Goal: Information Seeking & Learning: Learn about a topic

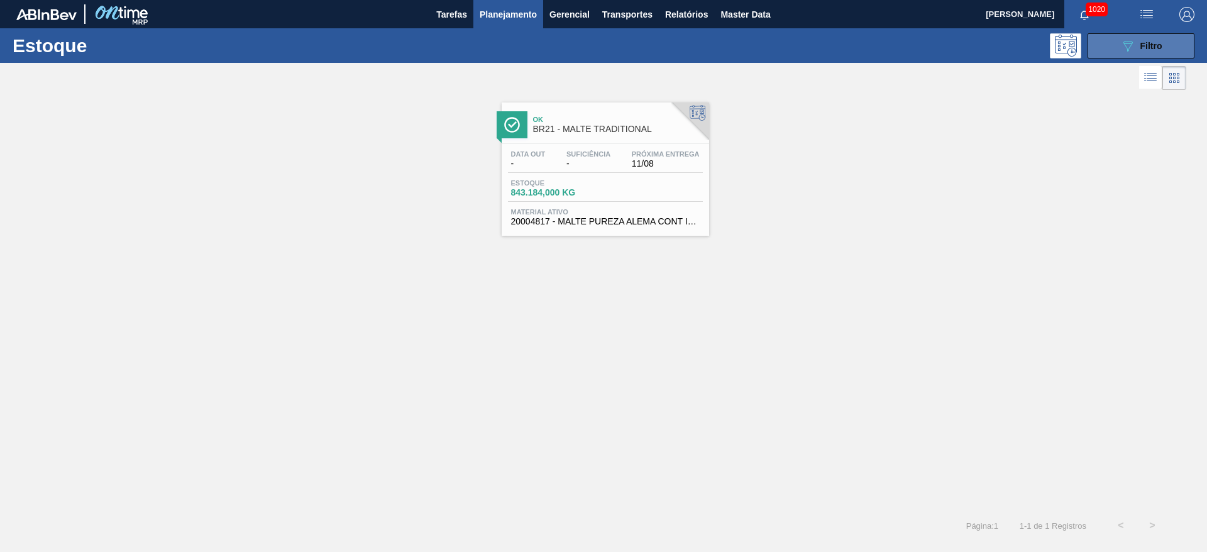
click at [731, 47] on div "089F7B8B-B2A5-4AFE-B5C0-19BA573D28AC Filtro" at bounding box center [1141, 45] width 42 height 15
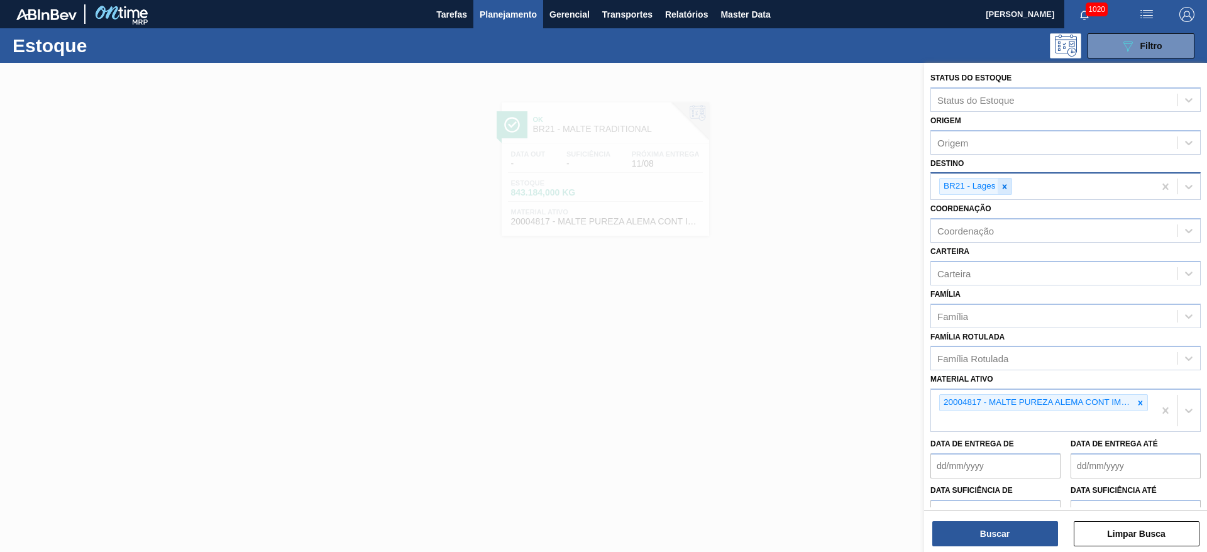
click at [731, 185] on icon at bounding box center [1004, 186] width 4 height 4
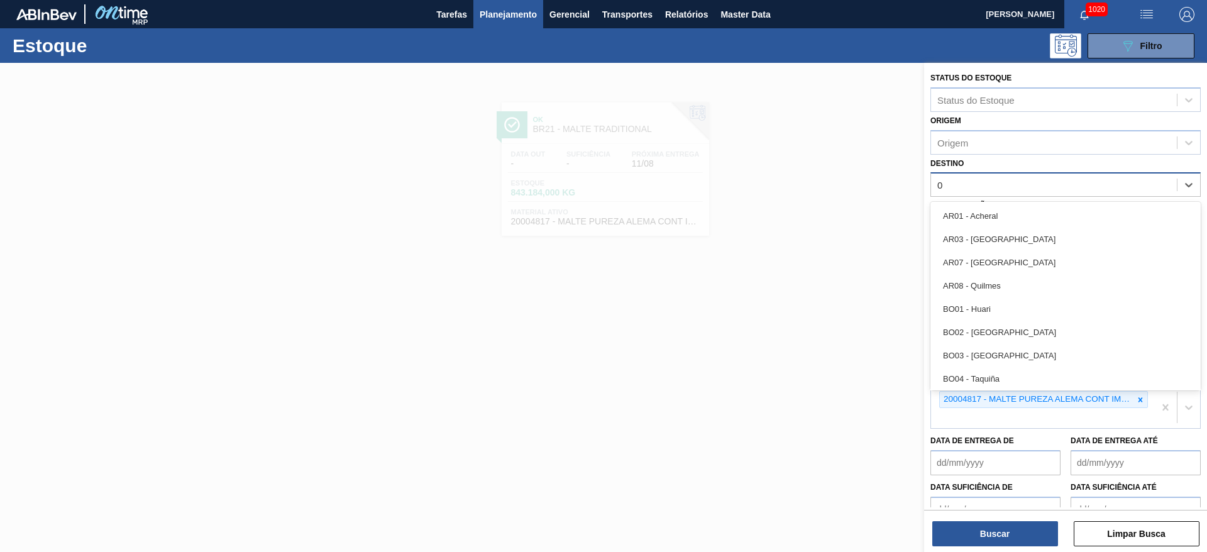
type input "09"
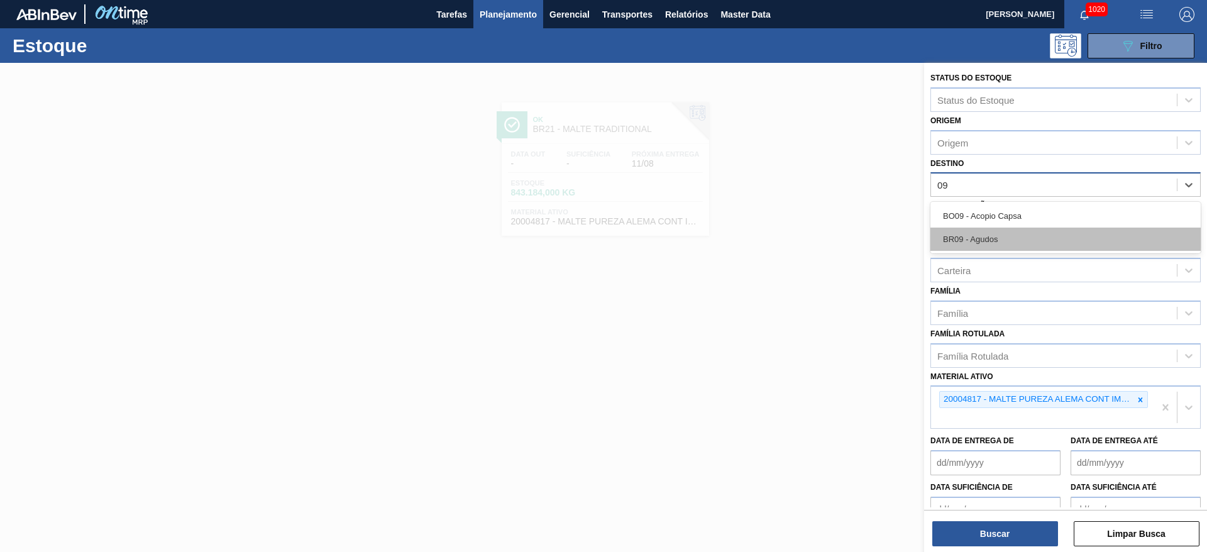
click at [731, 235] on div "BR09 - Agudos" at bounding box center [1065, 239] width 270 height 23
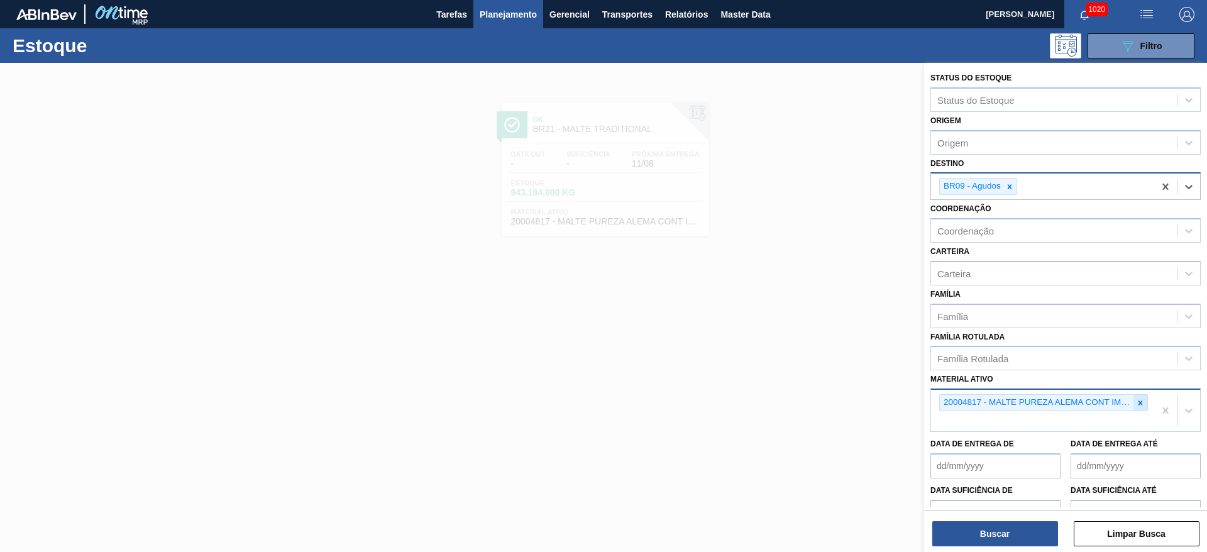
click at [731, 334] on icon at bounding box center [1140, 403] width 9 height 9
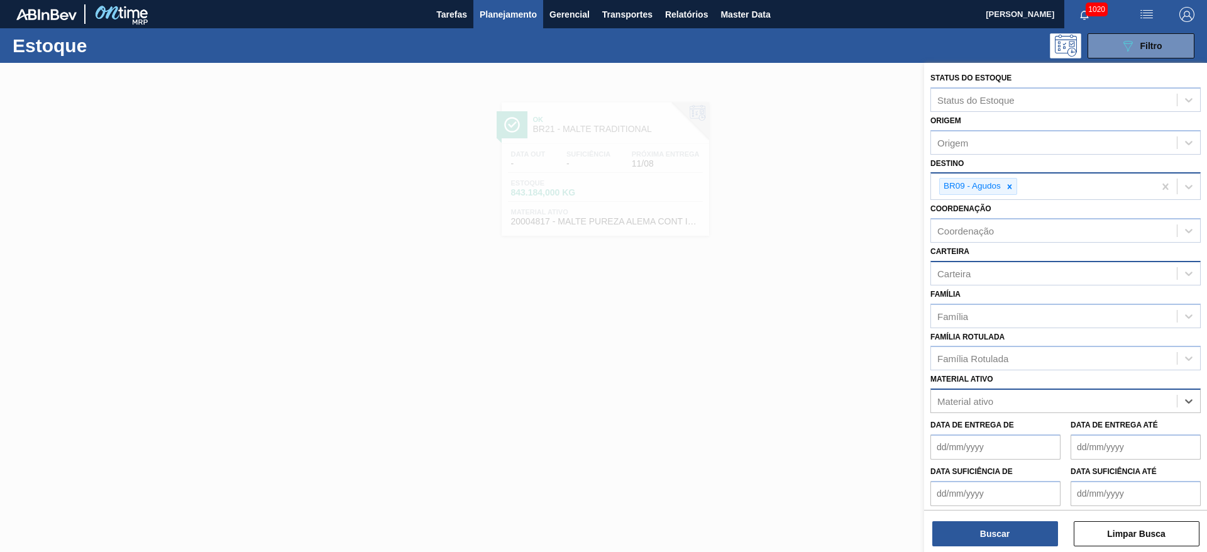
click at [731, 268] on div "Carteira" at bounding box center [953, 273] width 33 height 11
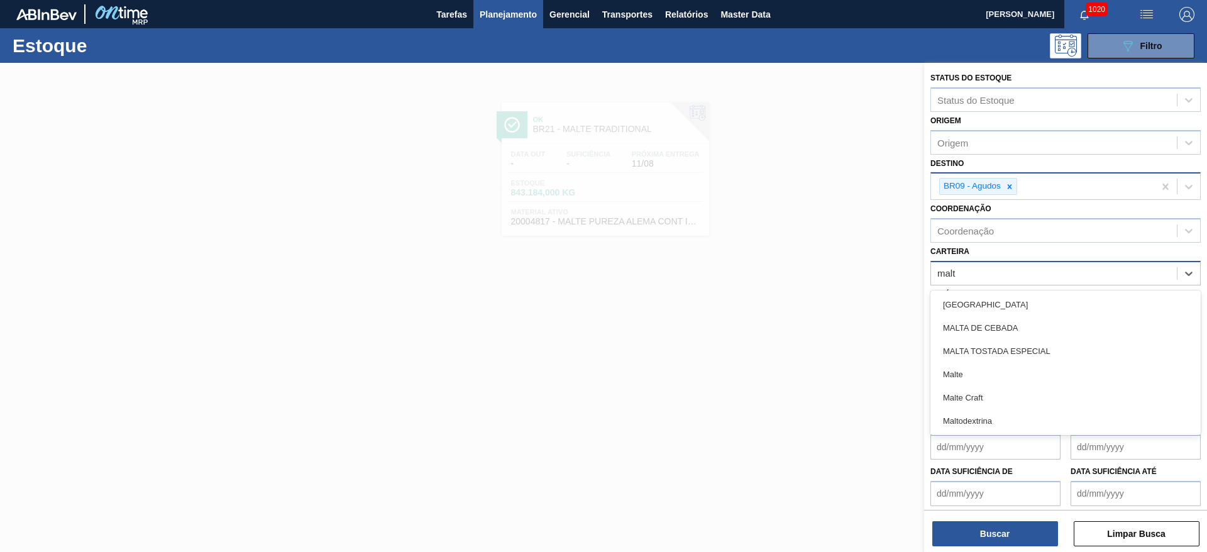
type input "malte"
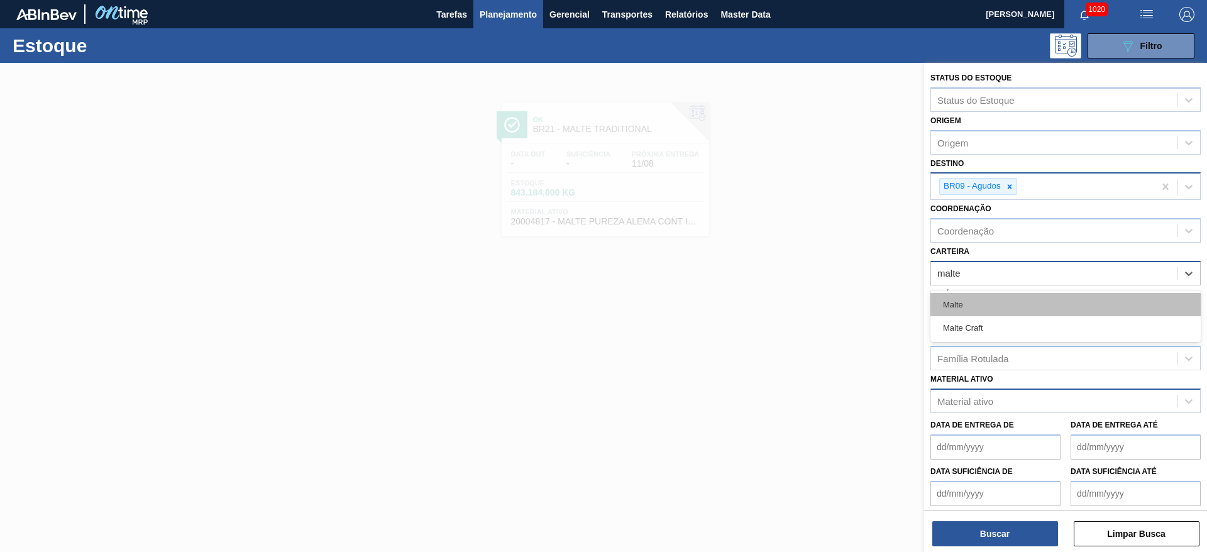
click at [731, 305] on div "Malte" at bounding box center [1065, 304] width 270 height 23
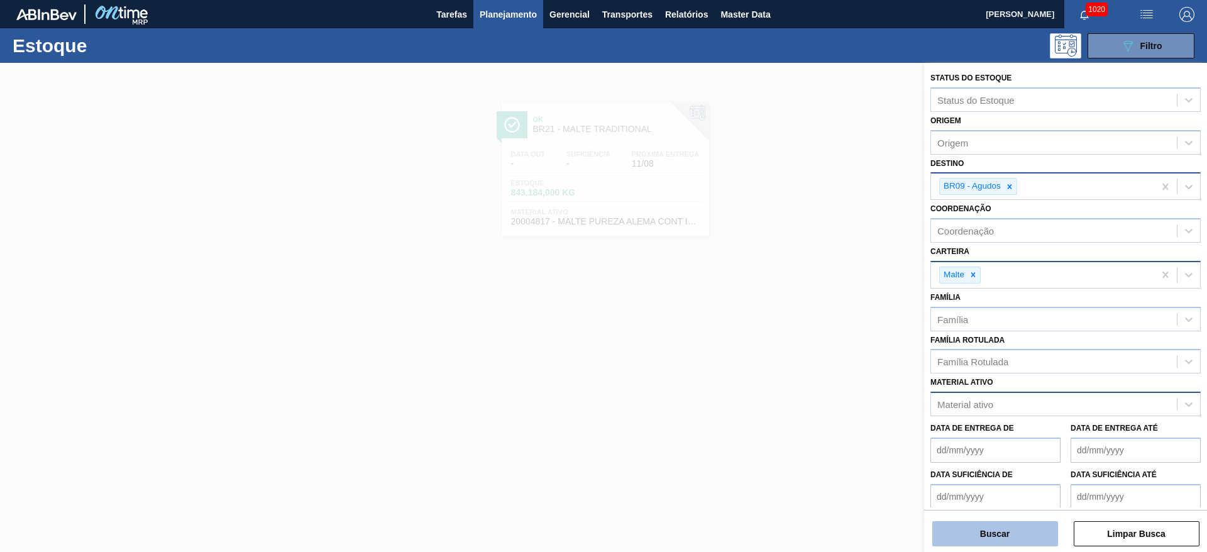
click at [731, 334] on button "Buscar" at bounding box center [995, 533] width 126 height 25
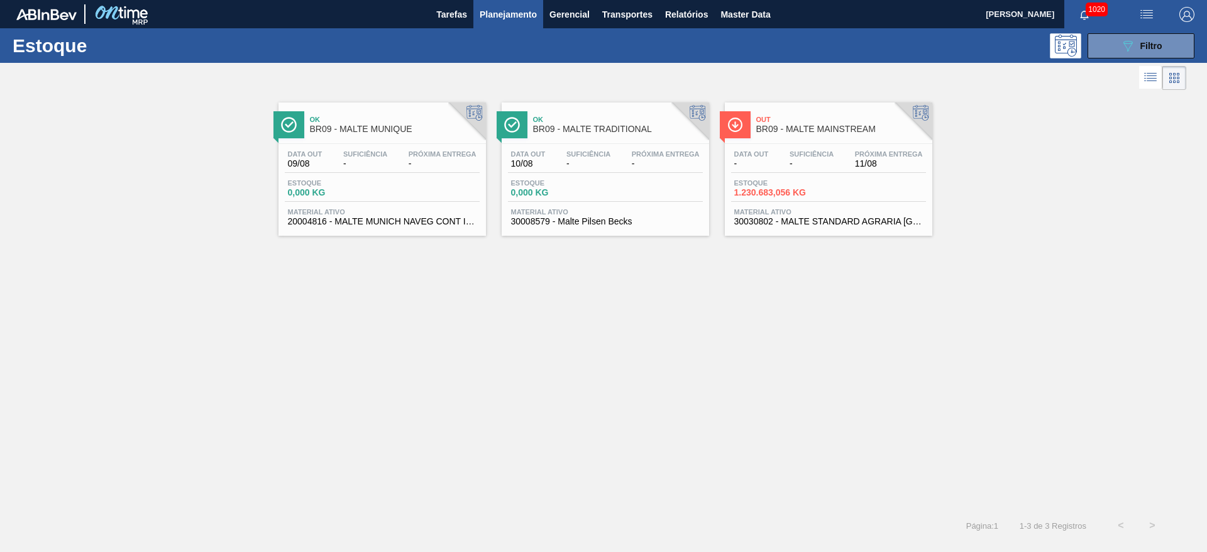
click at [731, 165] on span "-" at bounding box center [812, 163] width 44 height 9
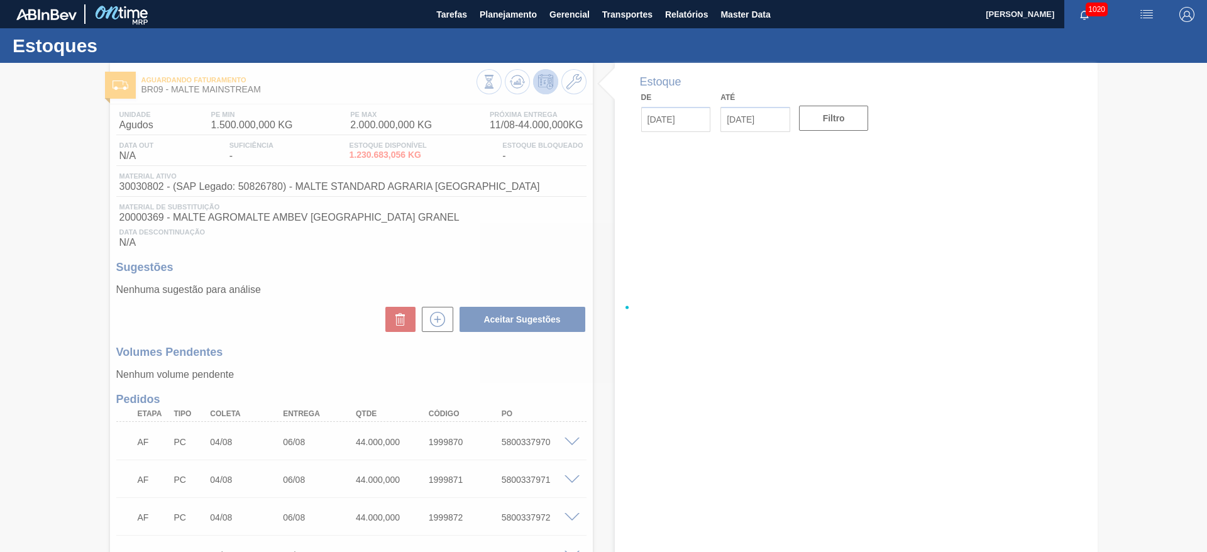
type input "[DATE]"
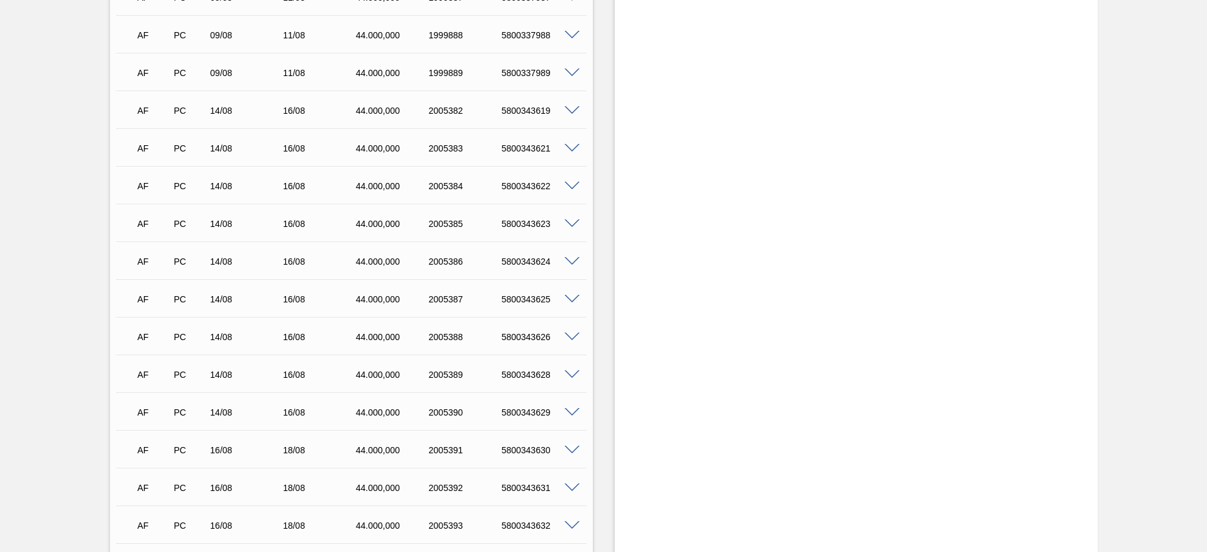
scroll to position [1265, 0]
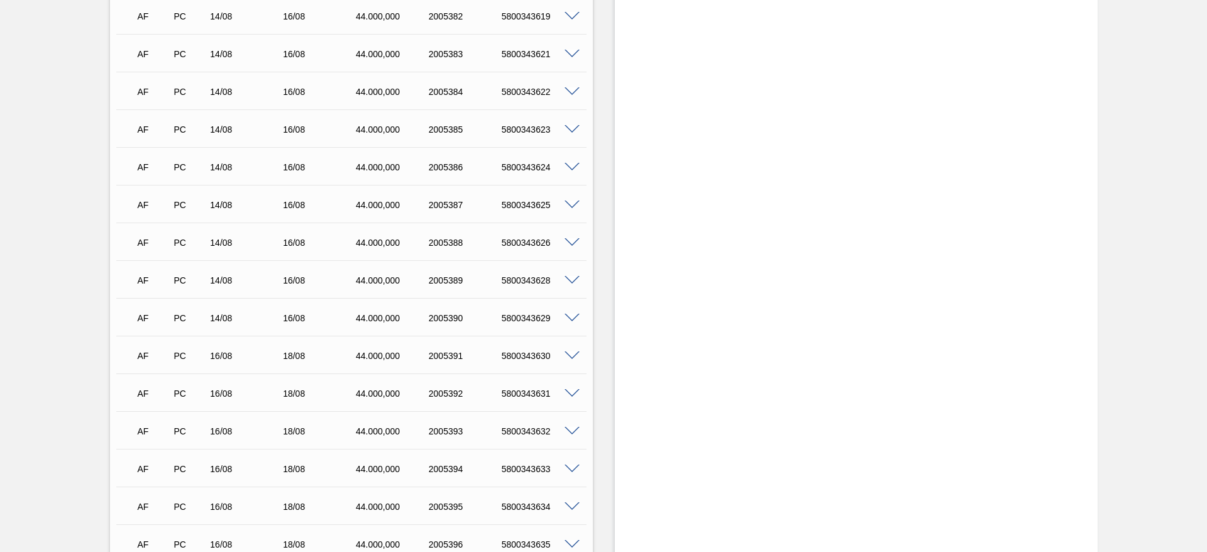
click at [569, 241] on span at bounding box center [572, 242] width 15 height 9
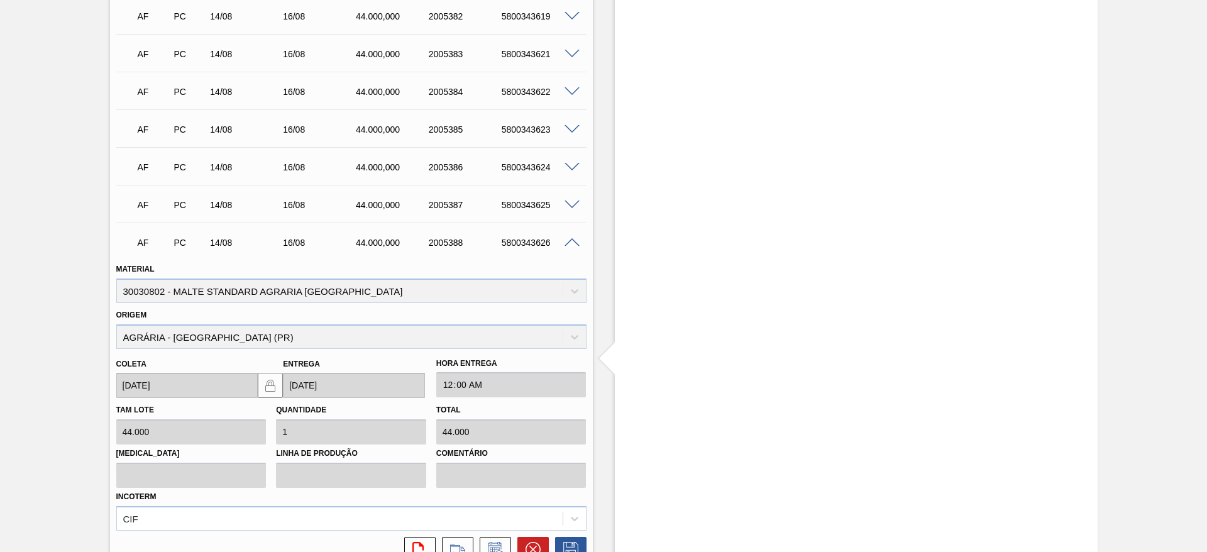
click at [569, 241] on span at bounding box center [572, 242] width 15 height 9
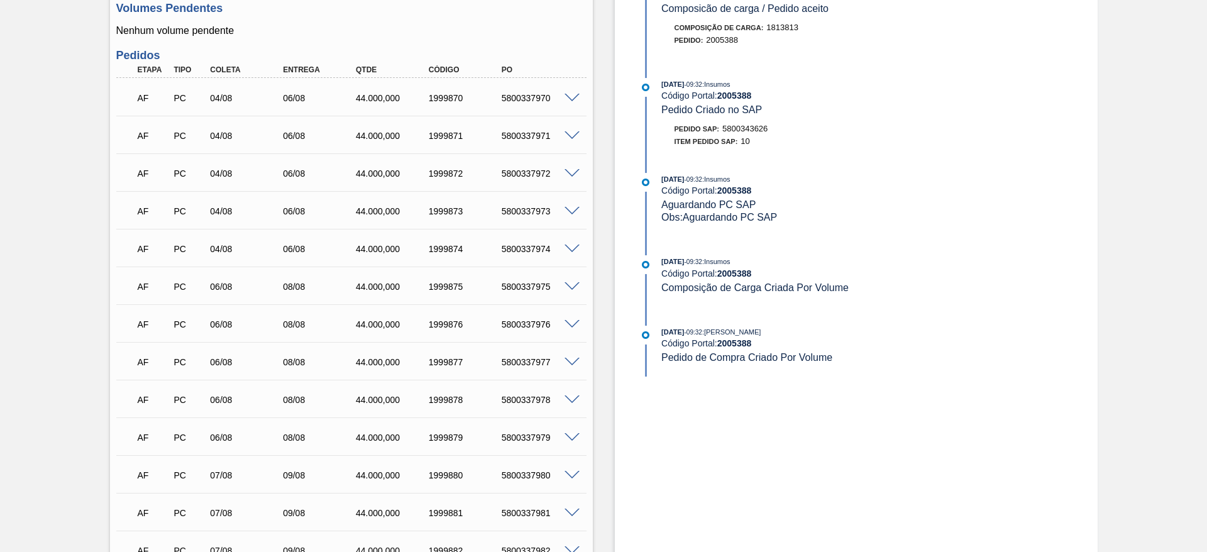
scroll to position [146, 0]
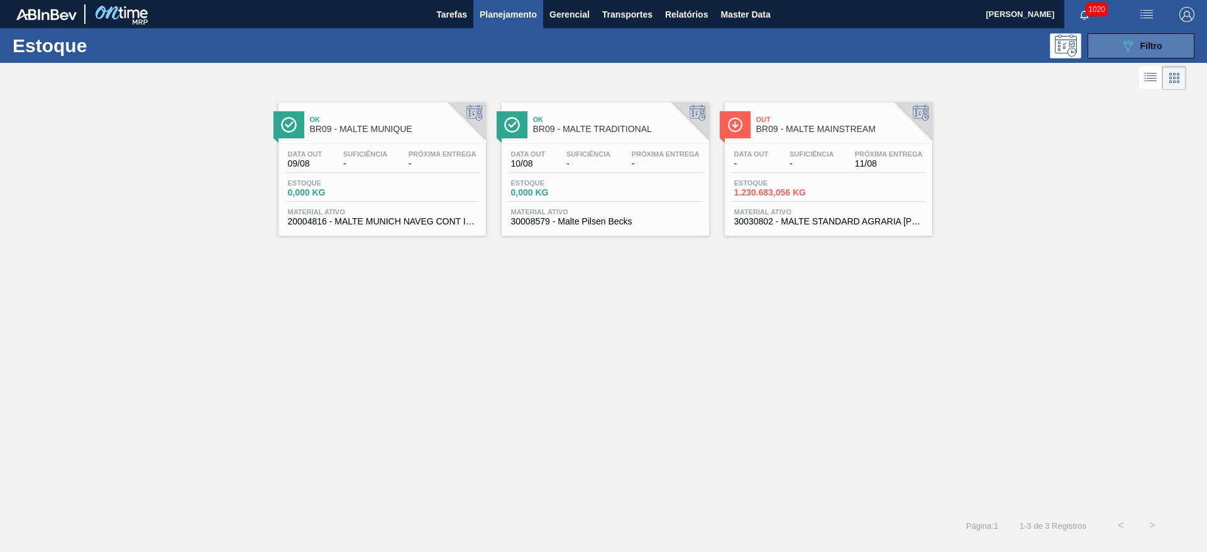
click at [1170, 44] on button "089F7B8B-B2A5-4AFE-B5C0-19BA573D28AC Filtro" at bounding box center [1141, 45] width 107 height 25
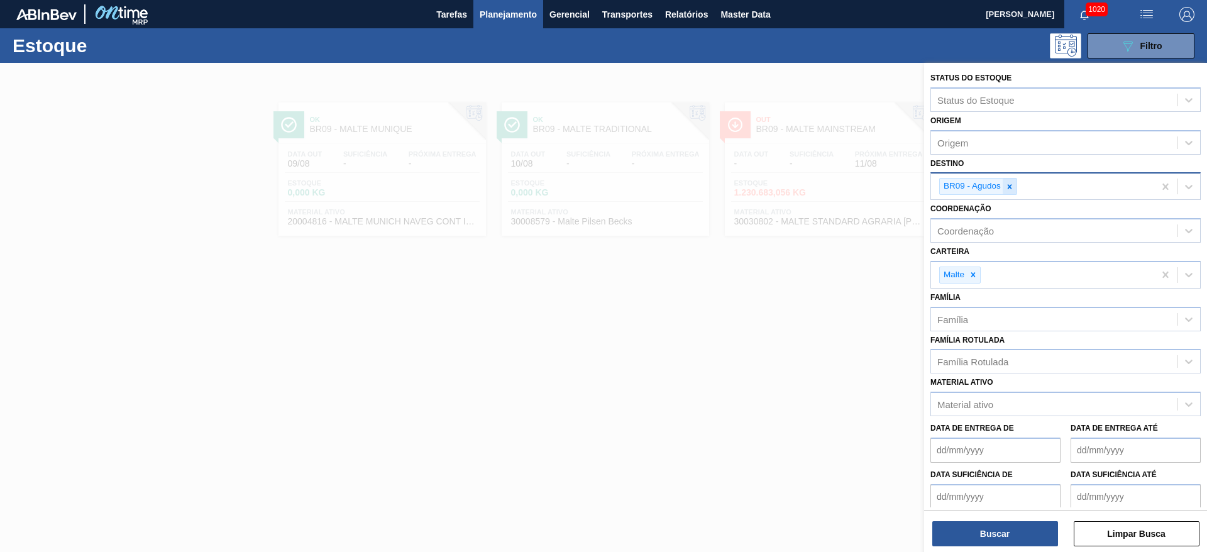
click at [1015, 182] on div at bounding box center [1010, 187] width 14 height 16
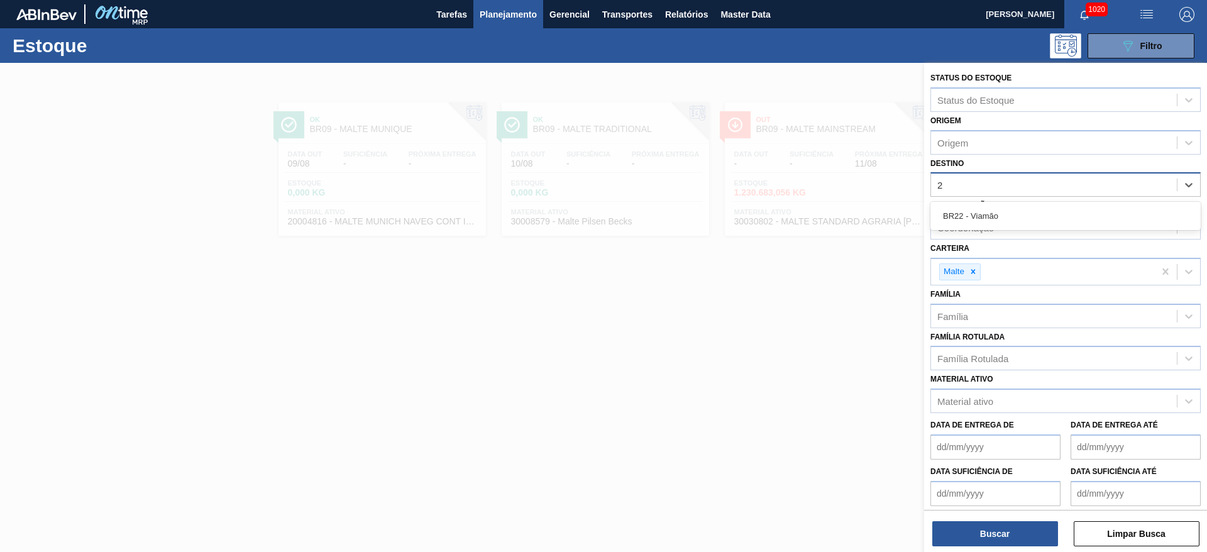
type input "22"
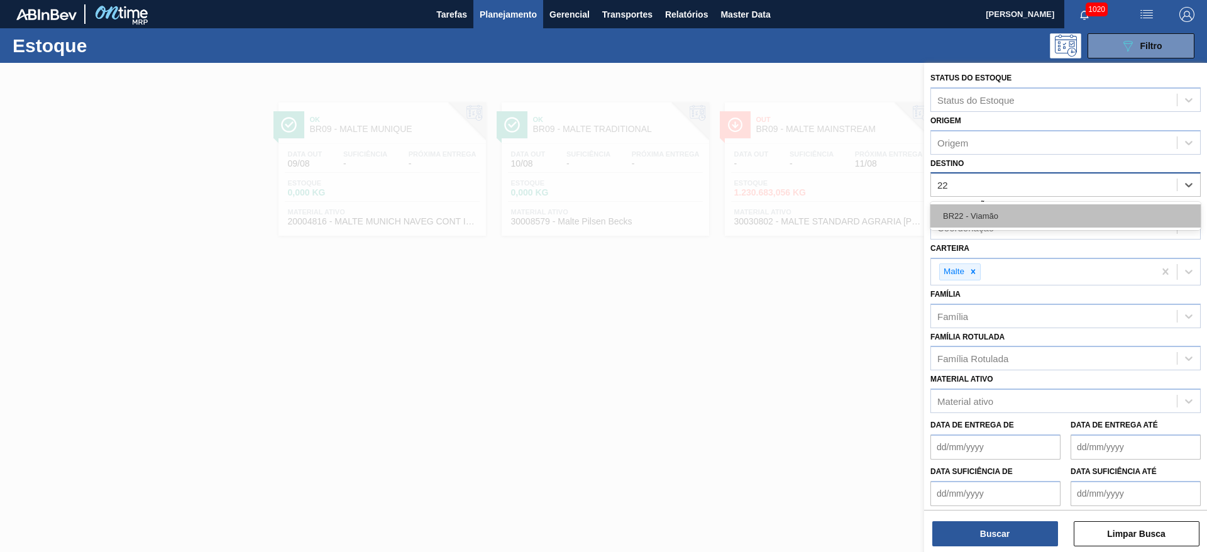
click at [987, 219] on div "BR22 - Viamão" at bounding box center [1065, 215] width 270 height 23
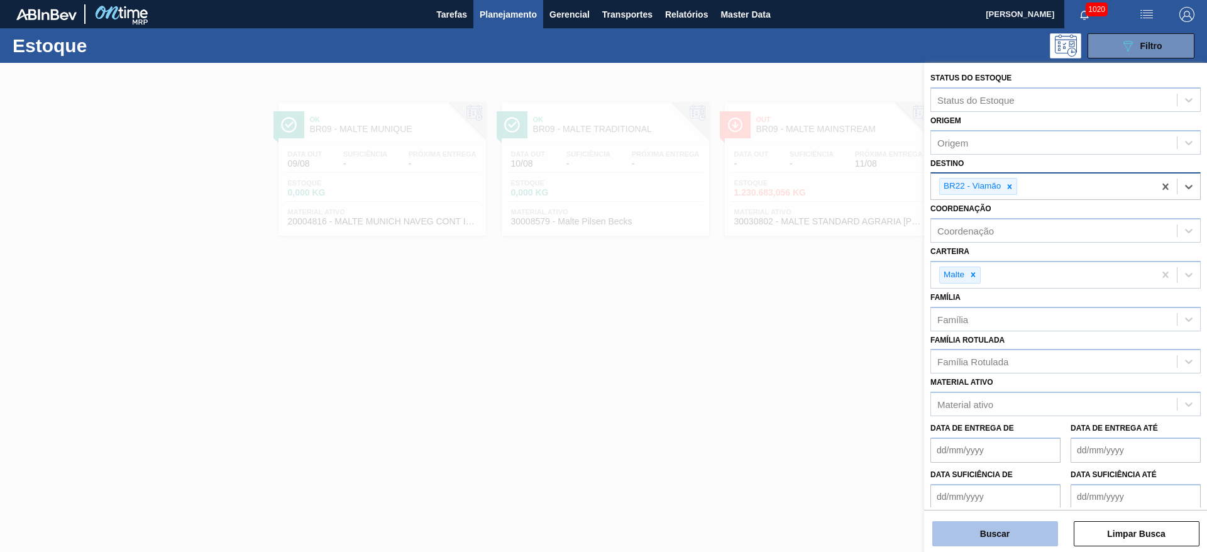
click at [988, 531] on button "Buscar" at bounding box center [995, 533] width 126 height 25
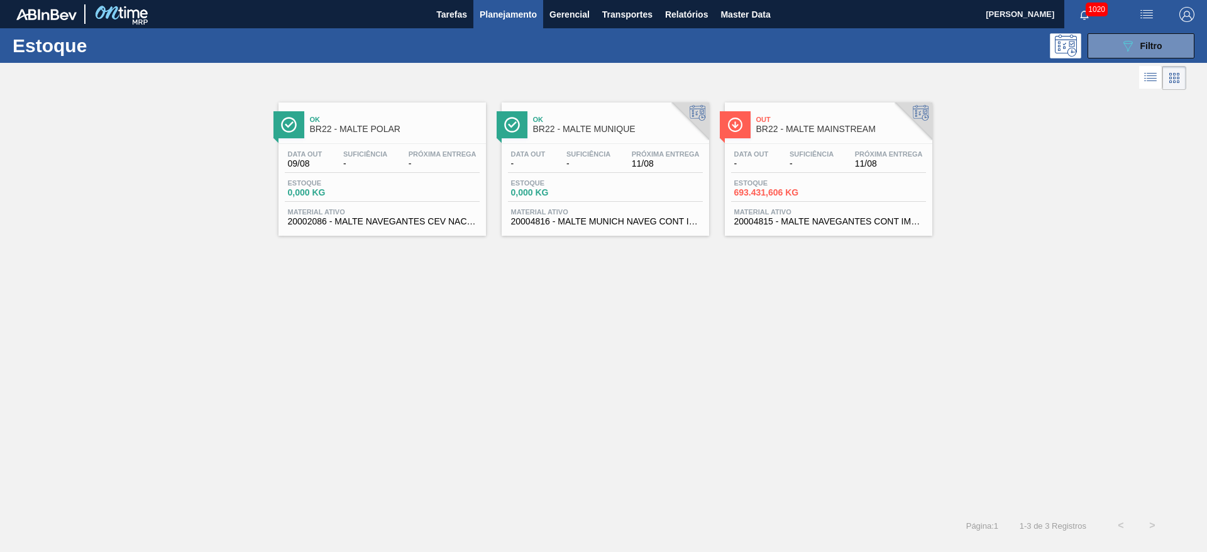
click at [797, 160] on span "-" at bounding box center [812, 163] width 44 height 9
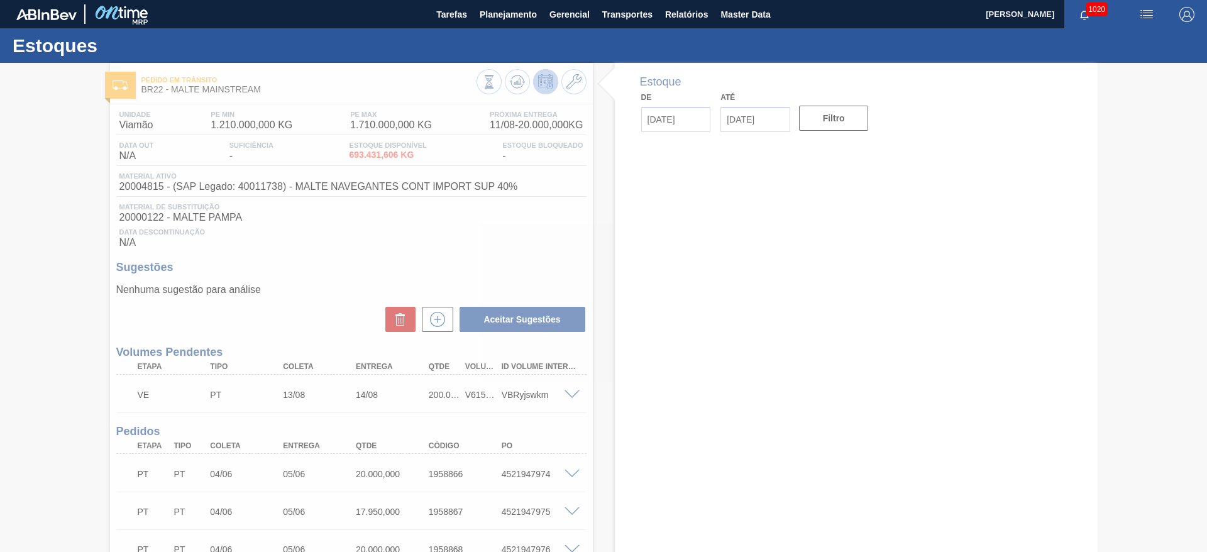
type input "[DATE]"
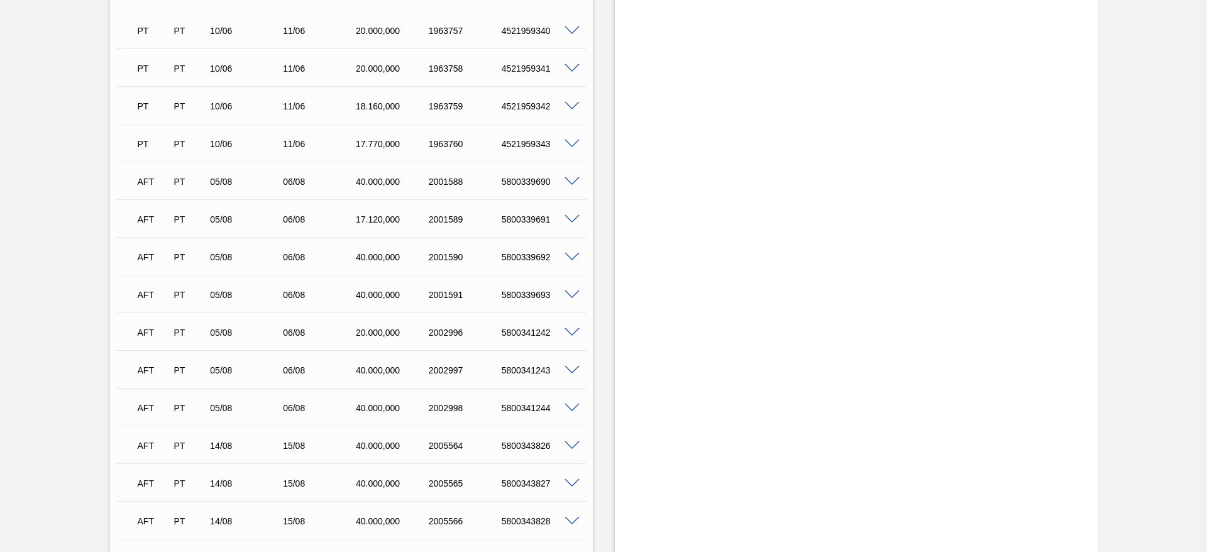
scroll to position [2240, 0]
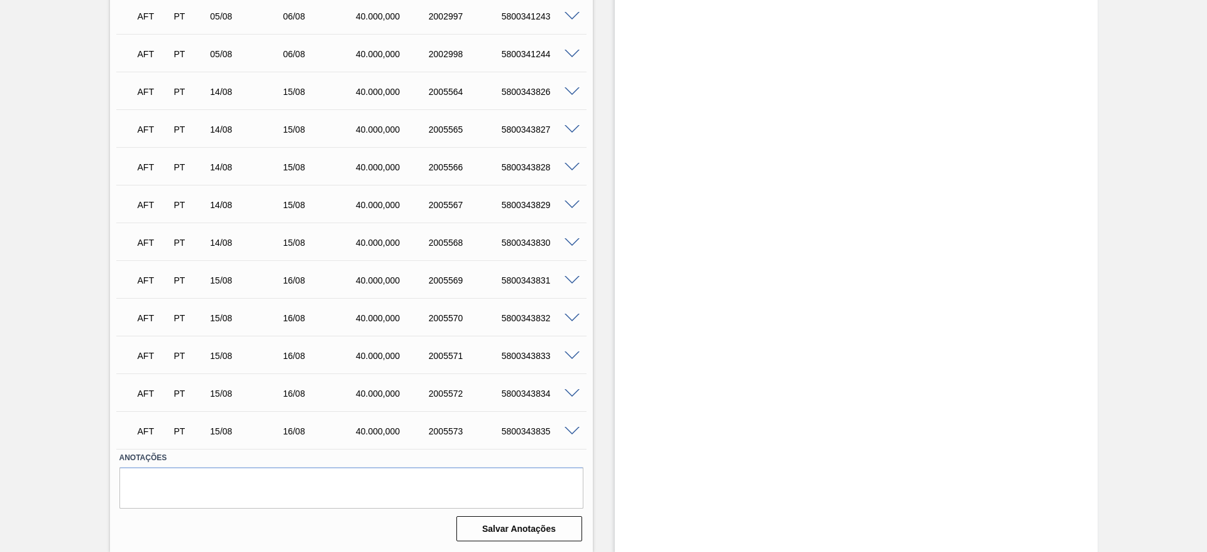
click at [571, 317] on span at bounding box center [572, 318] width 15 height 9
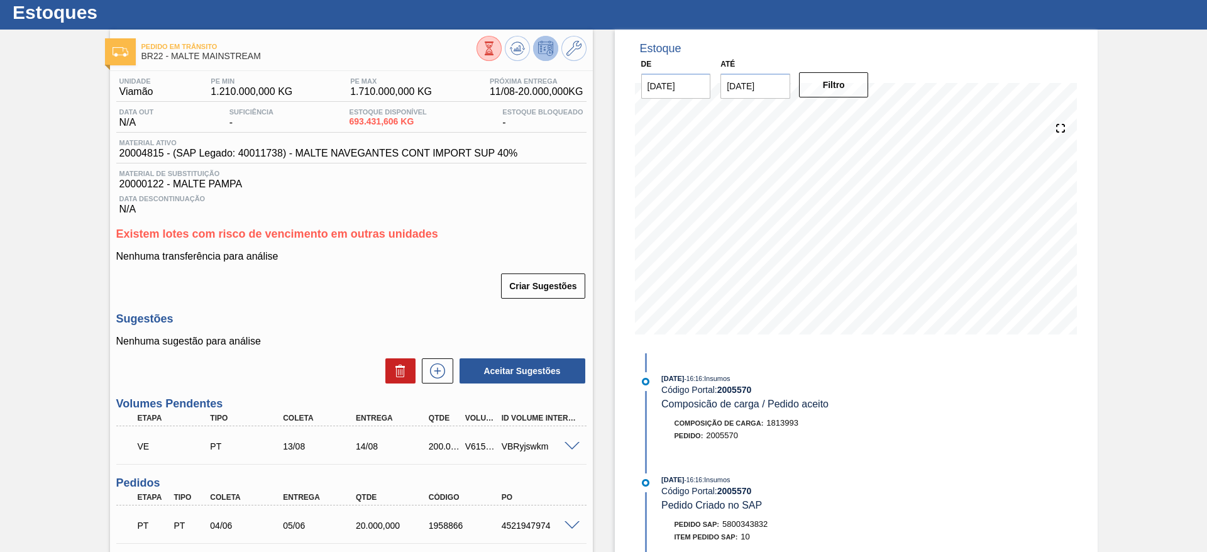
scroll to position [0, 0]
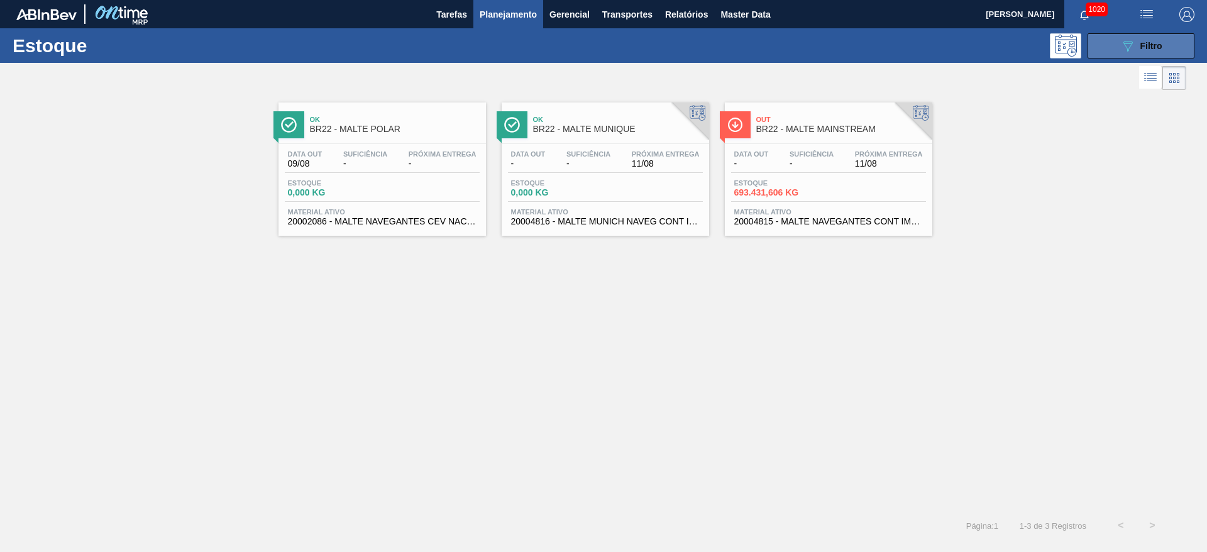
click at [1129, 44] on icon "089F7B8B-B2A5-4AFE-B5C0-19BA573D28AC" at bounding box center [1127, 45] width 15 height 15
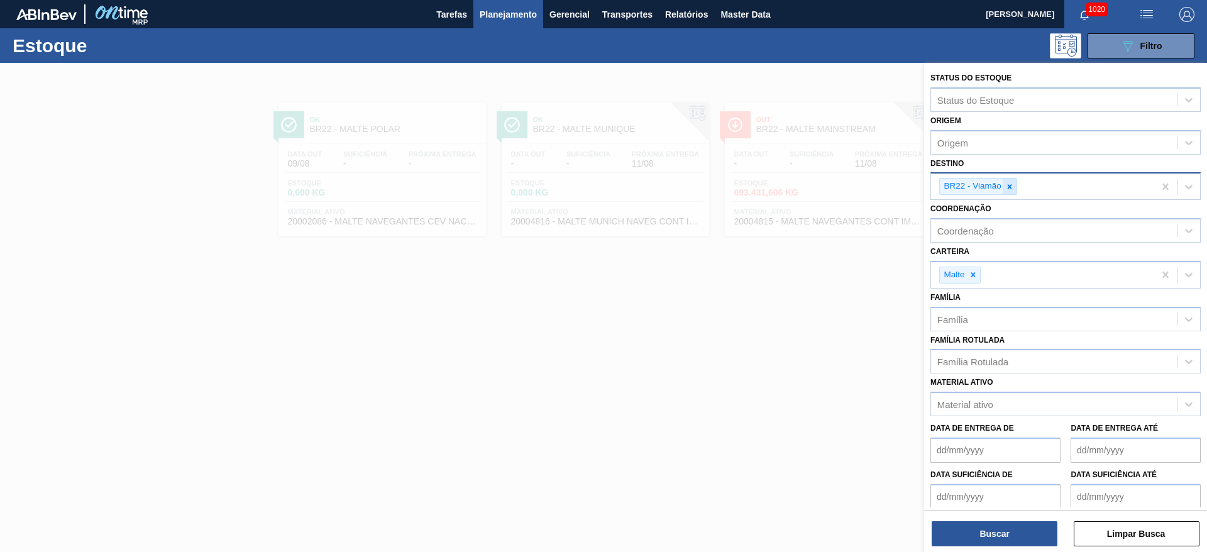
click at [1008, 185] on icon at bounding box center [1010, 186] width 4 height 4
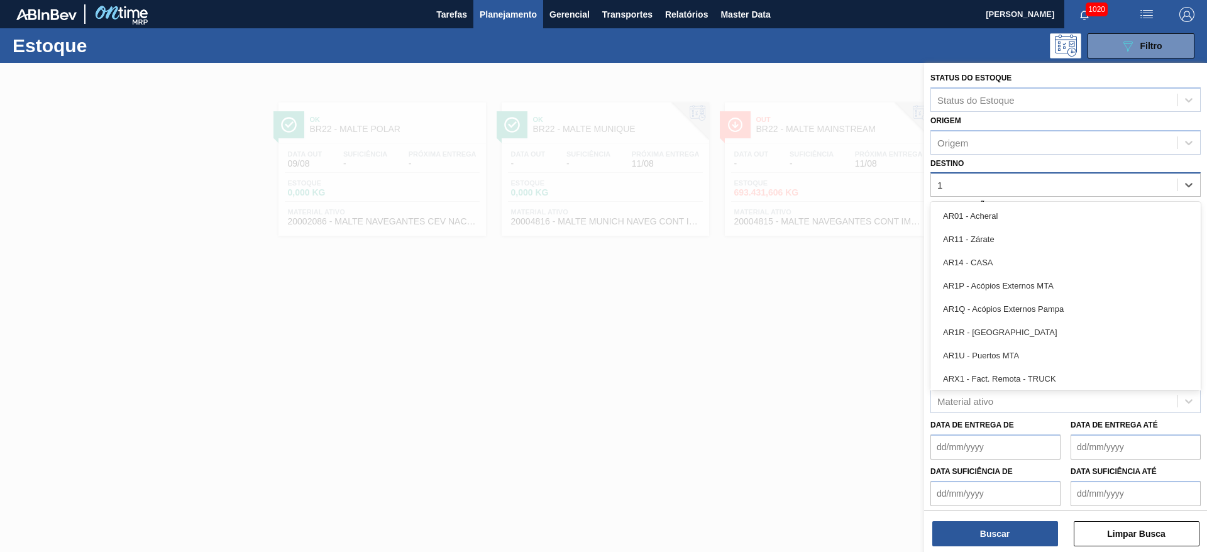
type input "19"
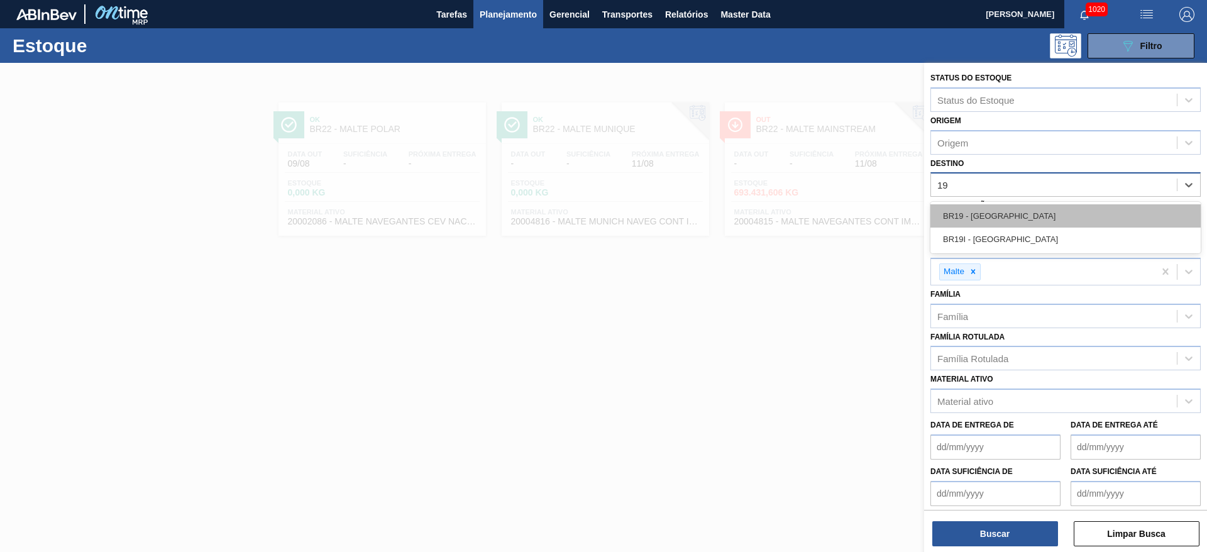
click at [976, 209] on div "BR19 - [GEOGRAPHIC_DATA]" at bounding box center [1065, 215] width 270 height 23
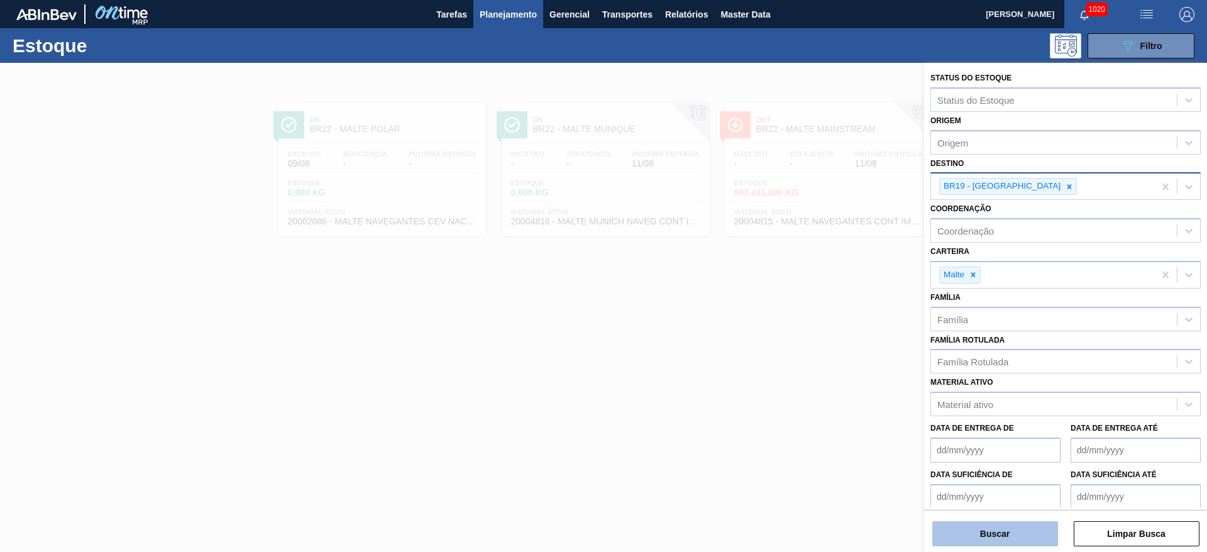
click at [977, 534] on button "Buscar" at bounding box center [995, 533] width 126 height 25
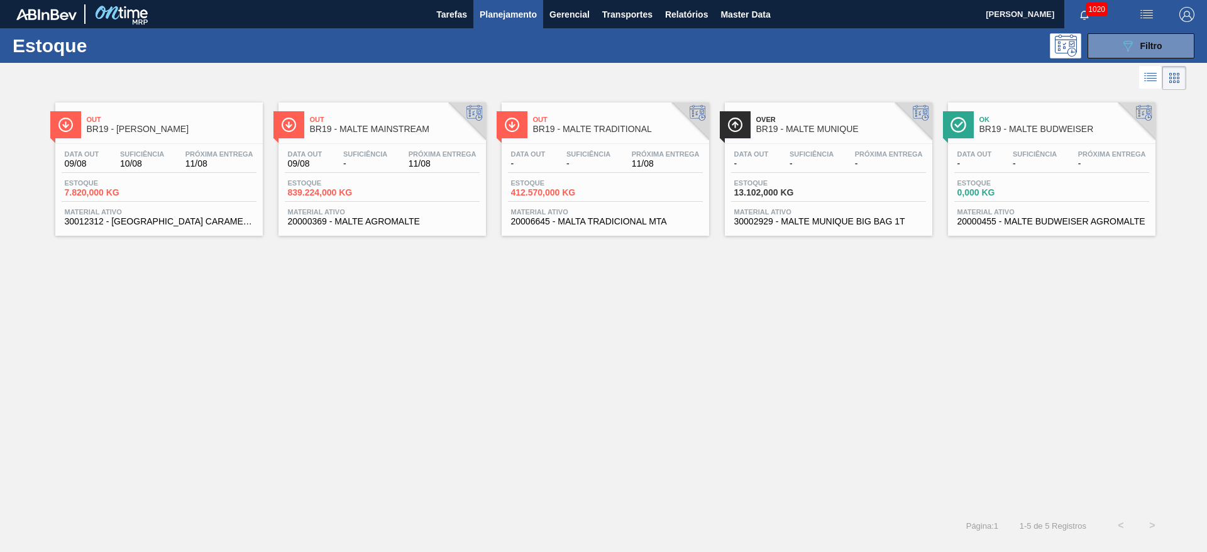
click at [340, 162] on div "Suficiência -" at bounding box center [365, 159] width 50 height 18
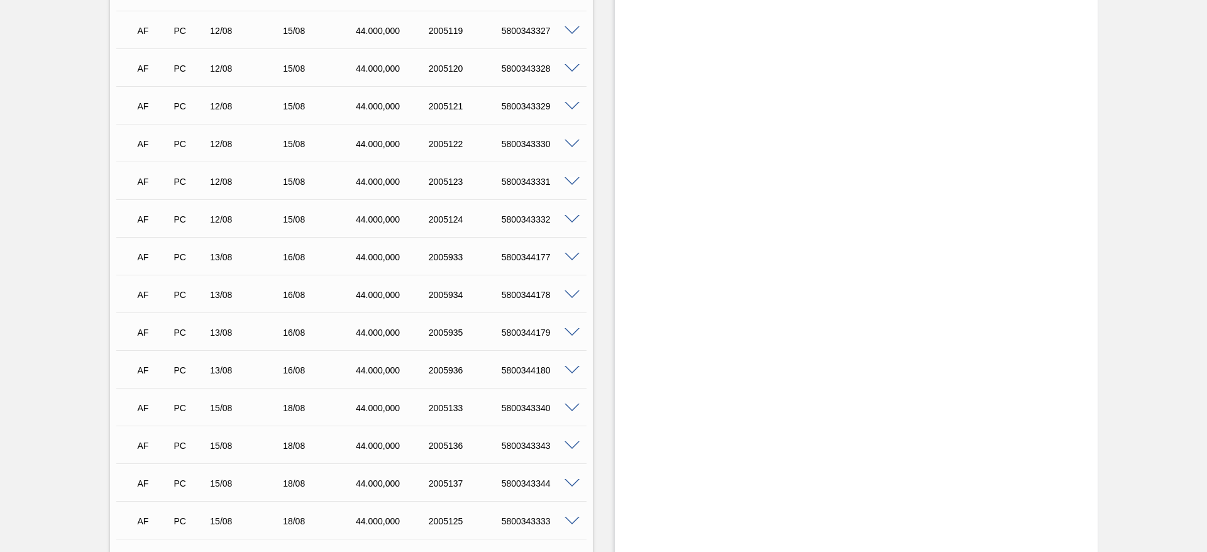
scroll to position [1980, 0]
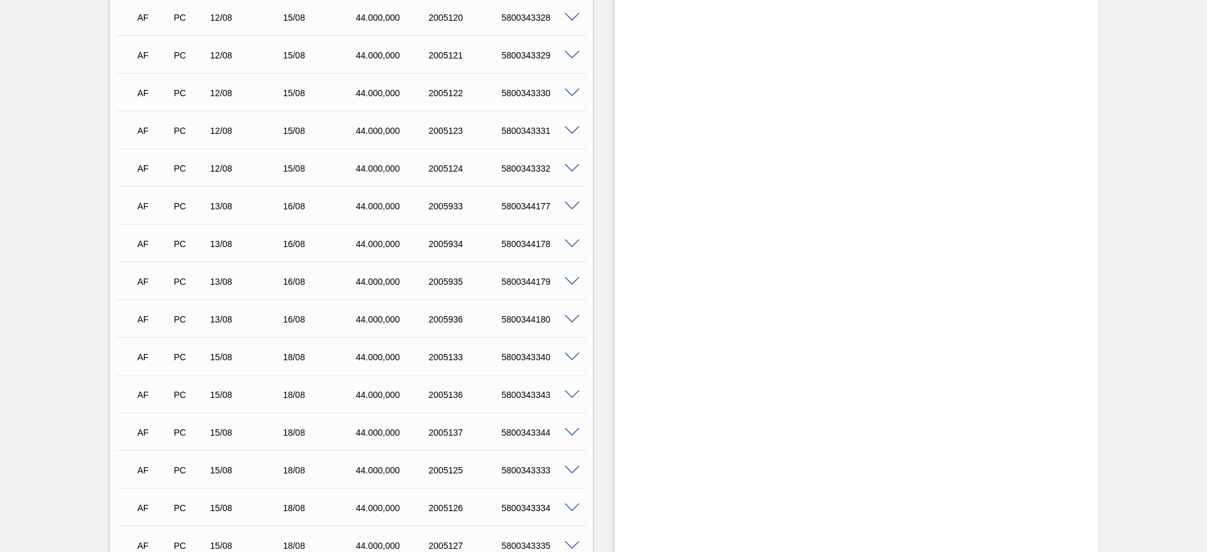
click at [573, 207] on span at bounding box center [572, 206] width 15 height 9
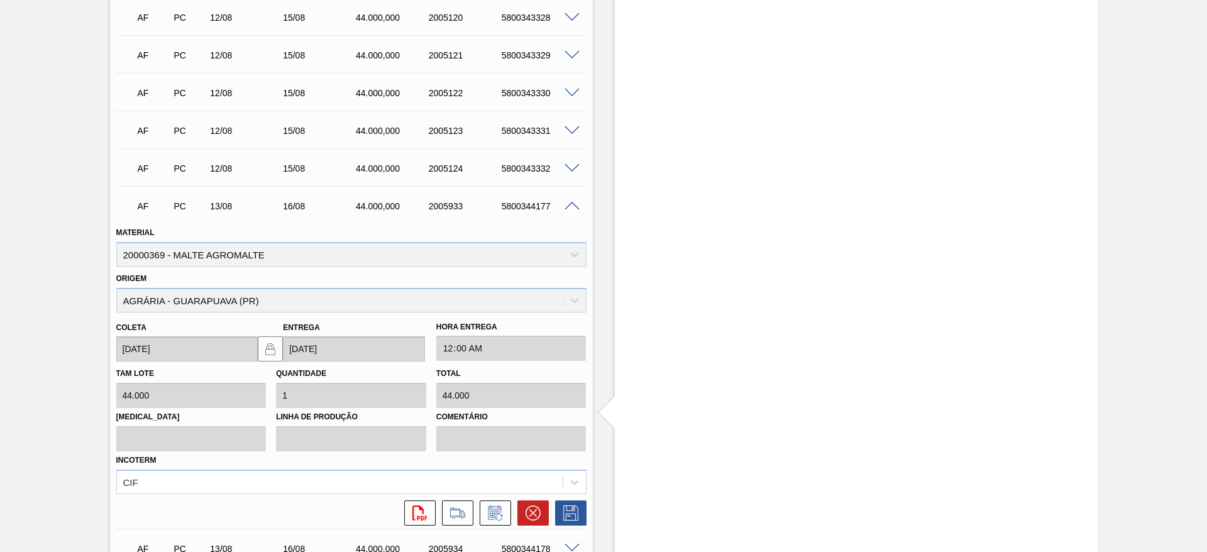
click at [570, 206] on span at bounding box center [572, 206] width 15 height 9
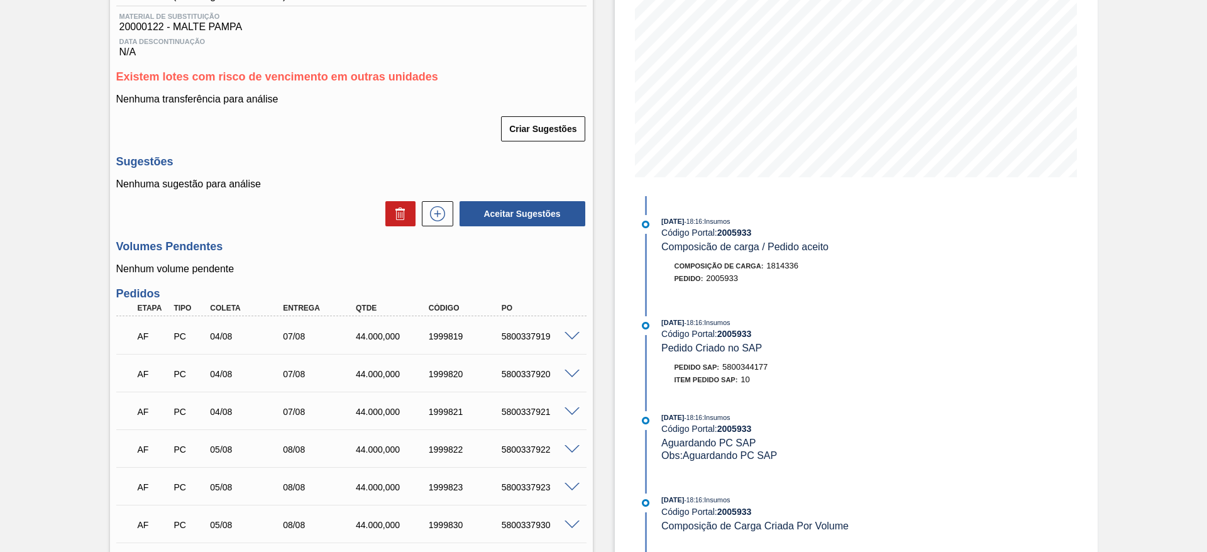
scroll to position [0, 0]
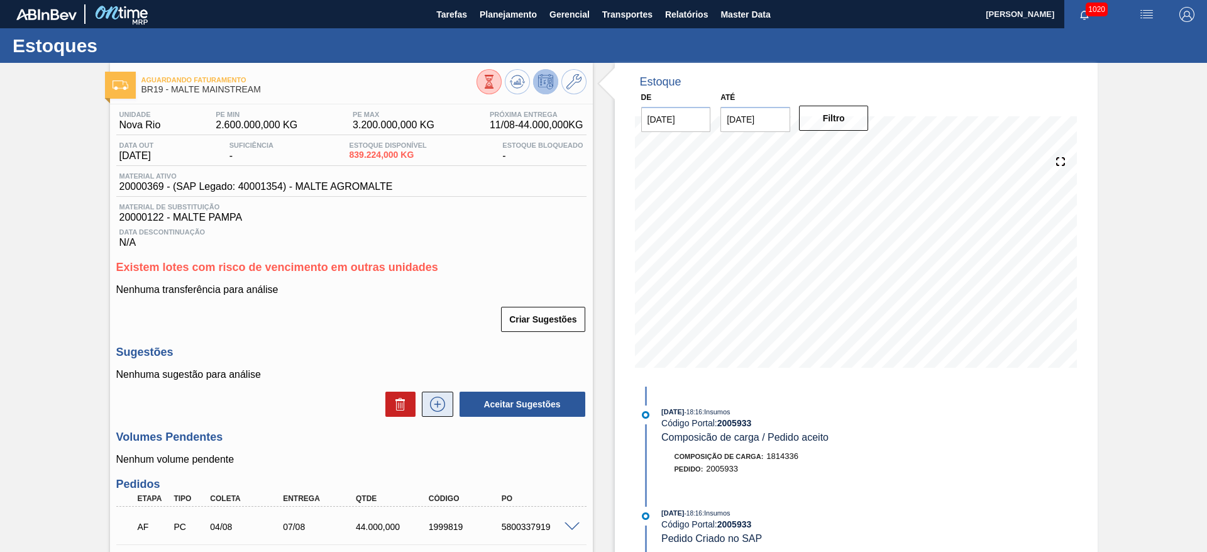
click at [440, 402] on icon at bounding box center [438, 404] width 20 height 15
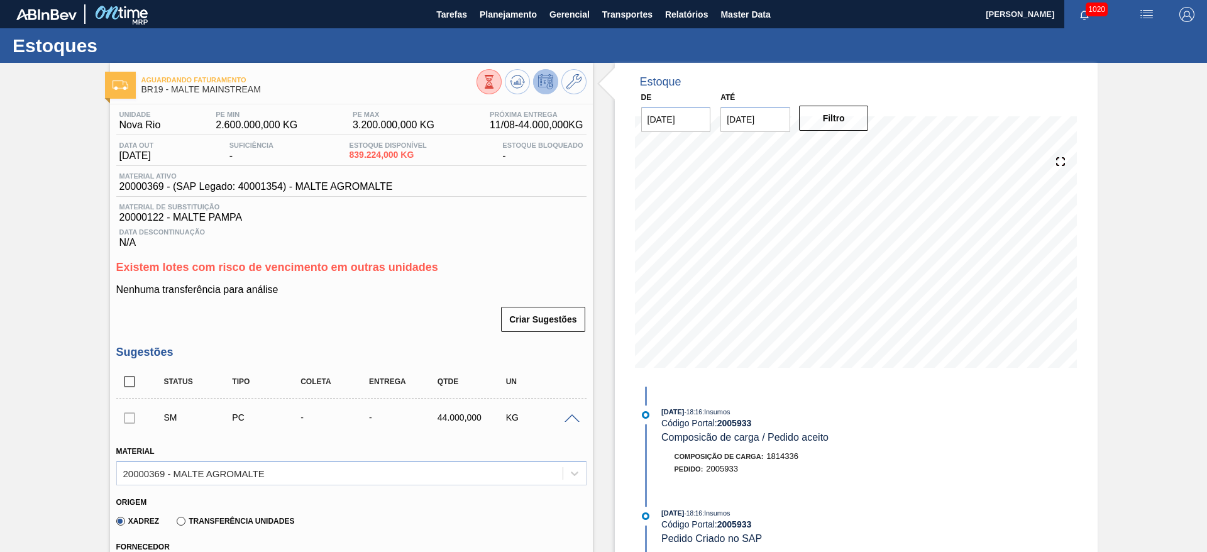
scroll to position [283, 0]
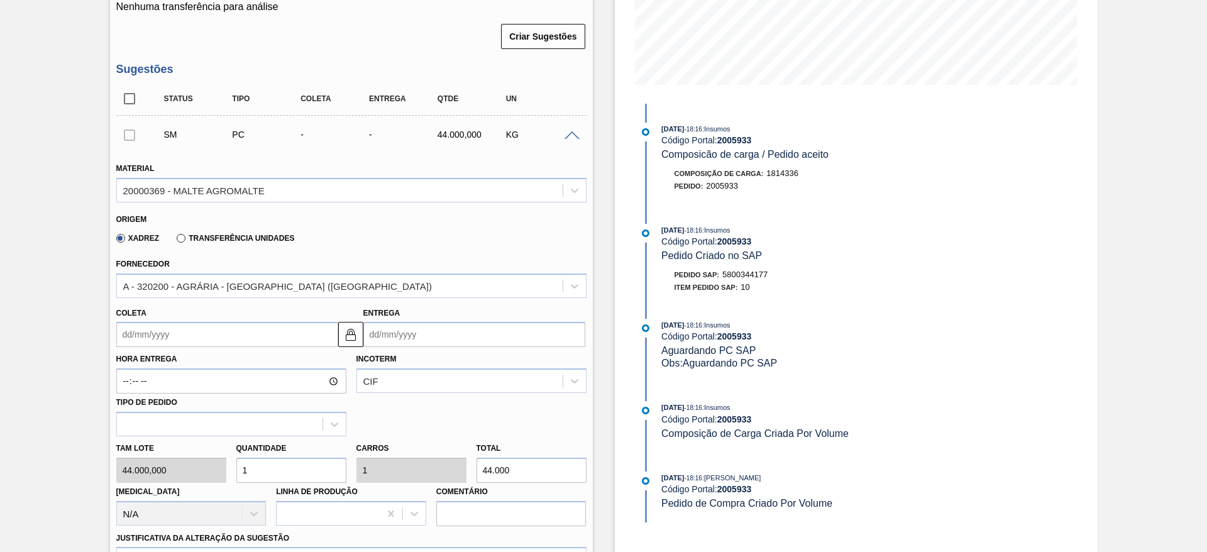
click at [186, 465] on div "Tam lote 44.000,000 Quantidade 1 Carros 1 Total 44.000 Doca N/A Linha de Produç…" at bounding box center [351, 481] width 480 height 90
type input "14"
type input "616.000"
type input "14"
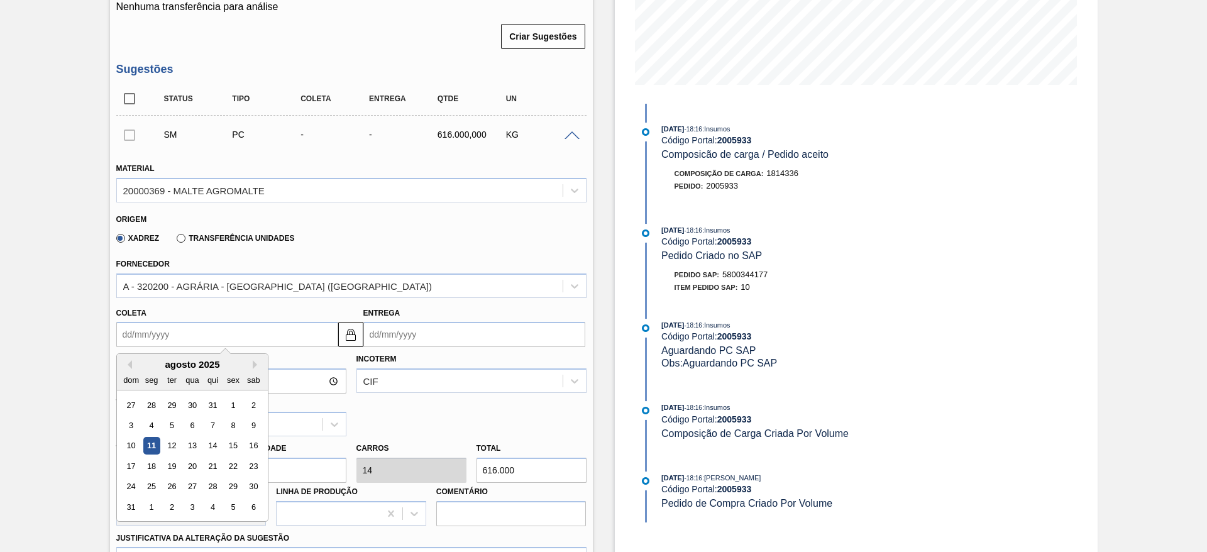
click at [128, 330] on input "Coleta" at bounding box center [227, 334] width 222 height 25
click at [193, 444] on div "13" at bounding box center [192, 446] width 17 height 17
type input "13/08/2025"
type input "16/08/2025"
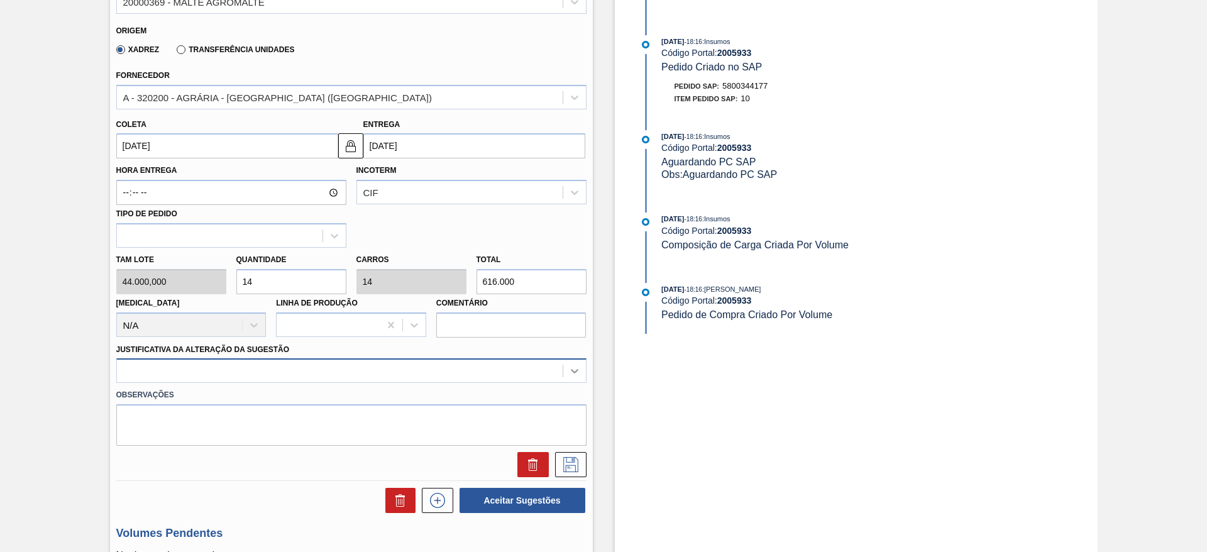
click at [577, 375] on div at bounding box center [351, 370] width 470 height 25
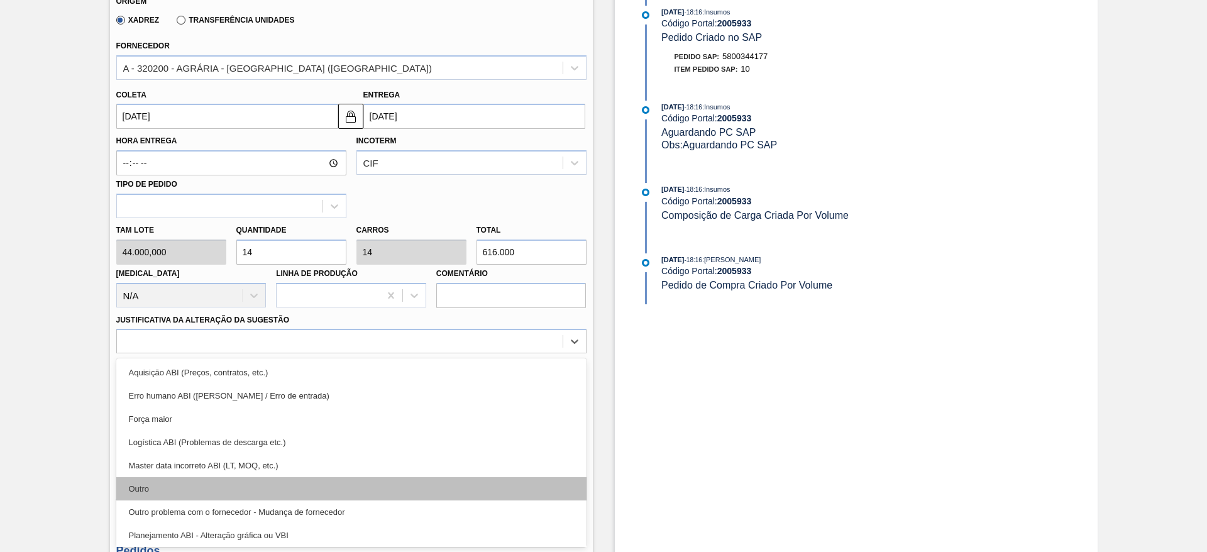
click at [140, 489] on div "Outro" at bounding box center [351, 488] width 470 height 23
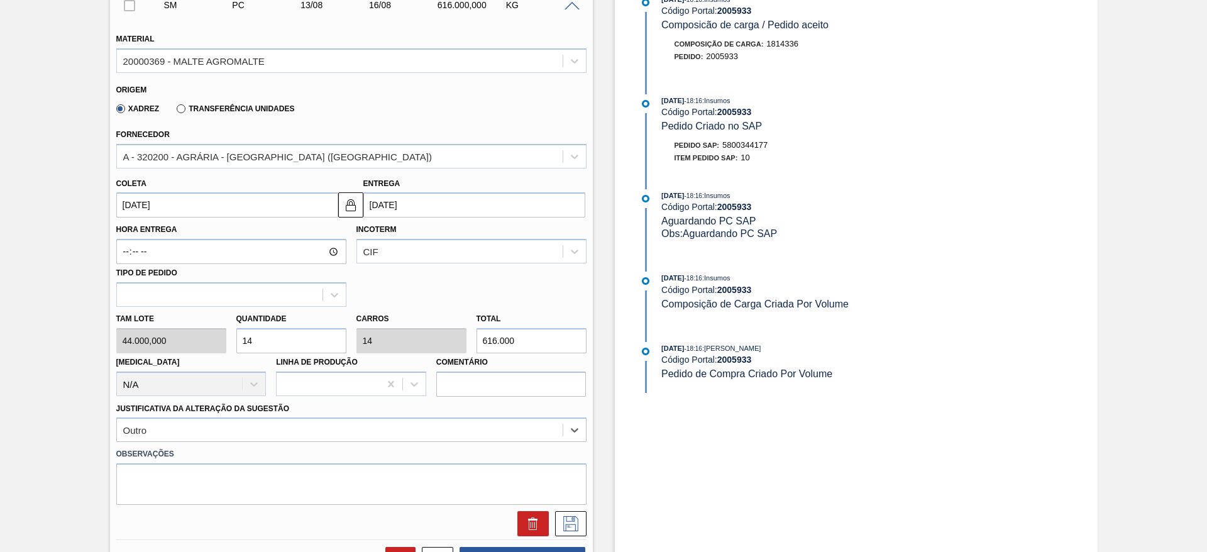
scroll to position [407, 0]
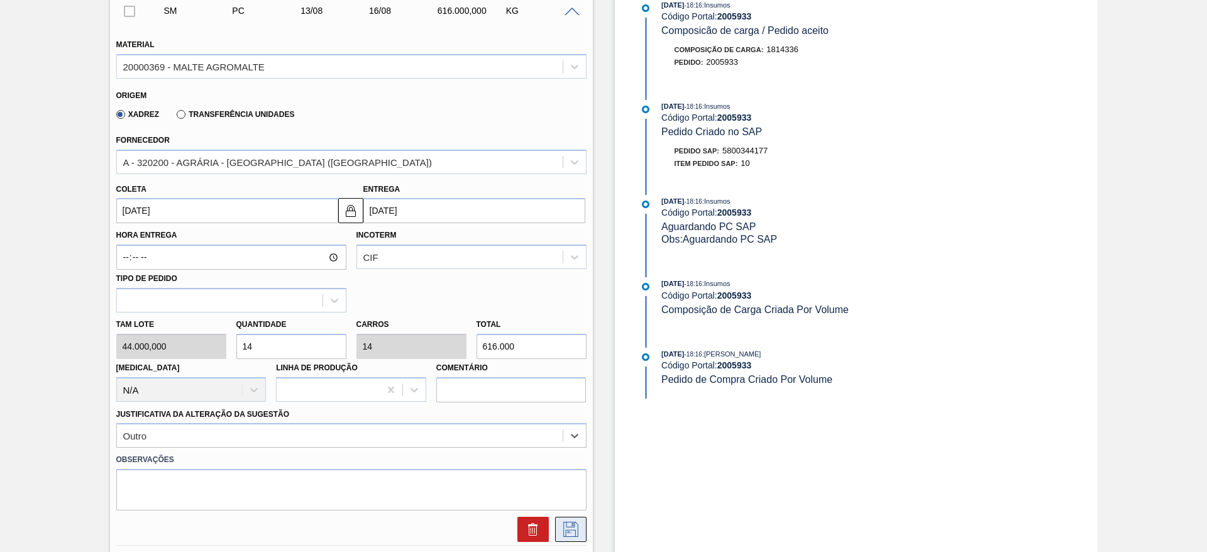
click at [570, 532] on icon at bounding box center [571, 529] width 20 height 15
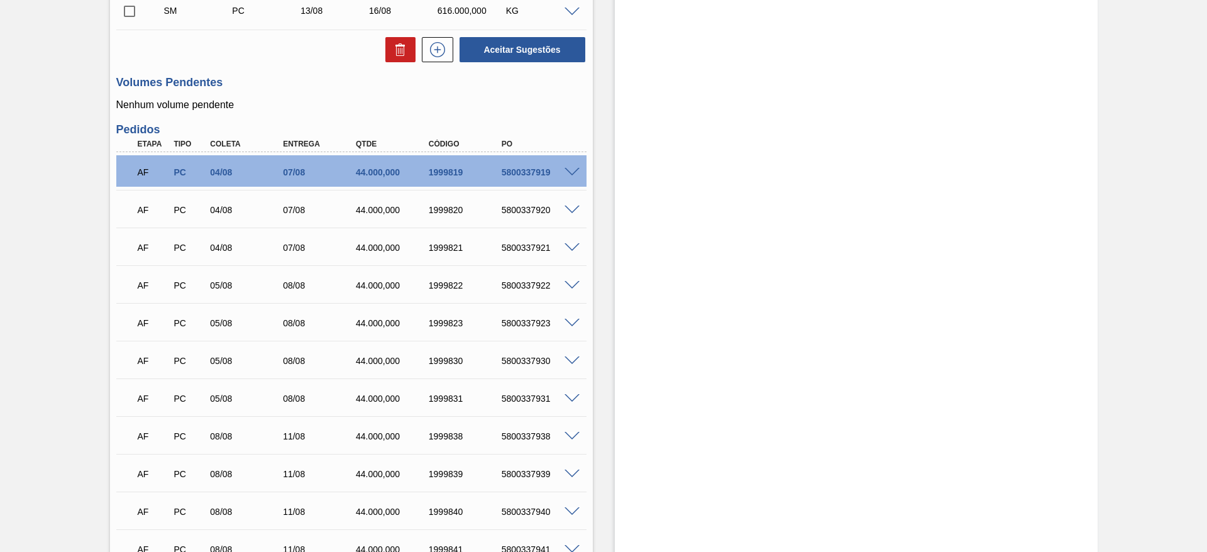
scroll to position [218, 0]
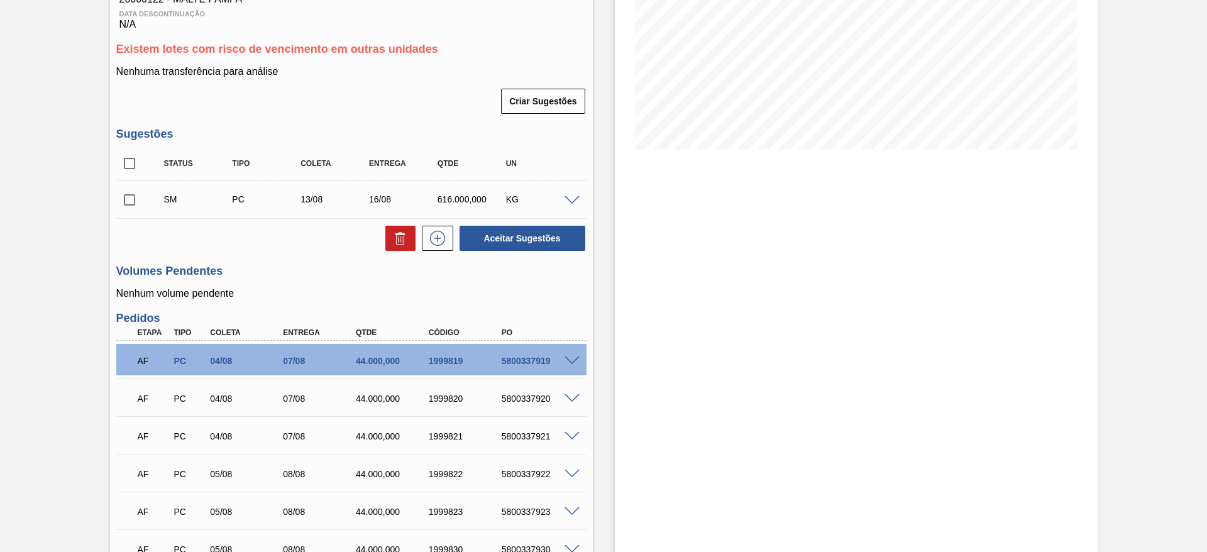
click at [133, 199] on input "checkbox" at bounding box center [129, 200] width 26 height 26
click at [532, 236] on button "Aceitar Sugestões" at bounding box center [523, 238] width 126 height 25
checkbox input "false"
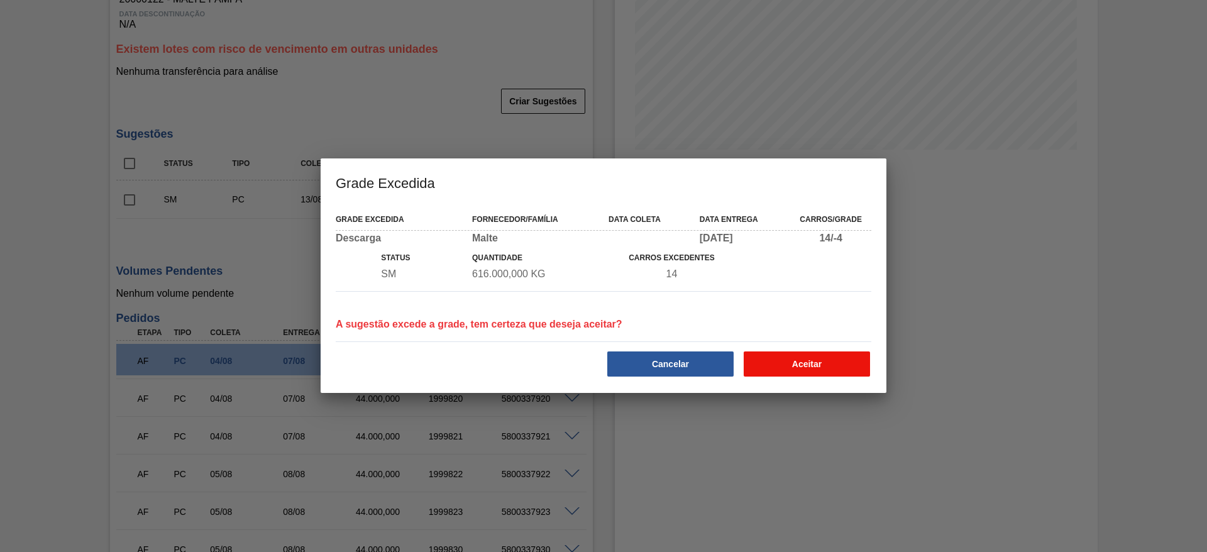
click at [795, 364] on button "Aceitar" at bounding box center [807, 363] width 126 height 25
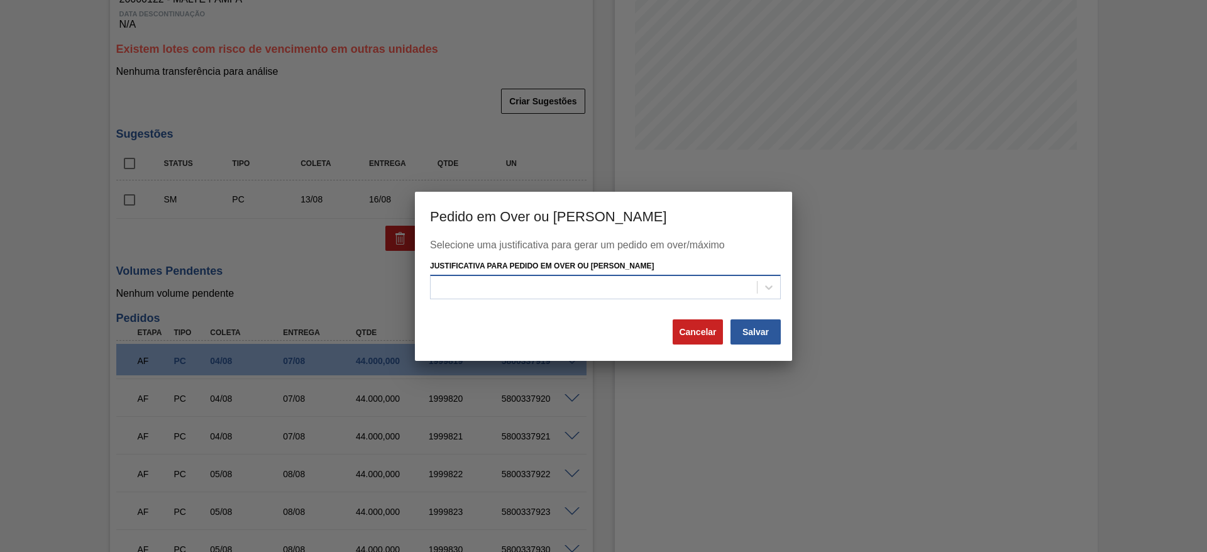
click at [464, 279] on div at bounding box center [594, 288] width 326 height 18
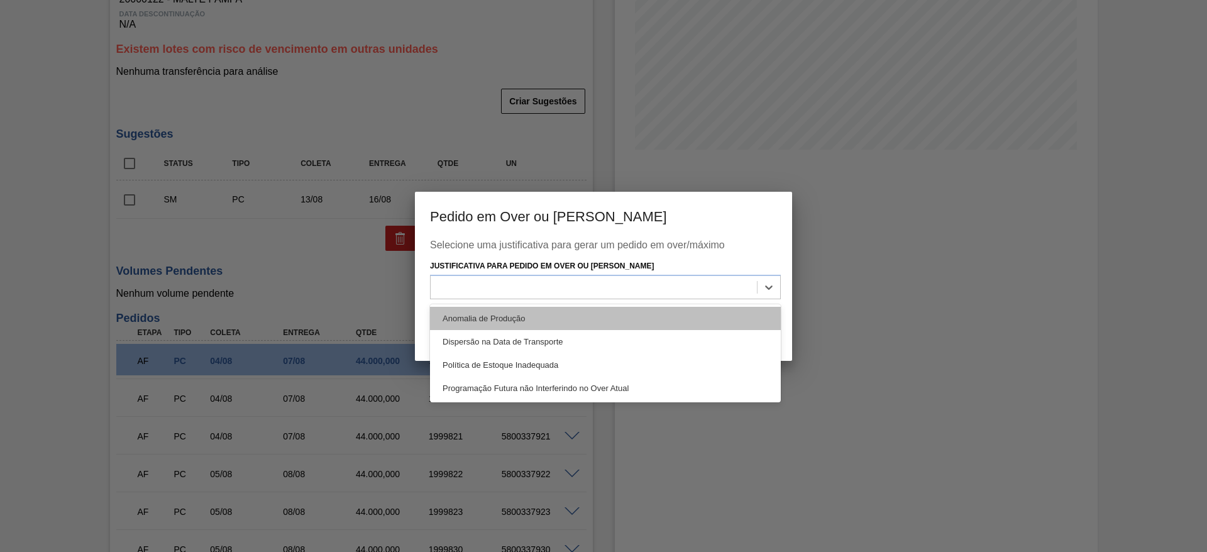
click at [455, 313] on div "Anomalia de Produção" at bounding box center [605, 318] width 351 height 23
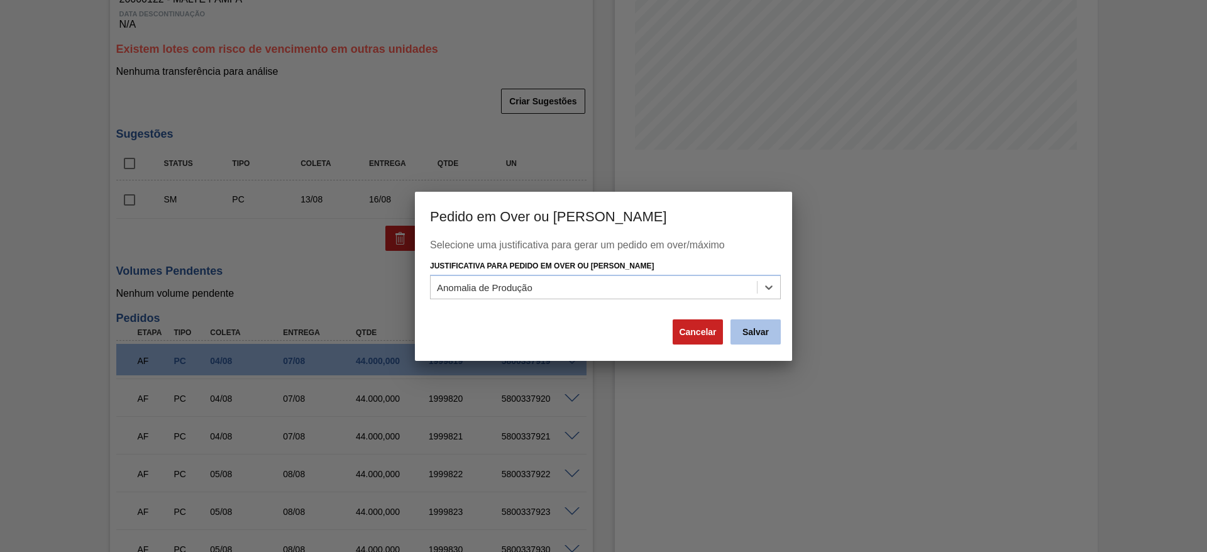
click at [754, 328] on button "Salvar" at bounding box center [756, 331] width 50 height 25
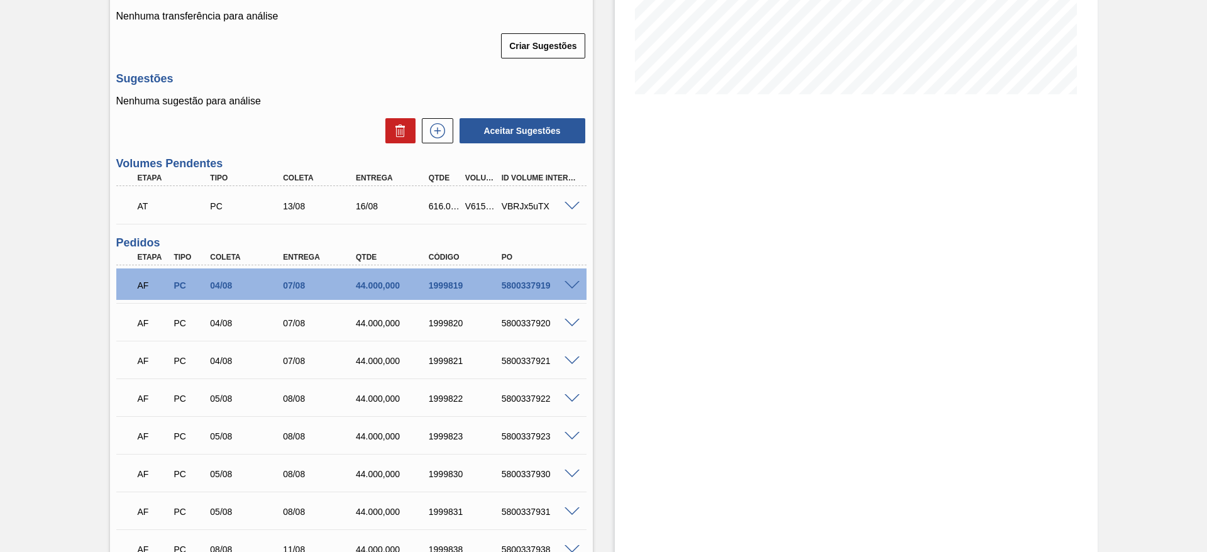
scroll to position [194, 0]
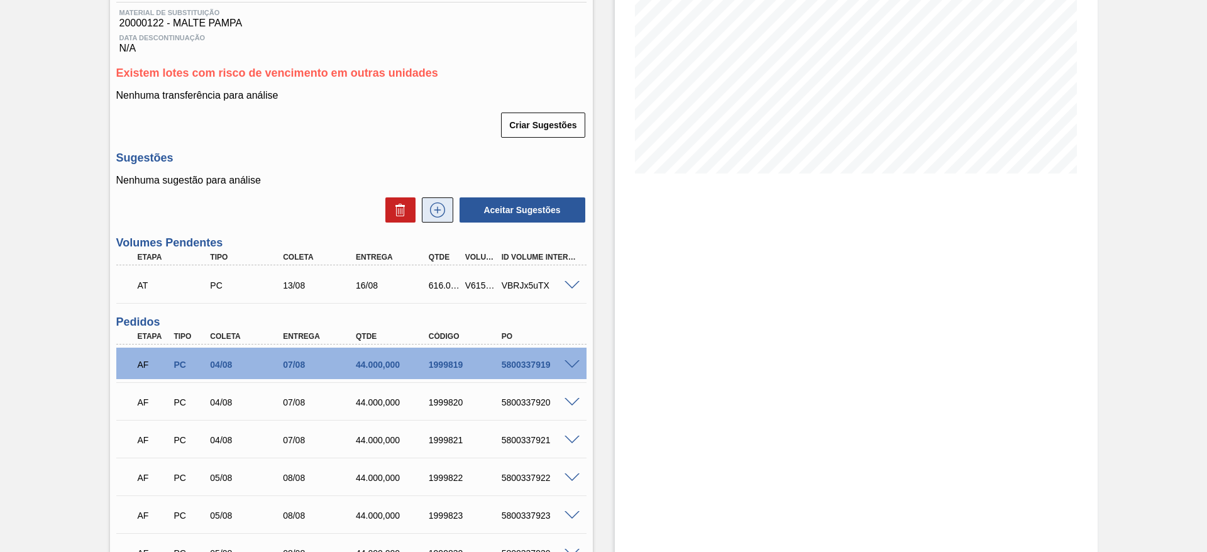
click at [433, 213] on icon at bounding box center [438, 209] width 20 height 15
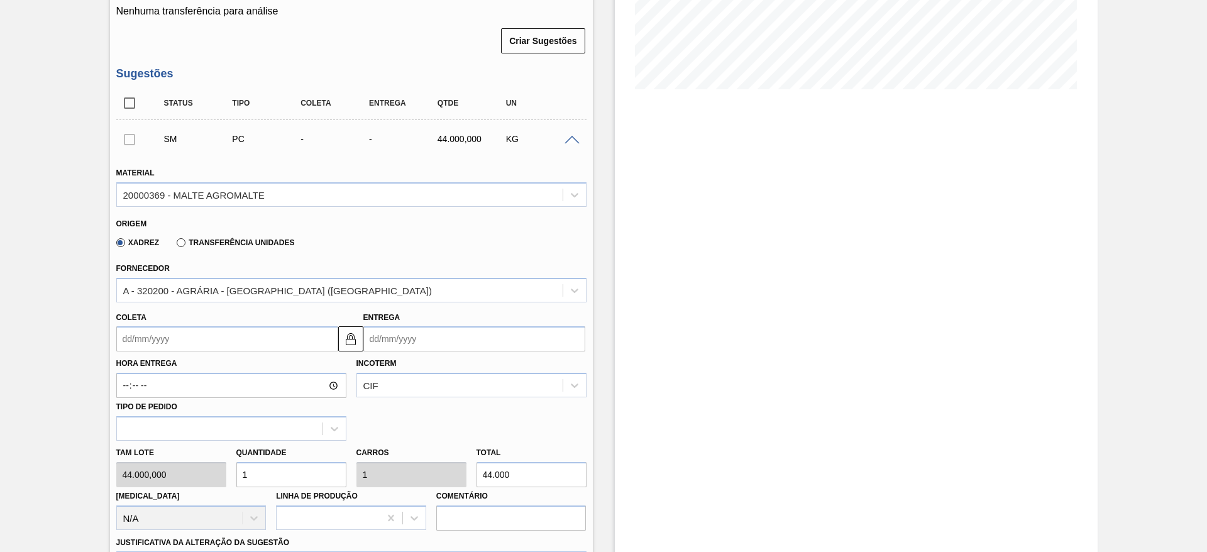
scroll to position [383, 0]
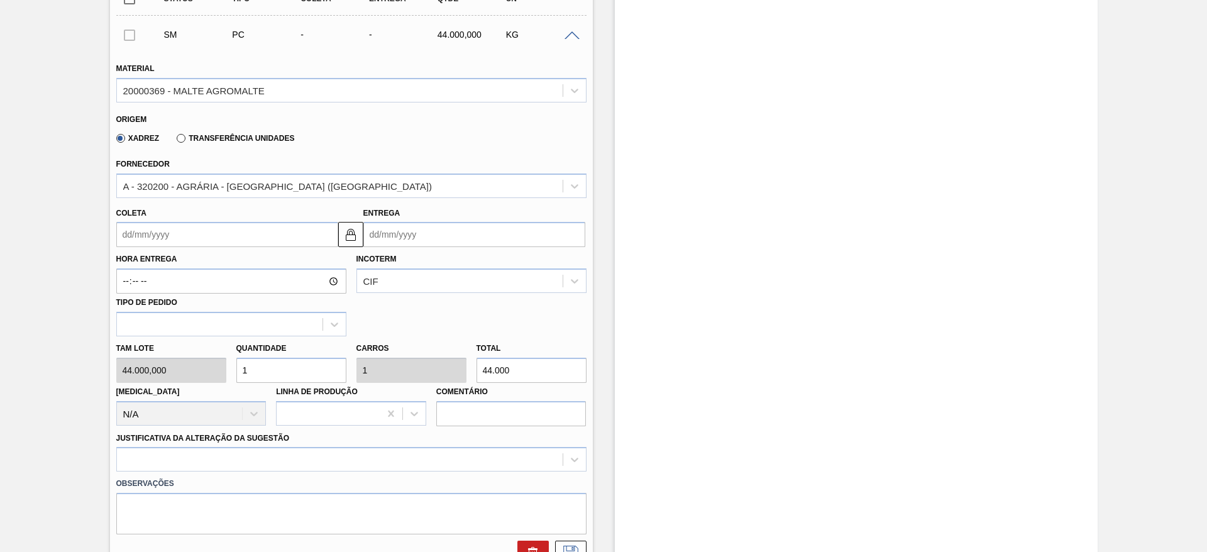
click at [201, 374] on div "Tam lote 44.000,000 Quantidade 1 Carros 1 Total 44.000 Doca N/A Linha de Produç…" at bounding box center [351, 381] width 480 height 90
type input "11"
type input "484.000"
type input "11"
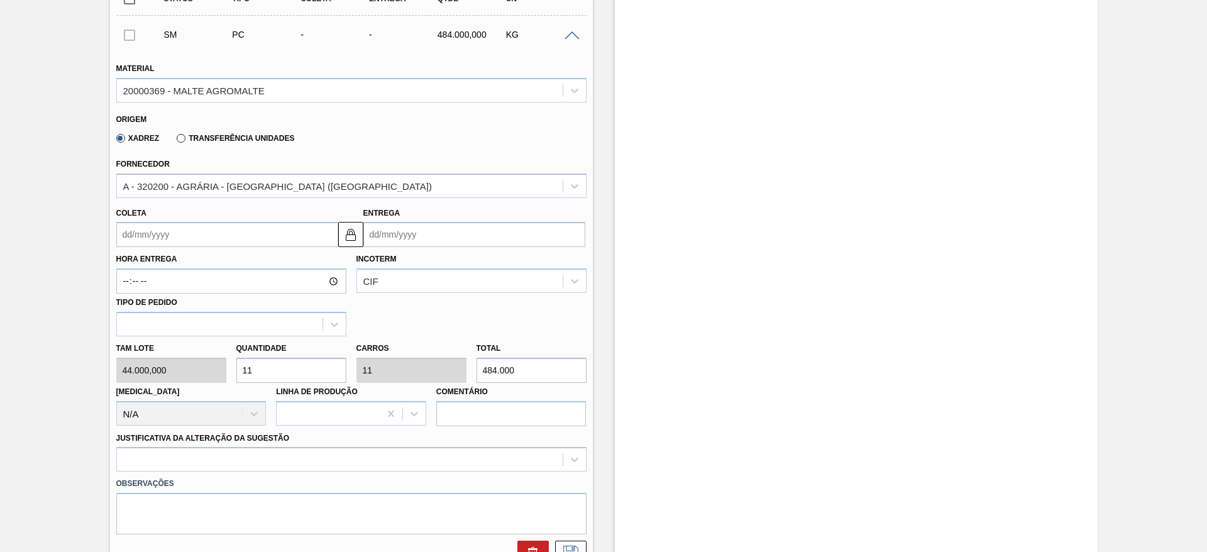
click at [126, 233] on input "Coleta" at bounding box center [227, 234] width 222 height 25
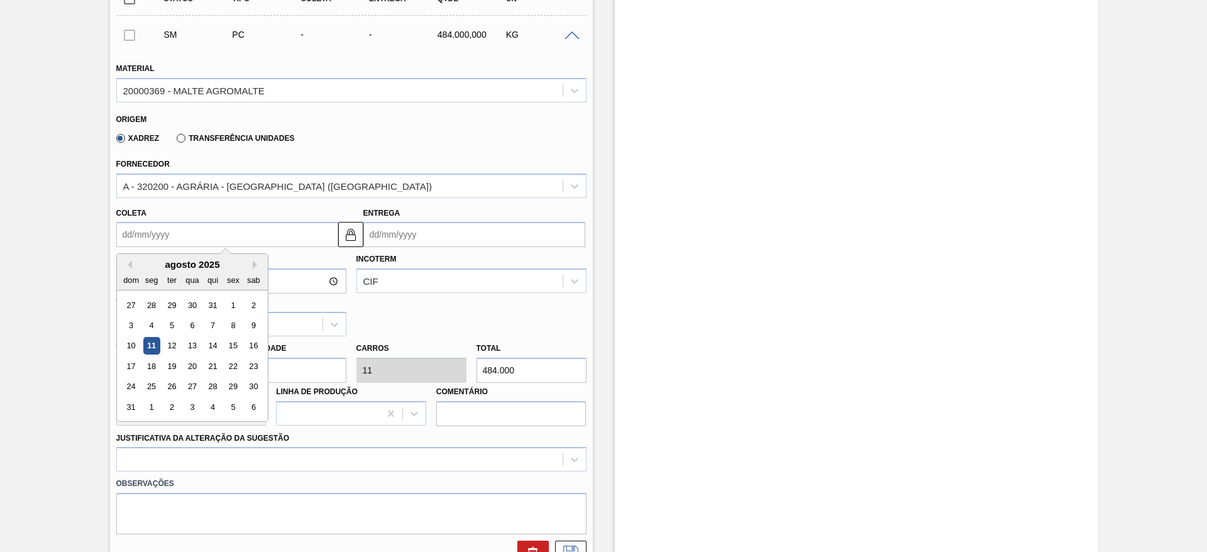
click at [182, 263] on div "agosto 2025" at bounding box center [192, 264] width 151 height 11
click at [214, 346] on div "14" at bounding box center [212, 346] width 17 height 17
type input "14/08/2025"
type input "17/08/2025"
click at [131, 226] on input "14/08/2025" at bounding box center [227, 234] width 222 height 25
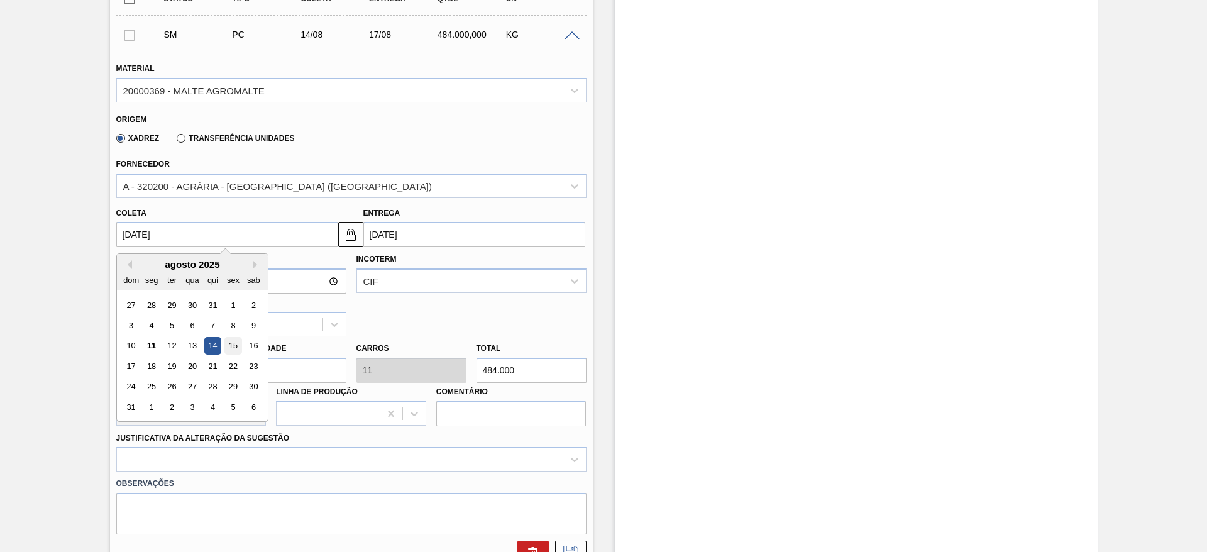
click at [233, 345] on div "15" at bounding box center [232, 346] width 17 height 17
type input "15/08/2025"
type input "18/08/2025"
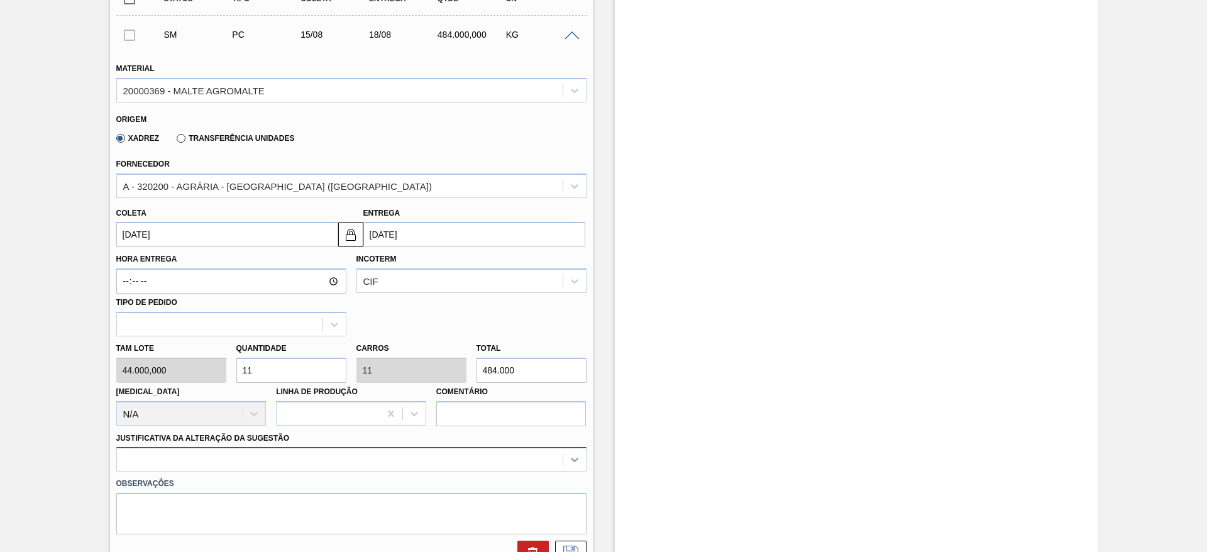
scroll to position [501, 0]
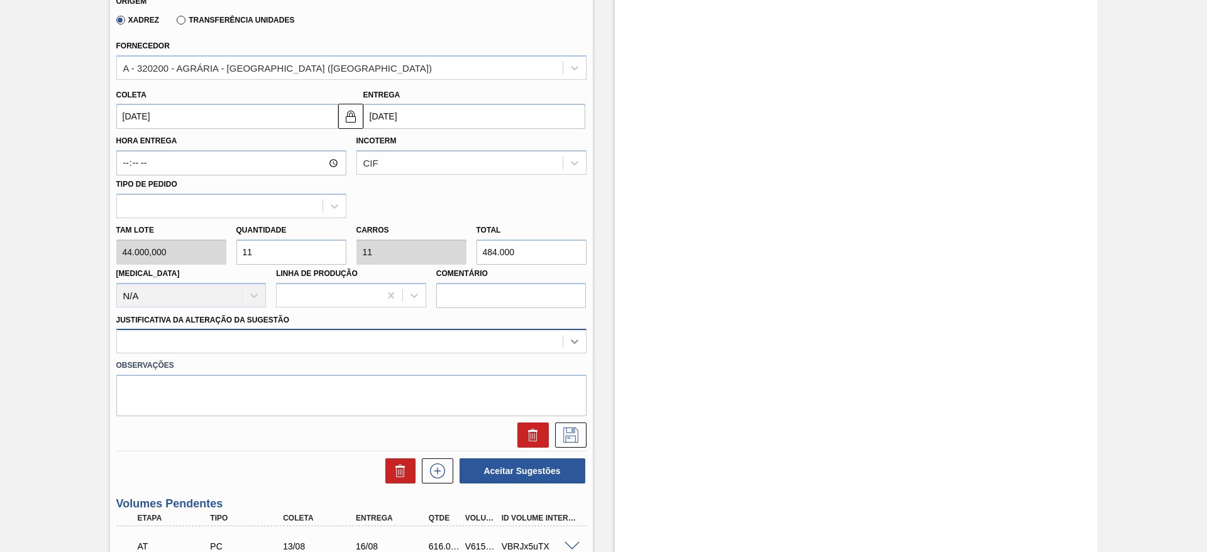
click at [577, 353] on div at bounding box center [351, 341] width 470 height 25
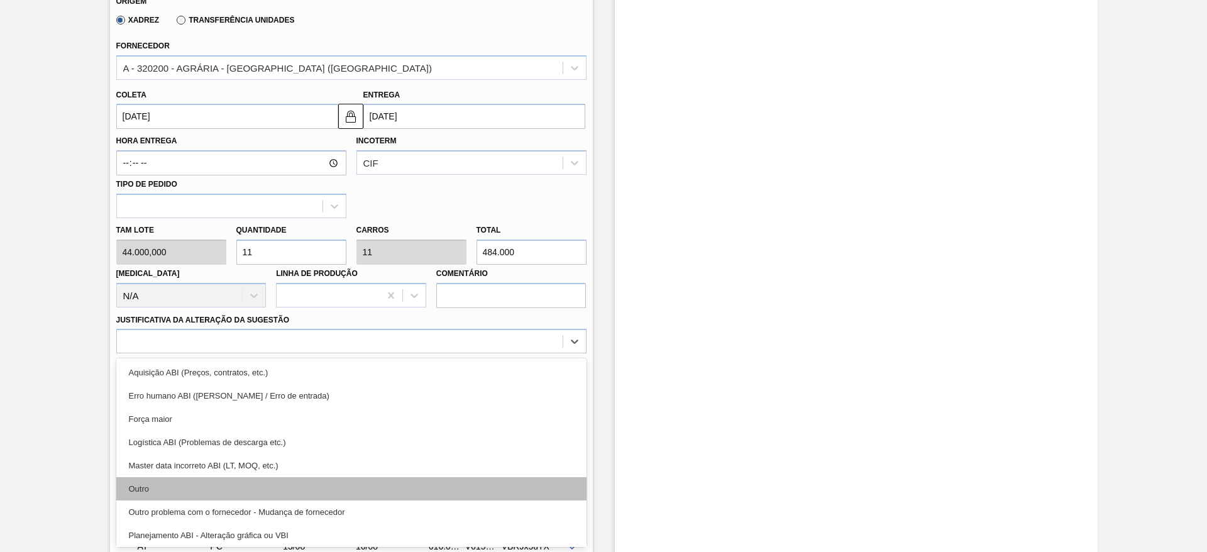
click at [203, 487] on div "Outro" at bounding box center [351, 488] width 470 height 23
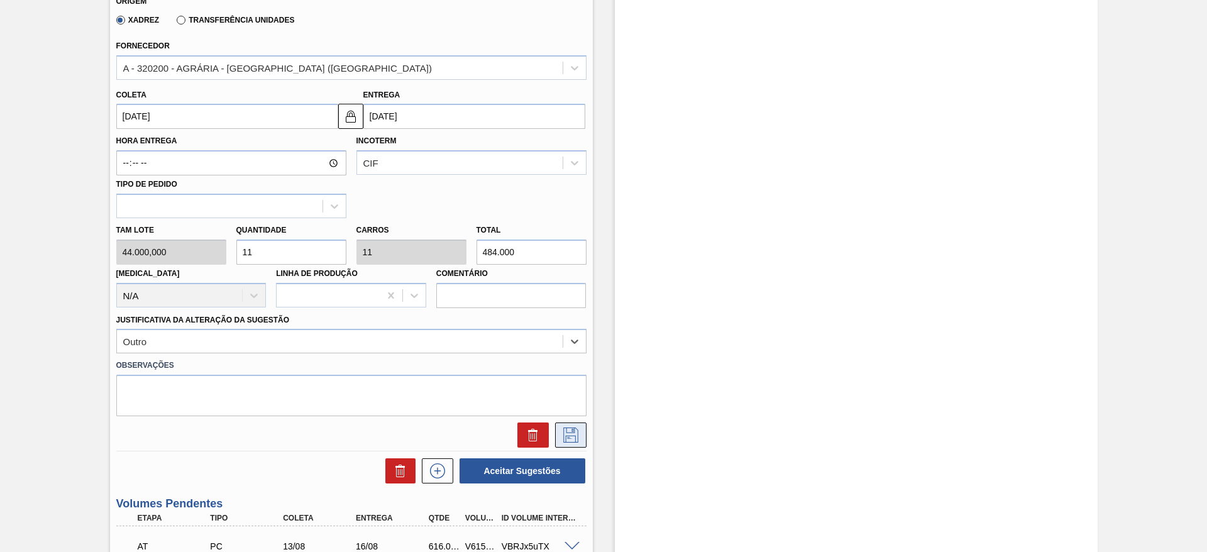
click at [563, 443] on button at bounding box center [570, 434] width 31 height 25
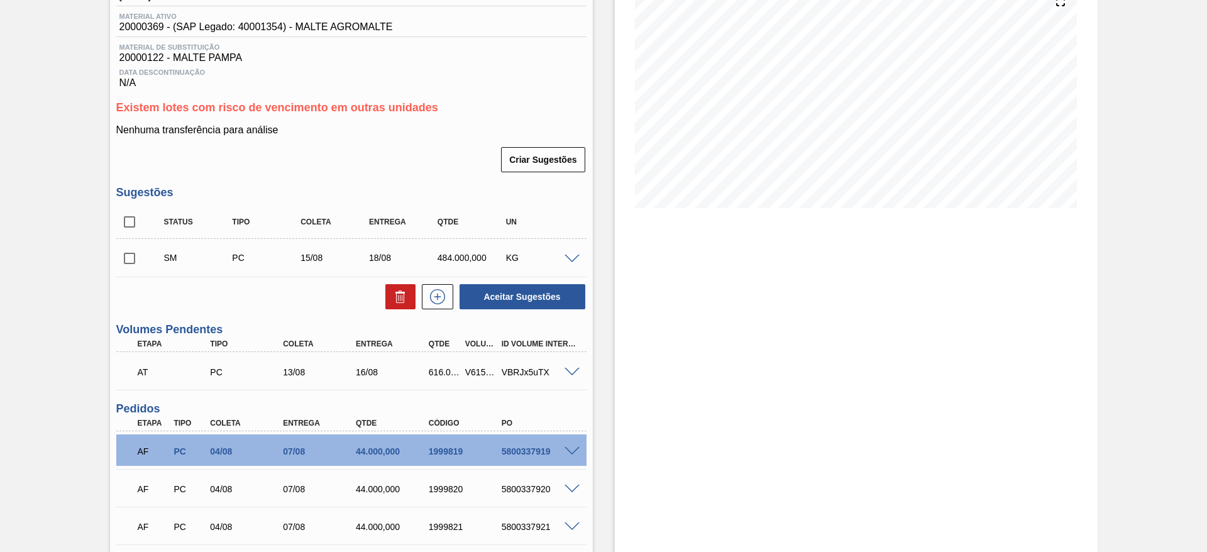
scroll to position [30, 0]
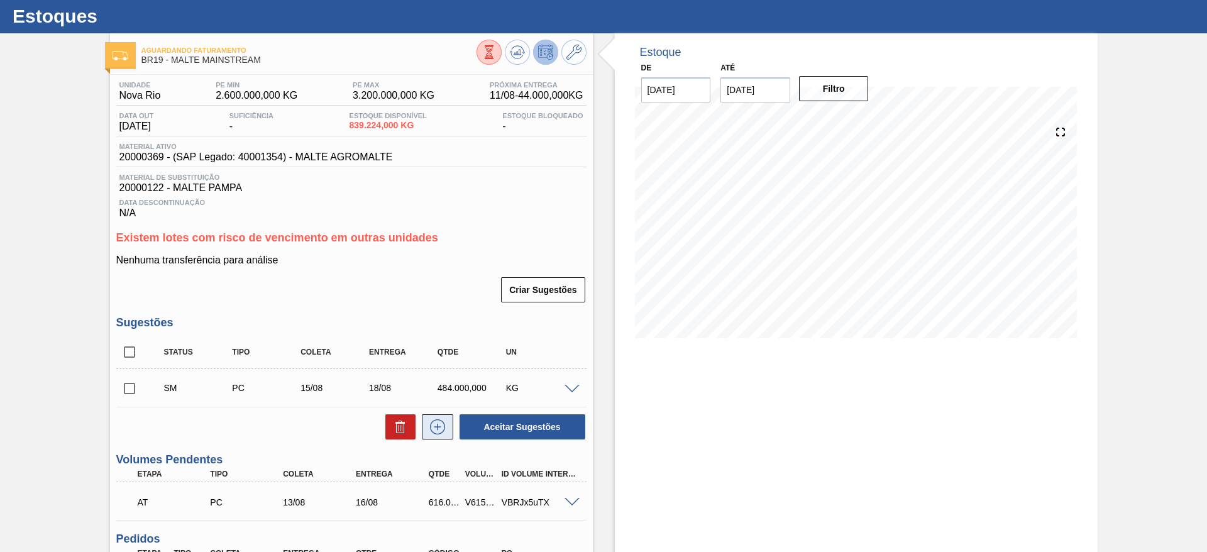
click at [434, 426] on icon at bounding box center [437, 426] width 7 height 1
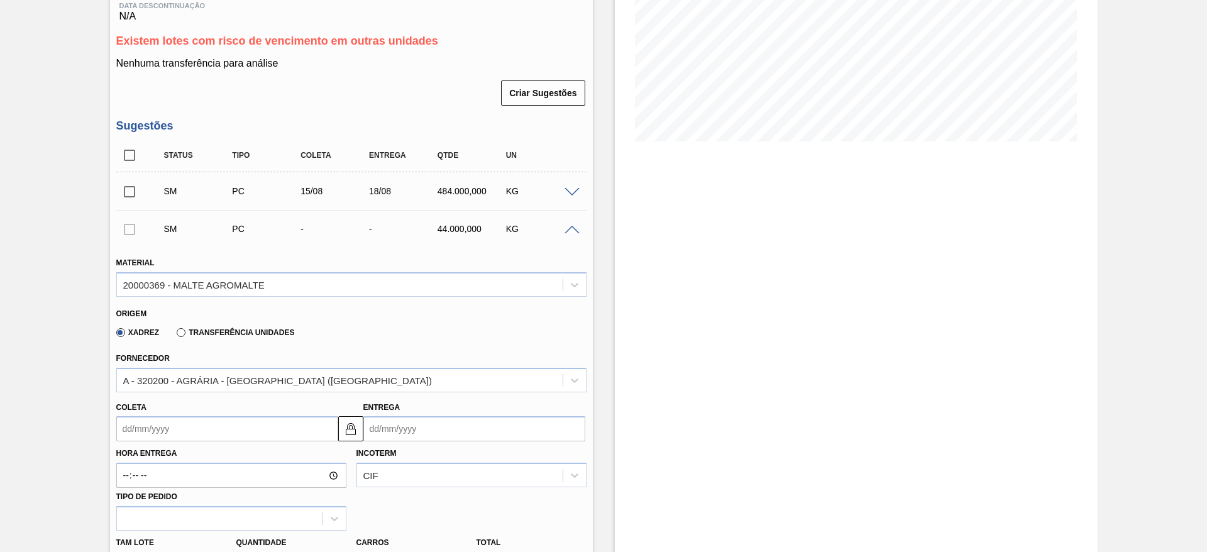
scroll to position [312, 0]
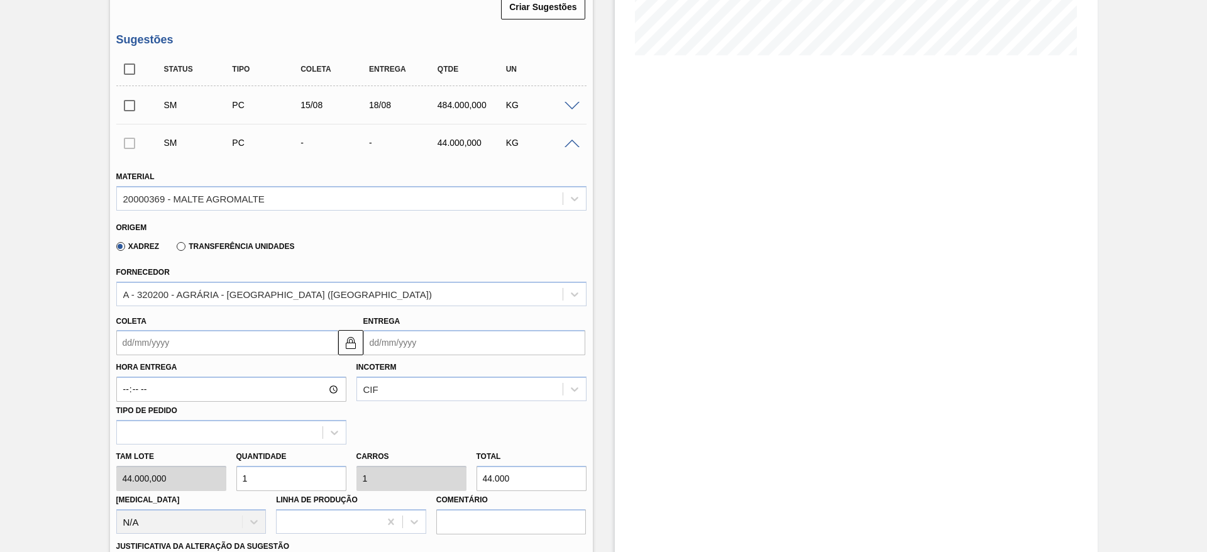
click at [159, 472] on div "Tam lote 44.000,000 Quantidade 1 Carros 1 Total 44.000 Doca N/A Linha de Produç…" at bounding box center [351, 489] width 480 height 90
type input "6"
type input "264.000"
type input "6"
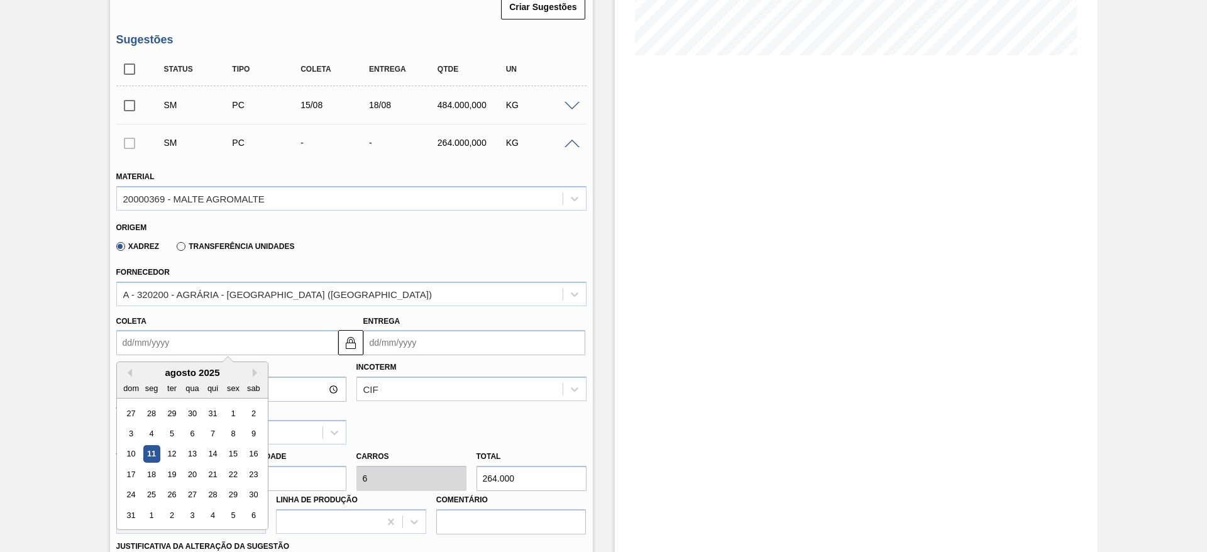
click at [123, 345] on input "Coleta" at bounding box center [227, 342] width 222 height 25
click at [253, 451] on div "16" at bounding box center [253, 454] width 17 height 17
type input "16/08/2025"
type input "19/08/2025"
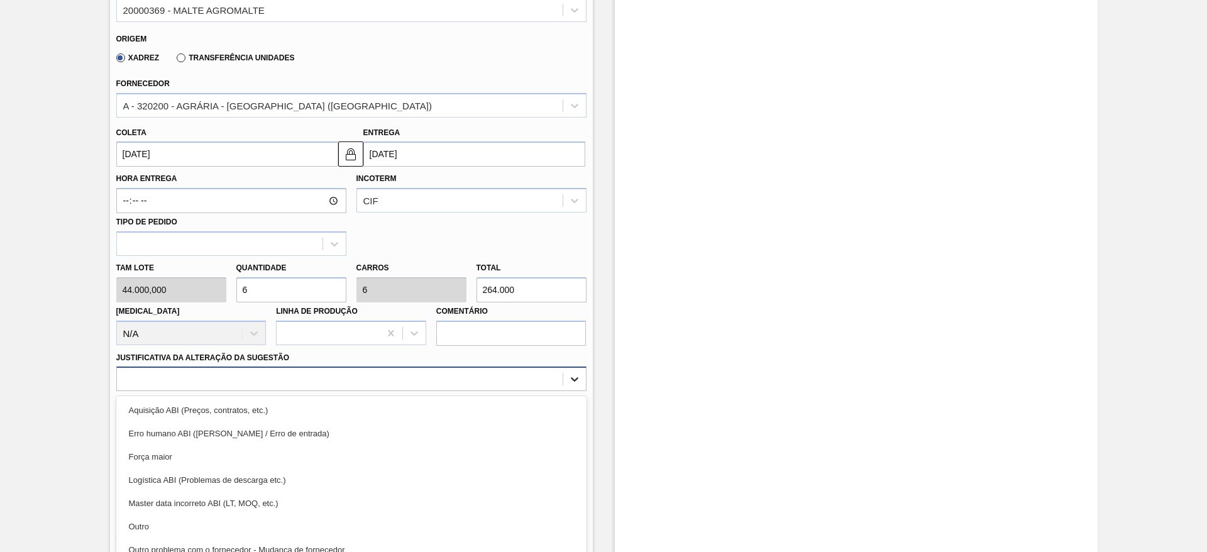
click at [577, 378] on div "option Aquisição ABI (Preços, contratos, etc.) focused, 1 of 18. 18 results ava…" at bounding box center [351, 379] width 470 height 25
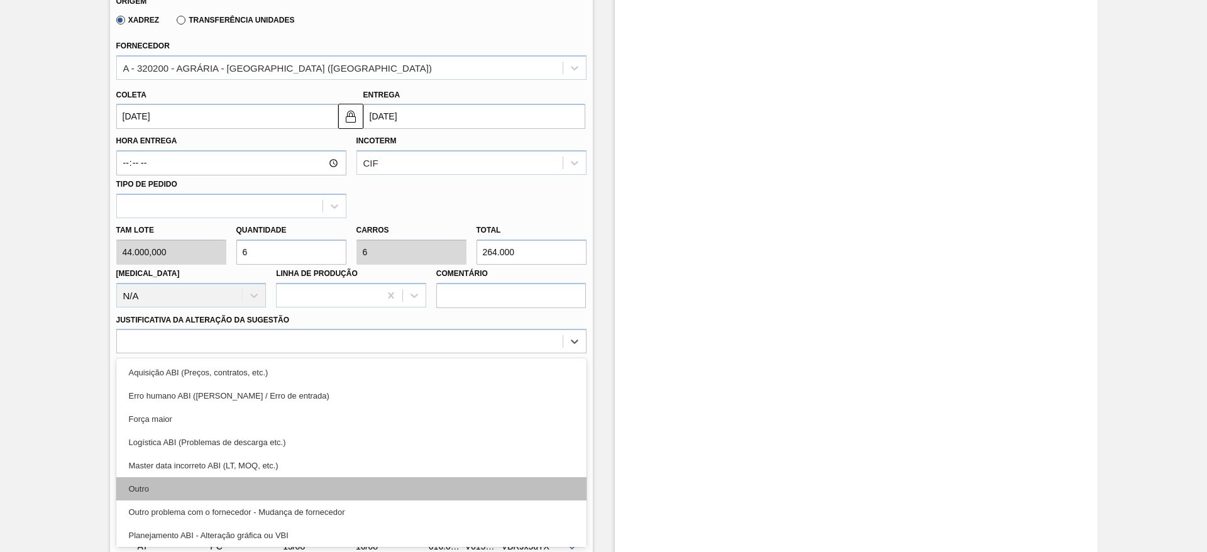
click at [153, 484] on div "Outro" at bounding box center [351, 488] width 470 height 23
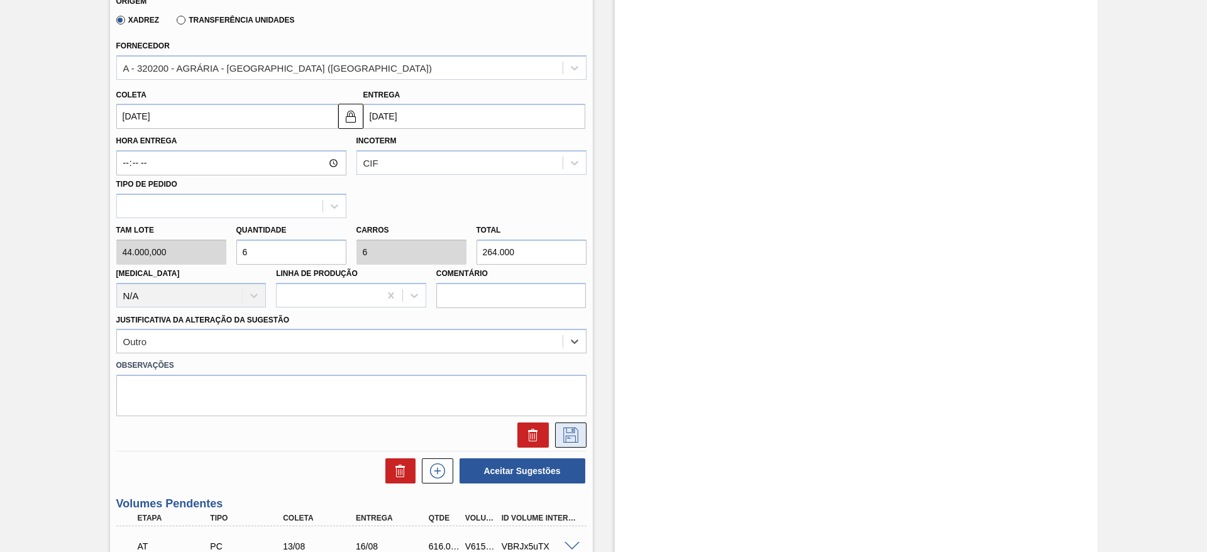
click at [571, 437] on icon at bounding box center [571, 435] width 20 height 15
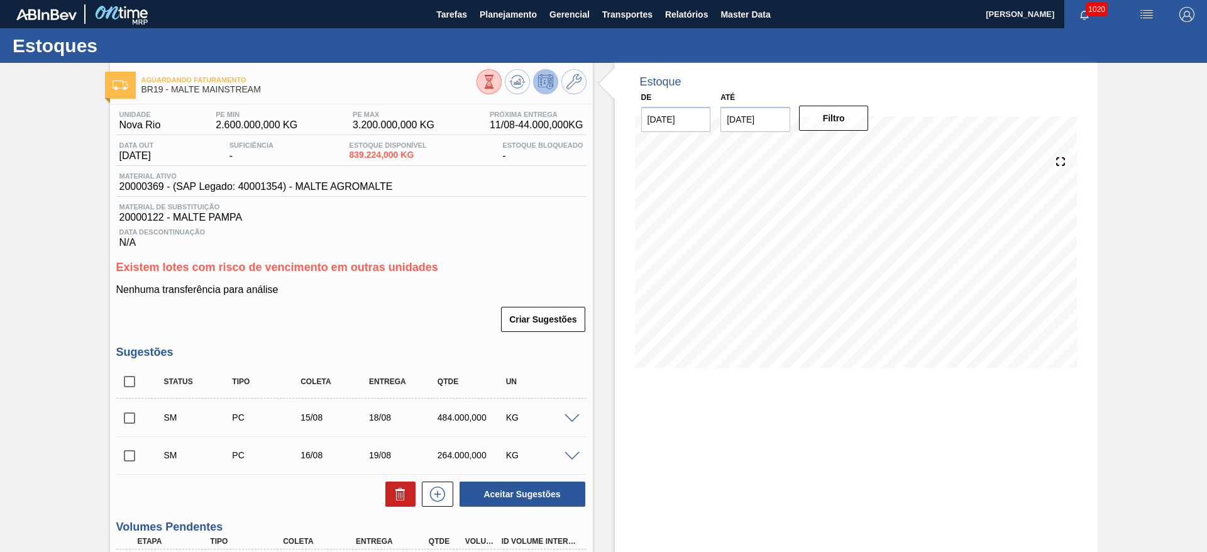
scroll to position [189, 0]
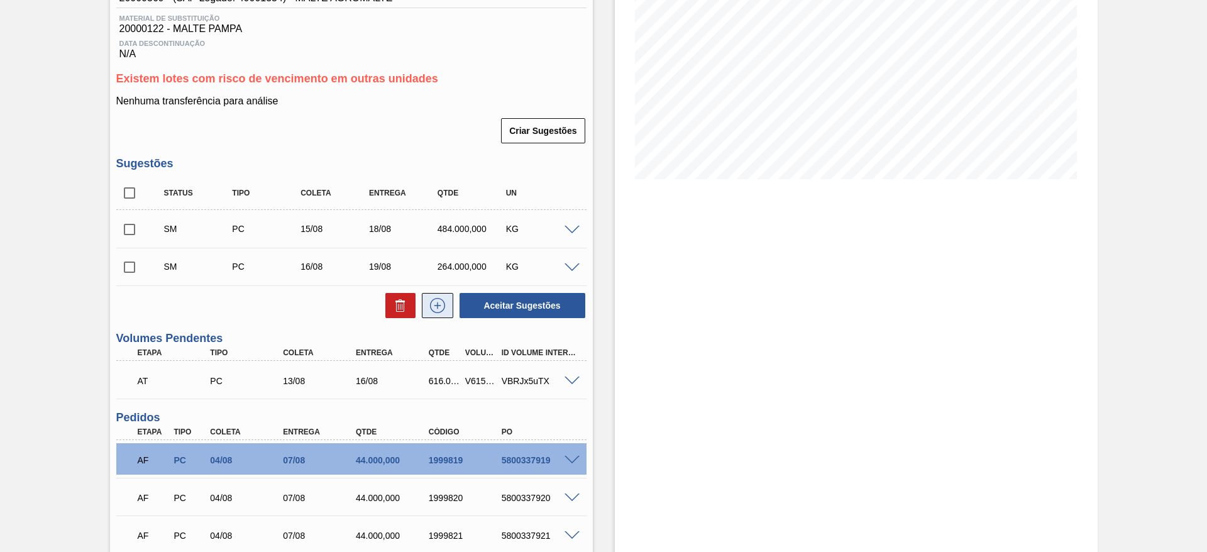
click at [439, 301] on icon at bounding box center [438, 305] width 20 height 15
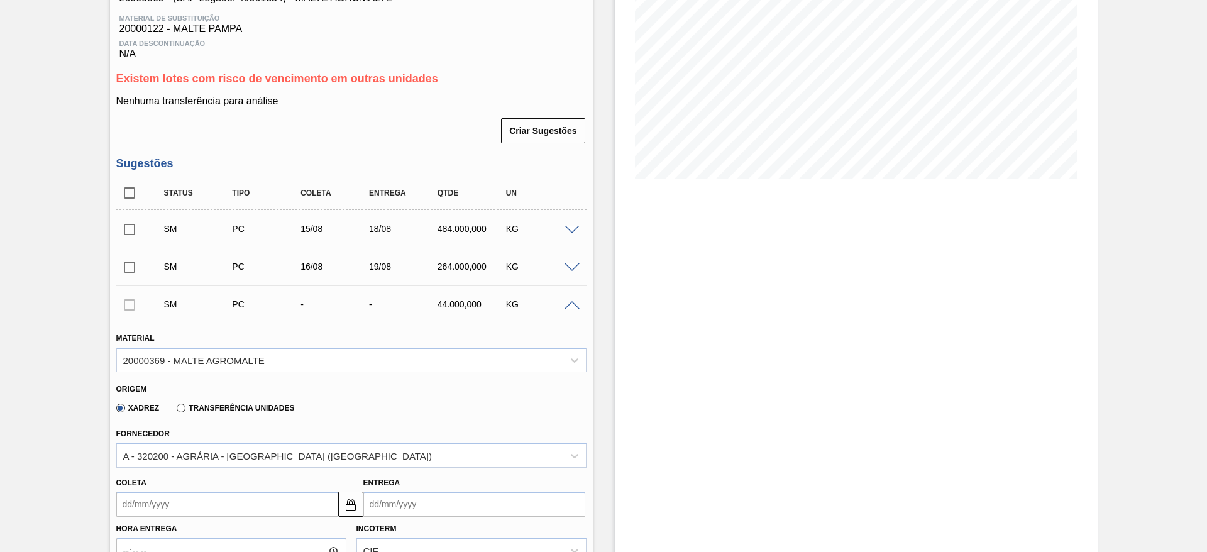
scroll to position [377, 0]
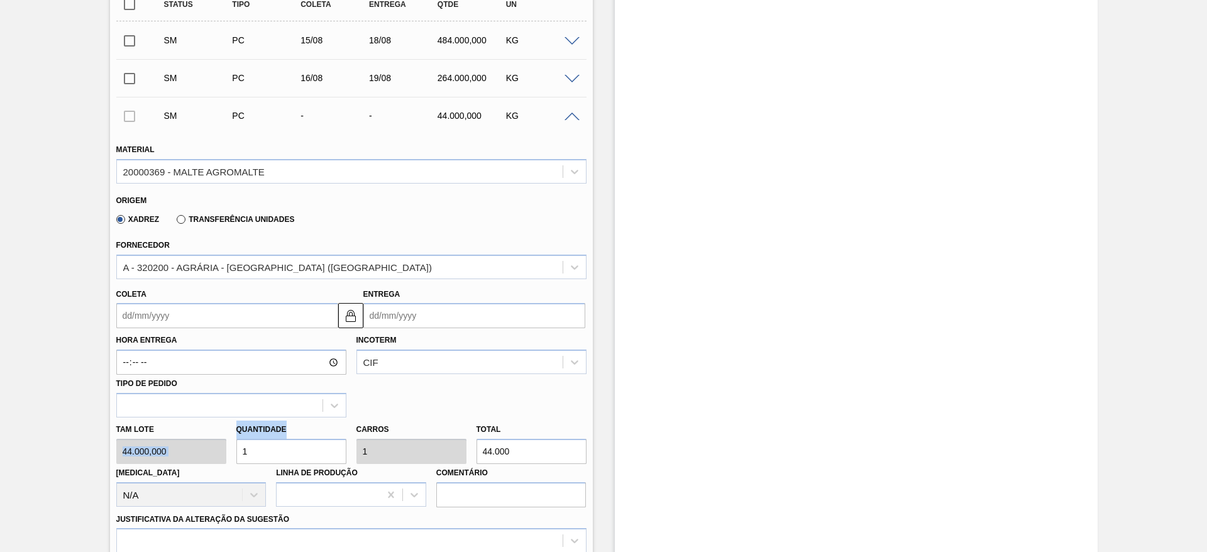
click at [185, 461] on div "Tam lote 44.000,000 Quantidade 1 Carros 1 Total 44.000 Doca N/A Linha de Produç…" at bounding box center [351, 462] width 480 height 90
click at [204, 460] on div "Tam lote 44.000,000 Quantidade 1 Carros 1 Total 44.000 Doca N/A Linha de Produç…" at bounding box center [351, 462] width 480 height 90
type input "7"
type input "308.000"
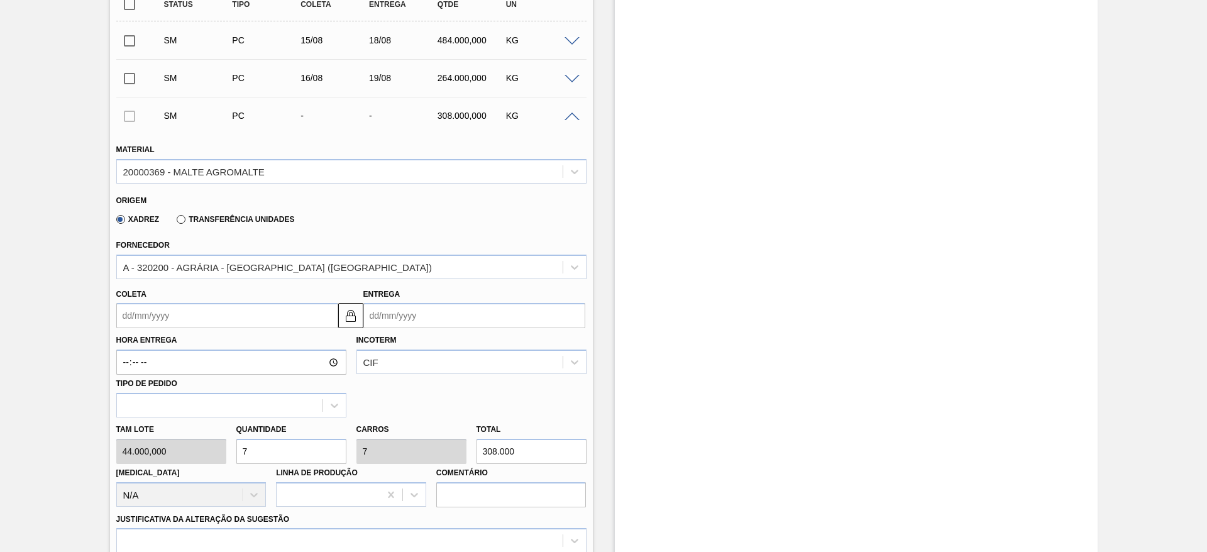
type input "7"
click at [126, 312] on input "Coleta" at bounding box center [227, 315] width 222 height 25
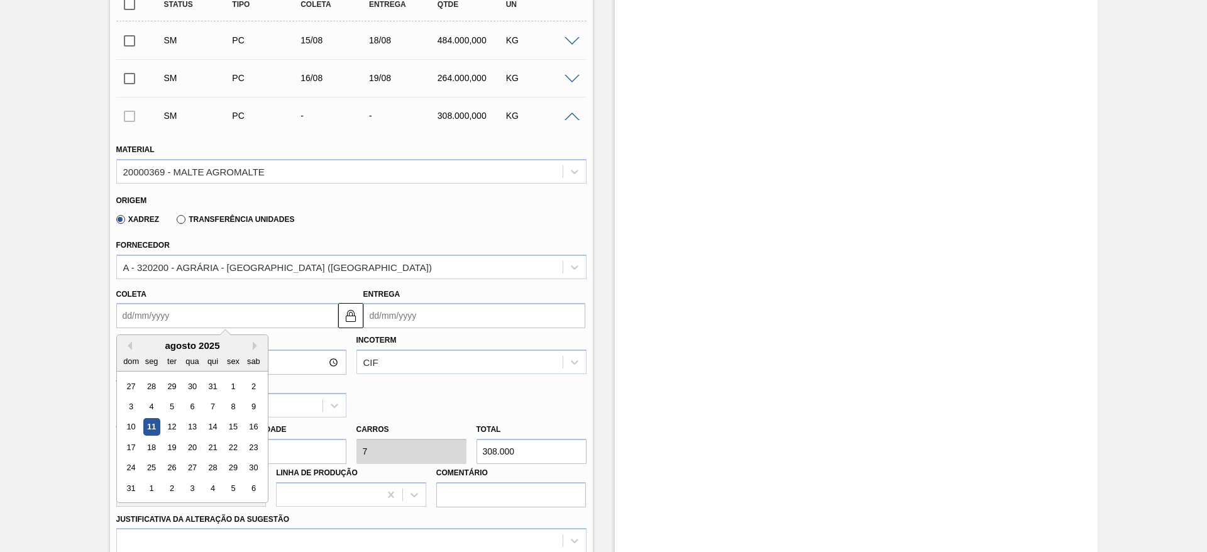
click at [177, 348] on div "agosto 2025" at bounding box center [192, 345] width 151 height 11
click at [127, 446] on div "17" at bounding box center [131, 447] width 17 height 17
type input "17/08/2025"
type input "20/08/2025"
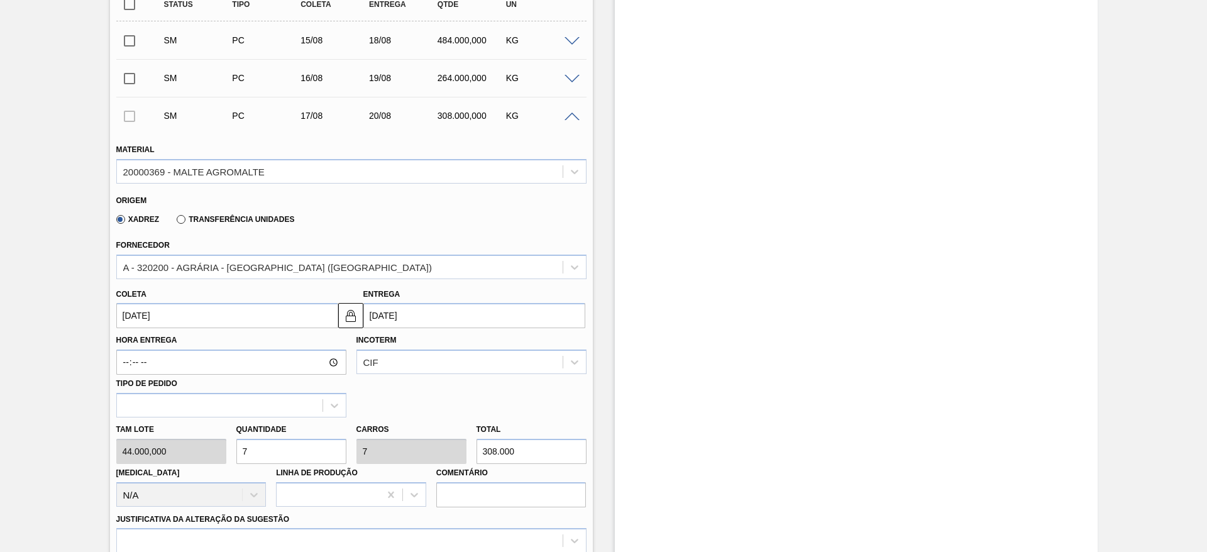
scroll to position [660, 0]
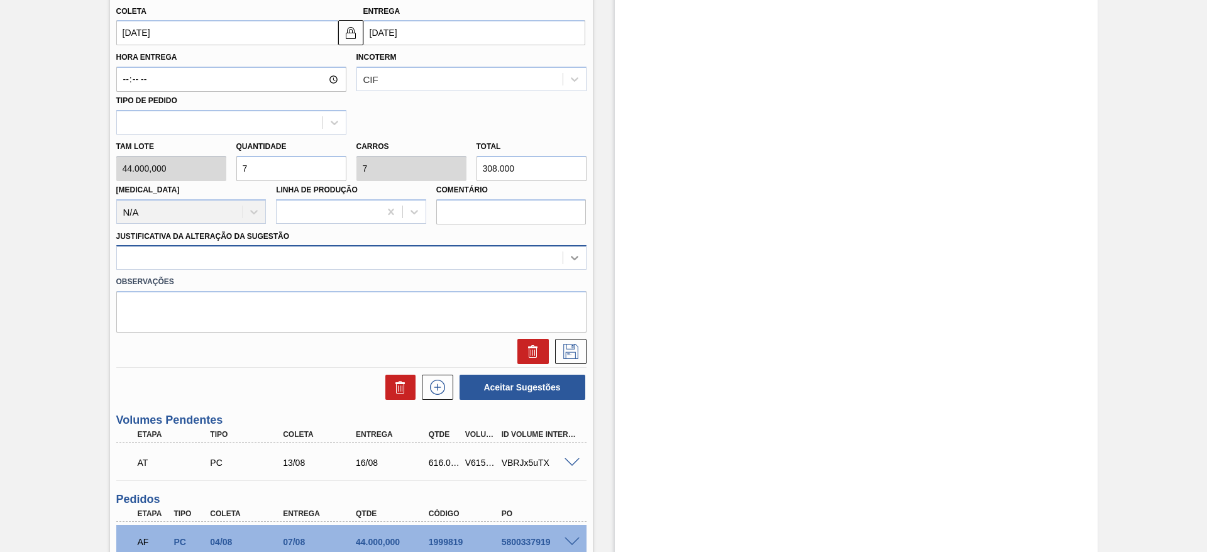
click at [577, 259] on icon at bounding box center [574, 257] width 13 height 13
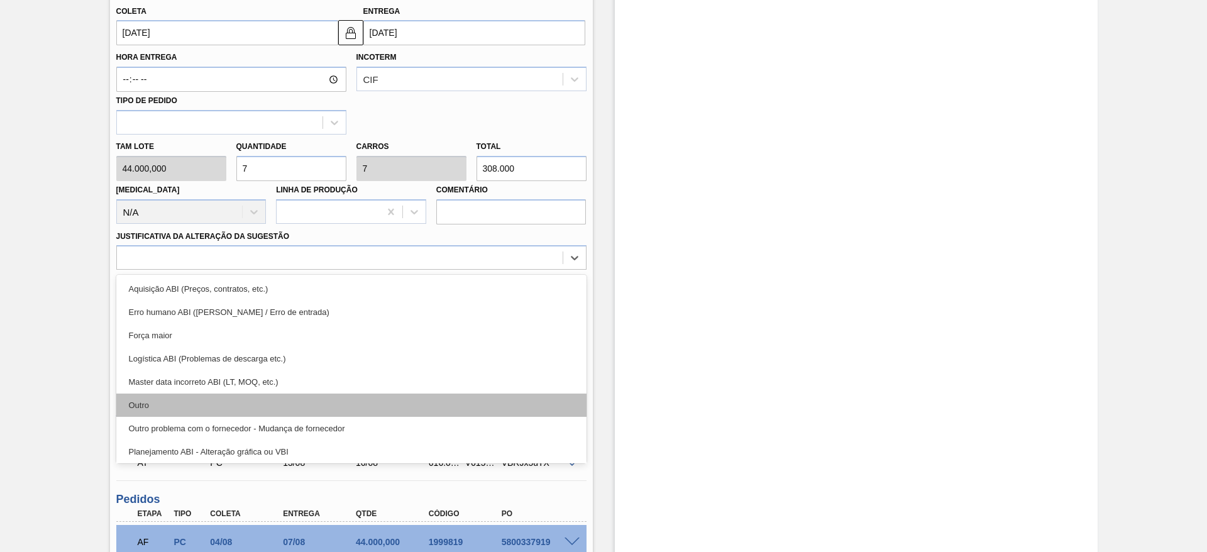
click at [143, 404] on div "Outro" at bounding box center [351, 405] width 470 height 23
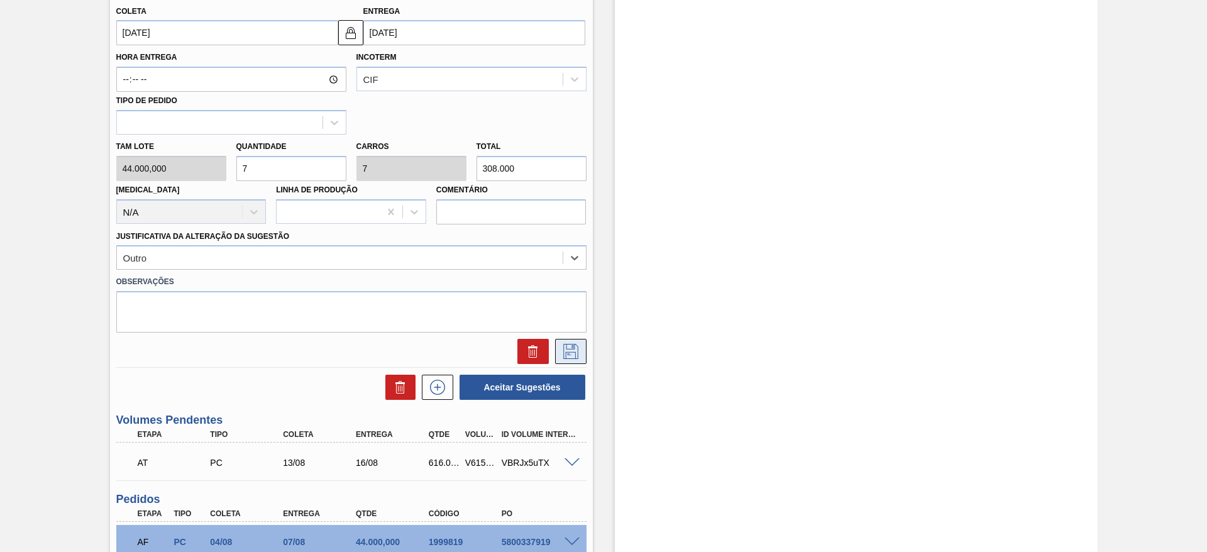
click at [566, 349] on icon at bounding box center [570, 351] width 15 height 15
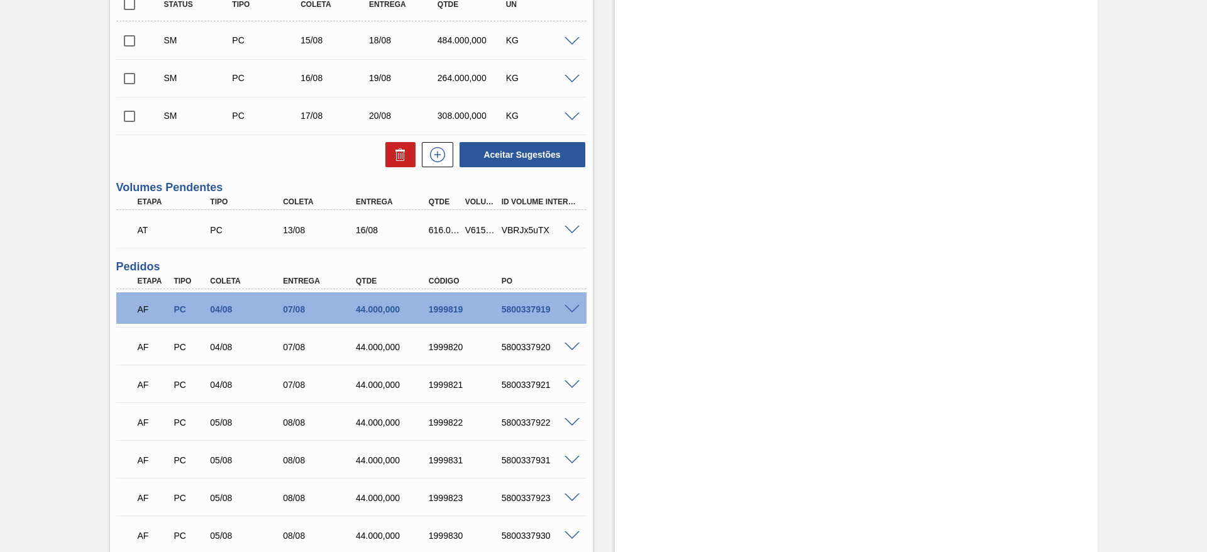
scroll to position [94, 0]
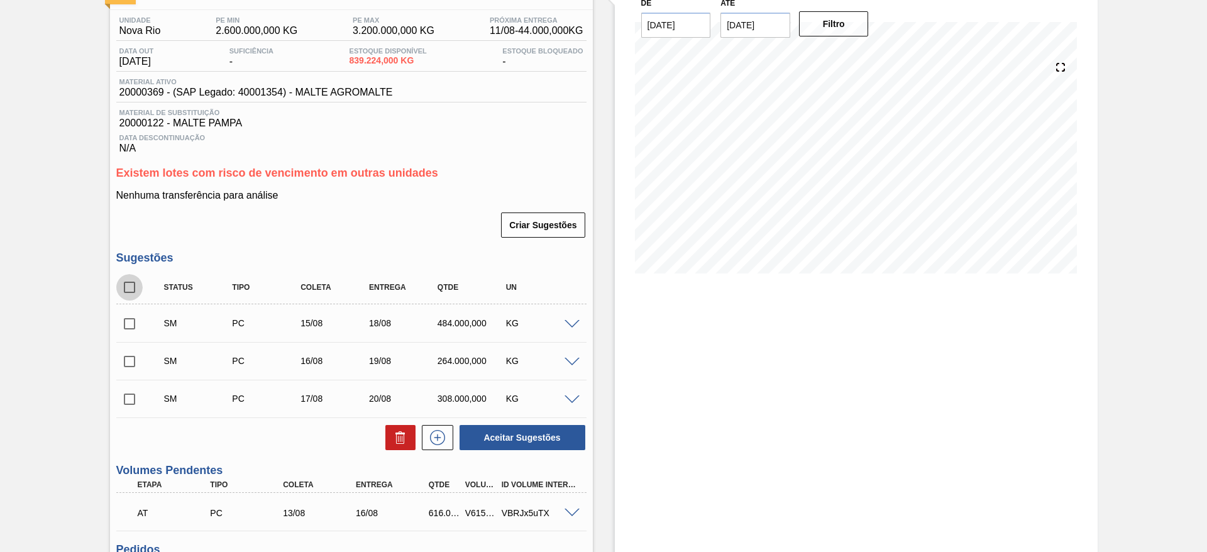
click at [130, 285] on input "checkbox" at bounding box center [129, 287] width 26 height 26
checkbox input "true"
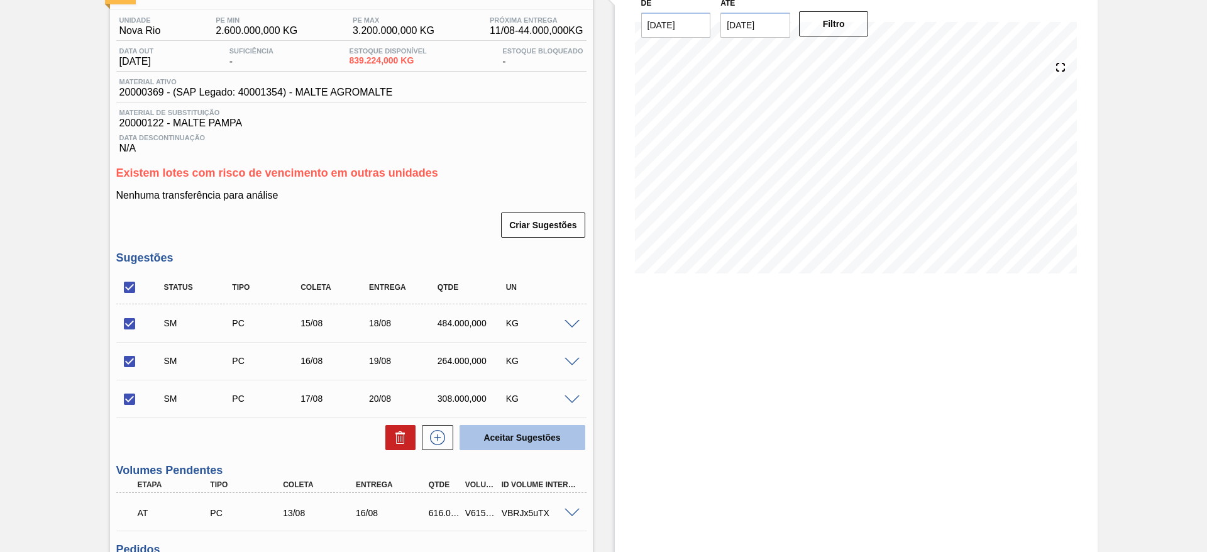
click at [539, 437] on button "Aceitar Sugestões" at bounding box center [523, 437] width 126 height 25
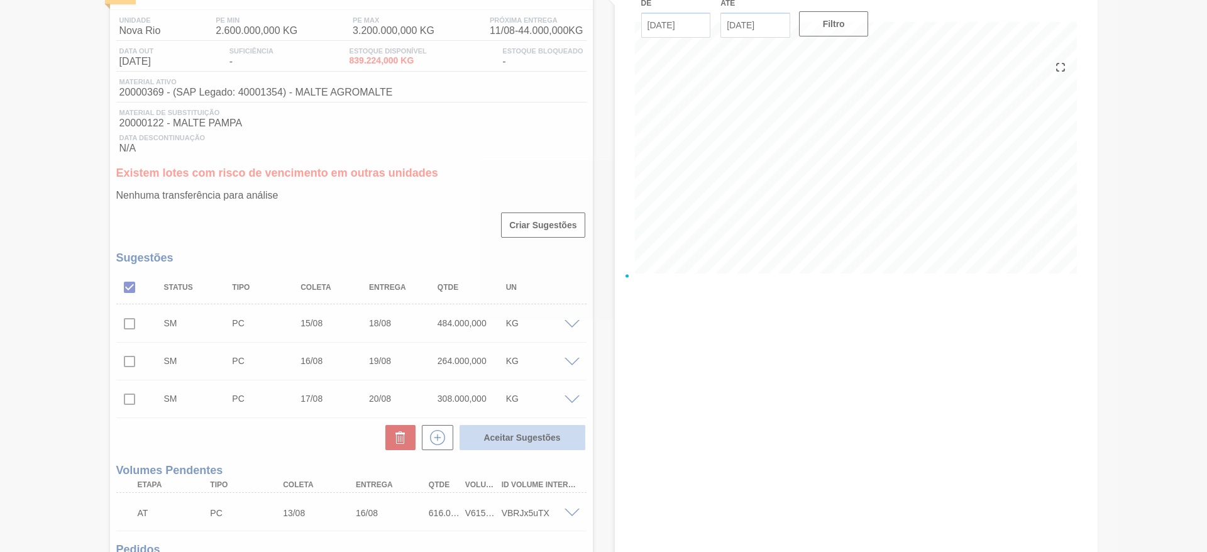
checkbox input "false"
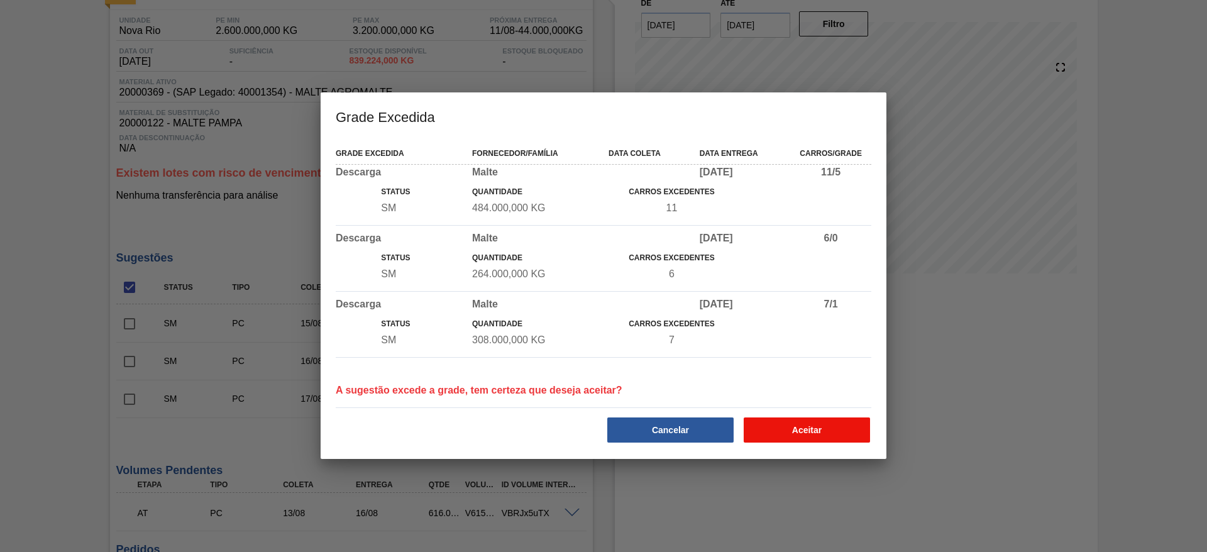
click at [783, 434] on button "Aceitar" at bounding box center [807, 429] width 126 height 25
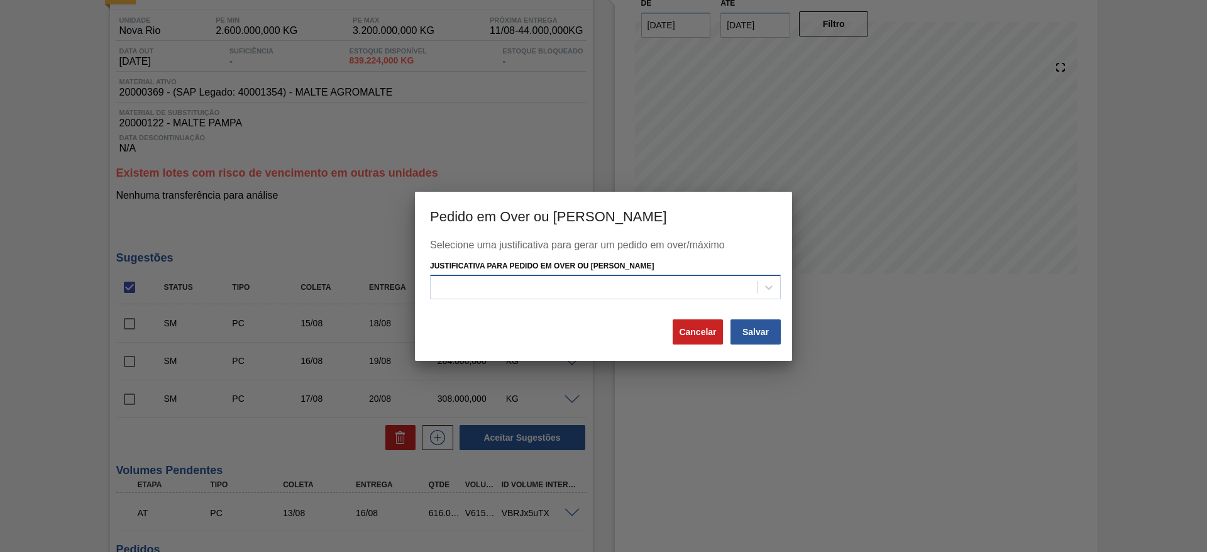
click at [466, 284] on div at bounding box center [594, 288] width 326 height 18
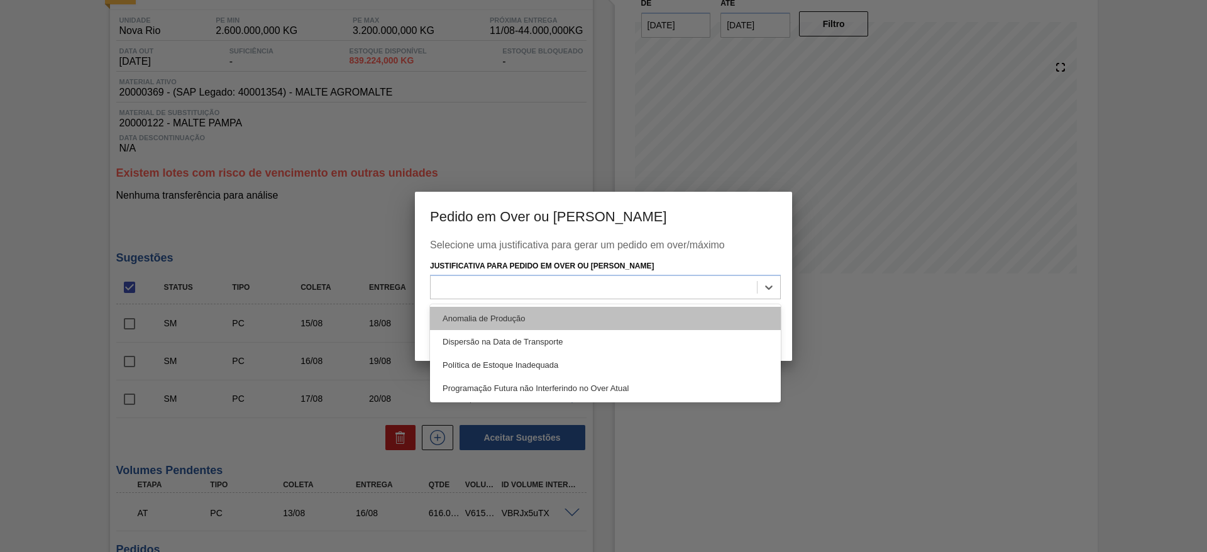
click at [463, 323] on div "Anomalia de Produção" at bounding box center [605, 318] width 351 height 23
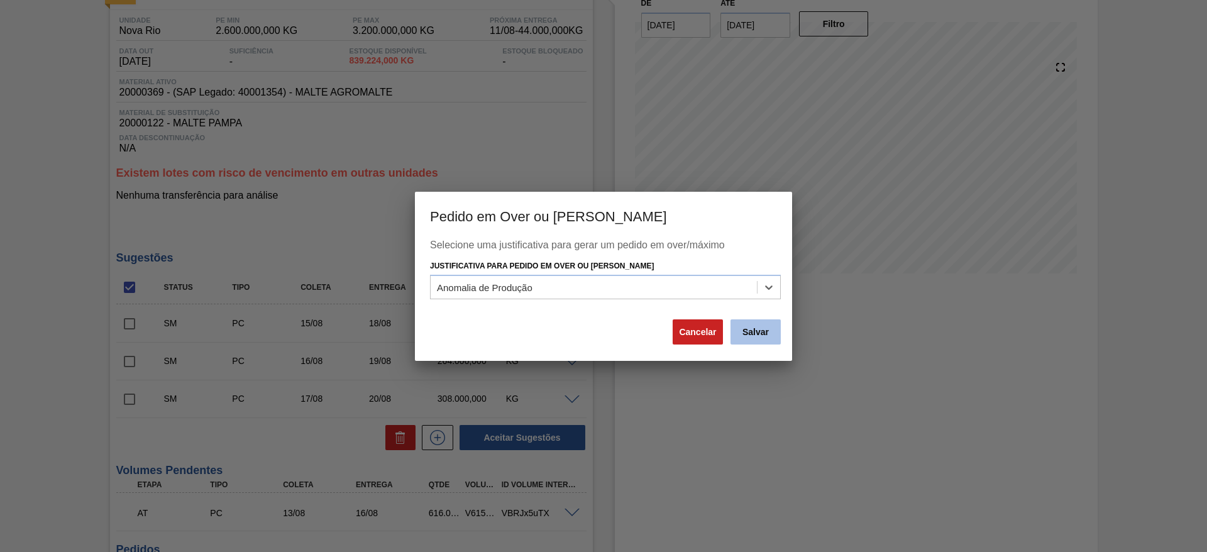
click at [771, 341] on button "Salvar" at bounding box center [756, 331] width 50 height 25
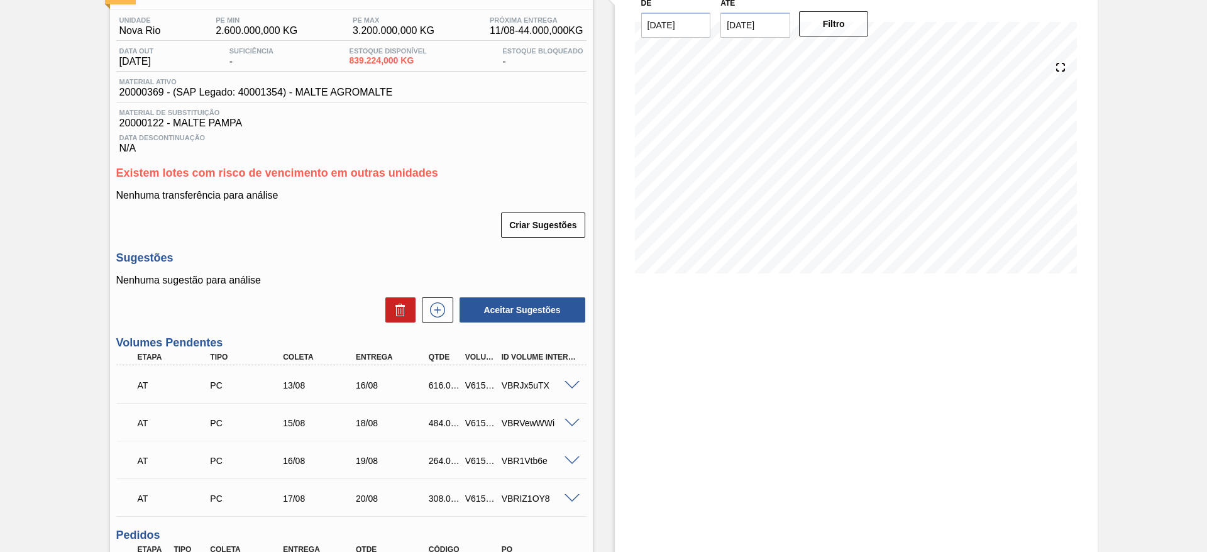
scroll to position [0, 0]
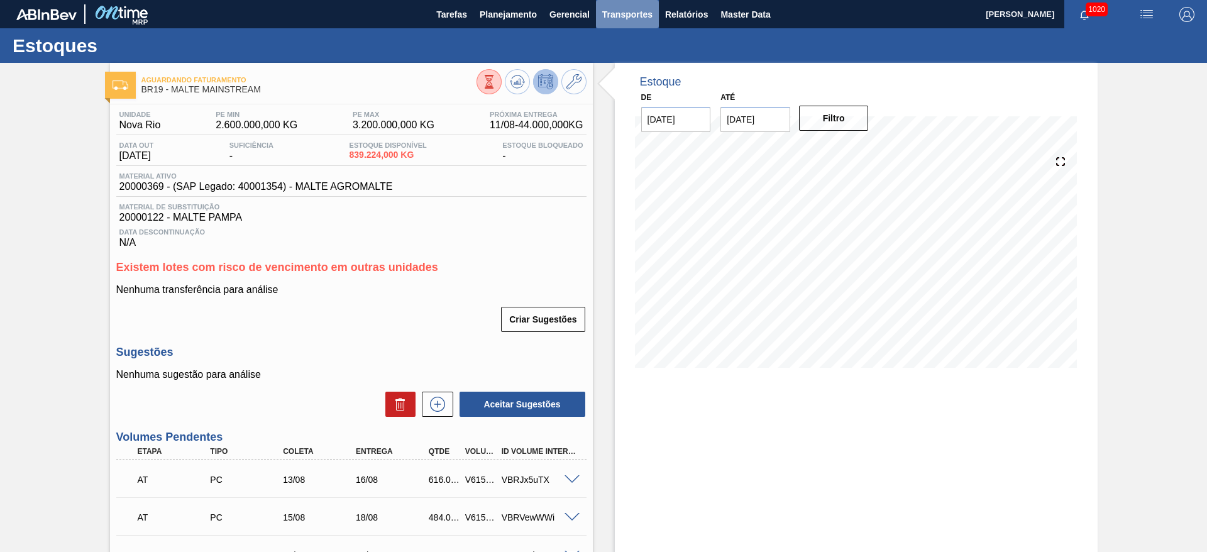
click at [621, 9] on span "Transportes" at bounding box center [627, 14] width 50 height 15
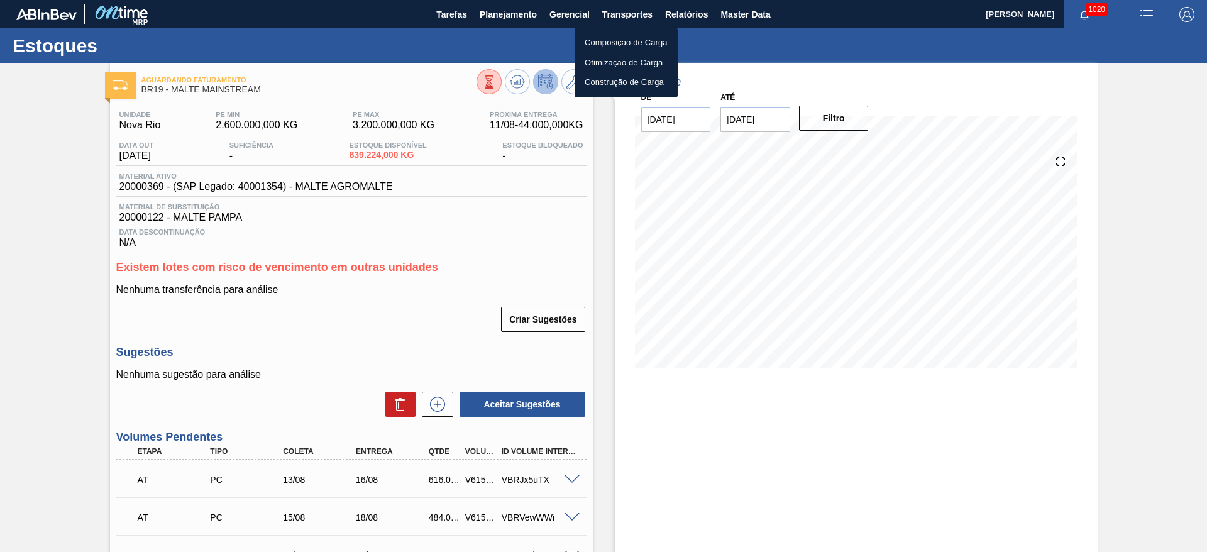
click at [605, 66] on li "Otimização de Carga" at bounding box center [626, 63] width 103 height 20
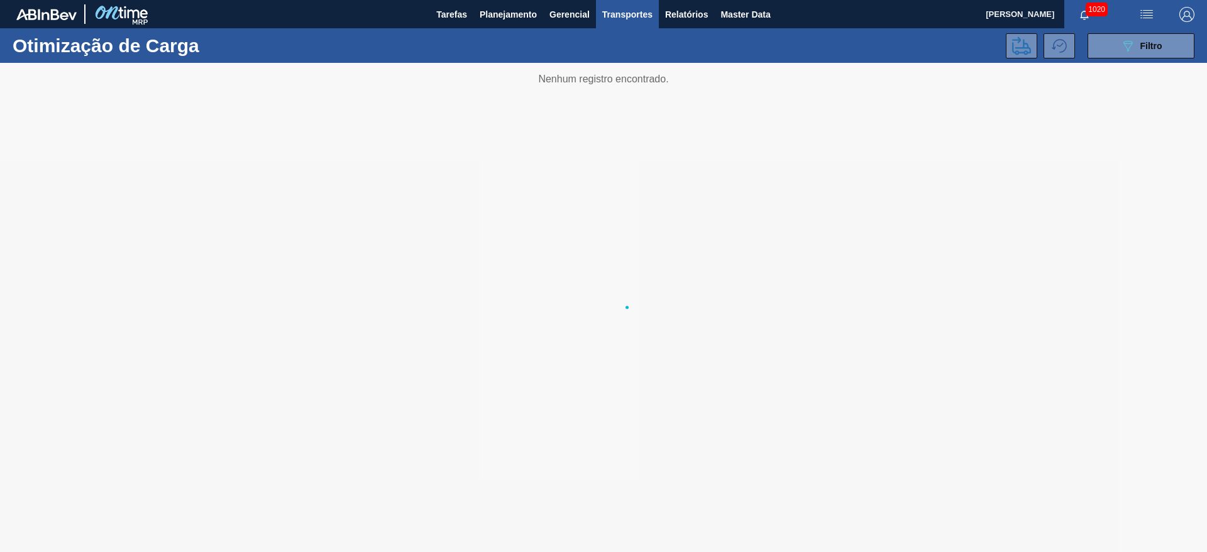
type de "12/08/2025"
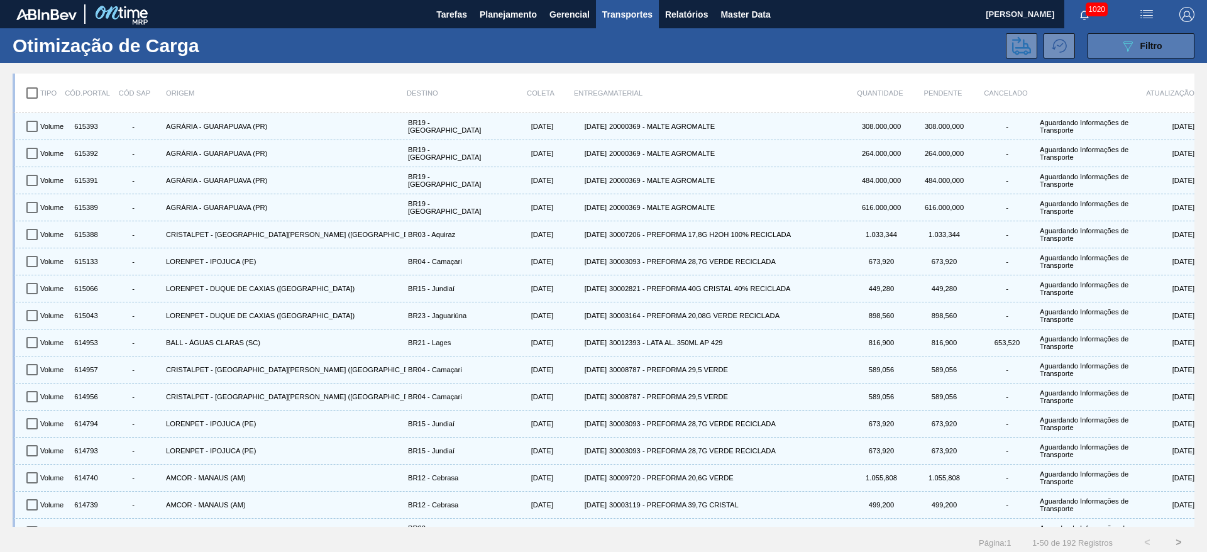
click at [1104, 52] on button "089F7B8B-B2A5-4AFE-B5C0-19BA573D28AC Filtro" at bounding box center [1141, 45] width 107 height 25
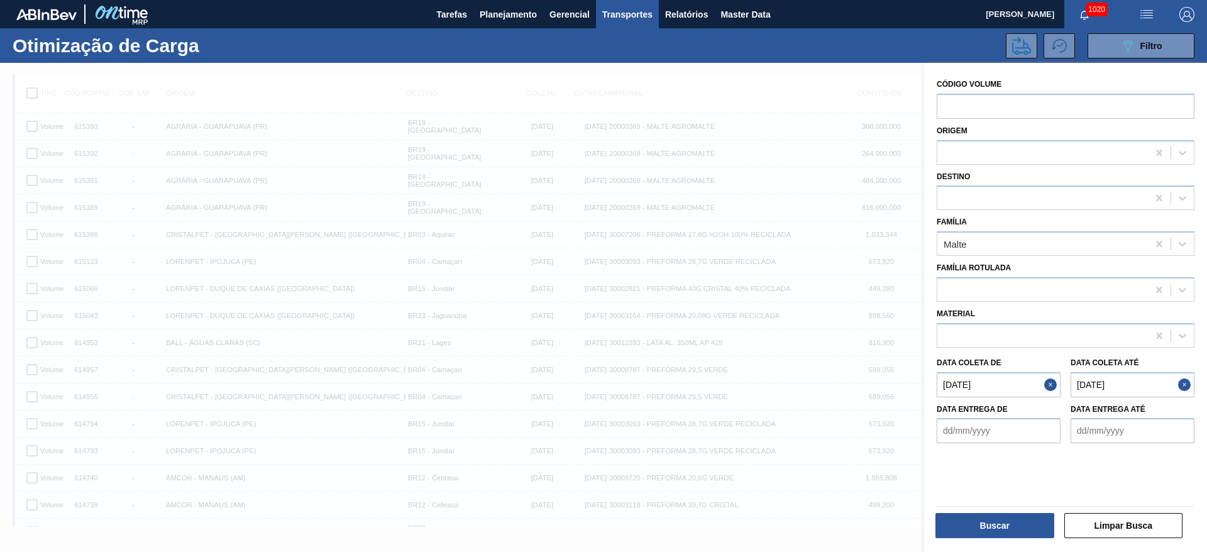
click at [1078, 387] on até "14/08/2025" at bounding box center [1133, 384] width 124 height 25
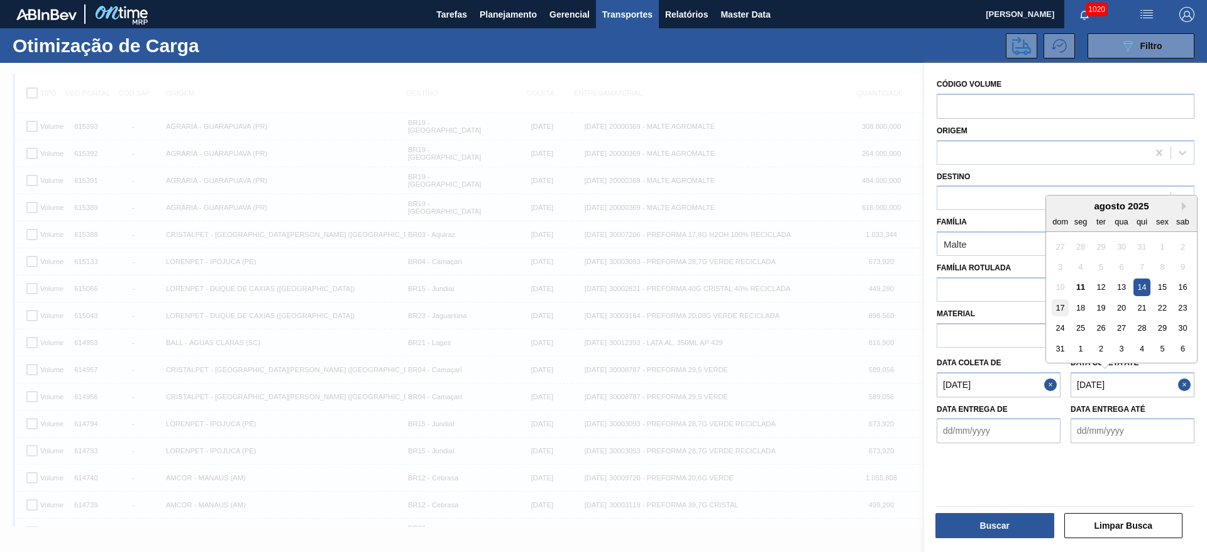
click at [1062, 306] on div "17" at bounding box center [1060, 307] width 17 height 17
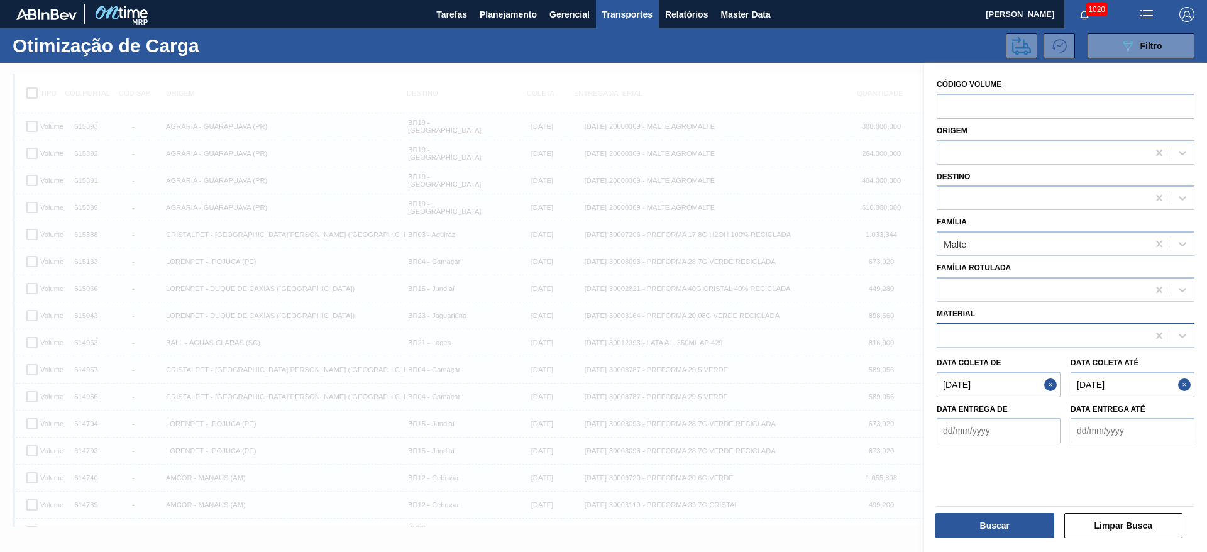
type até "17/08/2025"
click at [990, 526] on button "Buscar" at bounding box center [995, 525] width 119 height 25
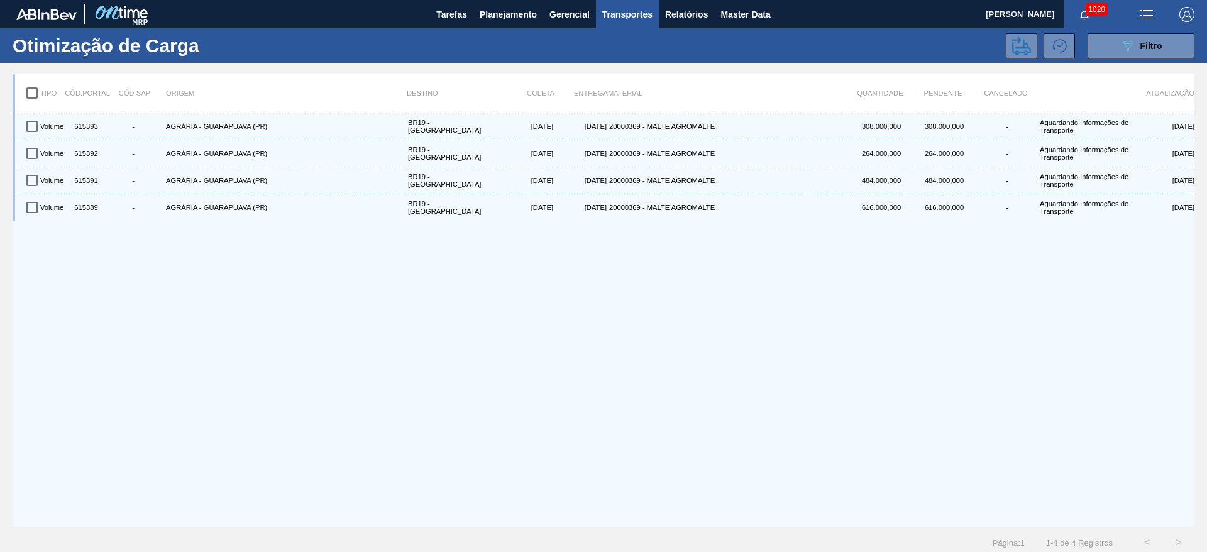
click at [34, 96] on input "checkbox" at bounding box center [32, 93] width 26 height 26
checkbox input "true"
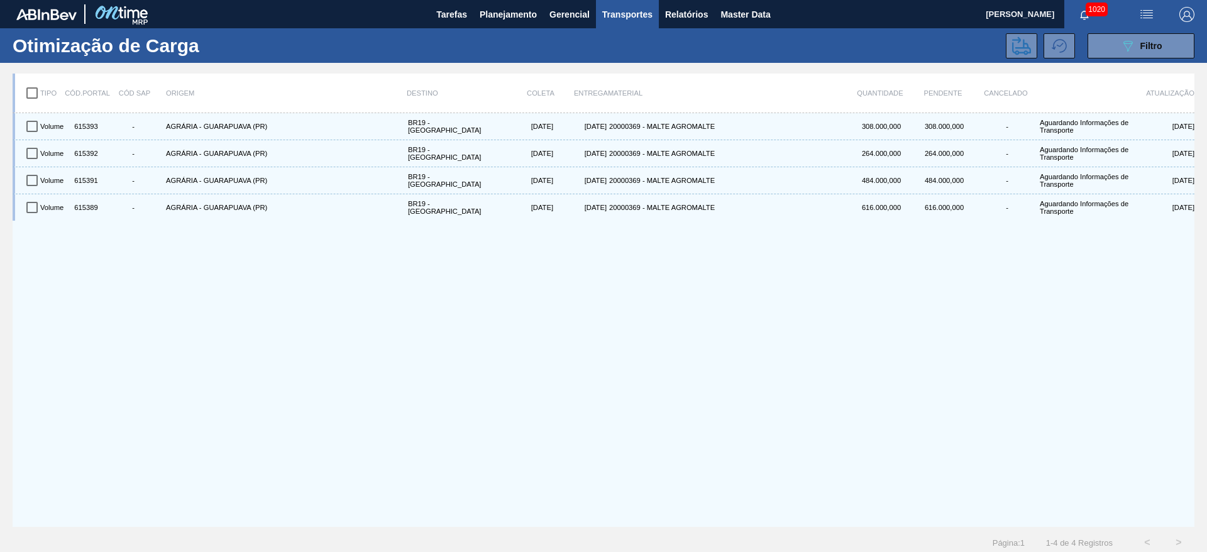
checkbox input "true"
click at [1029, 45] on button at bounding box center [1021, 45] width 31 height 25
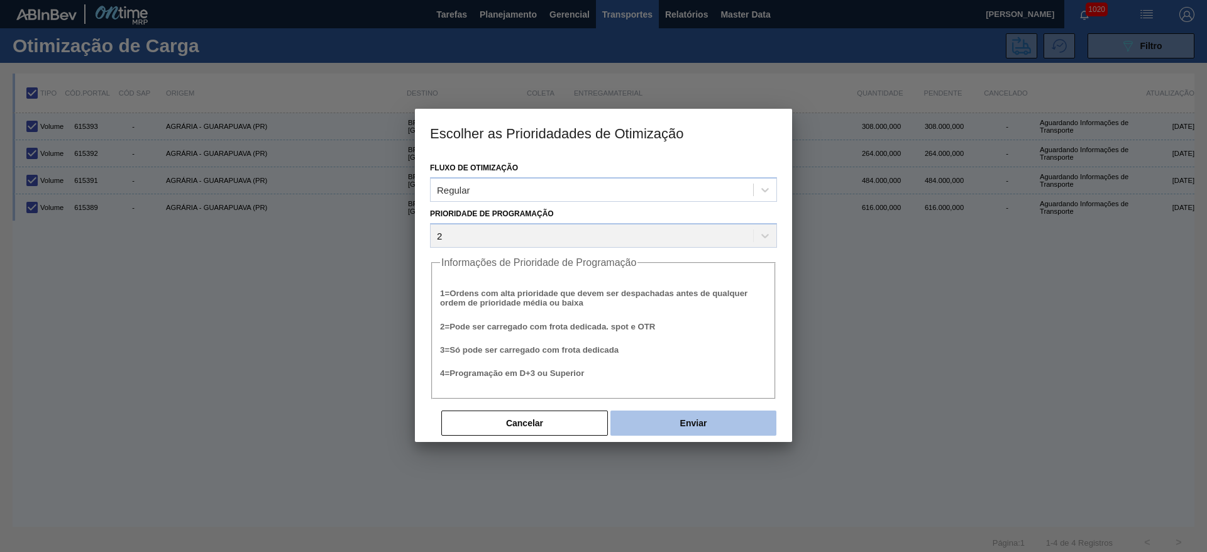
click at [685, 417] on button "Enviar" at bounding box center [693, 423] width 166 height 25
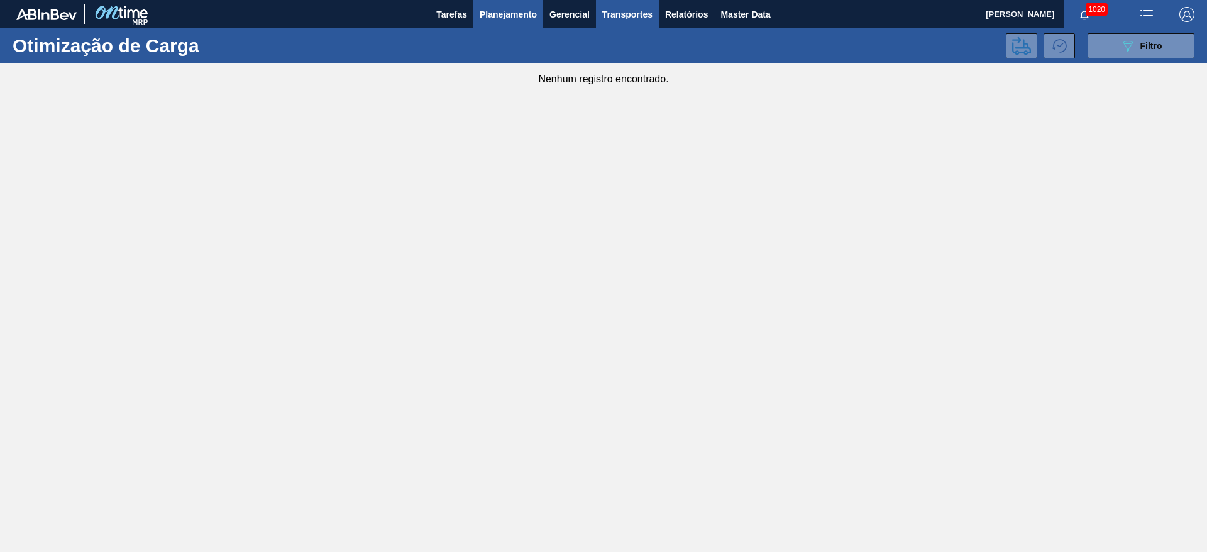
click at [507, 21] on button "Planejamento" at bounding box center [508, 14] width 70 height 28
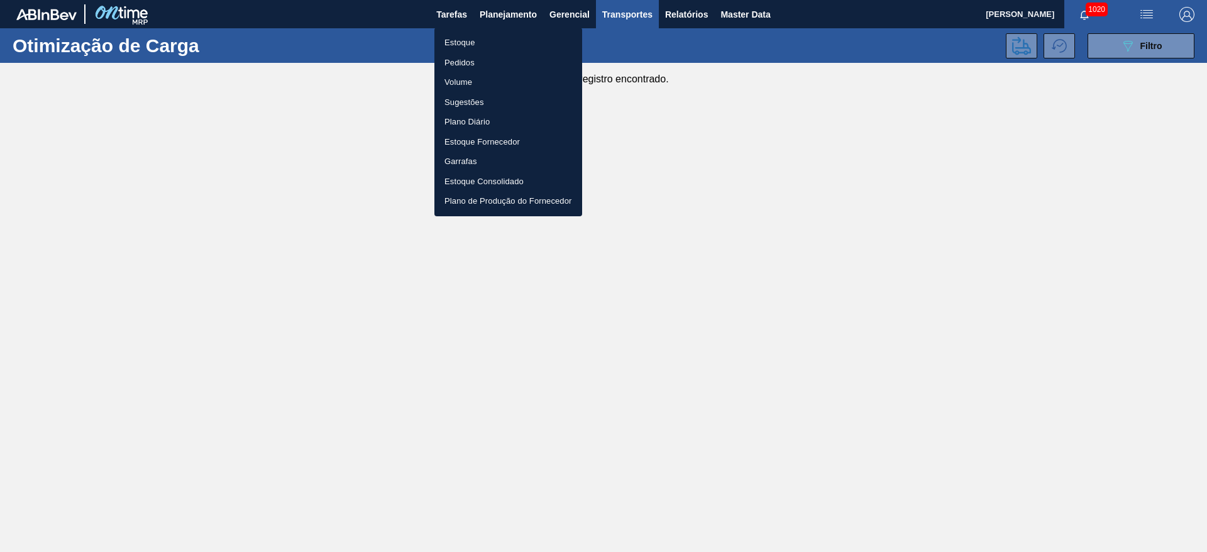
click at [460, 37] on li "Estoque" at bounding box center [508, 43] width 148 height 20
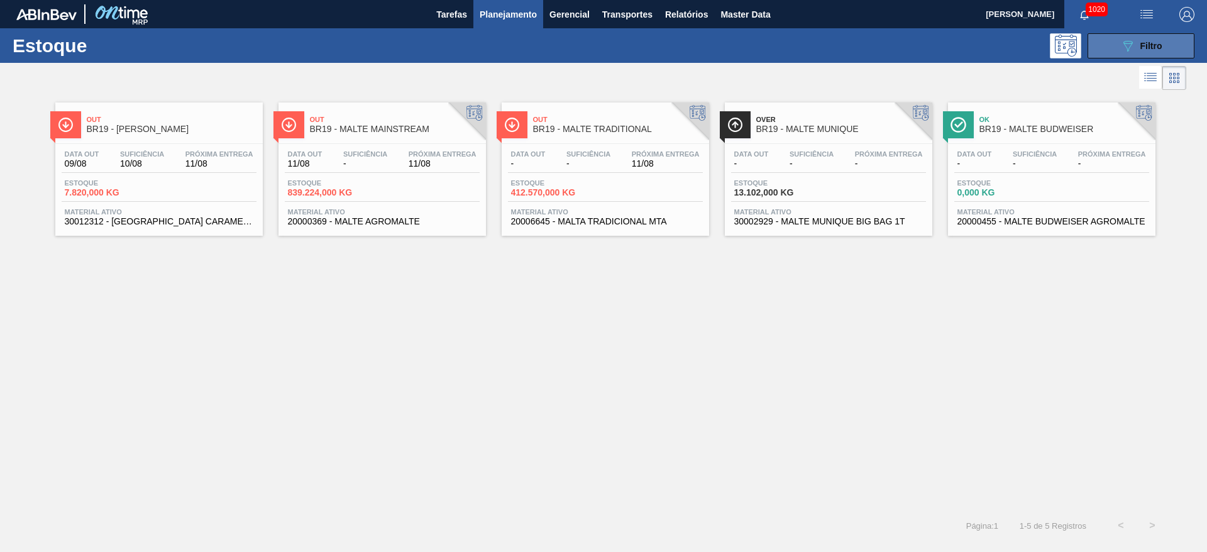
click at [1134, 51] on icon "089F7B8B-B2A5-4AFE-B5C0-19BA573D28AC" at bounding box center [1127, 45] width 15 height 15
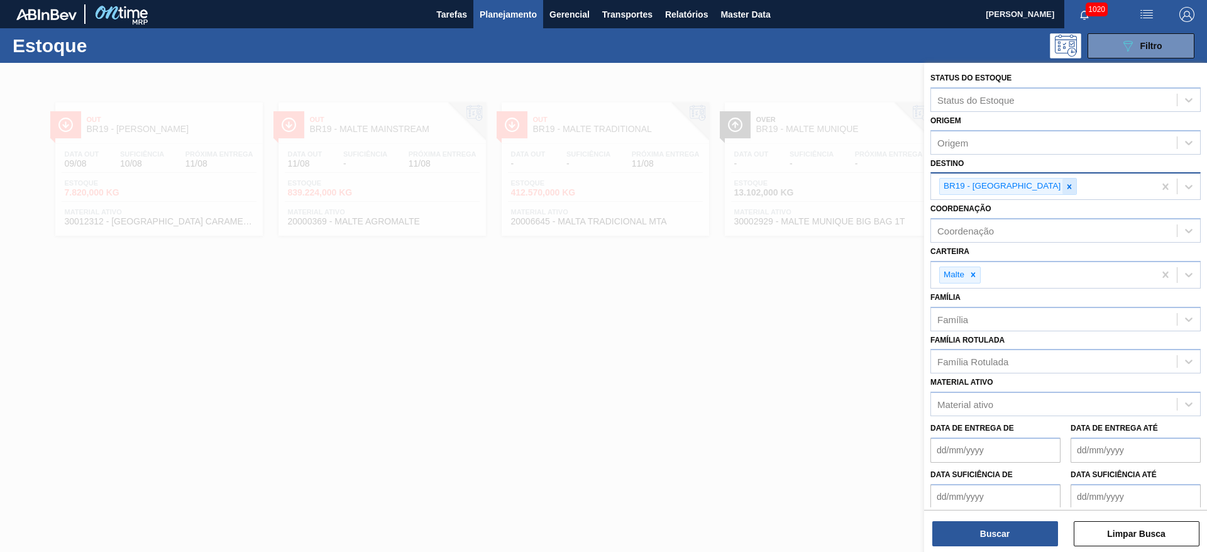
click at [1065, 184] on icon at bounding box center [1069, 186] width 9 height 9
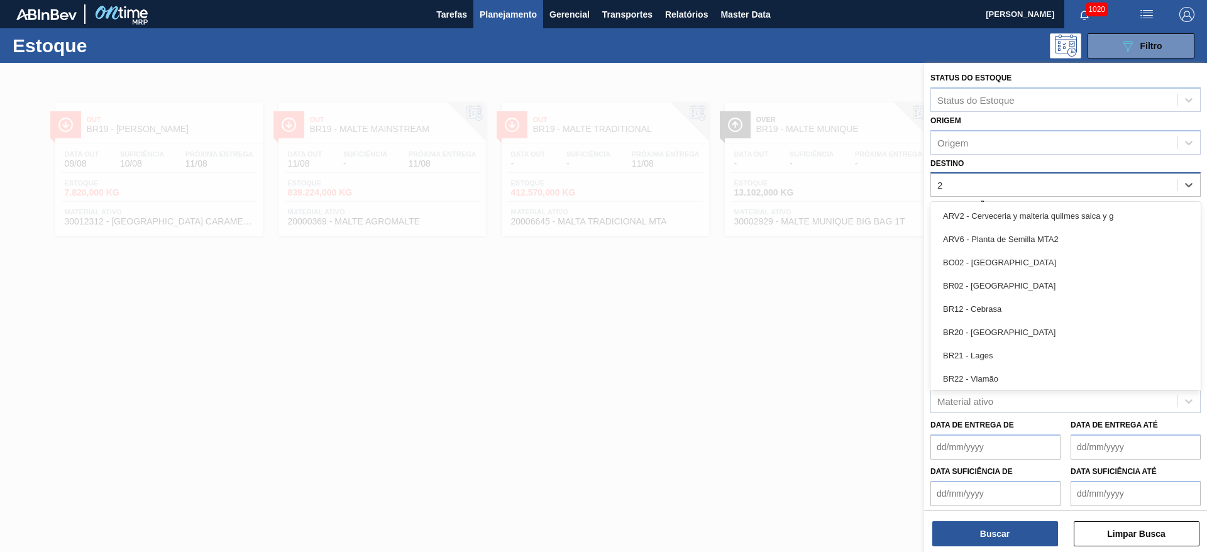
type input "22"
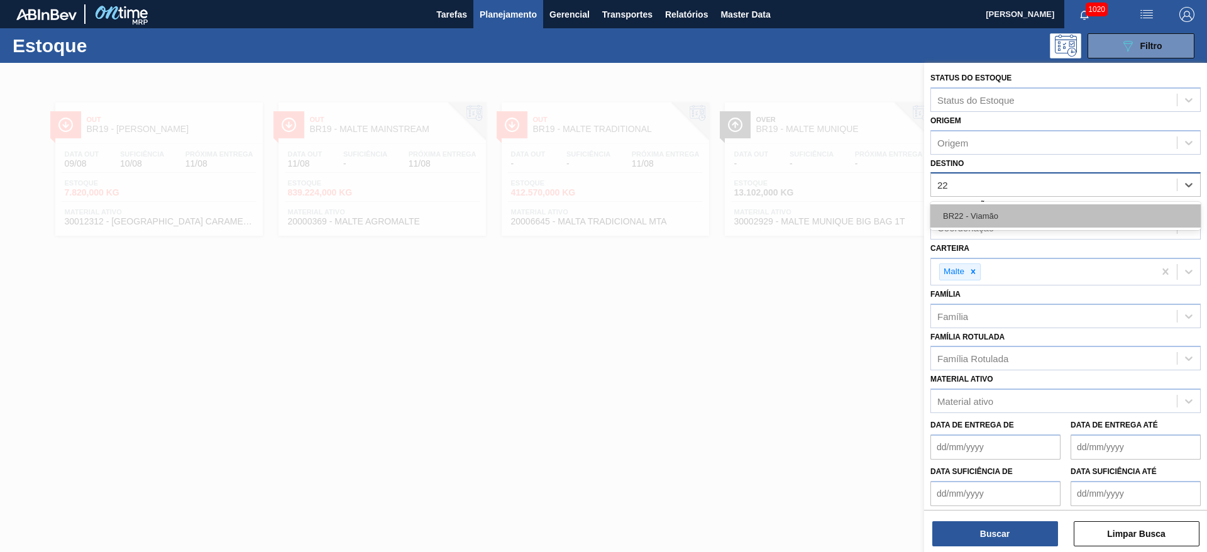
click at [973, 208] on div "BR22 - Viamão" at bounding box center [1065, 215] width 270 height 23
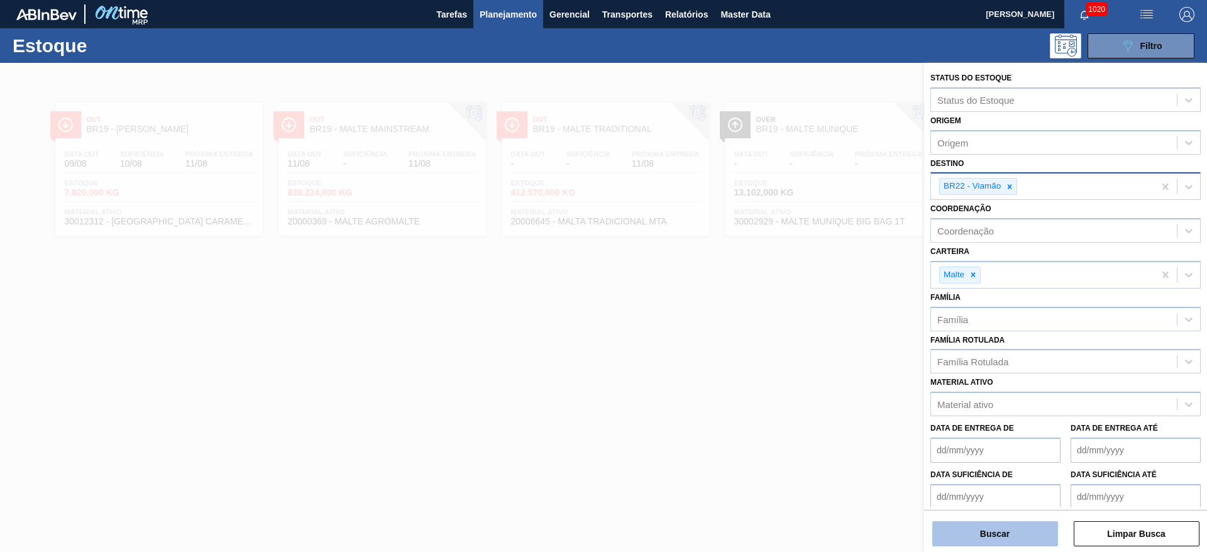
click at [996, 526] on button "Buscar" at bounding box center [995, 533] width 126 height 25
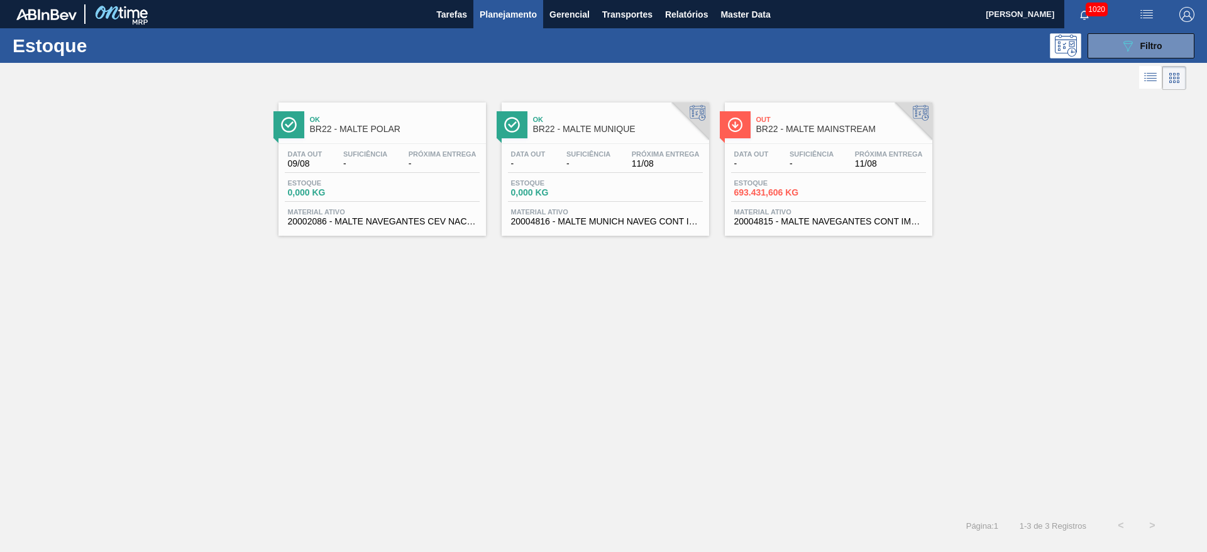
click at [795, 145] on div "Data out - Suficiência - Próxima Entrega 11/08 Estoque 693.431,606 KG Material …" at bounding box center [828, 187] width 207 height 86
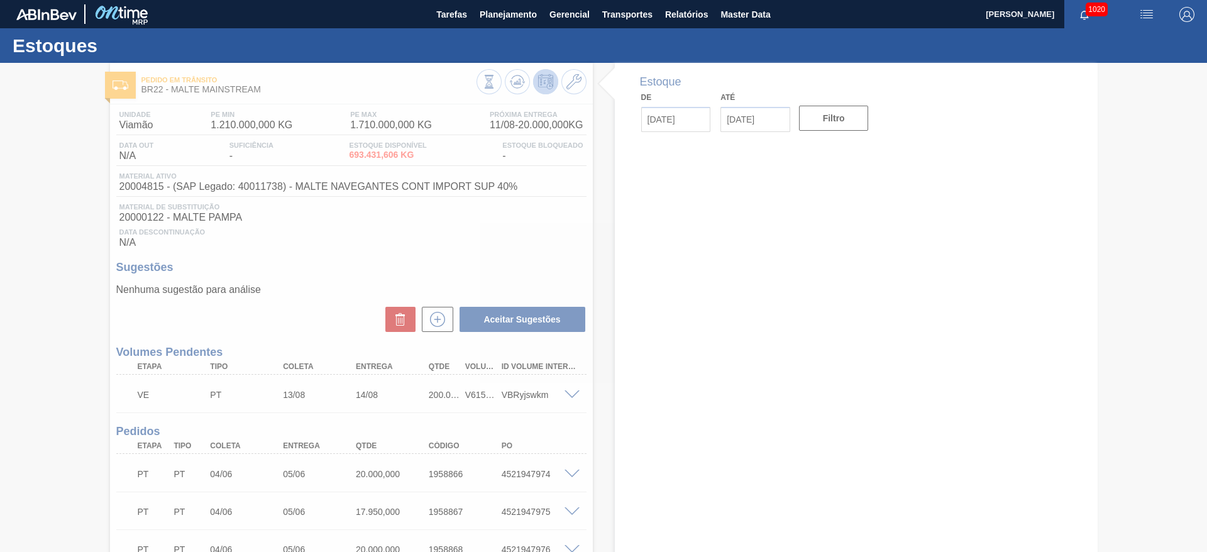
type input "[DATE]"
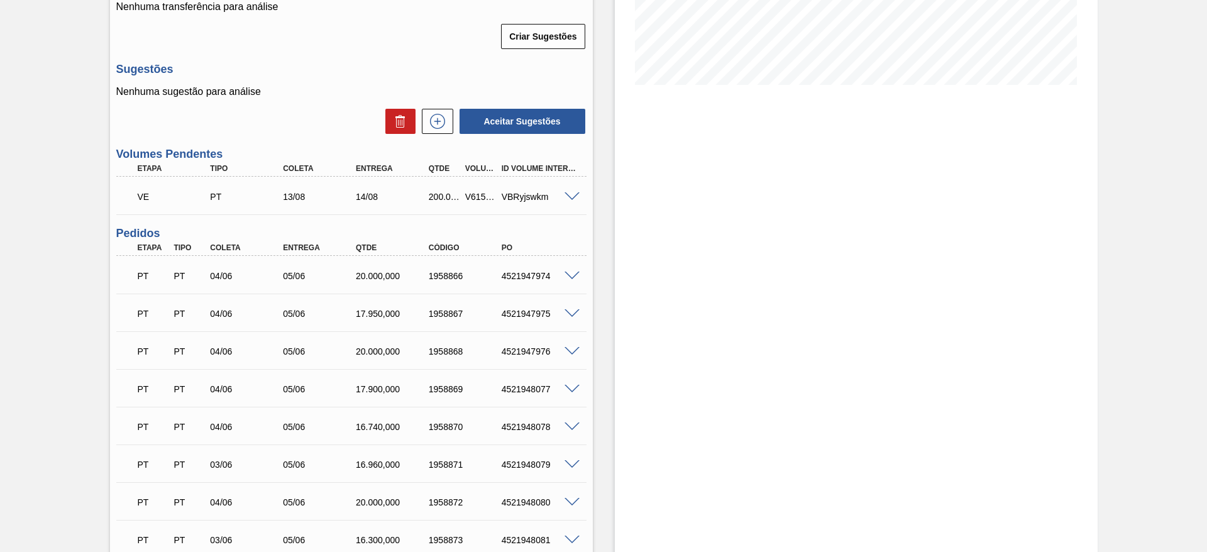
scroll to position [377, 0]
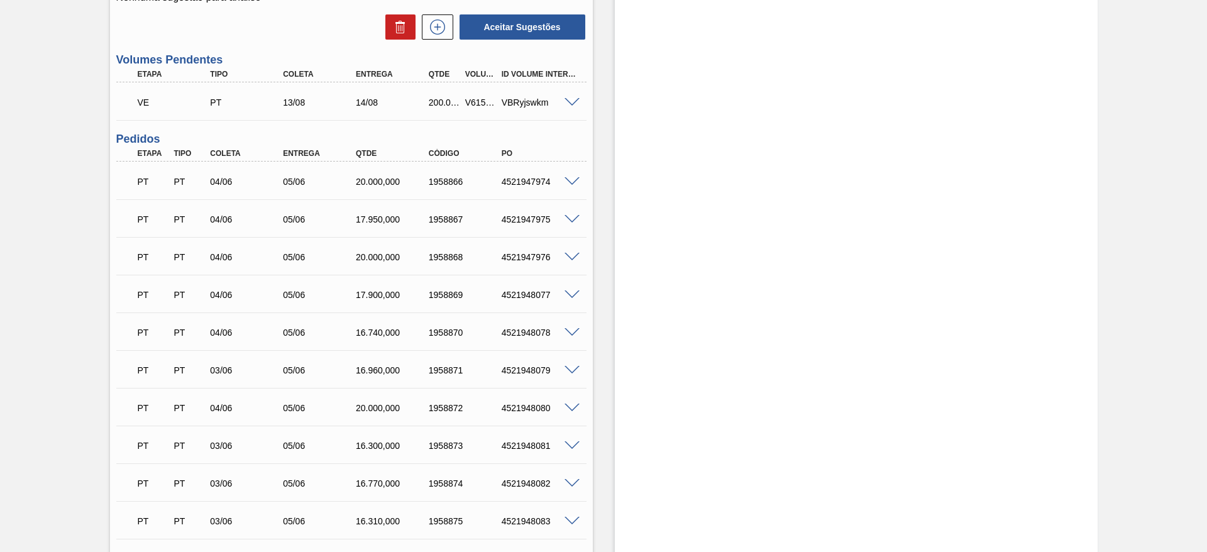
click at [572, 101] on span at bounding box center [572, 102] width 15 height 9
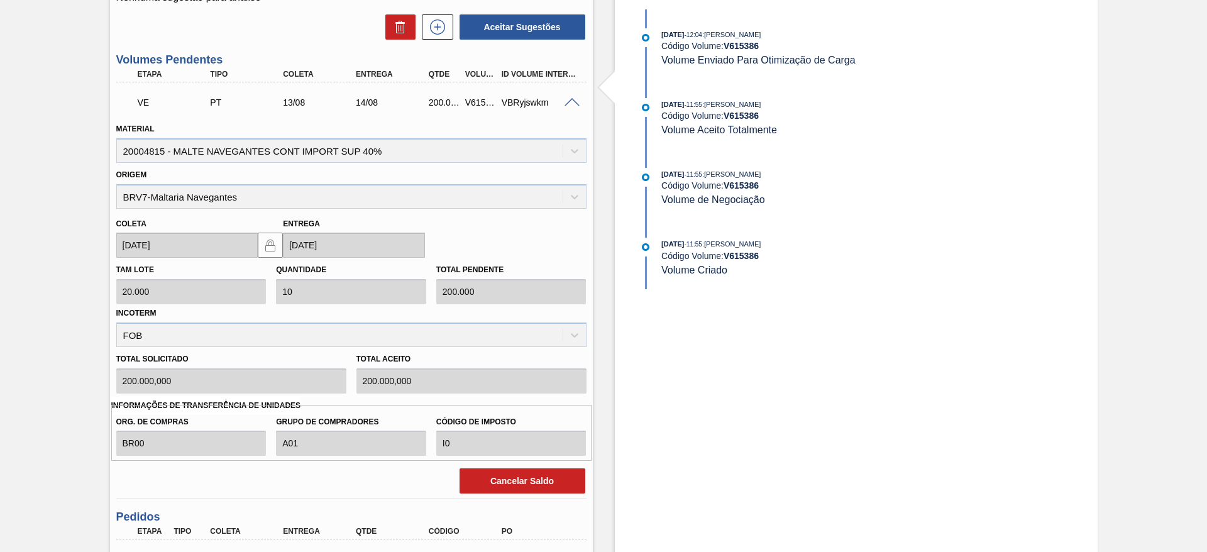
click at [569, 100] on span at bounding box center [572, 102] width 15 height 9
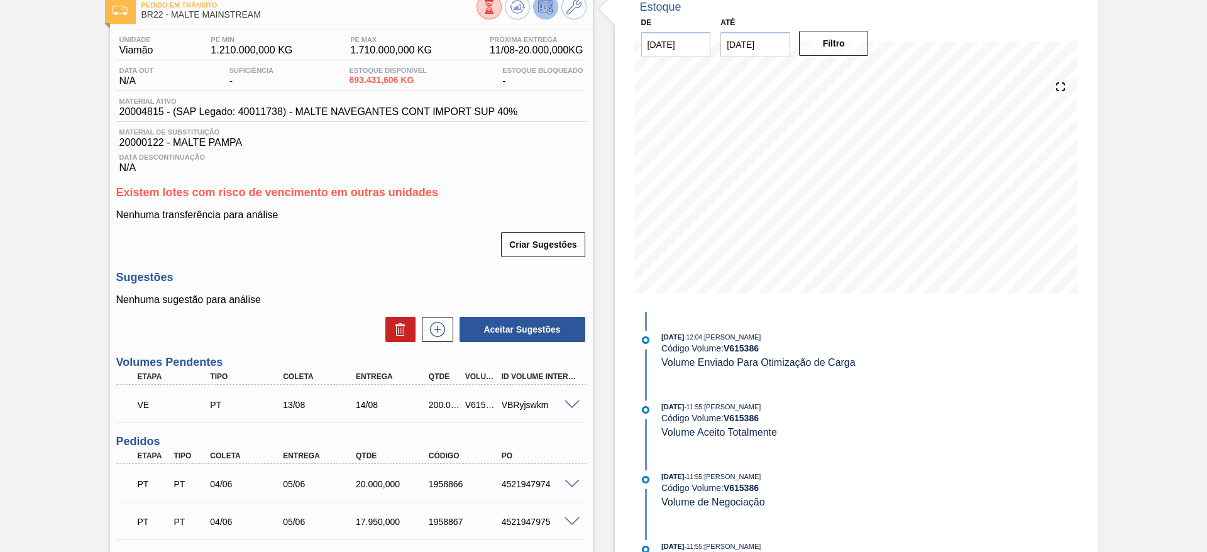
scroll to position [0, 0]
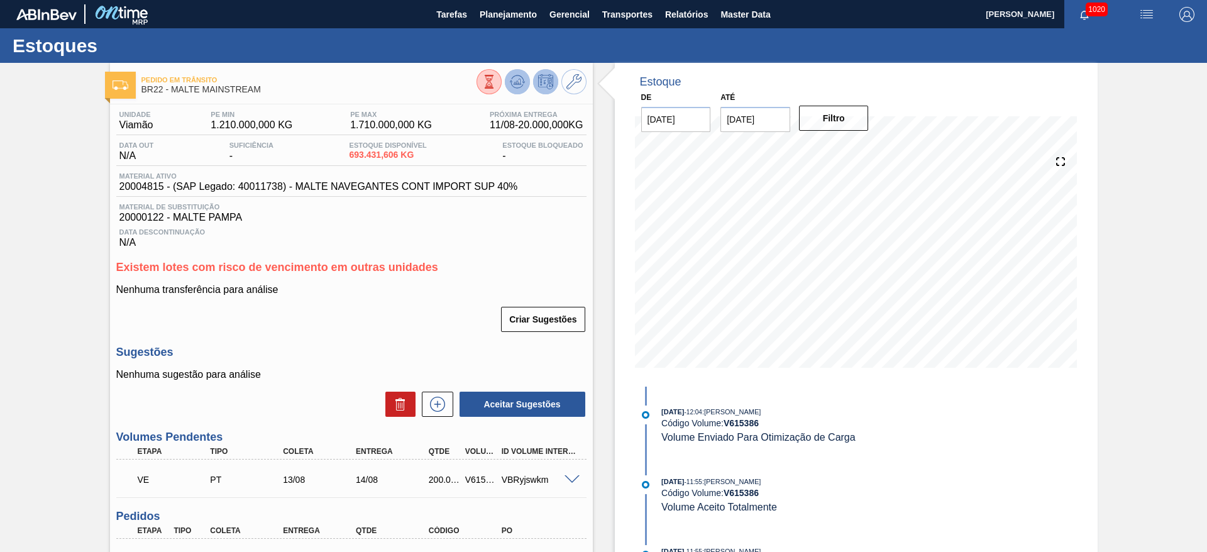
click at [519, 81] on icon at bounding box center [517, 82] width 8 height 6
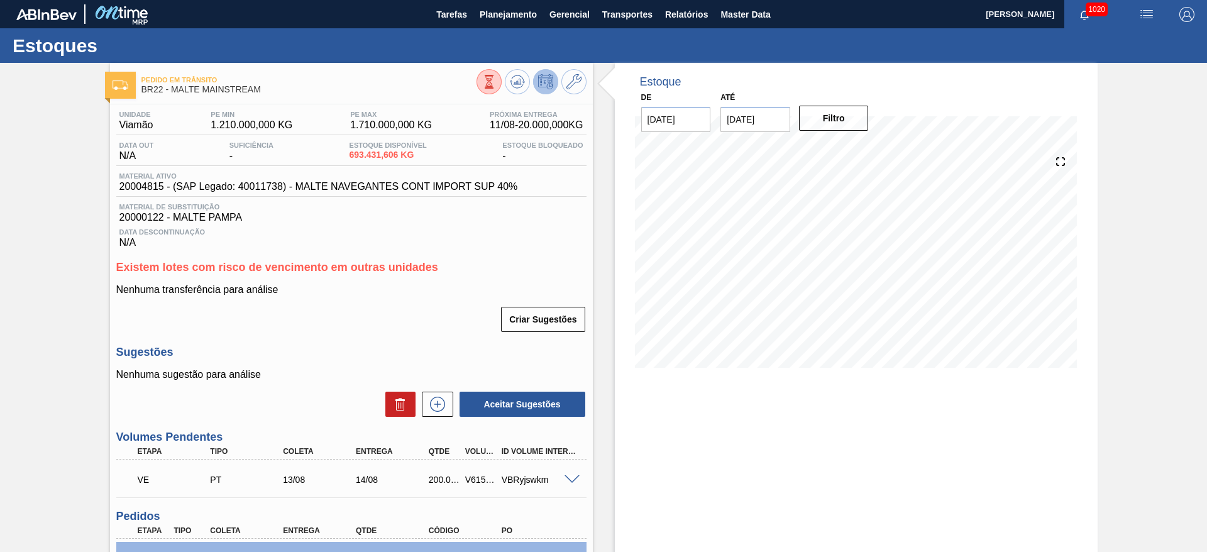
scroll to position [377, 0]
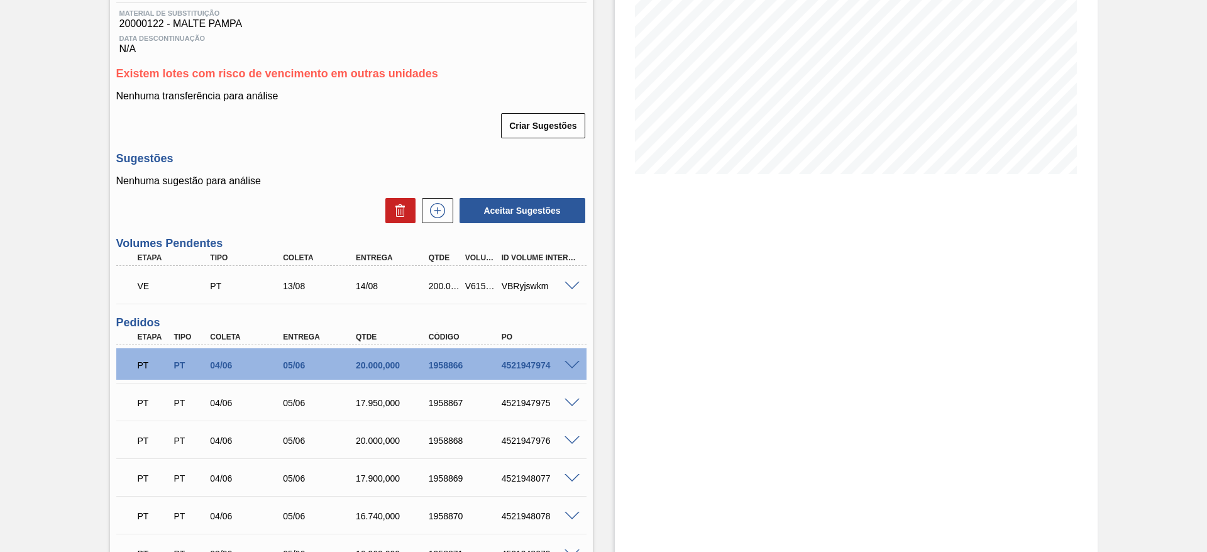
scroll to position [0, 0]
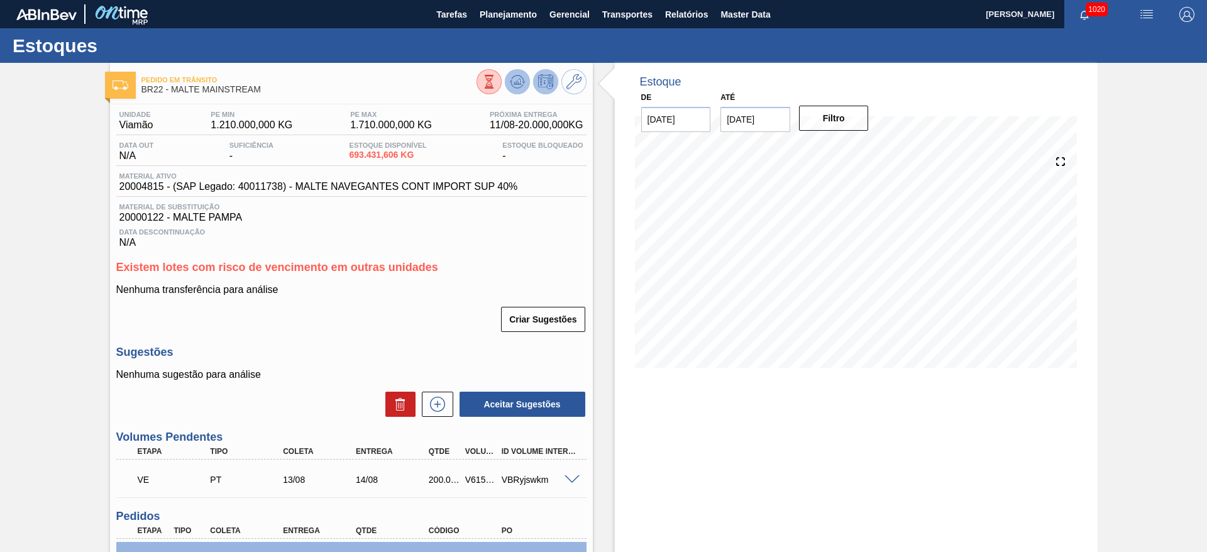
click at [496, 78] on icon at bounding box center [489, 82] width 14 height 14
click at [522, 79] on icon at bounding box center [517, 78] width 13 height 7
click at [496, 76] on icon at bounding box center [489, 82] width 14 height 14
drag, startPoint x: 492, startPoint y: 8, endPoint x: 489, endPoint y: 40, distance: 31.5
click at [492, 9] on span "Planejamento" at bounding box center [508, 14] width 57 height 15
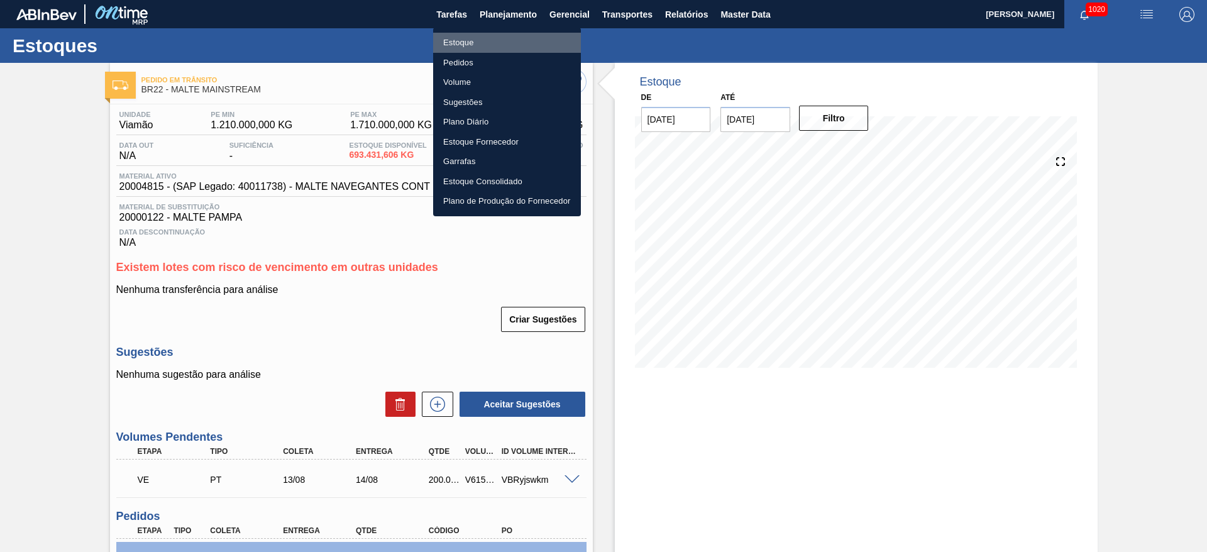
click at [456, 44] on li "Estoque" at bounding box center [507, 43] width 148 height 20
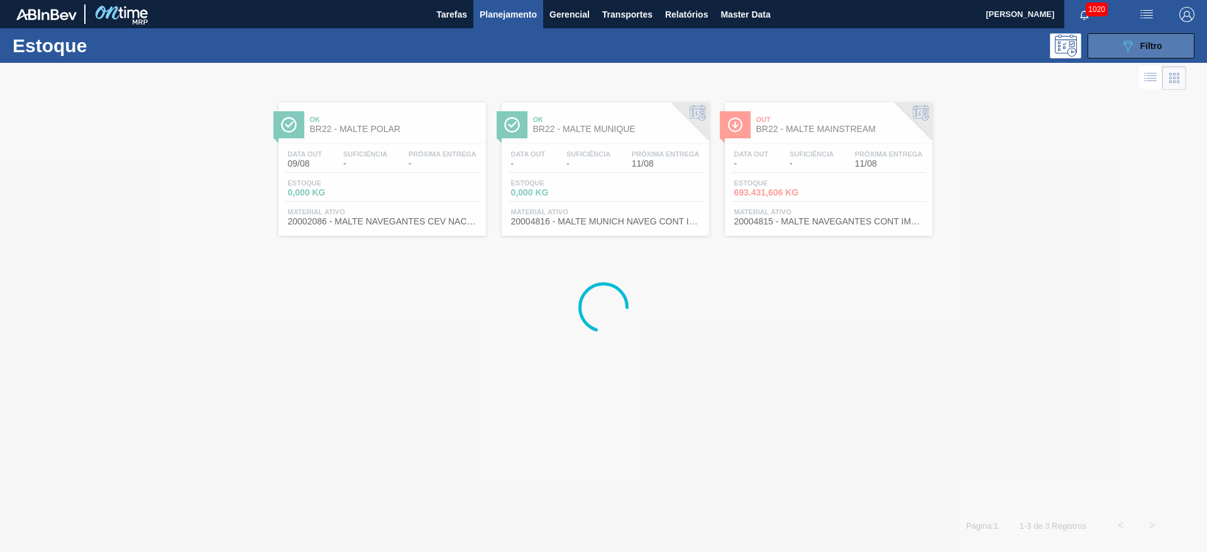
click at [1149, 41] on span "Filtro" at bounding box center [1151, 46] width 22 height 10
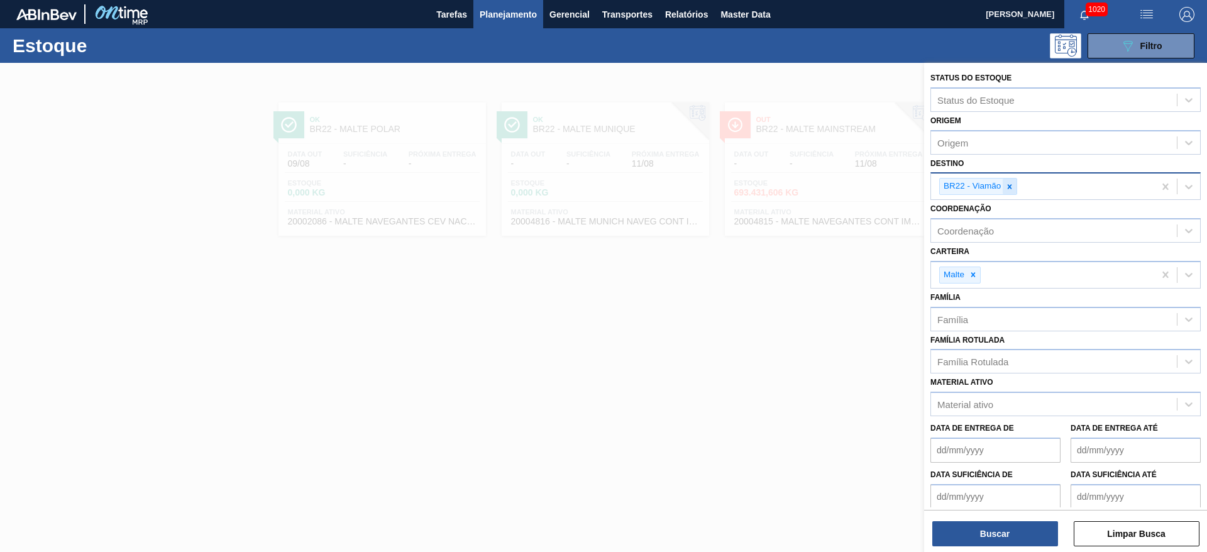
click at [1011, 186] on icon at bounding box center [1009, 186] width 9 height 9
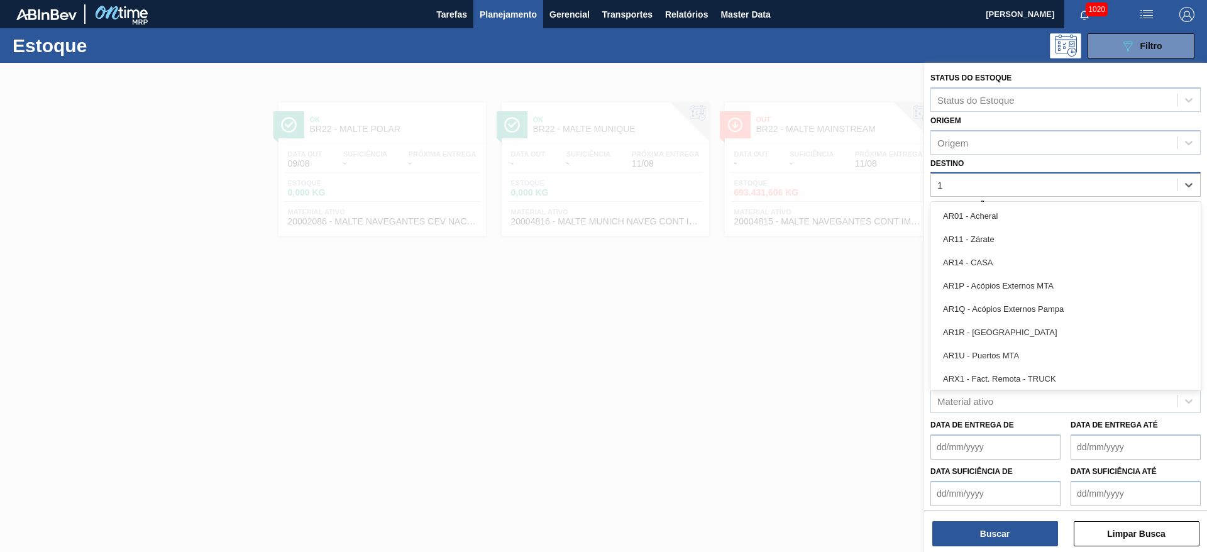
type input "19"
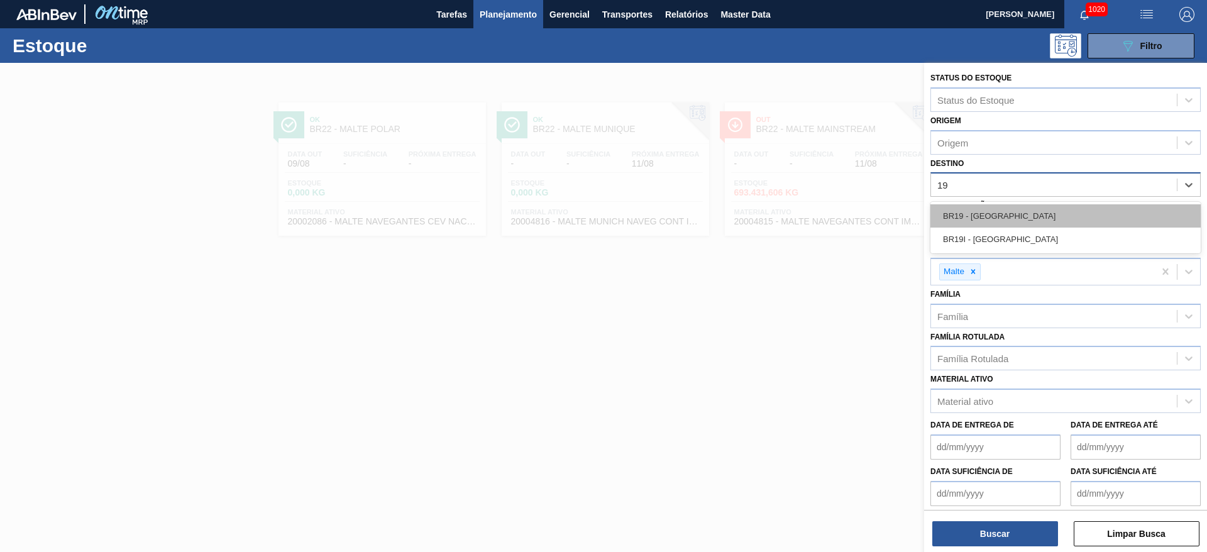
click at [967, 209] on div "BR19 - [GEOGRAPHIC_DATA]" at bounding box center [1065, 215] width 270 height 23
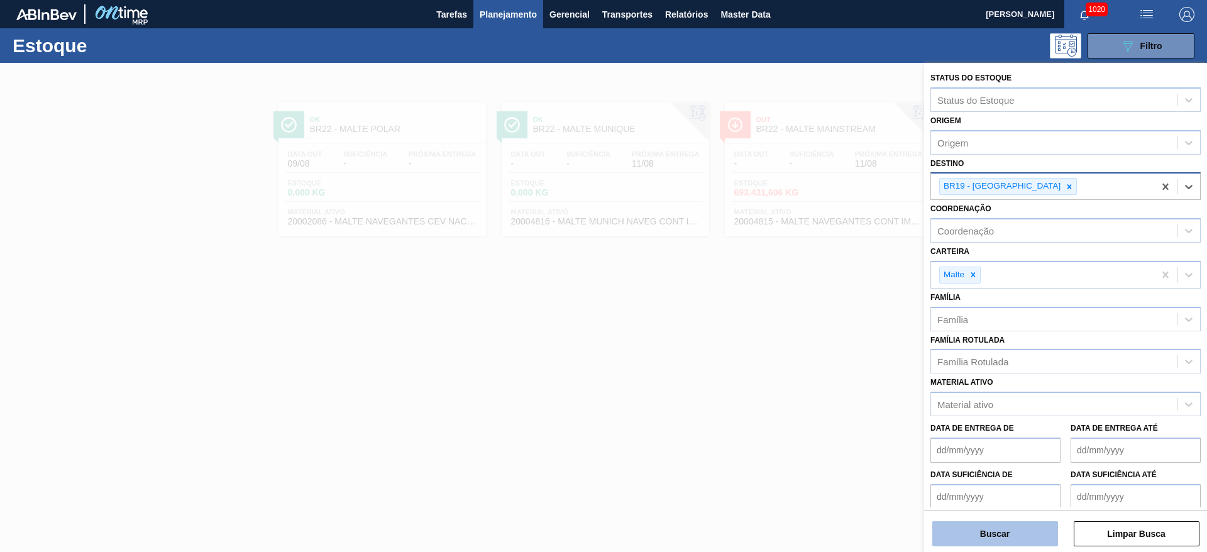
click at [989, 543] on button "Buscar" at bounding box center [995, 533] width 126 height 25
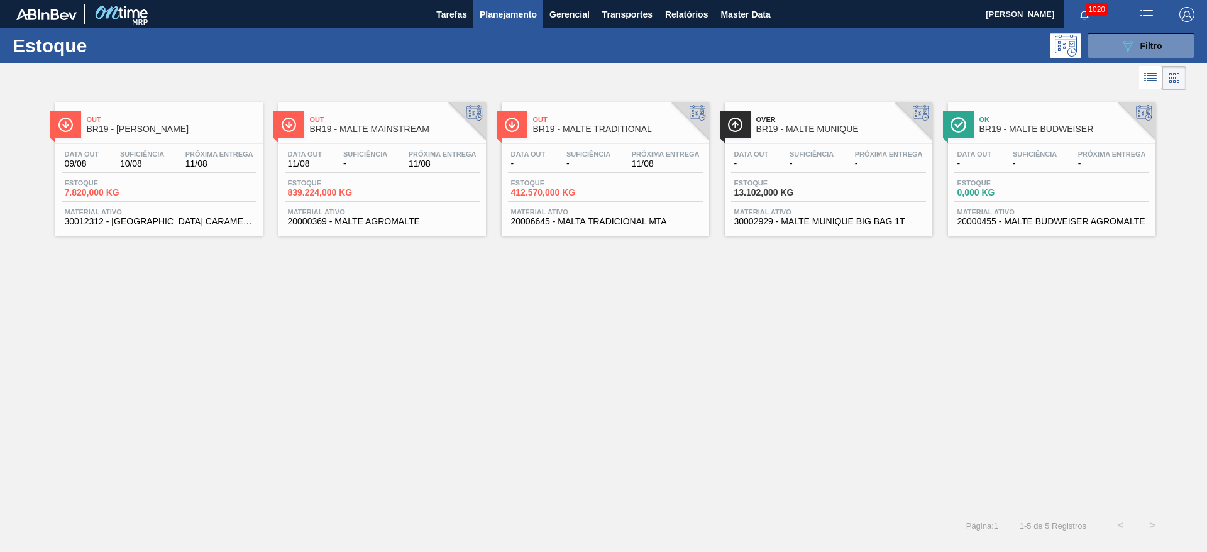
click at [356, 192] on span "839.224,000 KG" at bounding box center [332, 192] width 88 height 9
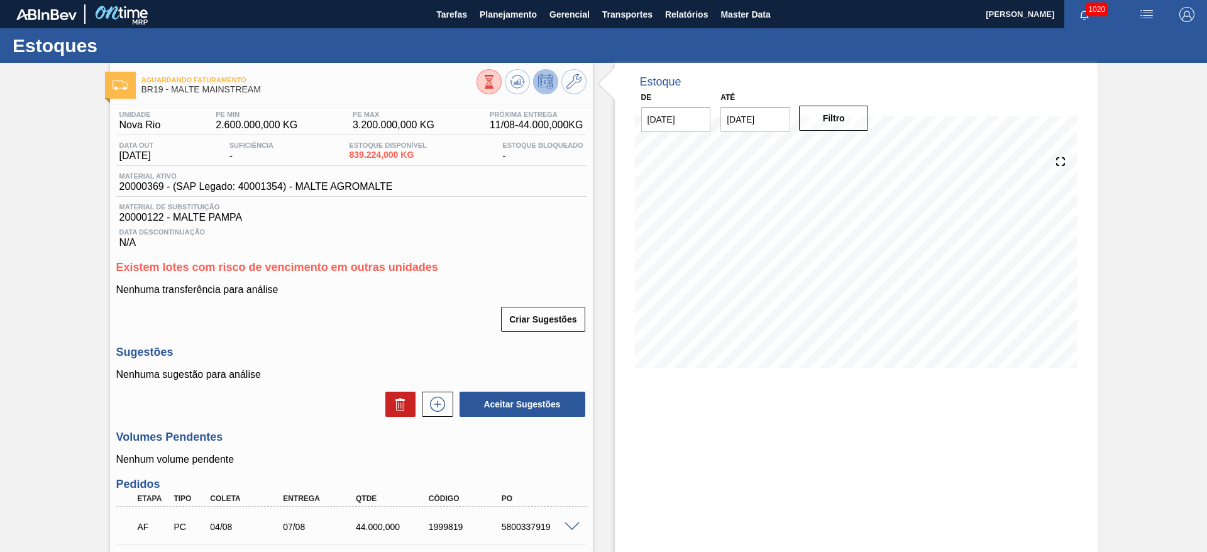
drag, startPoint x: 507, startPoint y: 9, endPoint x: 476, endPoint y: 38, distance: 43.1
click at [507, 9] on span "Planejamento" at bounding box center [508, 14] width 57 height 15
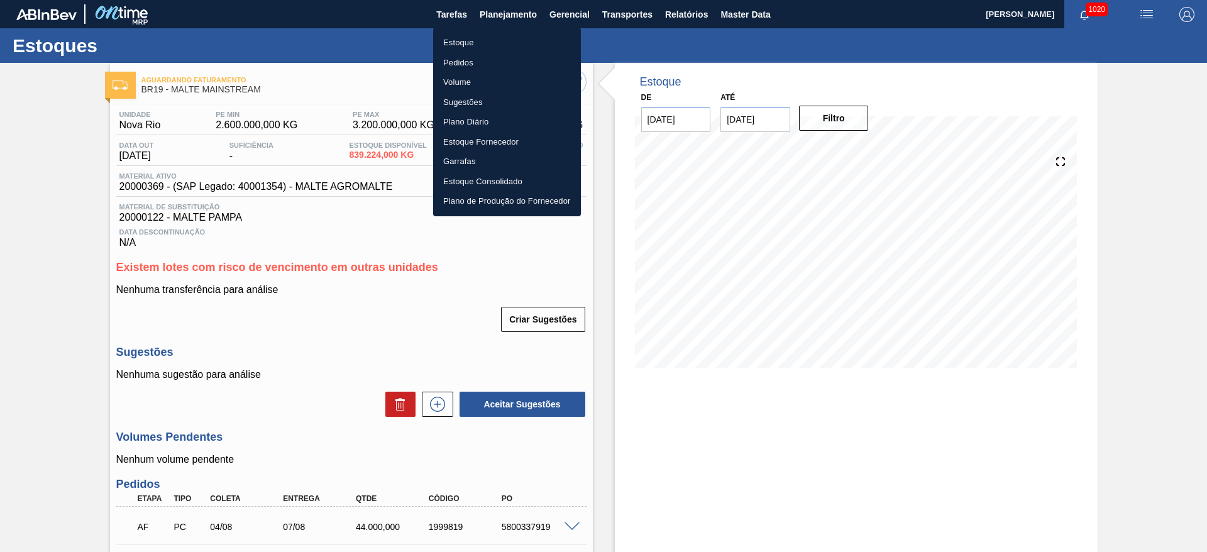
click at [465, 41] on li "Estoque" at bounding box center [507, 43] width 148 height 20
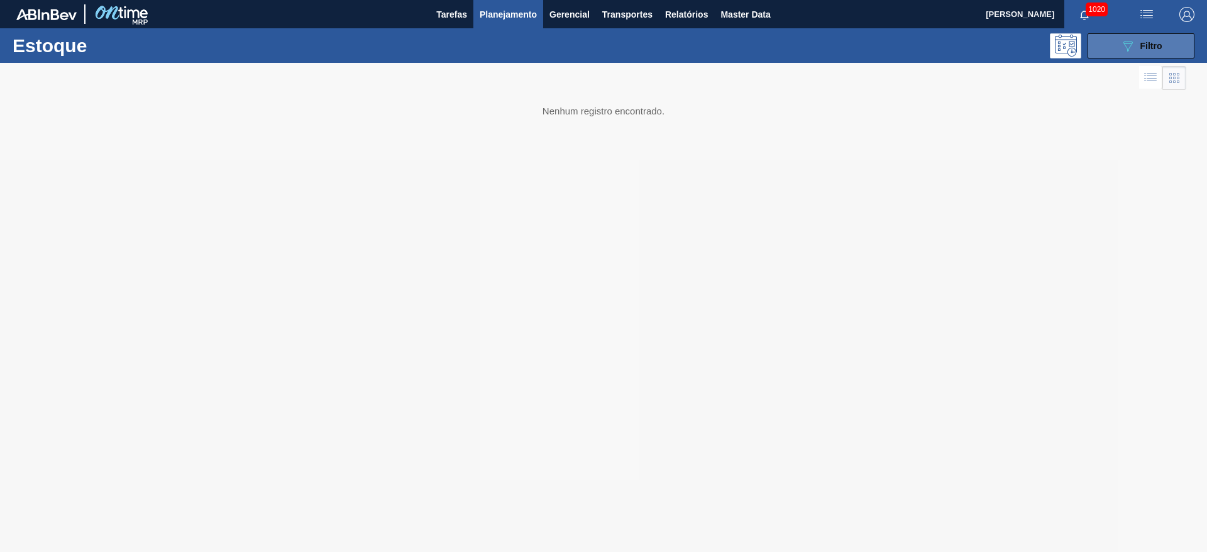
click at [1125, 43] on icon at bounding box center [1127, 46] width 9 height 11
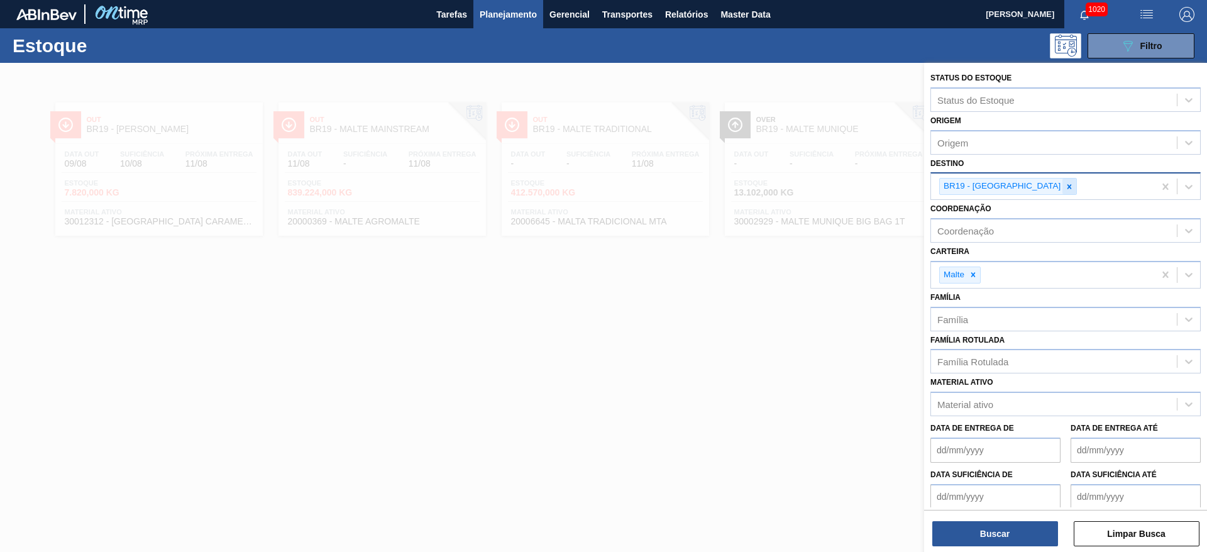
click at [1065, 189] on icon at bounding box center [1069, 186] width 9 height 9
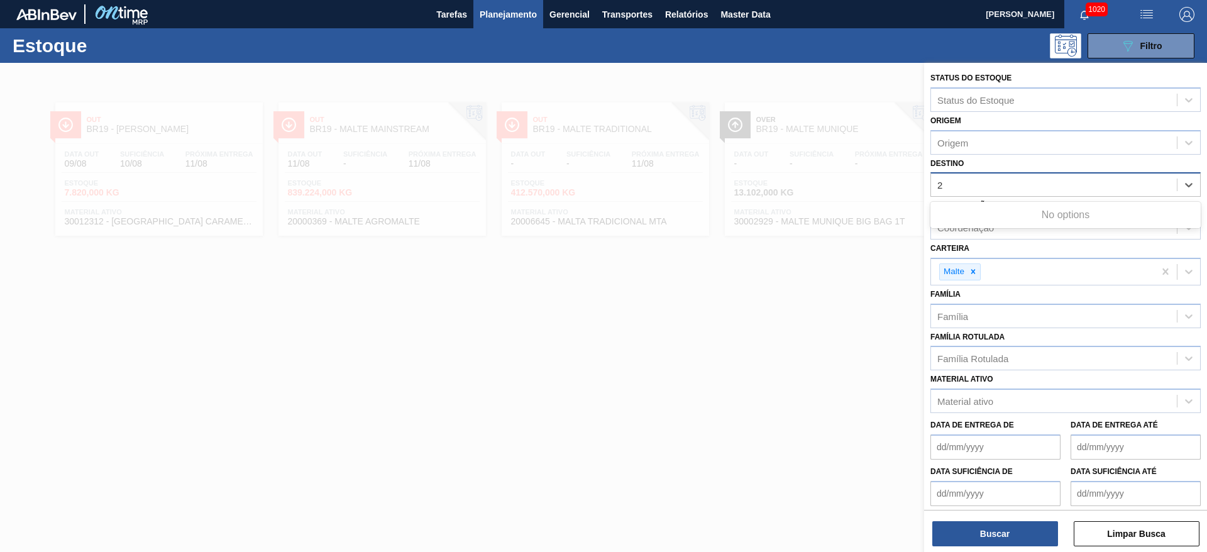
type input "22"
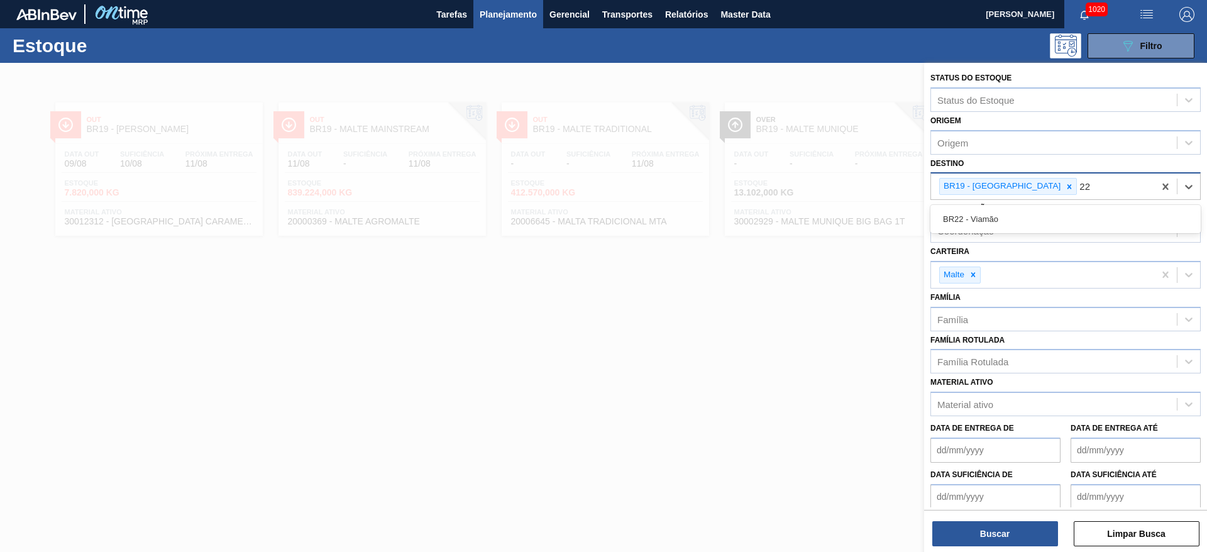
drag, startPoint x: 988, startPoint y: 222, endPoint x: 993, endPoint y: 209, distance: 13.5
click at [988, 221] on div "BR22 - Viamão" at bounding box center [1065, 218] width 270 height 23
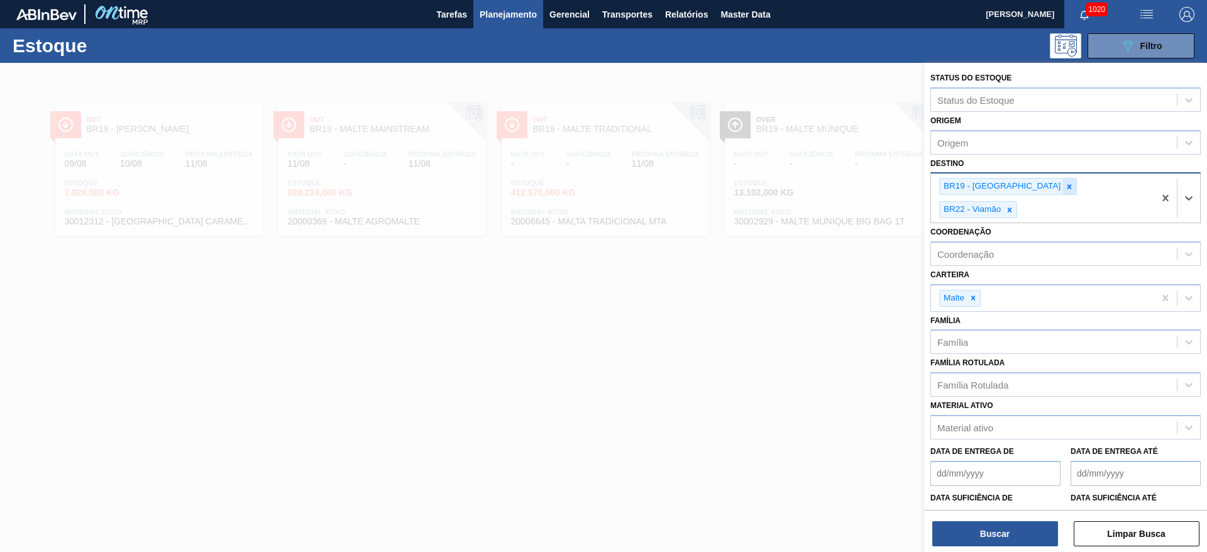
click at [1065, 183] on icon at bounding box center [1069, 186] width 9 height 9
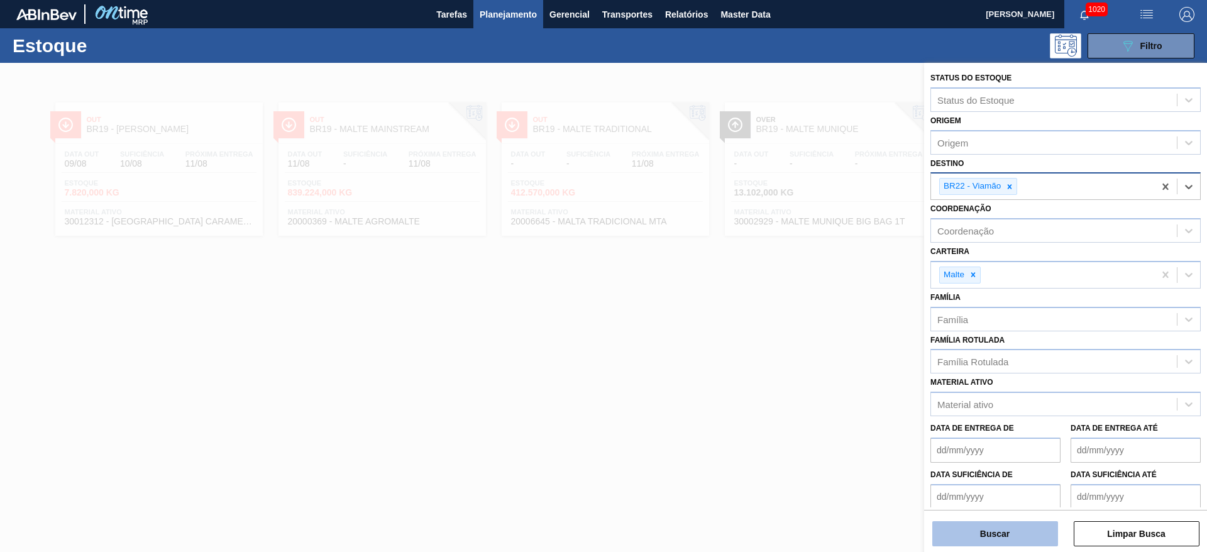
click at [983, 536] on button "Buscar" at bounding box center [995, 533] width 126 height 25
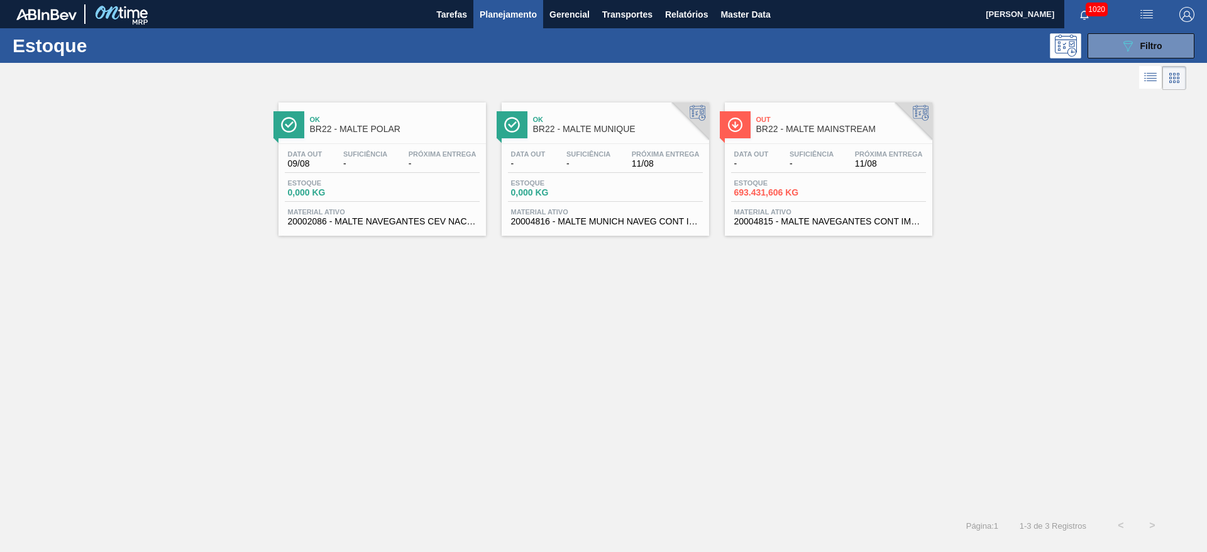
click at [774, 172] on div "Data out - Suficiência - Próxima Entrega 11/08" at bounding box center [828, 161] width 195 height 23
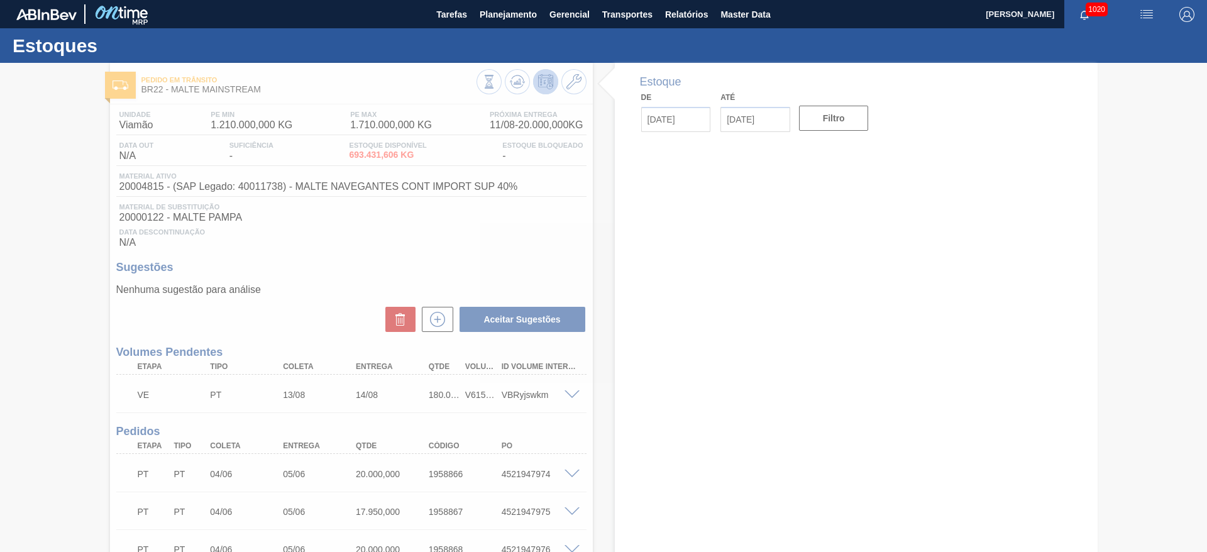
type input "[DATE]"
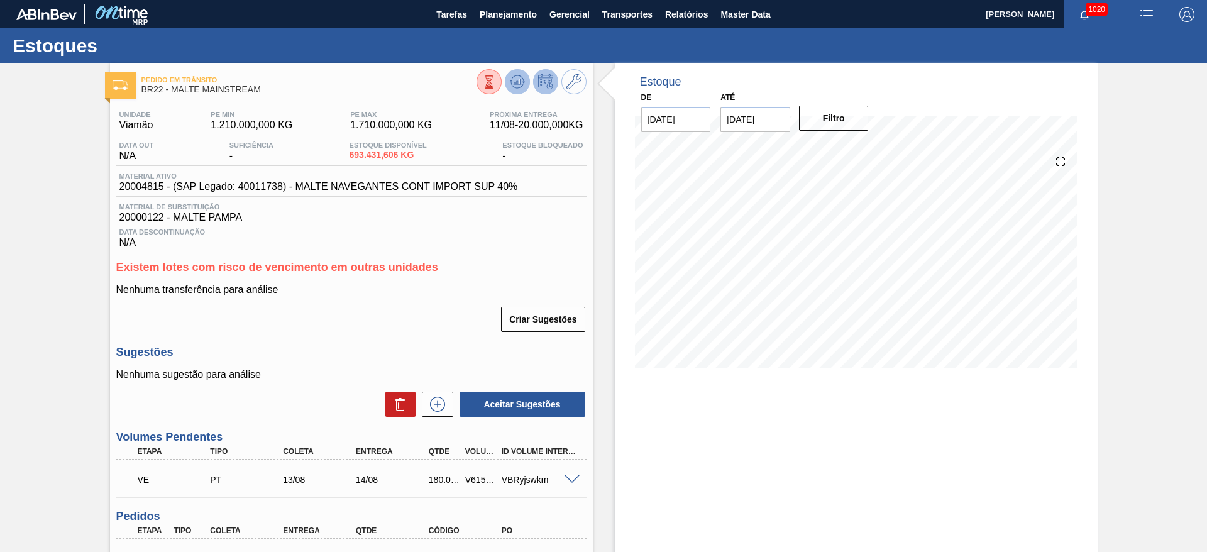
click at [514, 82] on icon at bounding box center [517, 82] width 8 height 6
click at [511, 84] on icon at bounding box center [517, 85] width 13 height 6
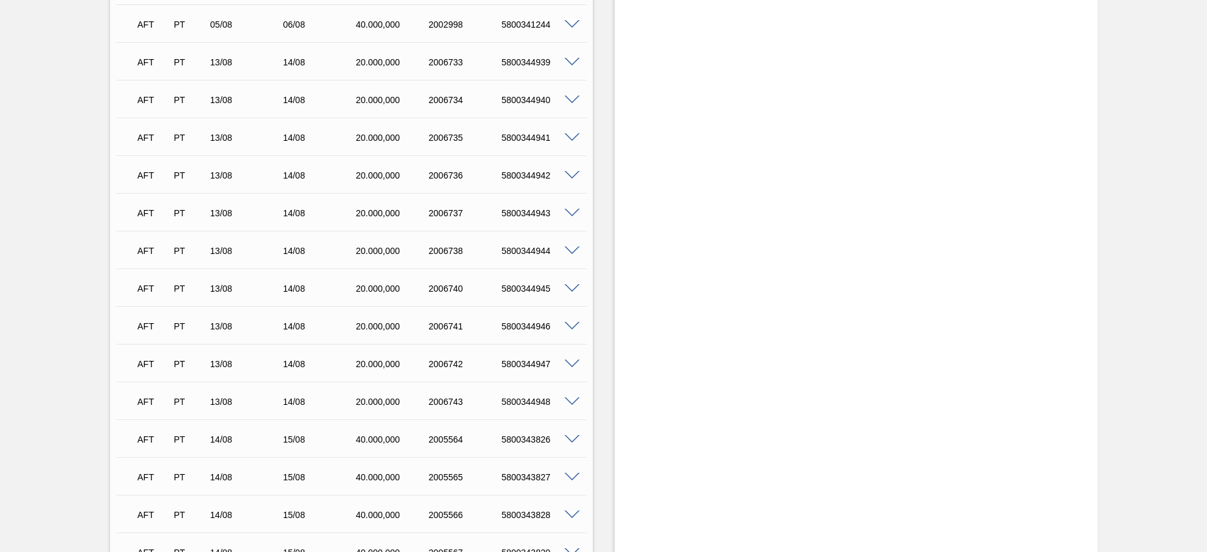
scroll to position [2208, 0]
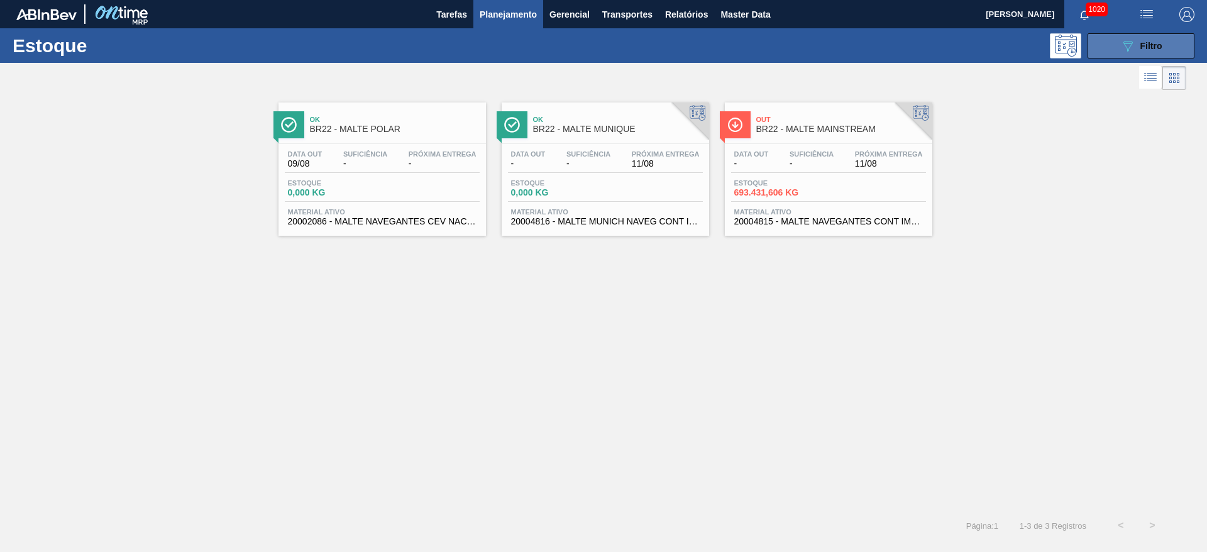
click at [1135, 45] on div "089F7B8B-B2A5-4AFE-B5C0-19BA573D28AC Filtro" at bounding box center [1141, 45] width 42 height 15
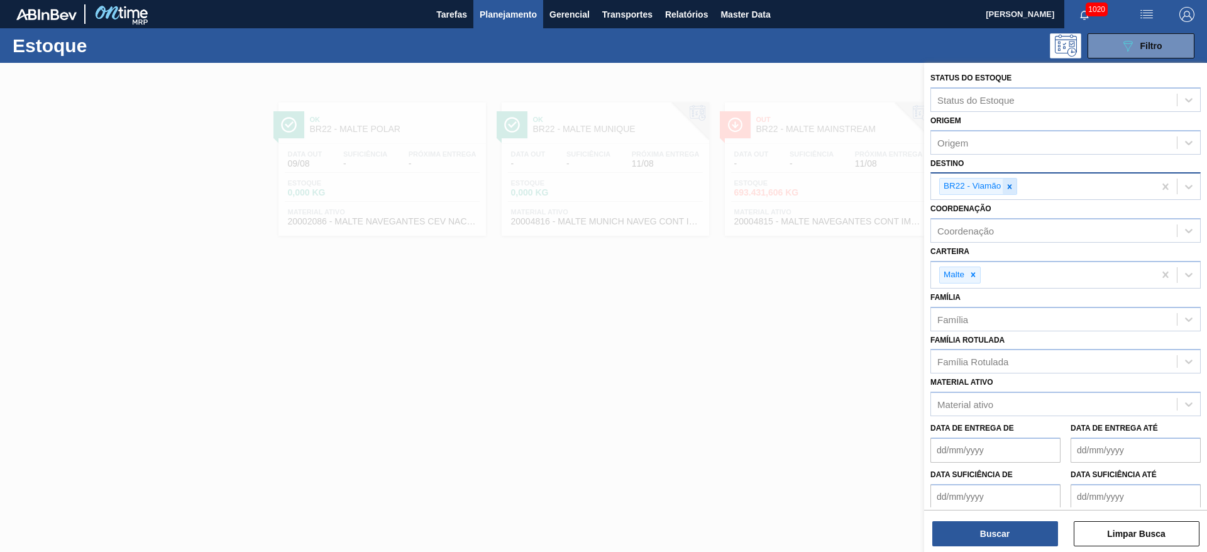
click at [1012, 187] on icon at bounding box center [1009, 186] width 9 height 9
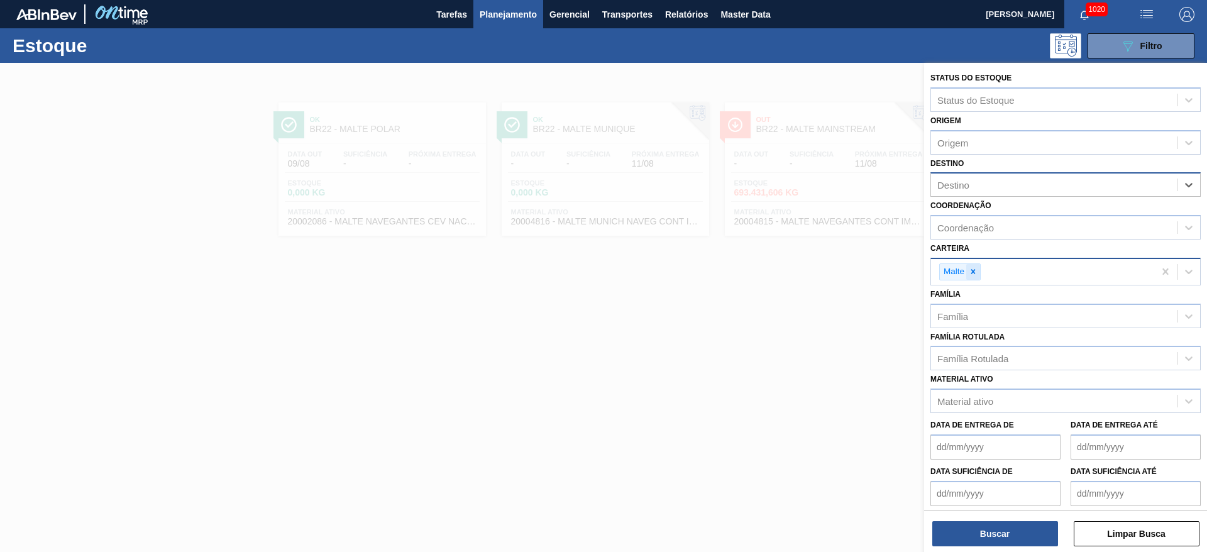
click at [976, 269] on icon at bounding box center [973, 271] width 9 height 9
click at [956, 356] on div "Família Rotulada" at bounding box center [972, 355] width 71 height 11
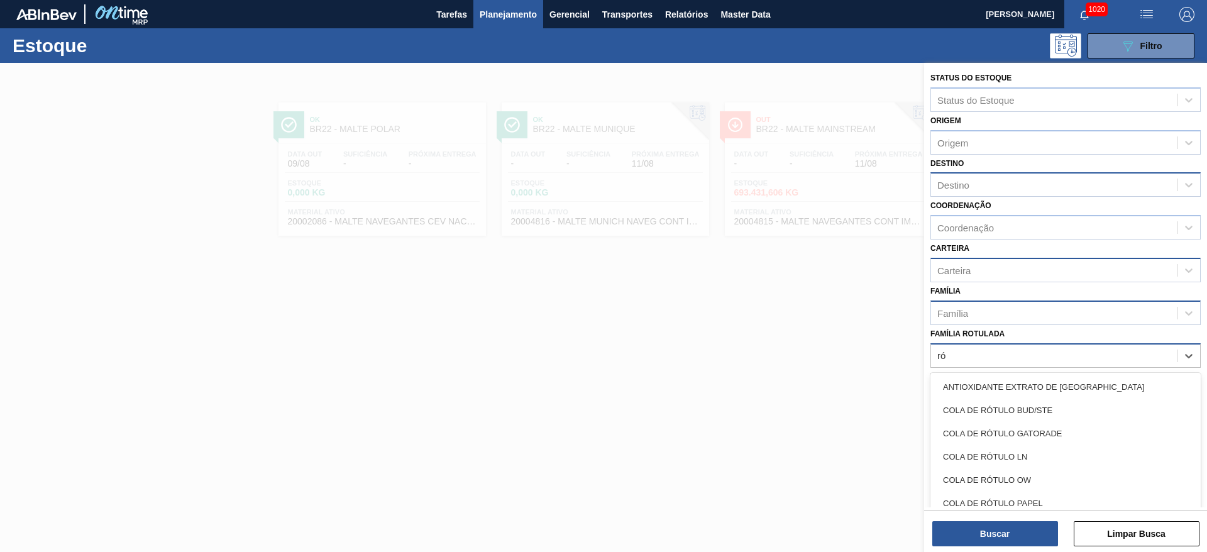
type Rotulada "r"
type Rotulada "bcdm 3"
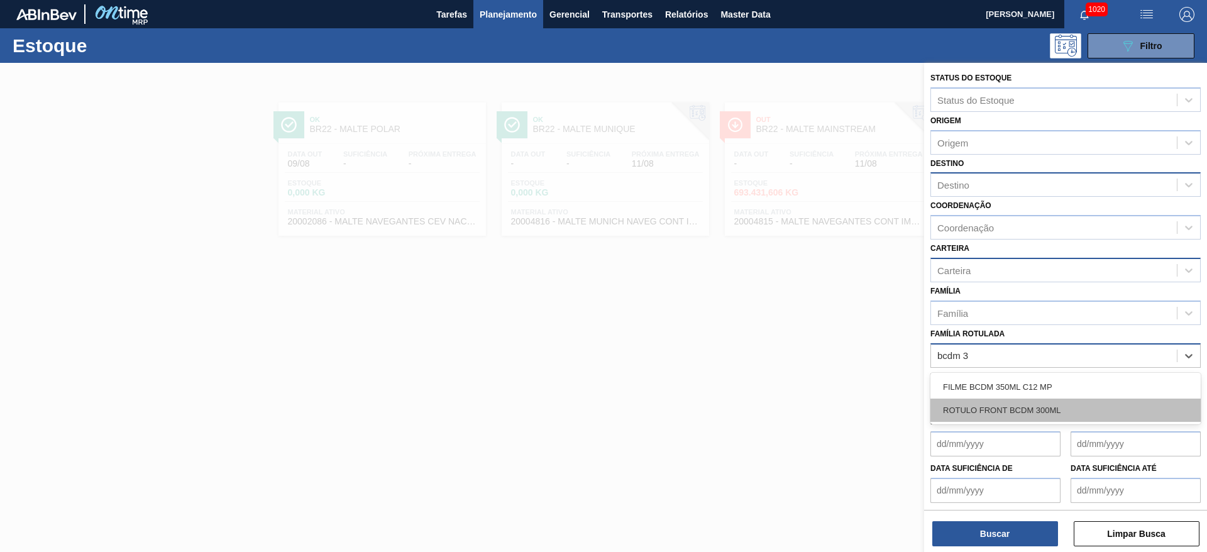
click at [1017, 406] on div "ROTULO FRONT BCDM 300ML" at bounding box center [1065, 410] width 270 height 23
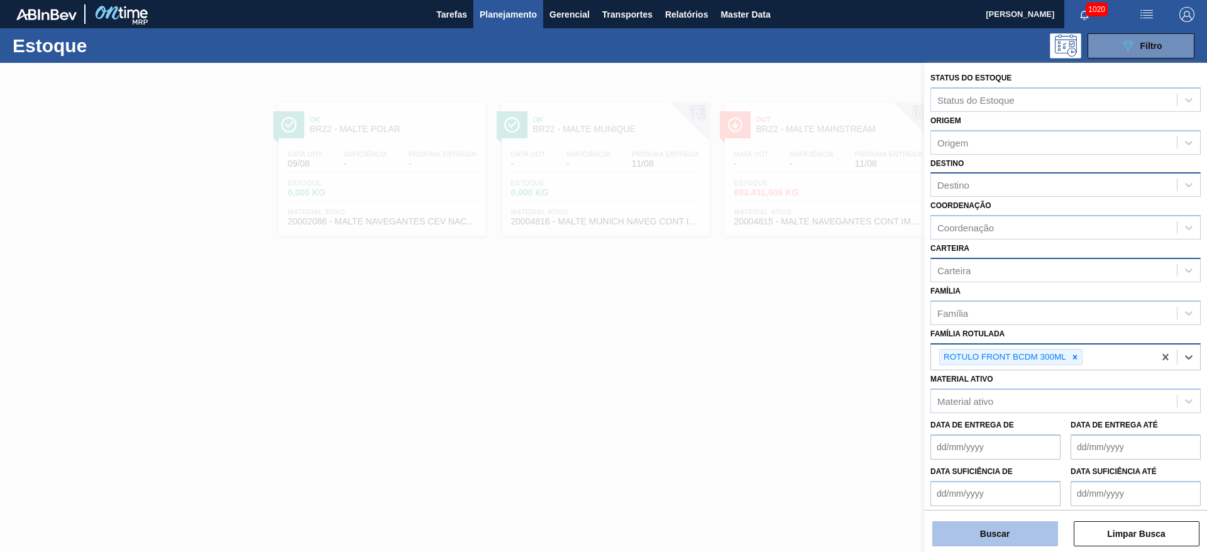
click at [1011, 542] on button "Buscar" at bounding box center [995, 533] width 126 height 25
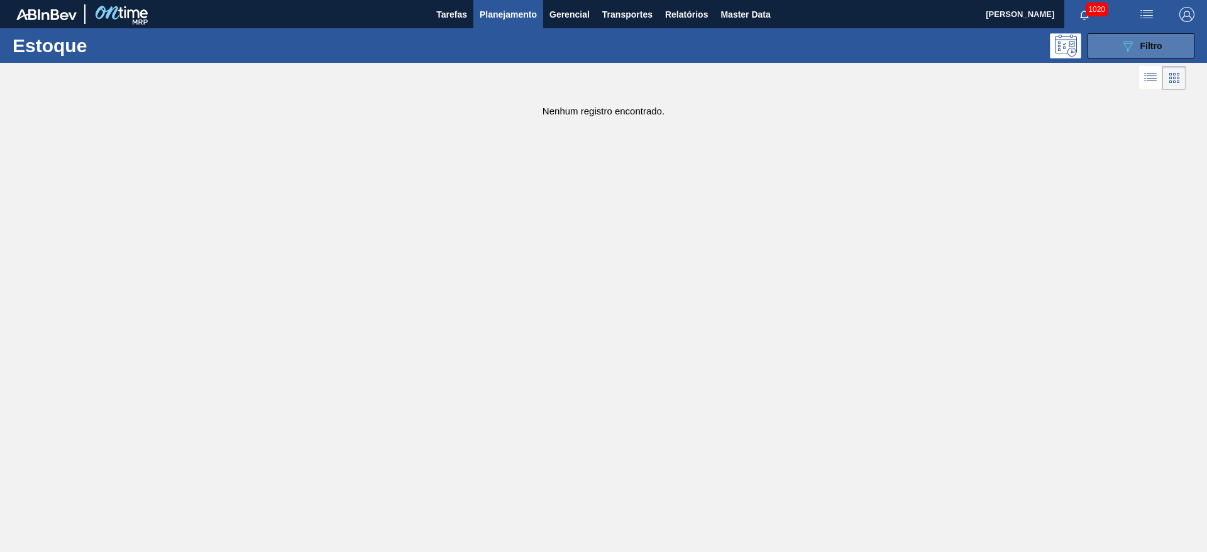
click at [1151, 44] on span "Filtro" at bounding box center [1151, 46] width 22 height 10
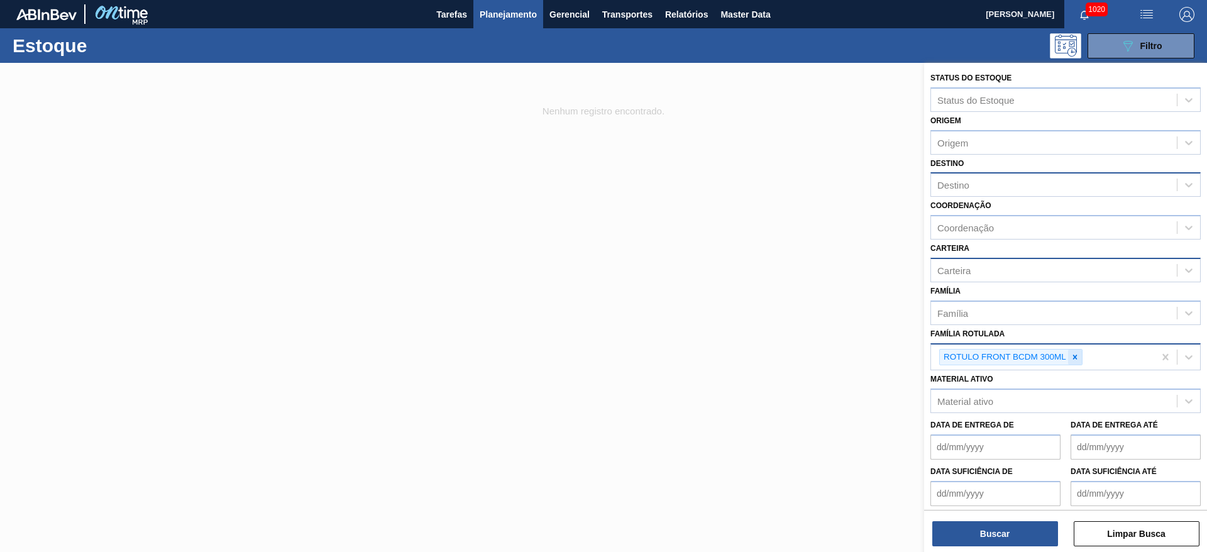
click at [1073, 356] on icon at bounding box center [1075, 357] width 9 height 9
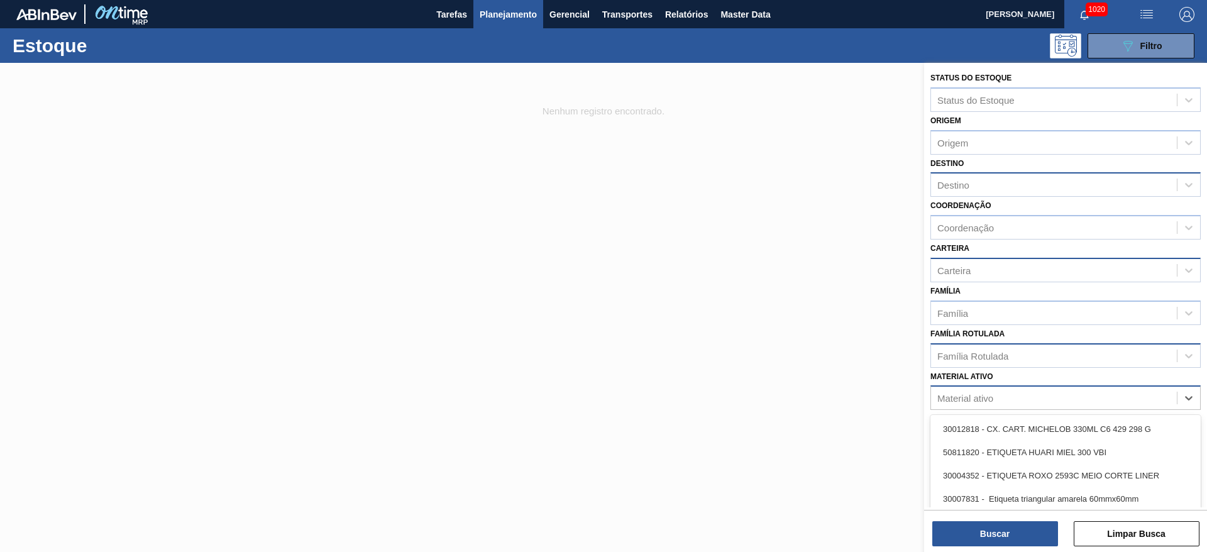
click at [961, 395] on div "Material ativo" at bounding box center [965, 398] width 56 height 11
type ativo "bc pm"
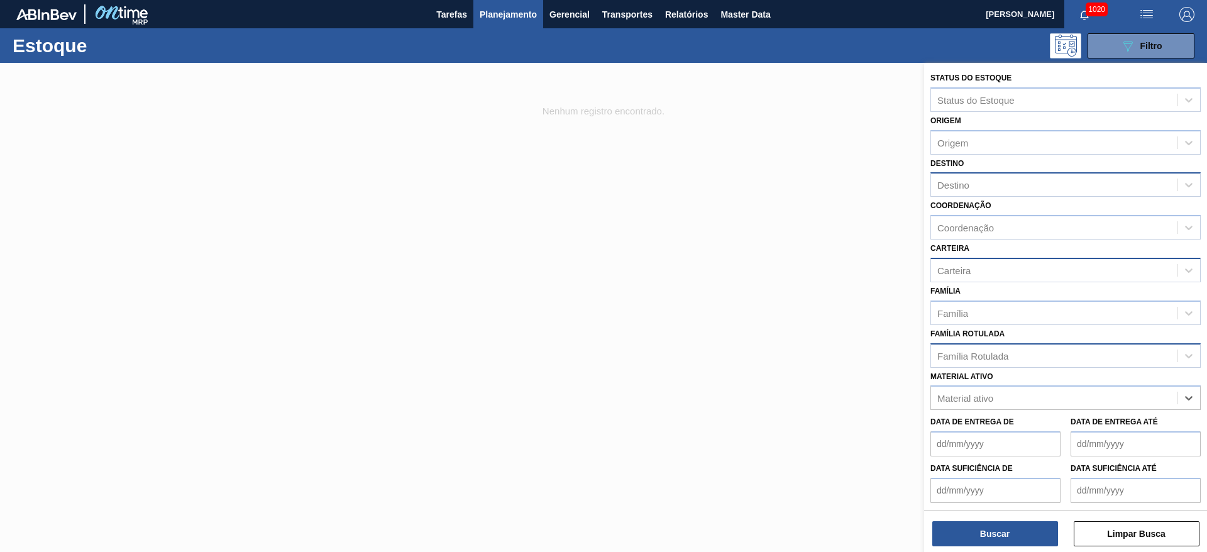
drag, startPoint x: 969, startPoint y: 395, endPoint x: 878, endPoint y: 404, distance: 91.6
click at [924, 404] on div "Status do Estoque Status do Estoque Origem Origem Destino Destino Coordenação C…" at bounding box center [1065, 339] width 283 height 552
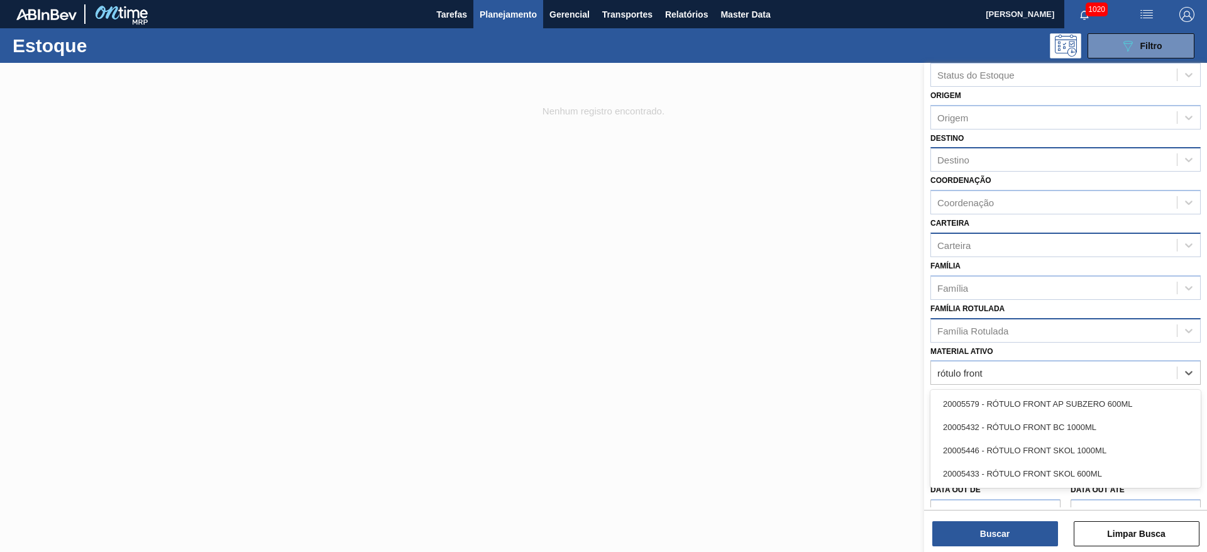
scroll to position [48, 0]
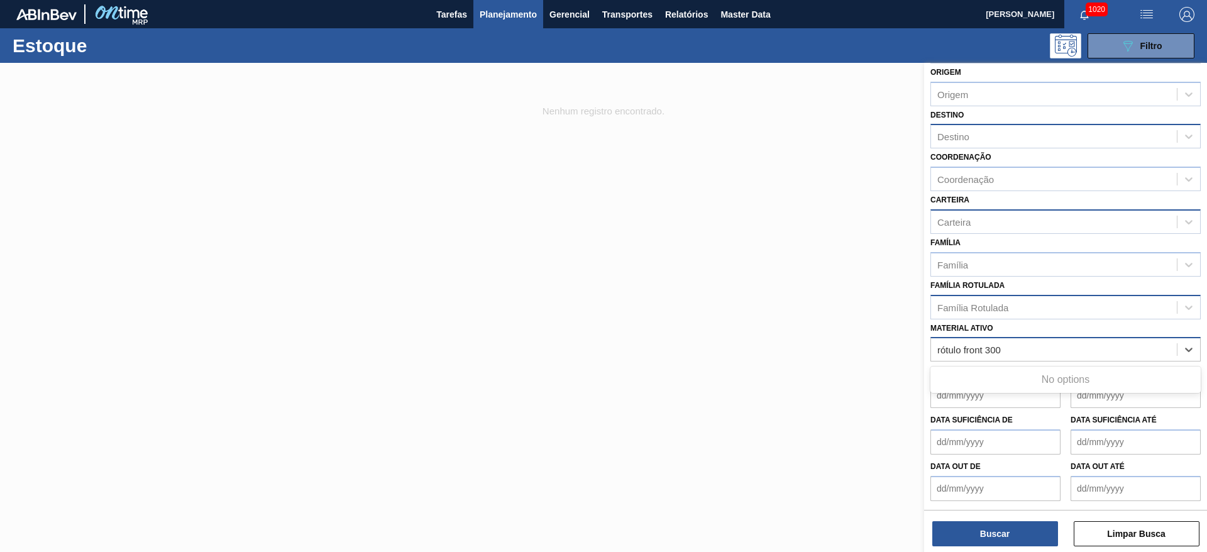
click at [959, 352] on ativo "rótulo front 300" at bounding box center [969, 350] width 65 height 11
type ativo "front 300"
click at [1012, 351] on div "Material ativo" at bounding box center [1054, 350] width 246 height 18
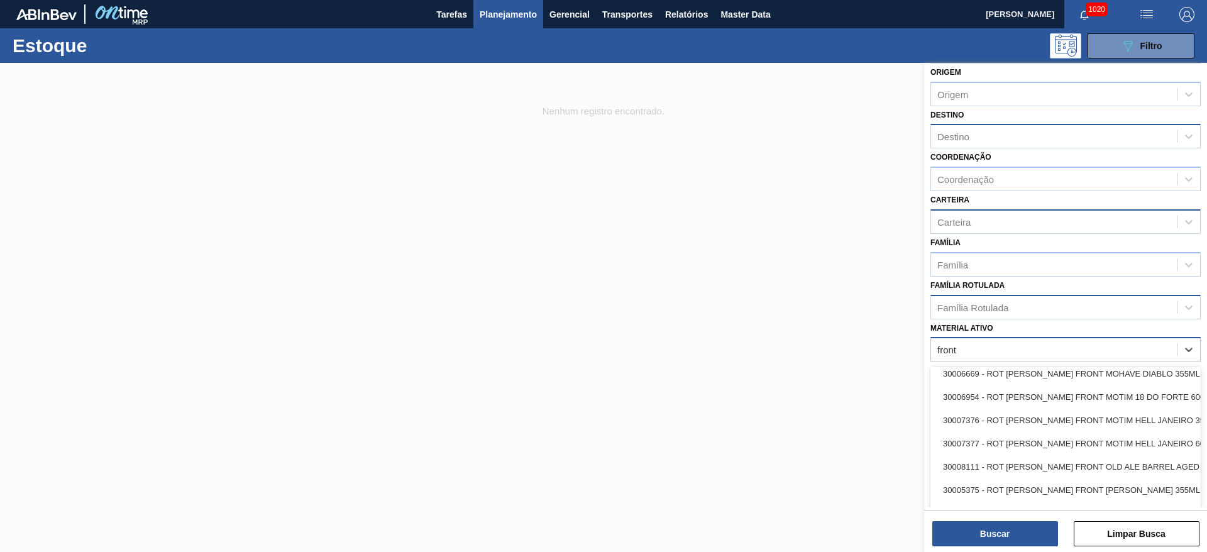
scroll to position [1415, 0]
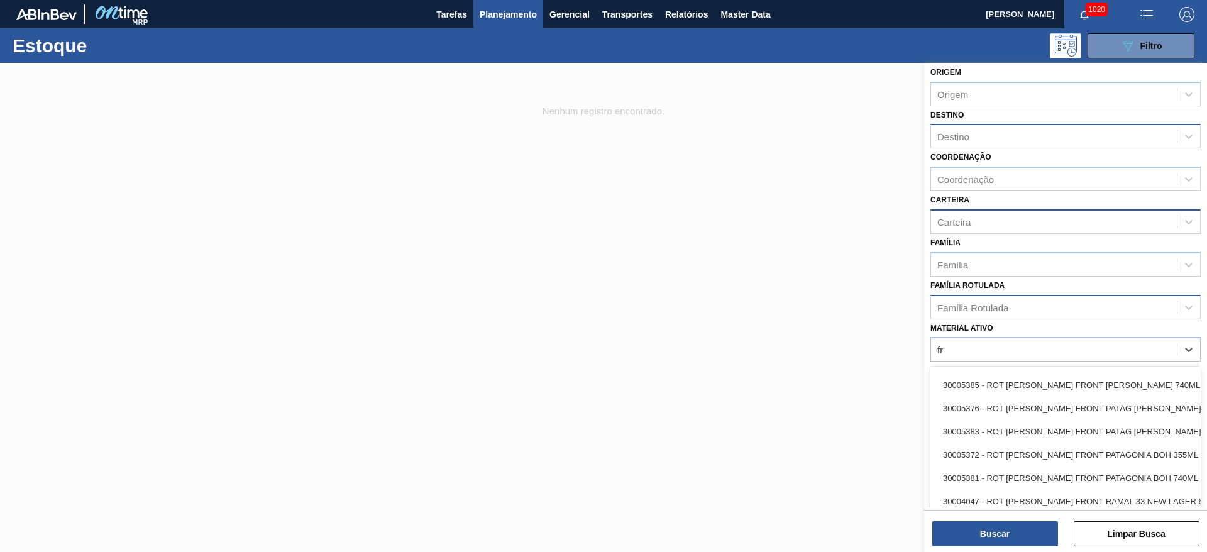
type ativo "f"
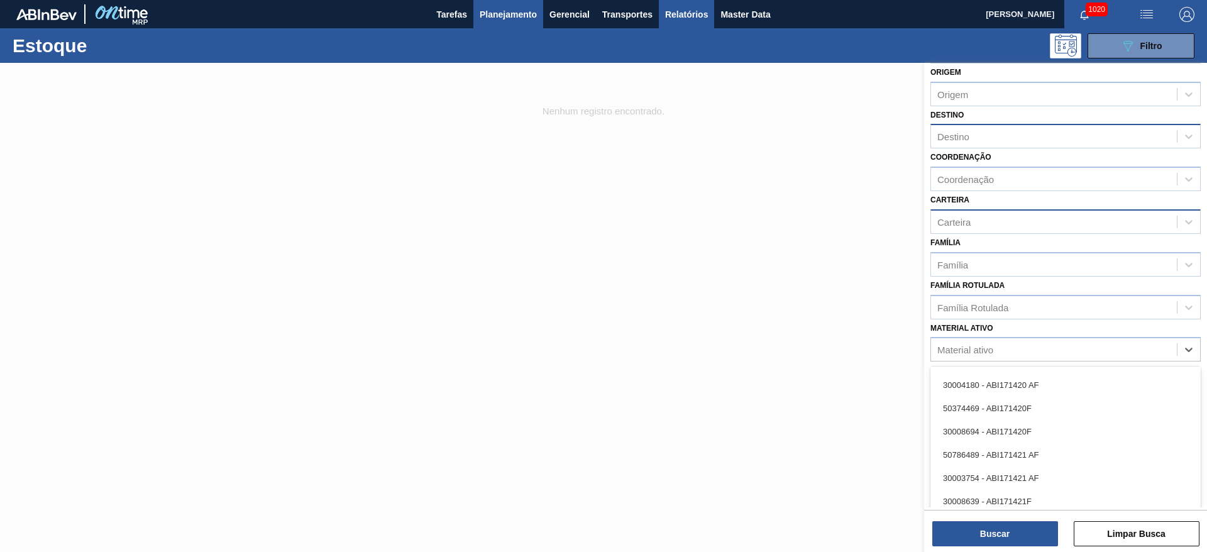
click at [685, 15] on span "Relatórios" at bounding box center [686, 14] width 43 height 15
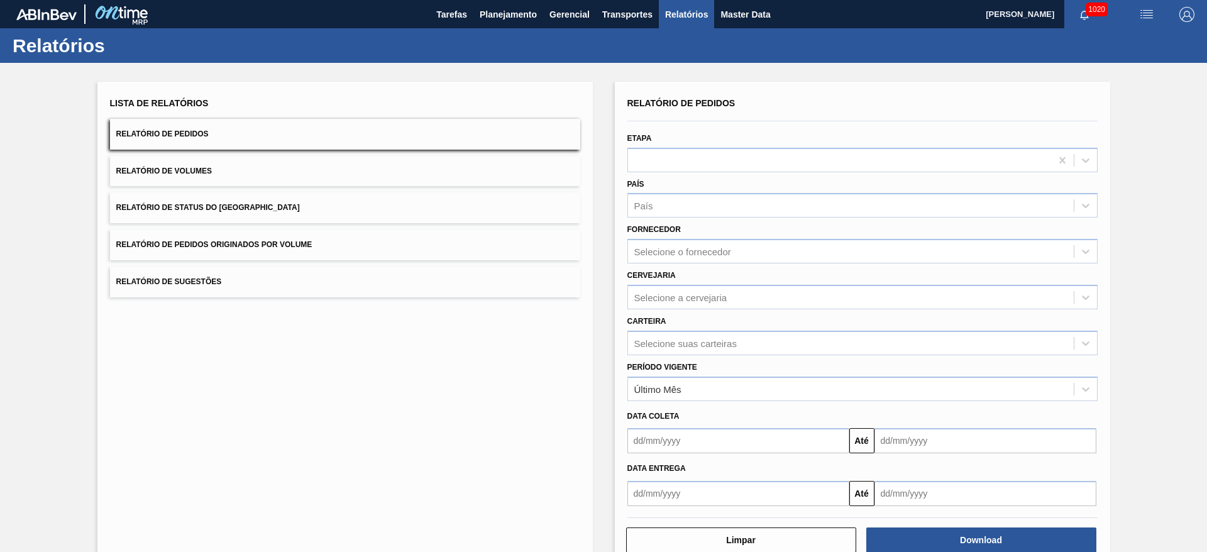
click at [150, 206] on span "Relatório de Status do [GEOGRAPHIC_DATA]" at bounding box center [208, 207] width 184 height 9
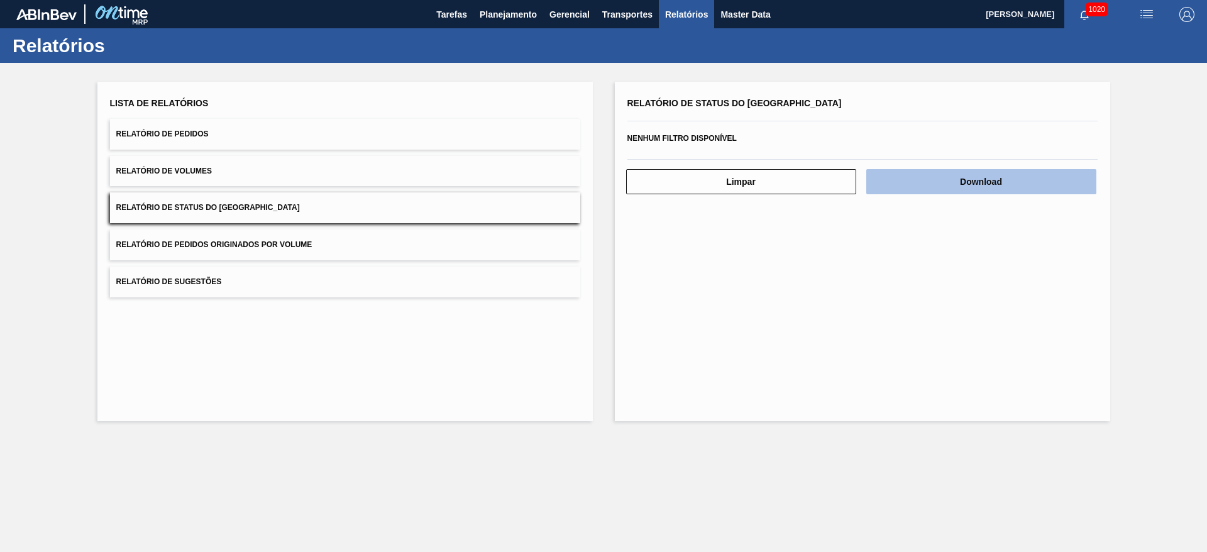
click at [949, 182] on button "Download" at bounding box center [981, 181] width 230 height 25
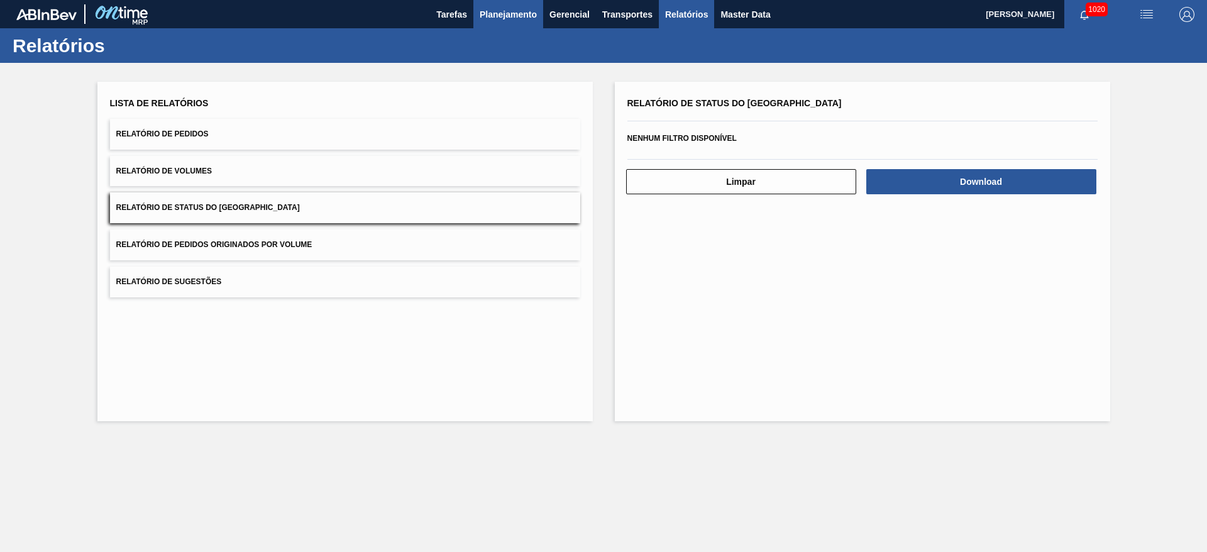
click at [498, 13] on span "Planejamento" at bounding box center [508, 14] width 57 height 15
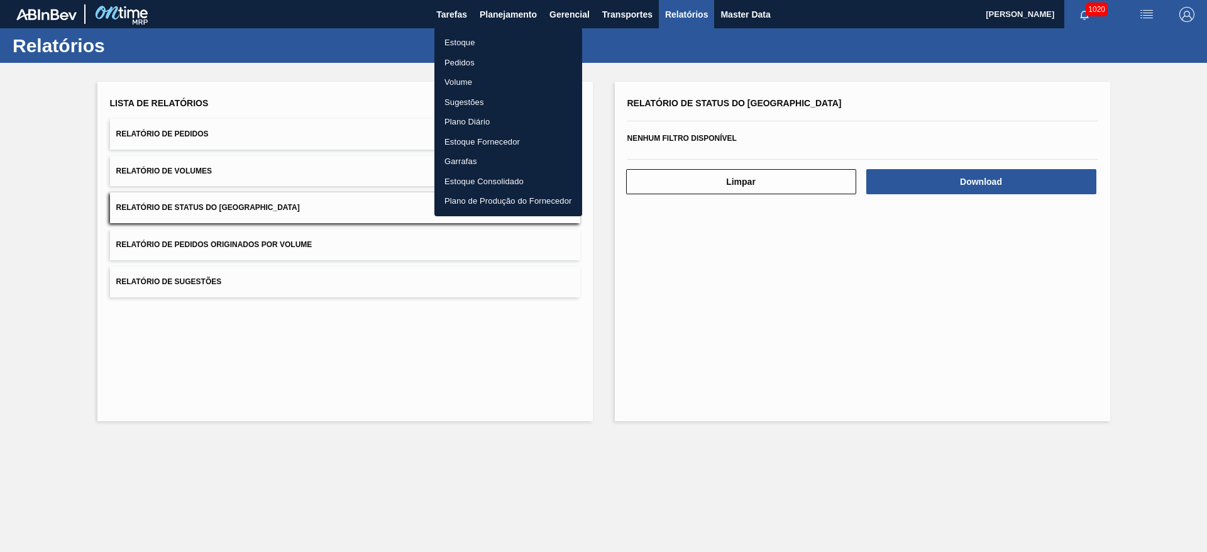
click at [456, 40] on li "Estoque" at bounding box center [508, 43] width 148 height 20
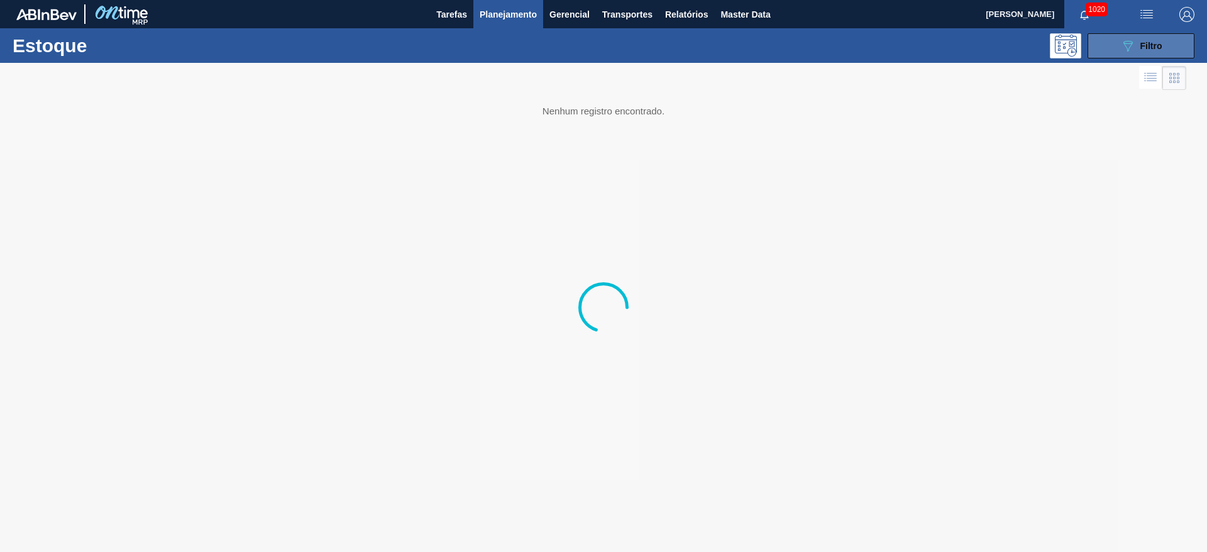
click at [1134, 48] on icon "089F7B8B-B2A5-4AFE-B5C0-19BA573D28AC" at bounding box center [1127, 45] width 15 height 15
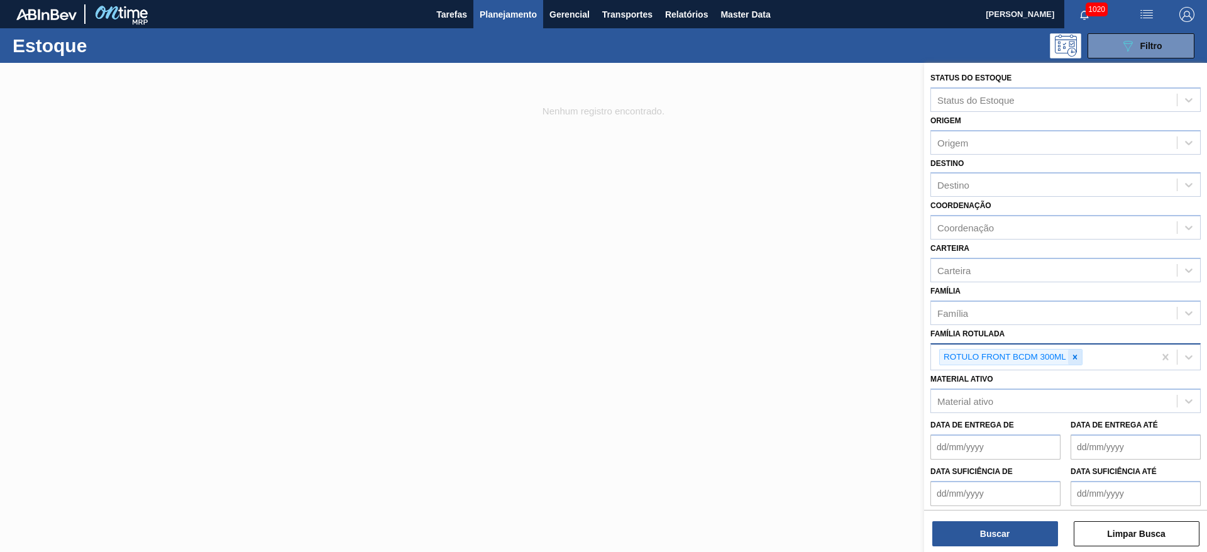
click at [1072, 353] on icon at bounding box center [1075, 357] width 9 height 9
paste Rotulada "RÓTULO FRONT BC DUPLO MALTE 300ML"
type Rotulada "RÓTULO FRONT BC DUPLO MALTE 300ML"
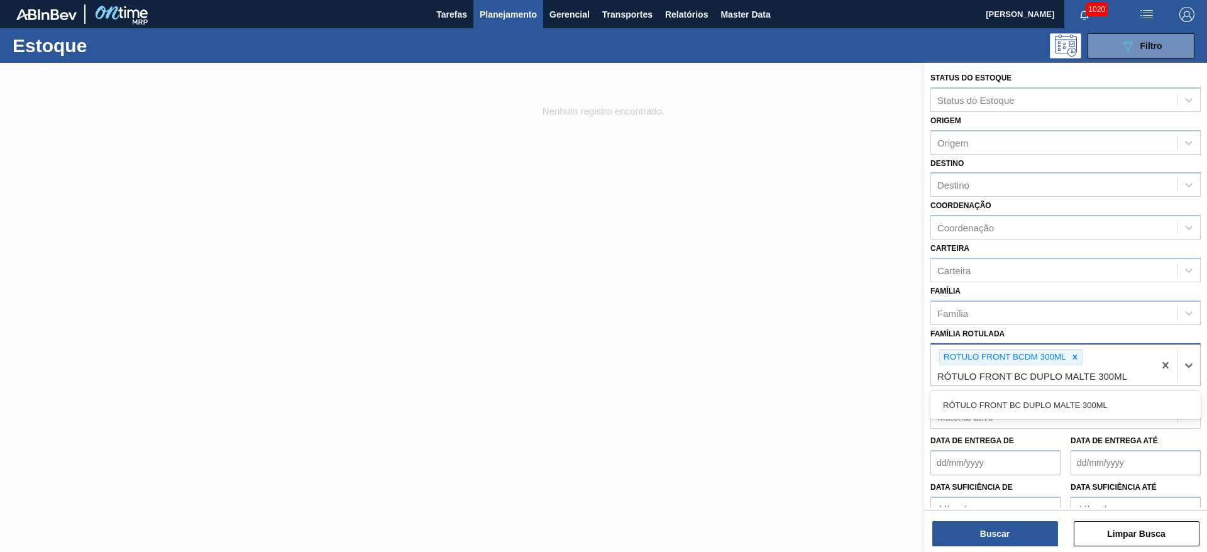
drag, startPoint x: 1025, startPoint y: 399, endPoint x: 1035, endPoint y: 389, distance: 13.3
click at [1025, 399] on div "RÓTULO FRONT BC DUPLO MALTE 300ML" at bounding box center [1065, 405] width 270 height 23
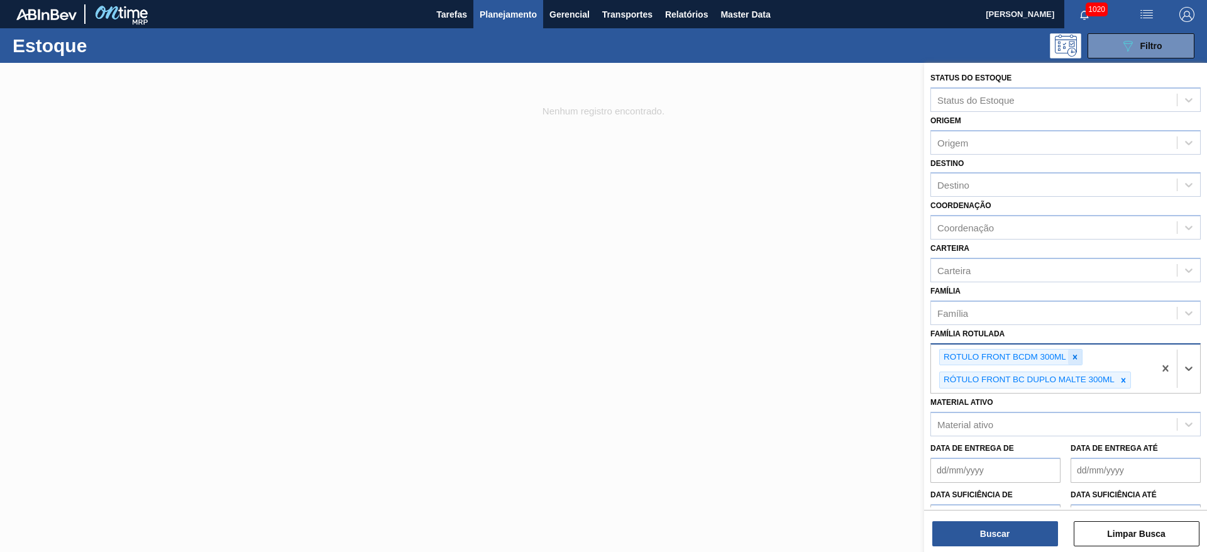
click at [1076, 353] on icon at bounding box center [1075, 357] width 9 height 9
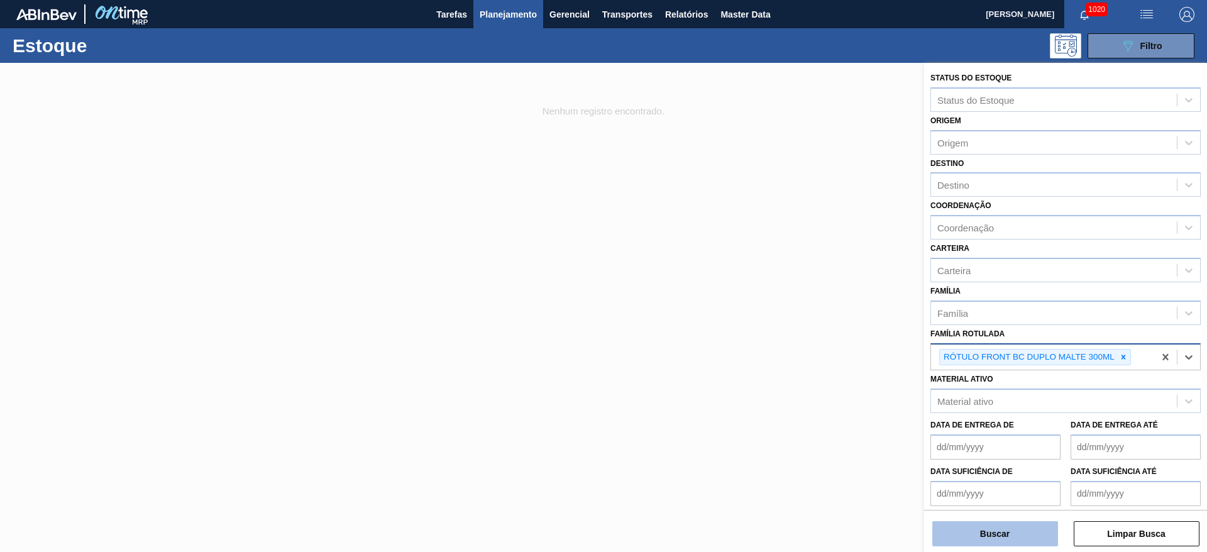
click at [1014, 530] on button "Buscar" at bounding box center [995, 533] width 126 height 25
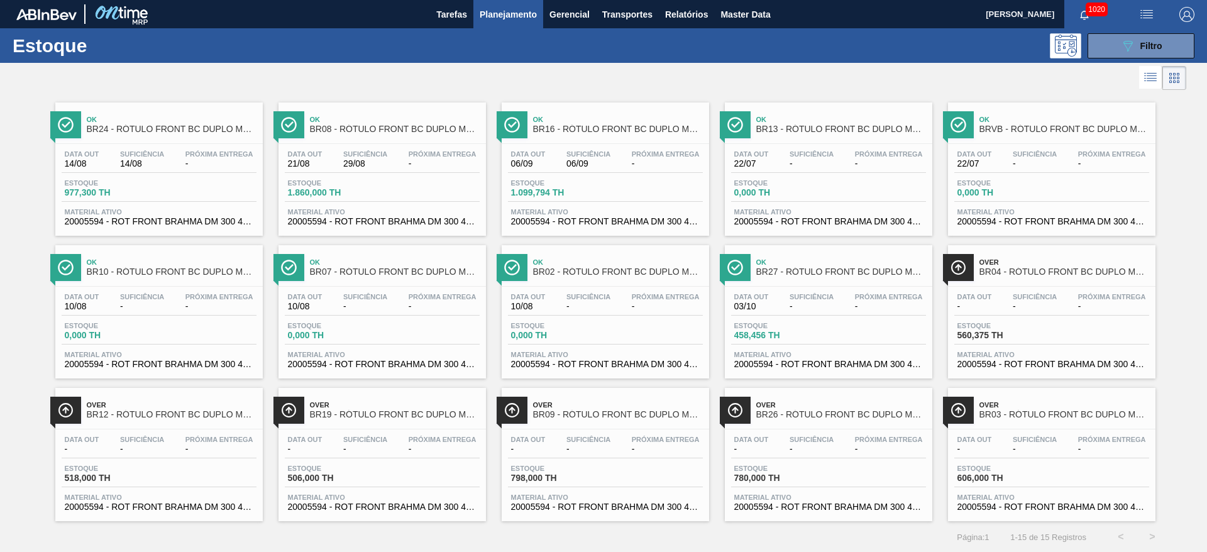
scroll to position [1, 0]
click at [575, 190] on span "1.099,794 TH" at bounding box center [555, 191] width 88 height 9
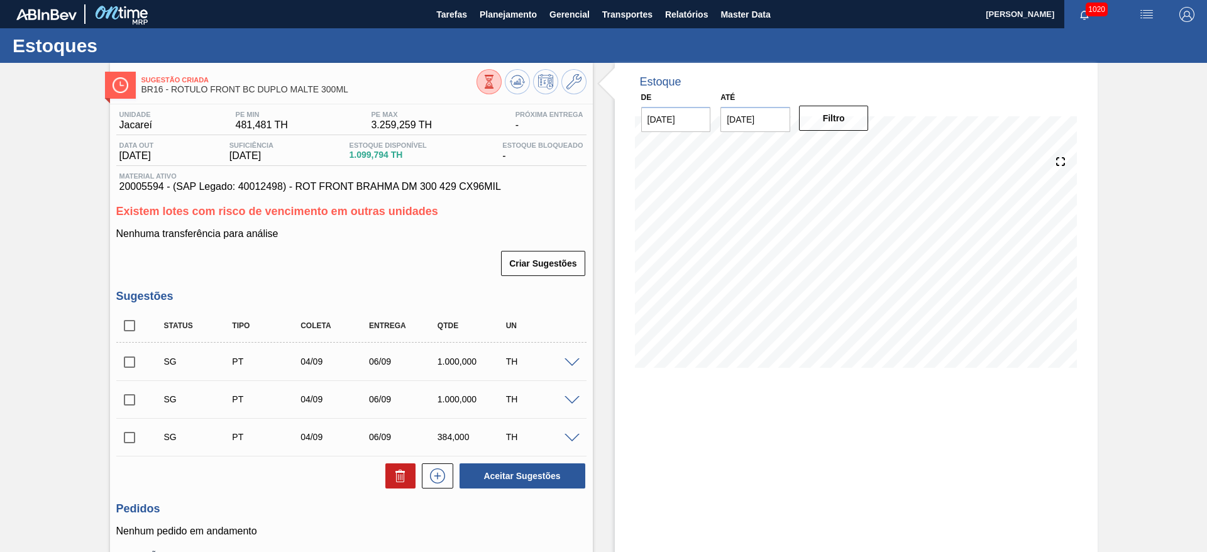
click at [136, 185] on span "20005594 - (SAP Legado: 40012498) - ROT FRONT BRAHMA DM 300 429 CX96MIL" at bounding box center [351, 186] width 464 height 11
copy span "20005594"
click at [575, 80] on icon at bounding box center [573, 81] width 15 height 15
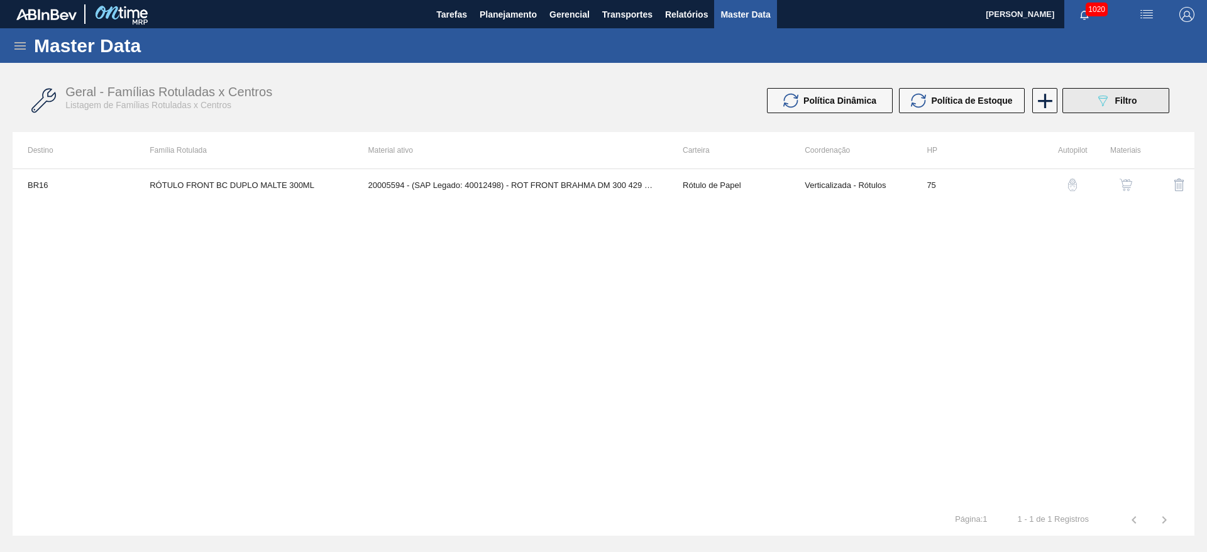
click at [1118, 97] on span "Filtro" at bounding box center [1126, 101] width 22 height 10
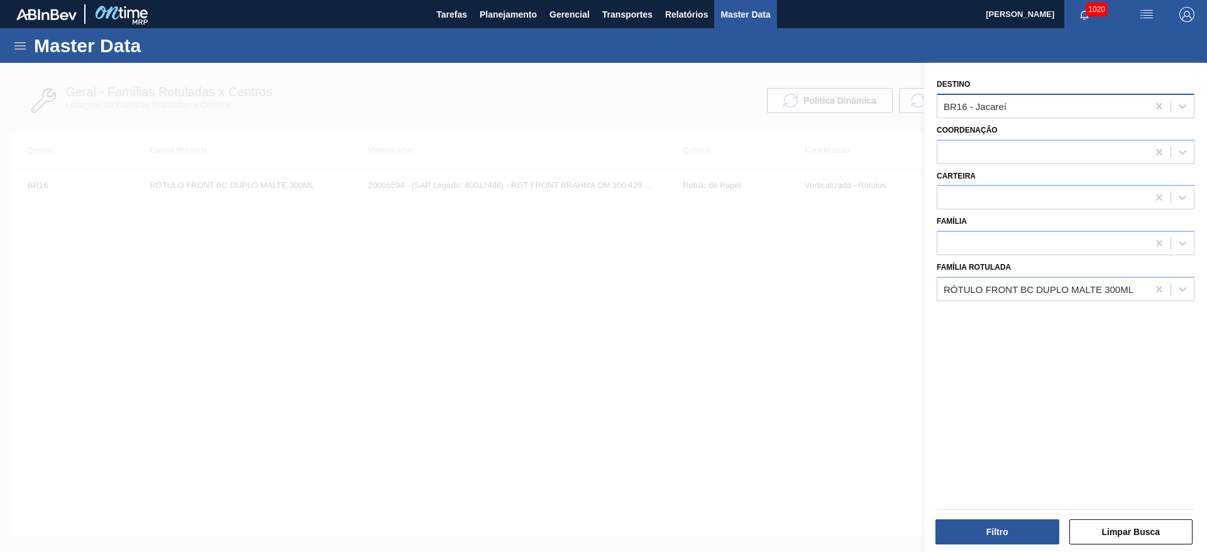
click at [959, 108] on div "BR16 - Jacareí" at bounding box center [975, 106] width 63 height 11
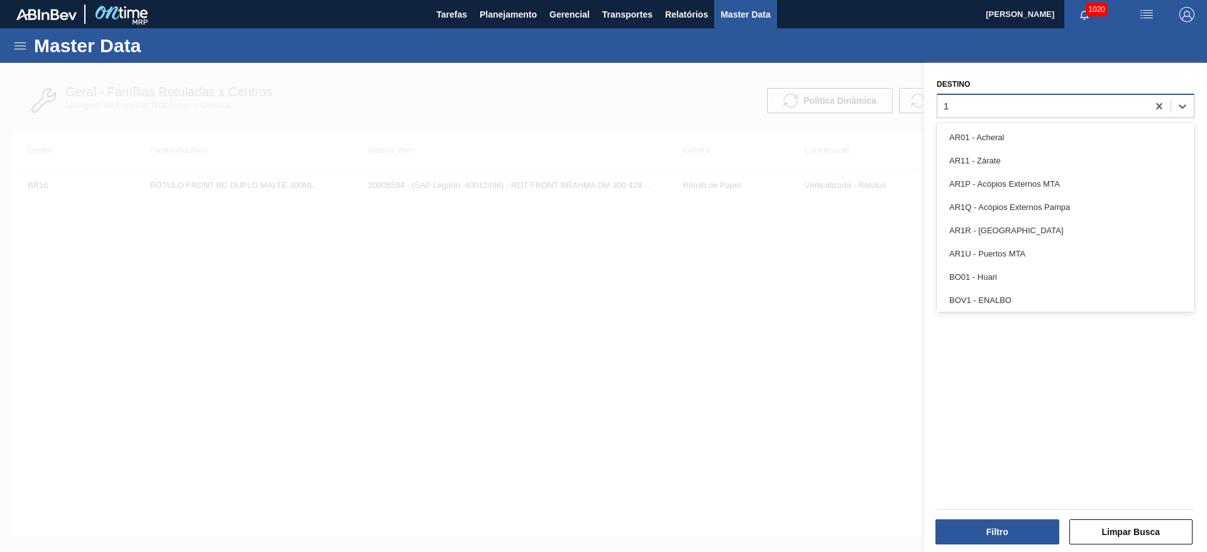
type input "17"
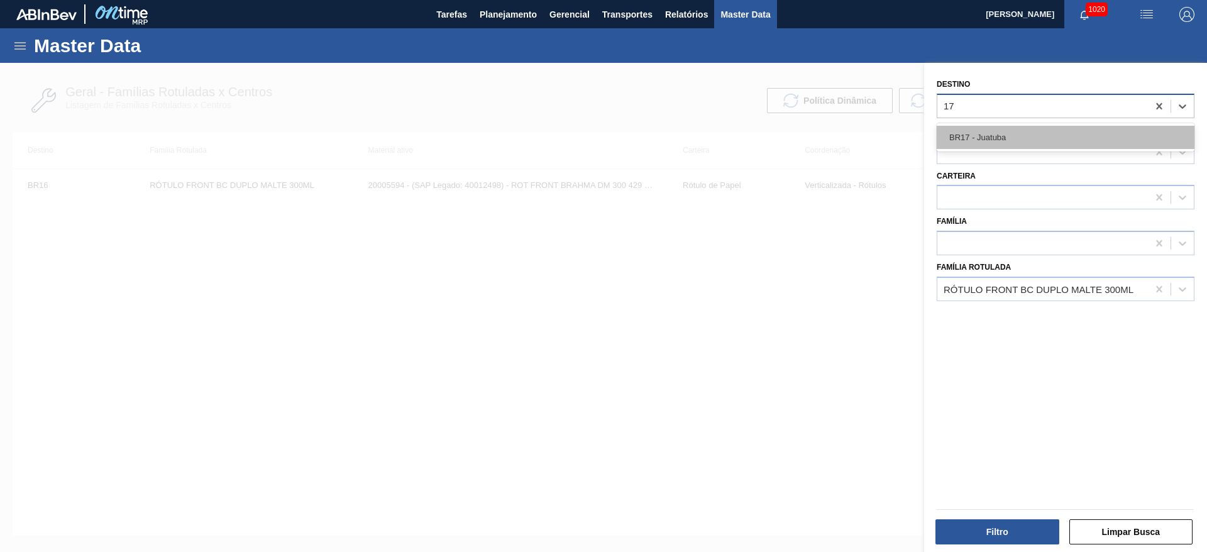
click at [972, 134] on div "BR17 - Juatuba" at bounding box center [1066, 137] width 258 height 23
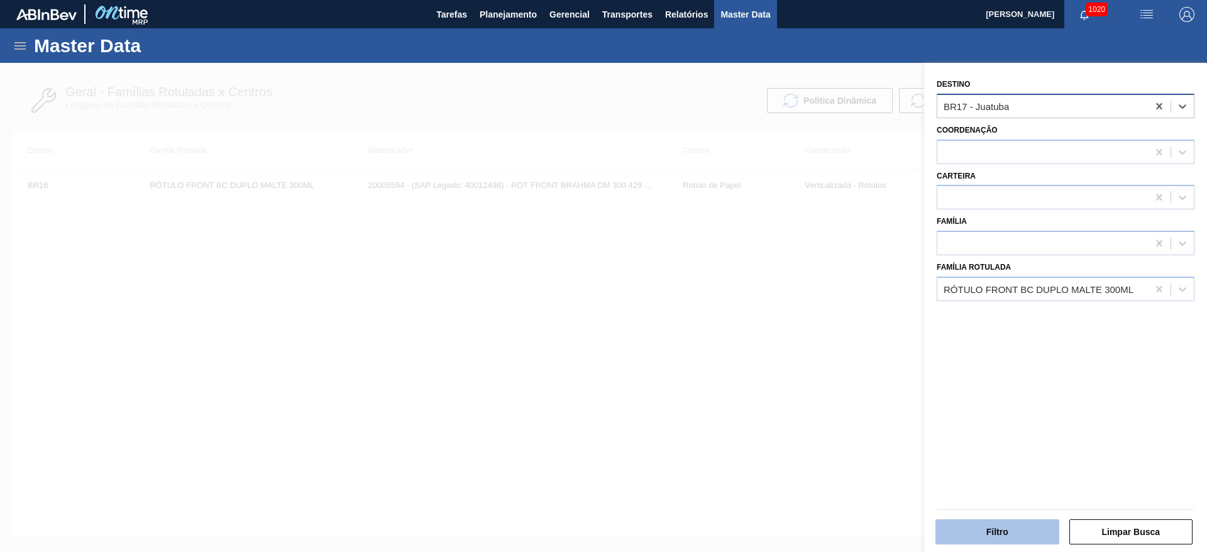
click at [975, 523] on button "Filtro" at bounding box center [998, 531] width 124 height 25
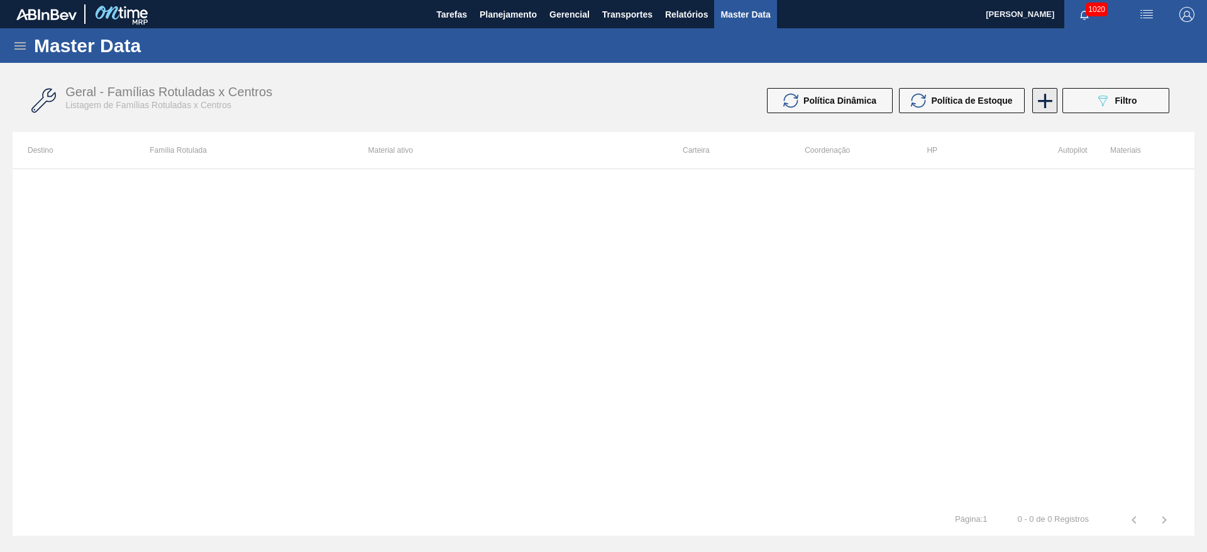
click at [1044, 101] on icon at bounding box center [1045, 101] width 14 height 14
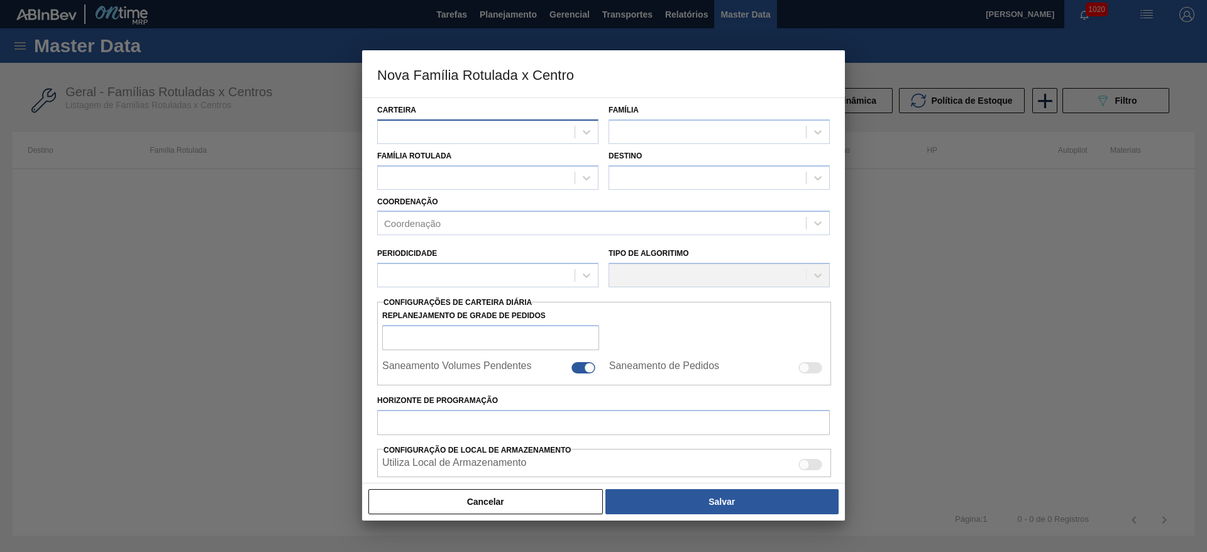
click at [409, 131] on div at bounding box center [476, 132] width 197 height 18
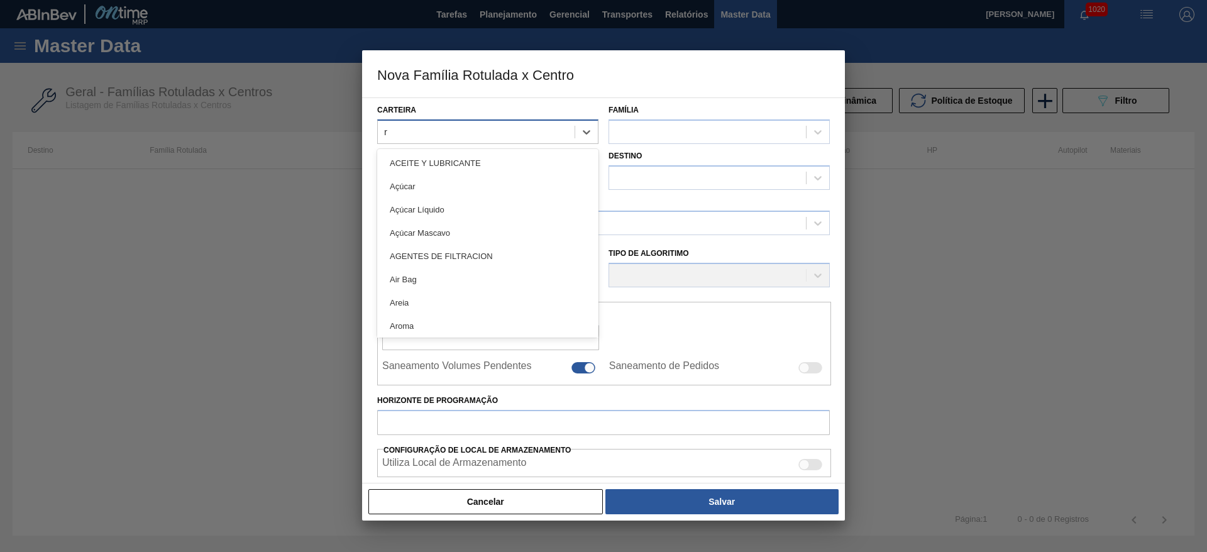
type input "ró"
drag, startPoint x: 408, startPoint y: 277, endPoint x: 678, endPoint y: 145, distance: 300.0
click at [429, 269] on div "[PERSON_NAME]" at bounding box center [487, 279] width 221 height 23
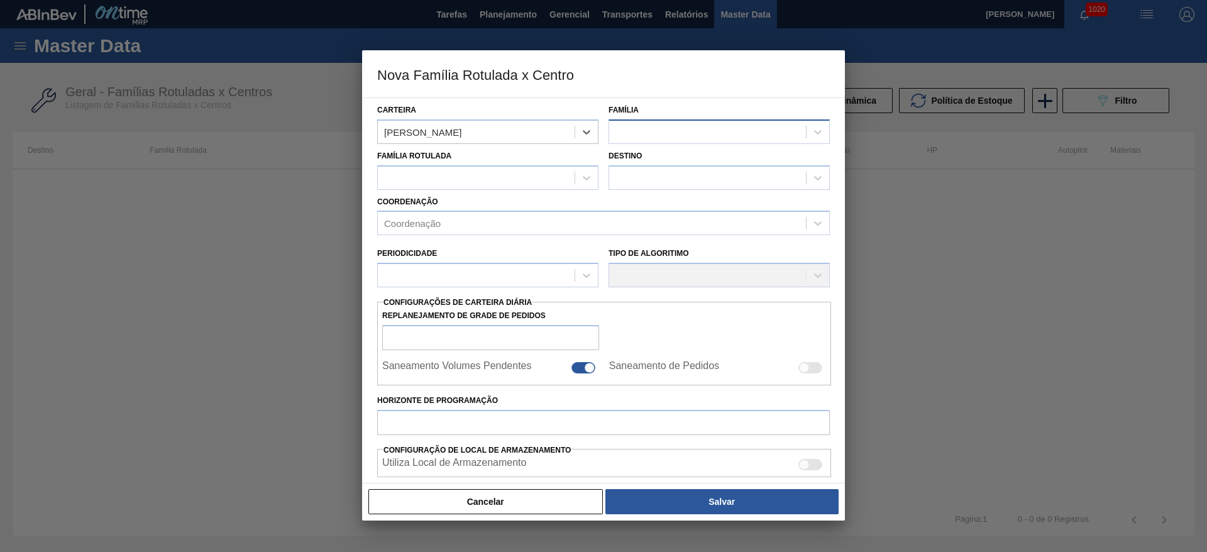
click at [657, 132] on div at bounding box center [707, 132] width 197 height 18
click at [518, 502] on button "Cancelar" at bounding box center [485, 501] width 235 height 25
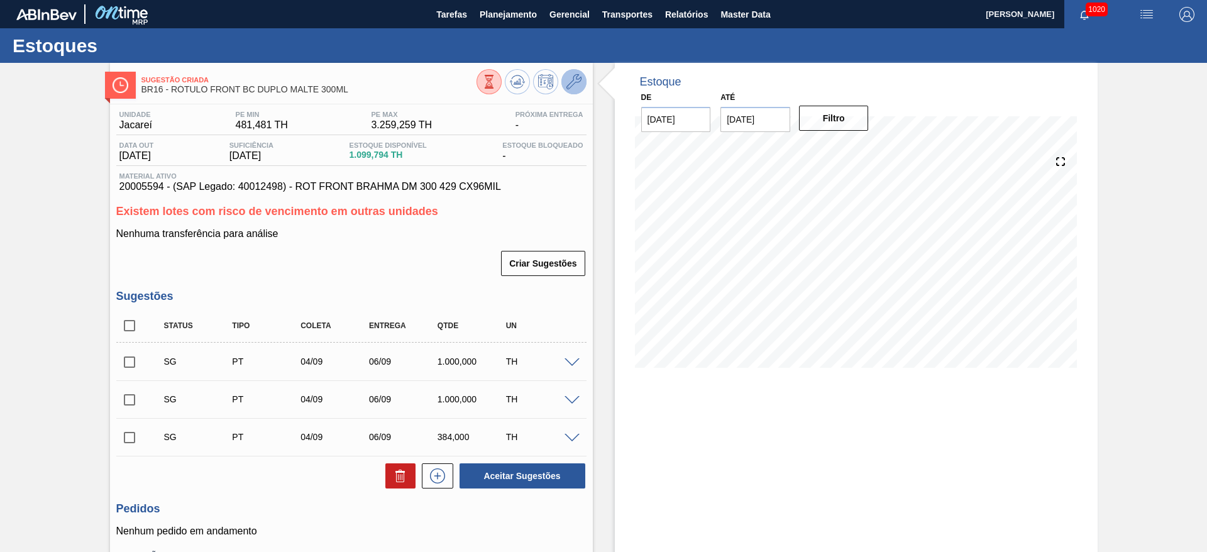
click at [572, 87] on icon at bounding box center [573, 81] width 15 height 15
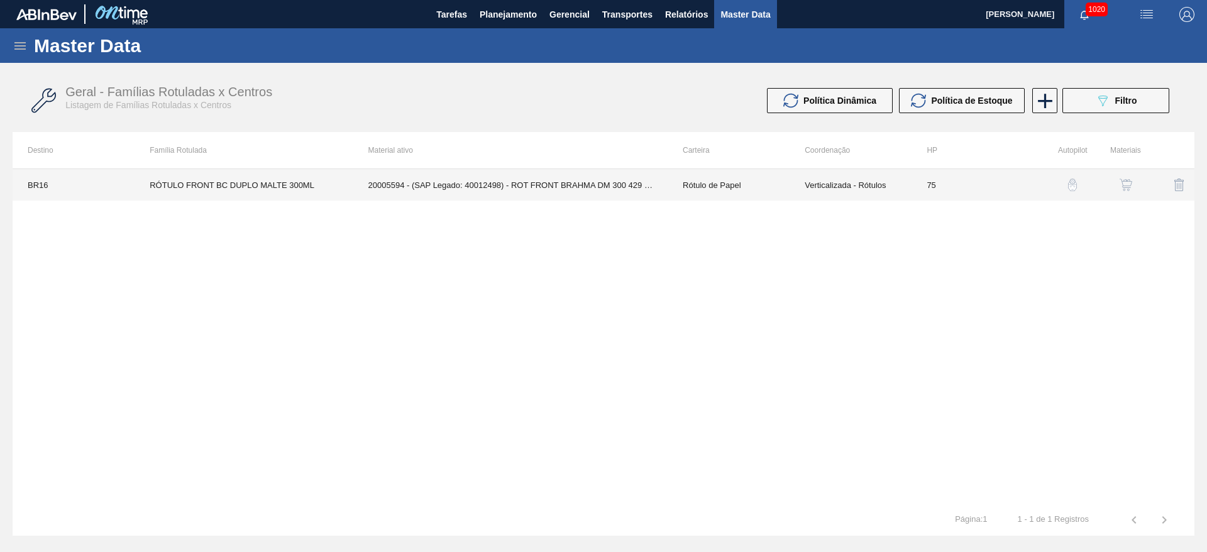
click at [720, 182] on td "Rótulo de Papel" at bounding box center [729, 184] width 122 height 31
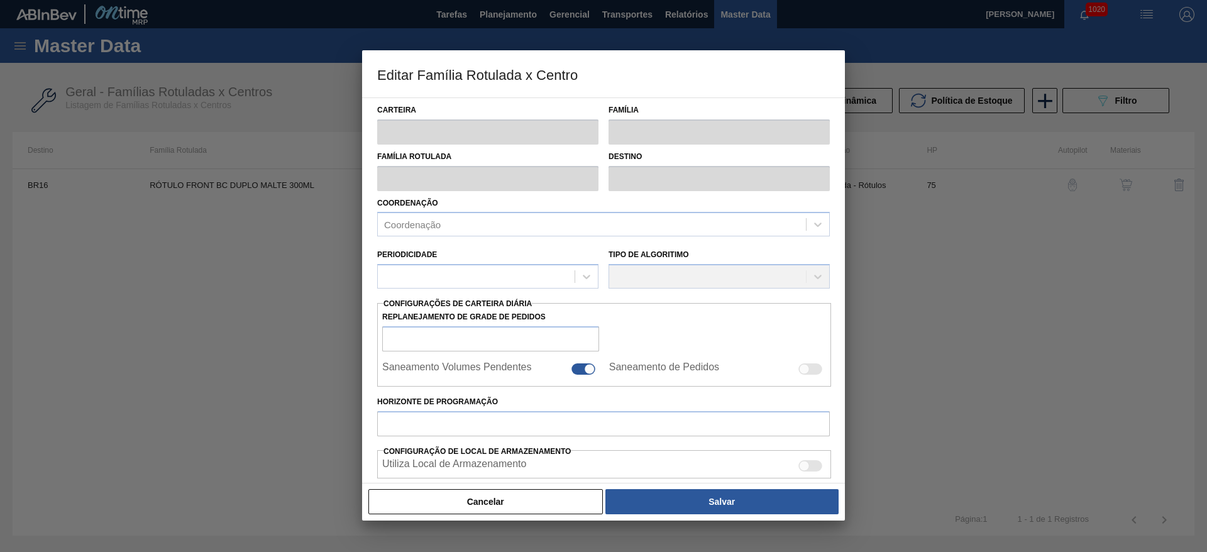
type input "Rótulo de Papel"
type input "[PERSON_NAME]"
type input "RÓTULO FRONT BC DUPLO MALTE 300ML"
type input "BR16 - Jacareí"
type input "75"
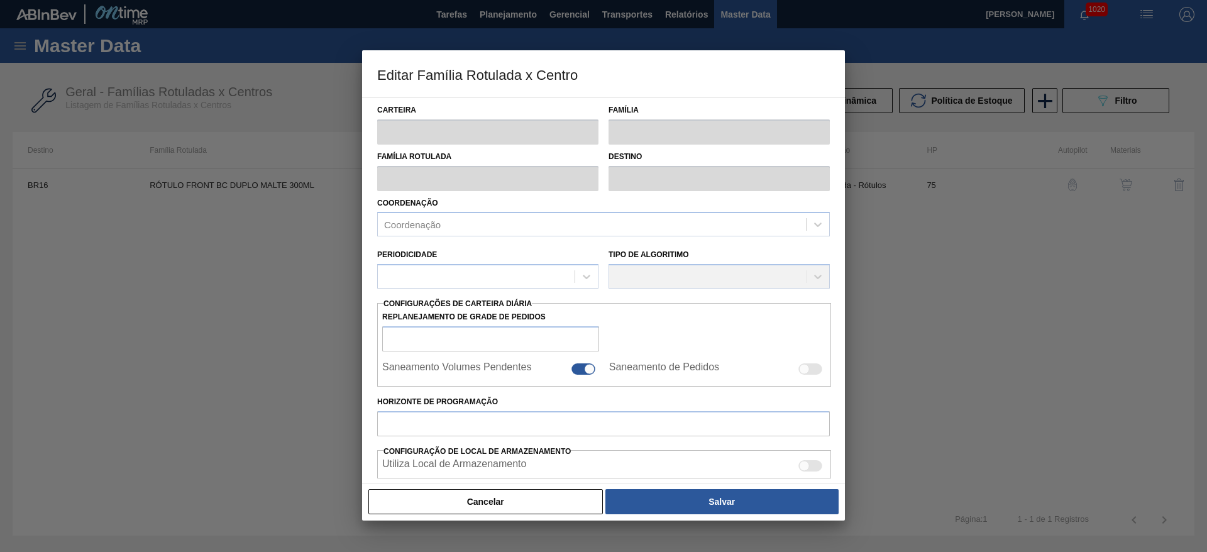
type input "481,481"
type input "3.259,259"
type input "70"
type input "2.425,926"
checkbox input "true"
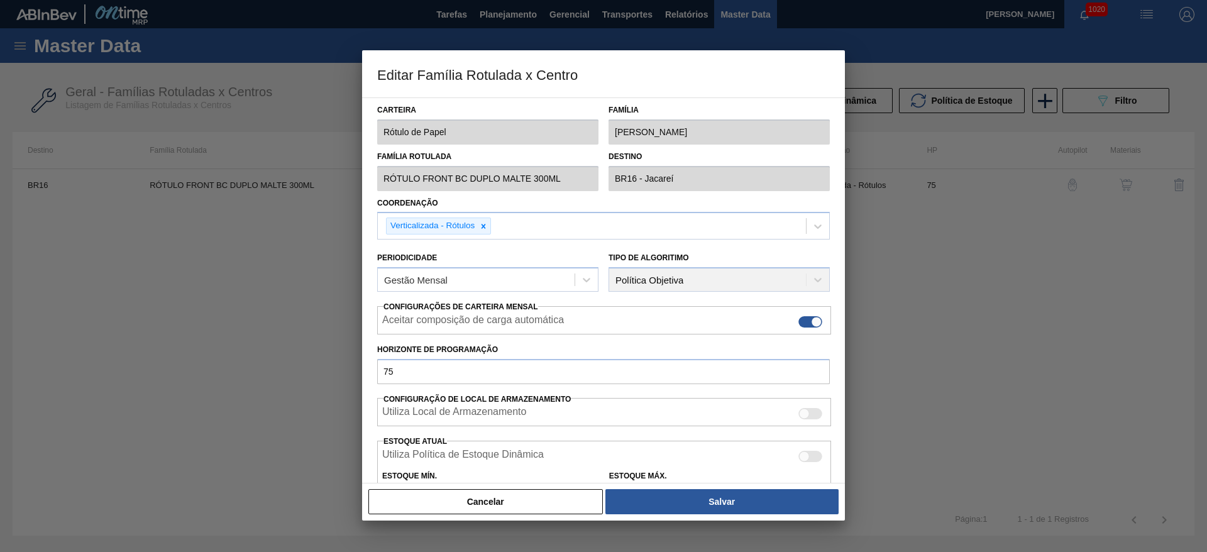
click at [362, 185] on div "Editar Família Rotulada x Centro Carteira Rótulo de Papel Família Rótulo Papel …" at bounding box center [603, 276] width 1207 height 552
click at [514, 506] on button "Cancelar" at bounding box center [485, 501] width 235 height 25
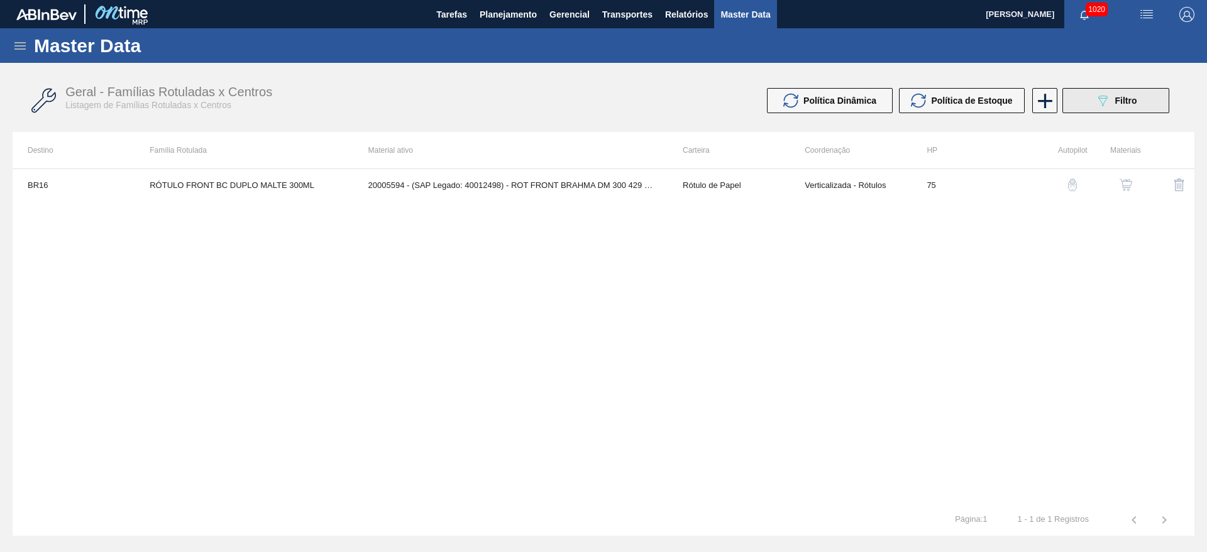
click at [1103, 102] on icon "089F7B8B-B2A5-4AFE-B5C0-19BA573D28AC" at bounding box center [1102, 100] width 15 height 15
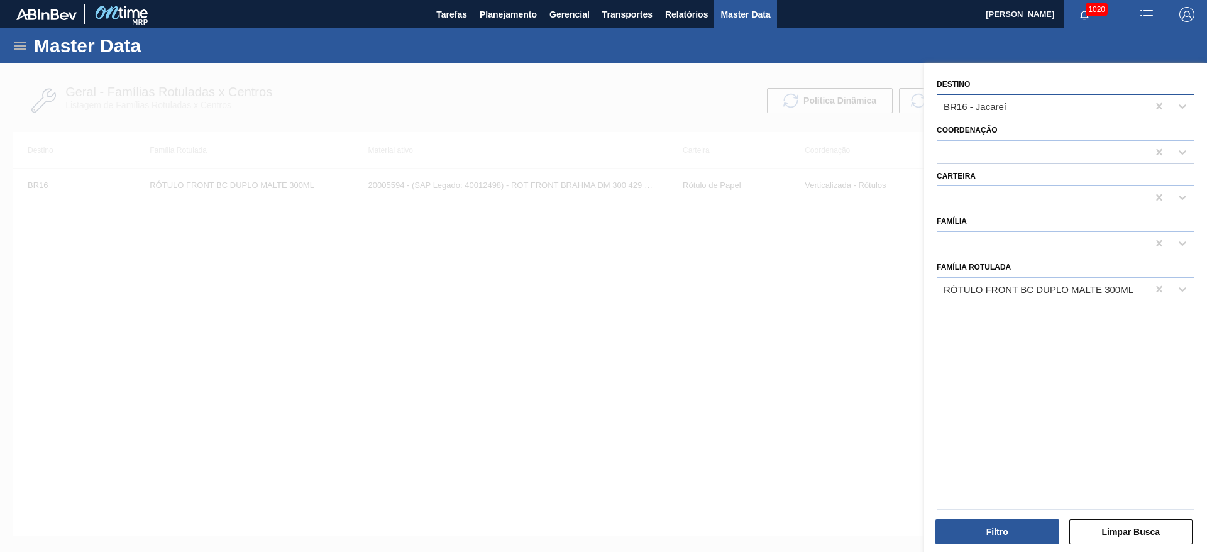
click at [957, 111] on div "BR16 - Jacareí" at bounding box center [1042, 106] width 211 height 18
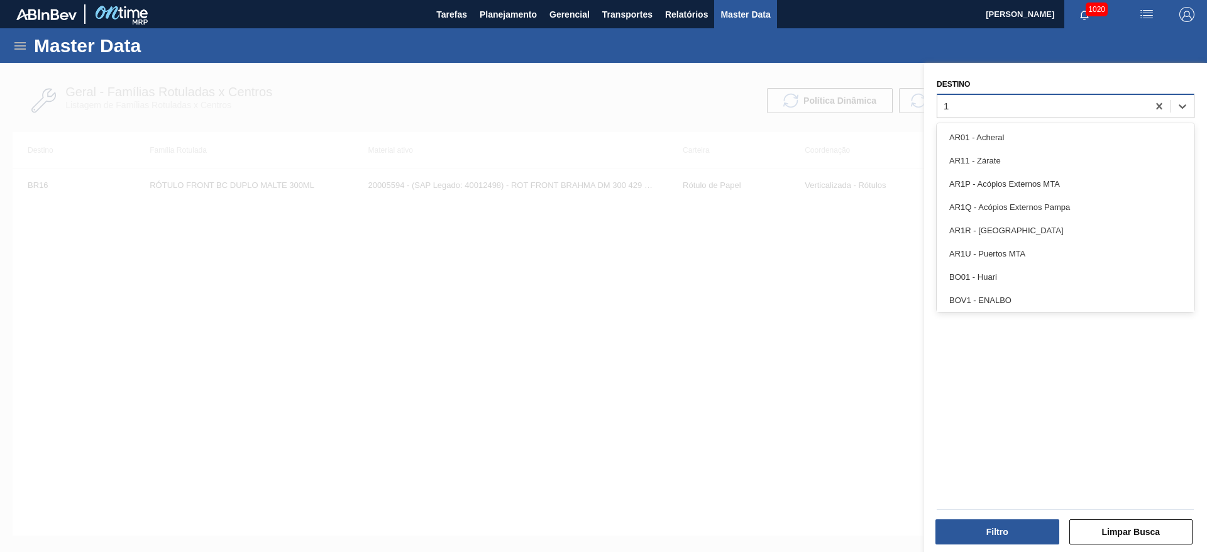
type input "17"
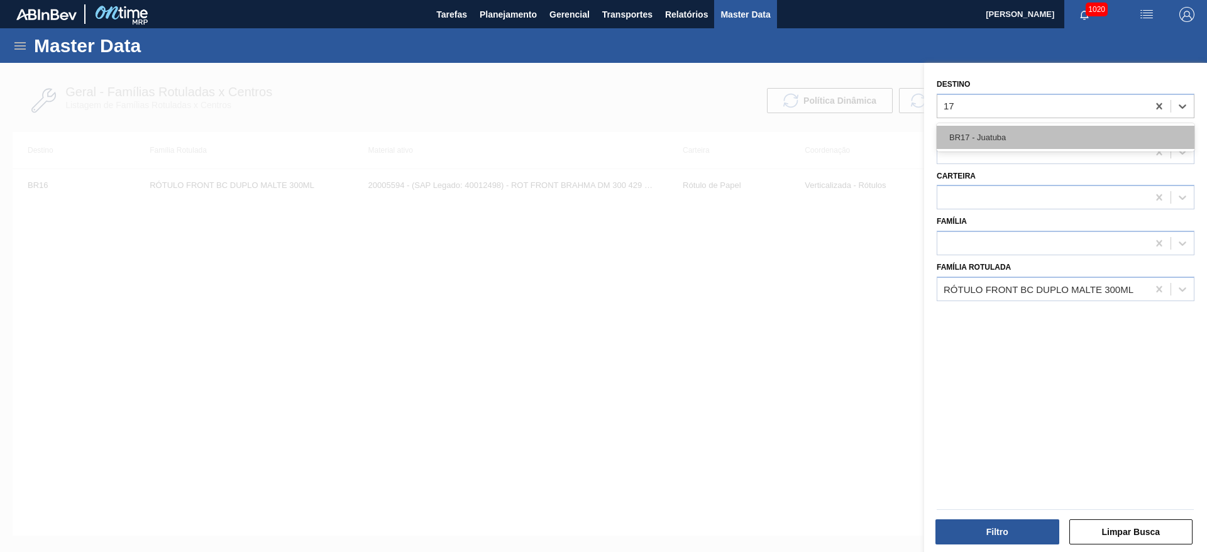
click at [976, 131] on div "BR17 - Juatuba" at bounding box center [1066, 137] width 258 height 23
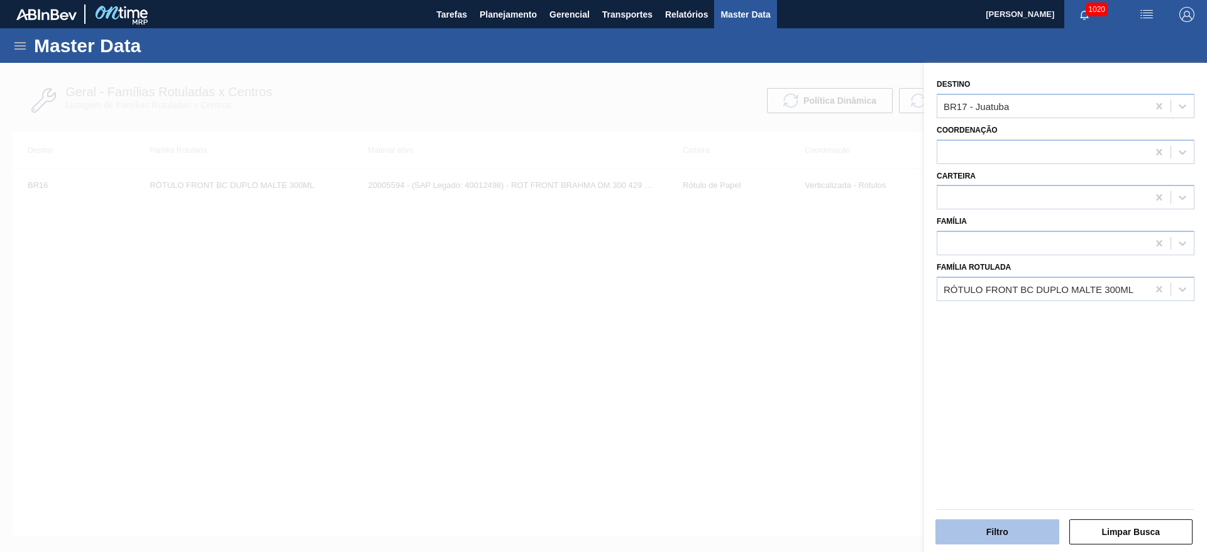
click at [1007, 538] on button "Filtro" at bounding box center [998, 531] width 124 height 25
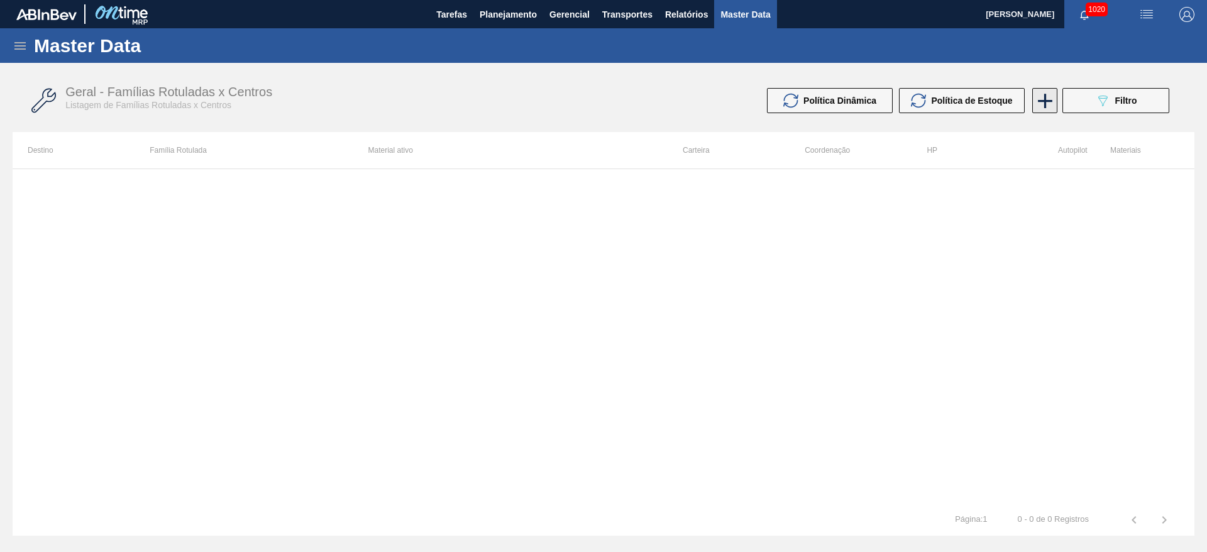
click at [1046, 101] on icon at bounding box center [1045, 101] width 14 height 14
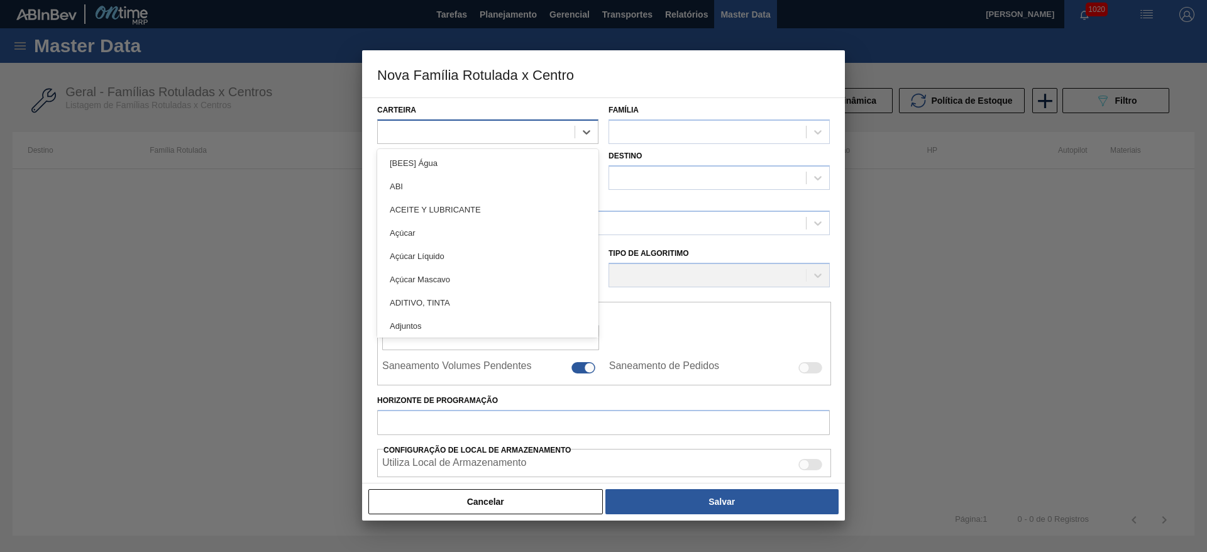
click at [443, 135] on div at bounding box center [476, 132] width 197 height 18
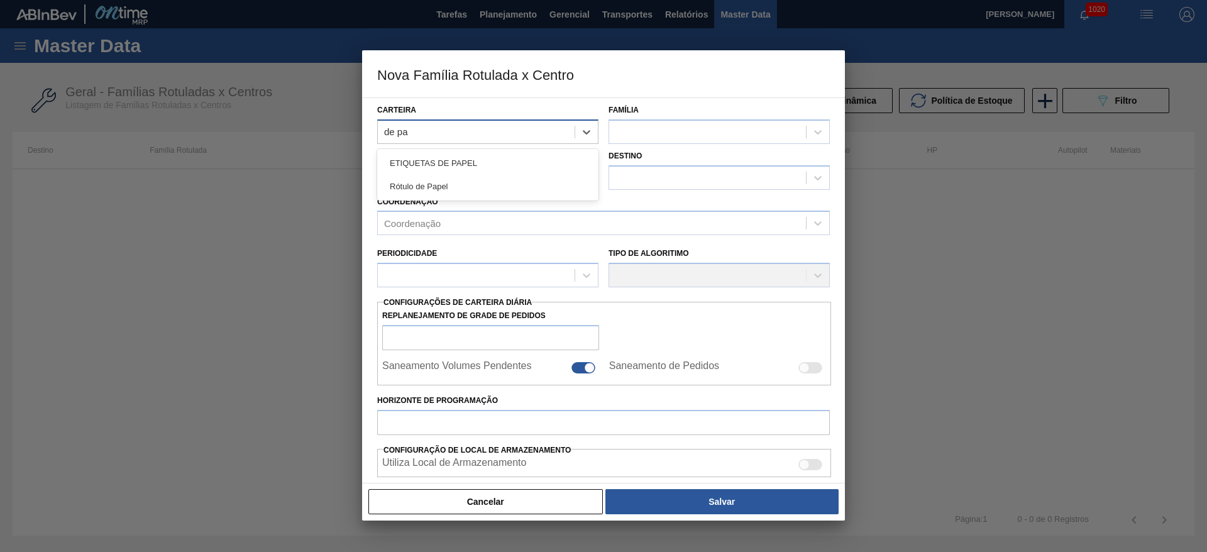
type input "de pap"
drag, startPoint x: 420, startPoint y: 185, endPoint x: 664, endPoint y: 139, distance: 248.3
click at [429, 186] on div "Rótulo de Papel" at bounding box center [487, 186] width 221 height 23
click at [668, 133] on div at bounding box center [707, 132] width 197 height 18
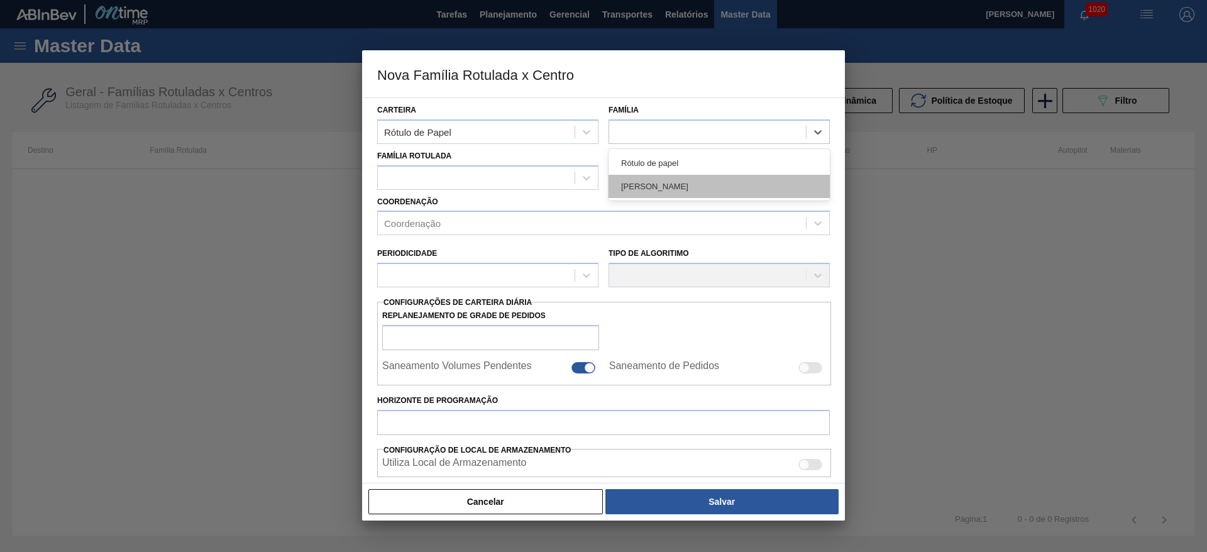
click at [654, 183] on div "[PERSON_NAME]" at bounding box center [719, 186] width 221 height 23
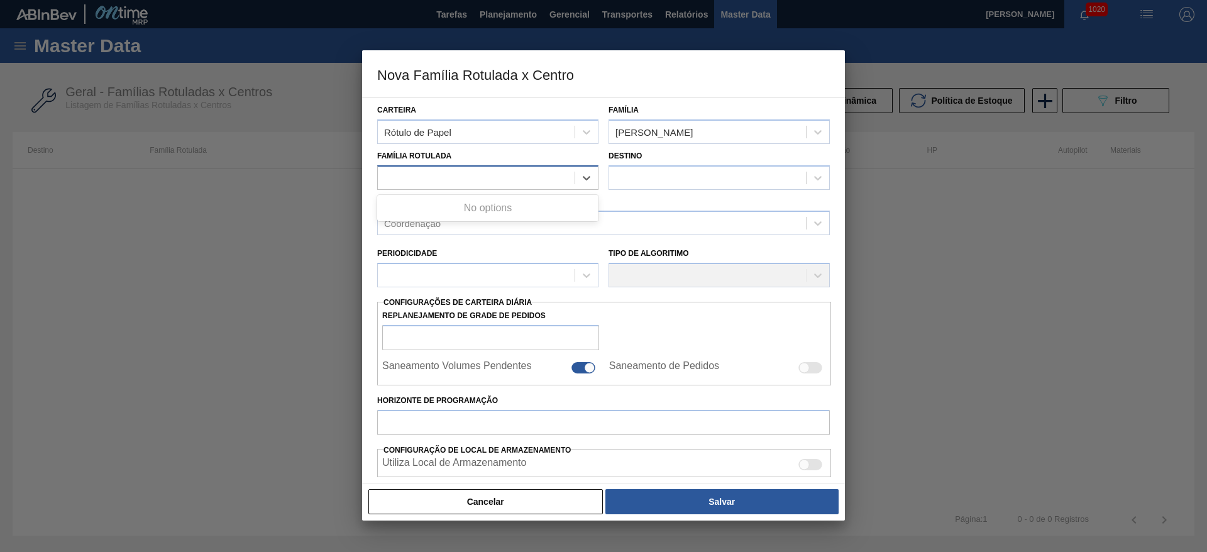
click at [413, 172] on div at bounding box center [476, 177] width 197 height 18
paste Rotulada "RÓTULO FRONT BC DUPLO MALTE 300ML"
type Rotulada "RÓTULO FRONT BC DUPLO MALTE 300ML"
drag, startPoint x: 460, startPoint y: 208, endPoint x: 637, endPoint y: 175, distance: 179.7
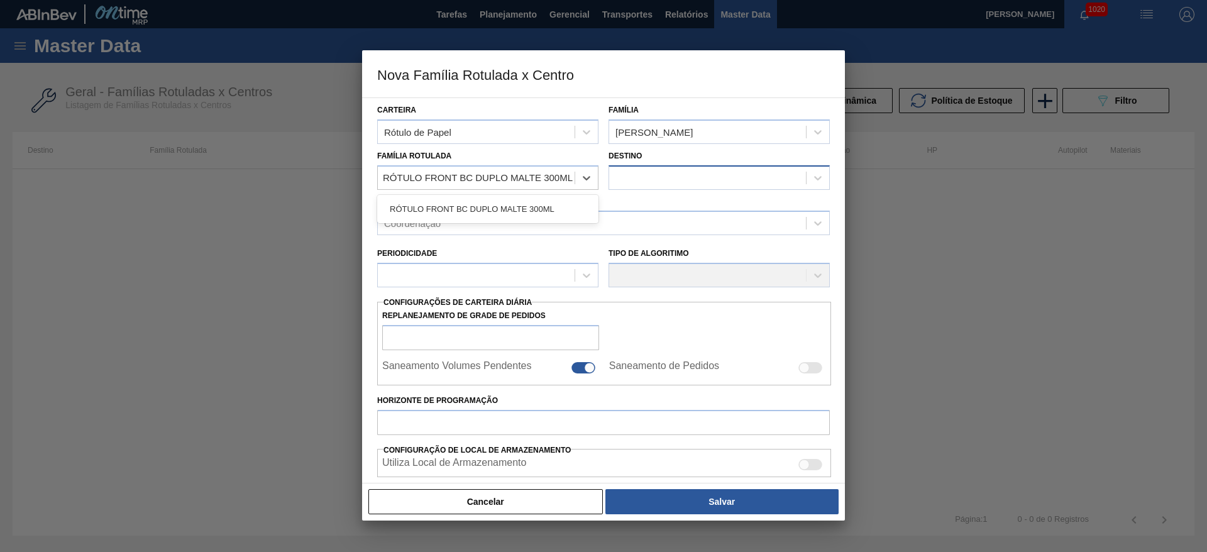
click at [473, 208] on div "RÓTULO FRONT BC DUPLO MALTE 300ML" at bounding box center [487, 208] width 221 height 23
checkbox input "false"
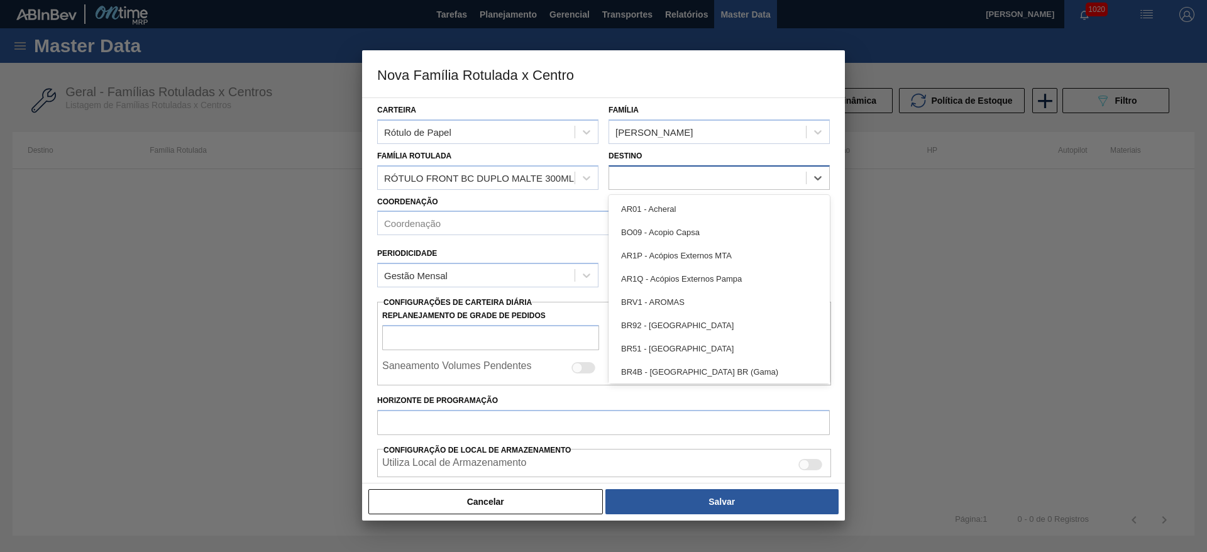
click at [639, 172] on div at bounding box center [707, 177] width 197 height 18
type input "17"
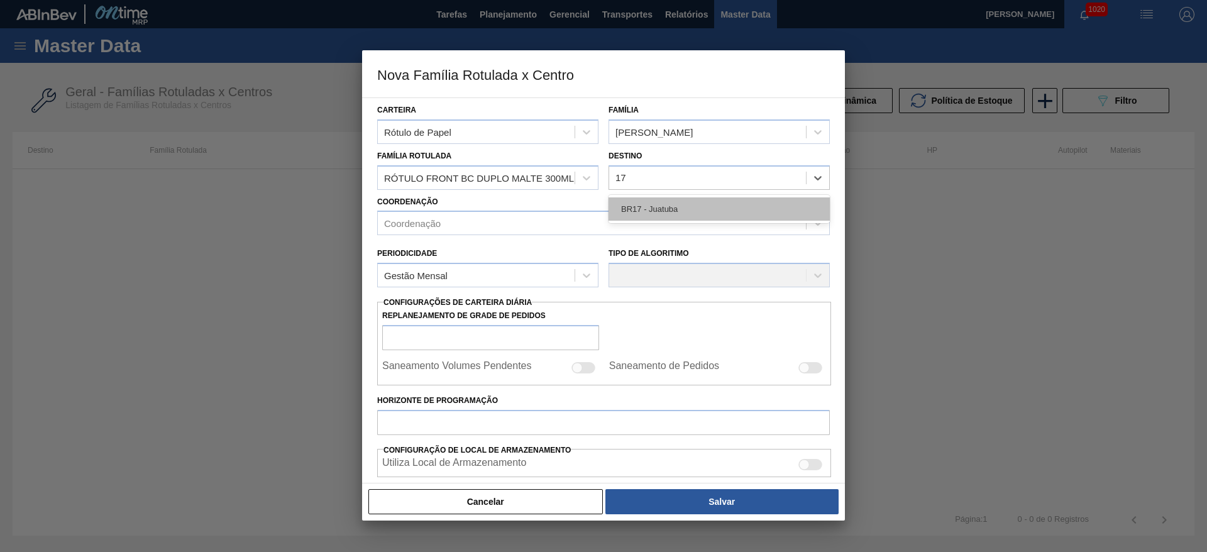
click at [626, 209] on div "BR17 - Juatuba" at bounding box center [719, 208] width 221 height 23
click at [409, 224] on div "Coordenação" at bounding box center [412, 223] width 57 height 11
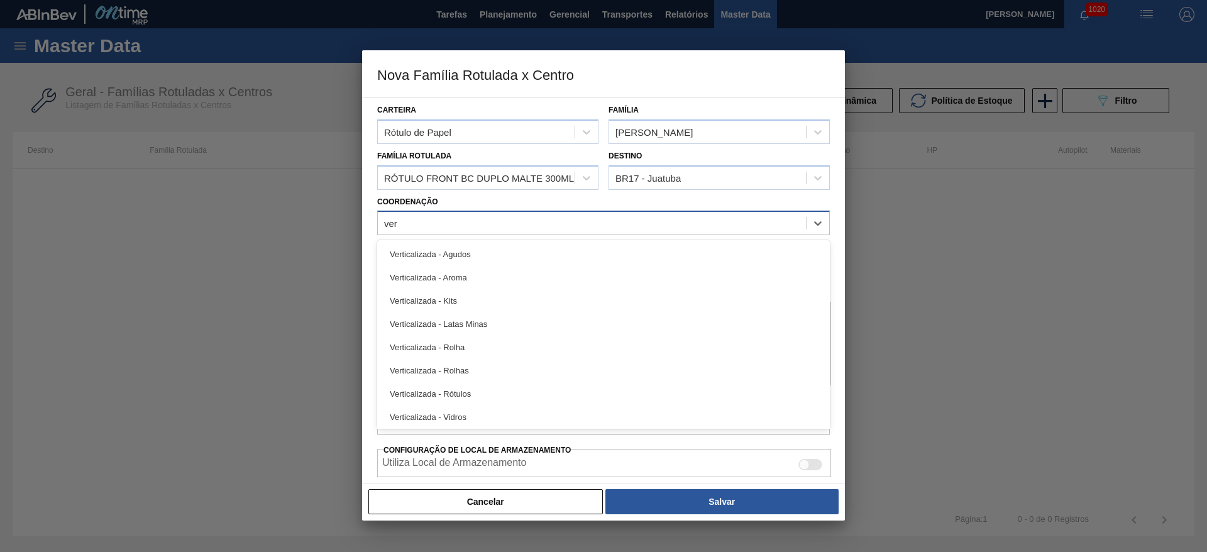
type input "vert"
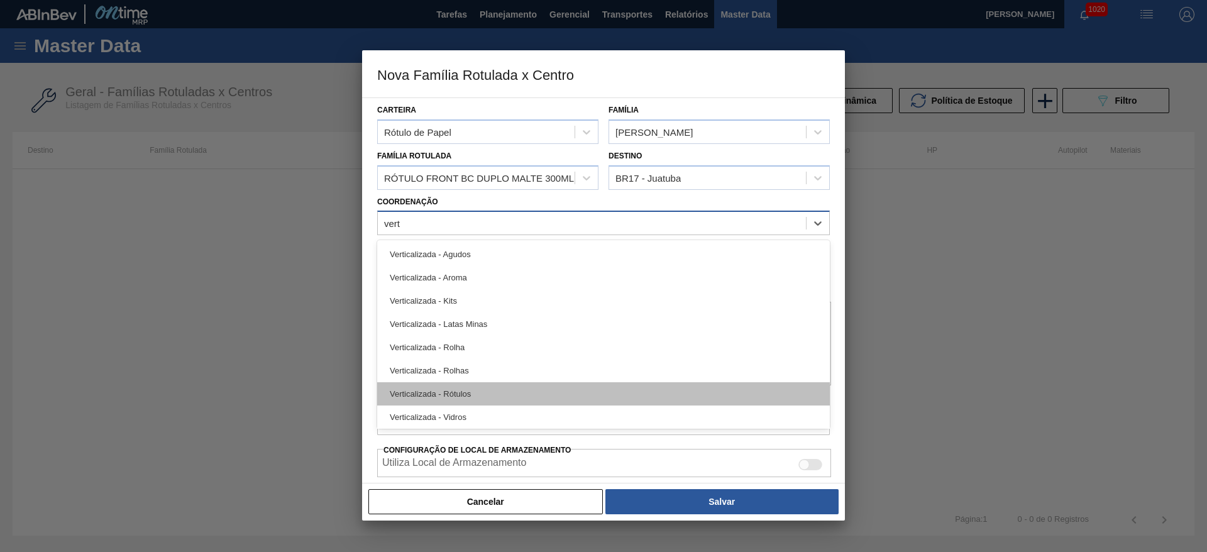
click at [458, 399] on div "Verticalizada - Rótulos" at bounding box center [603, 393] width 453 height 23
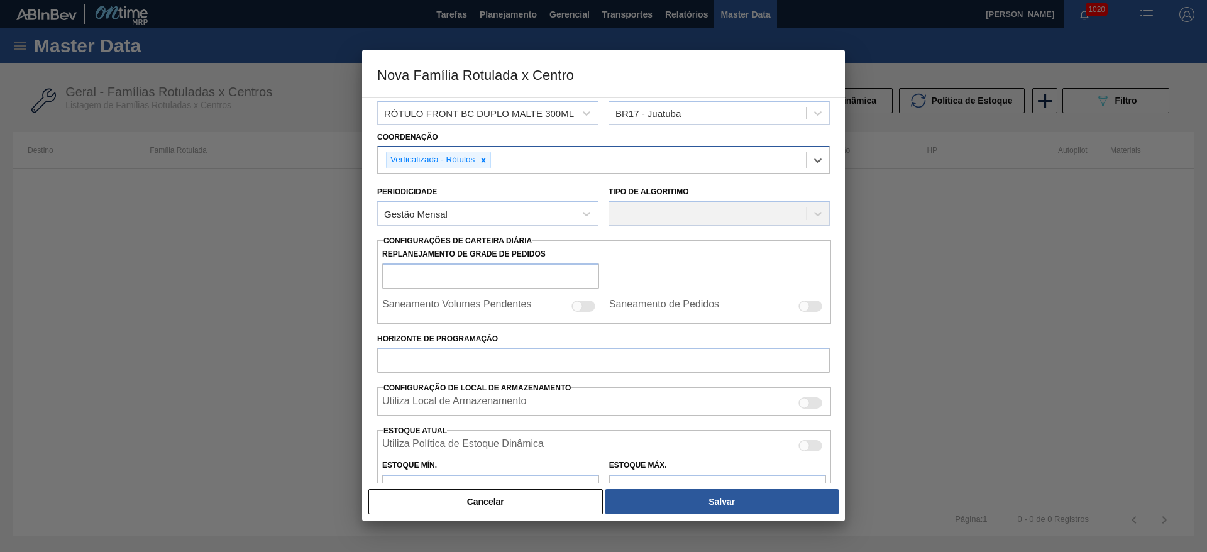
scroll to position [94, 0]
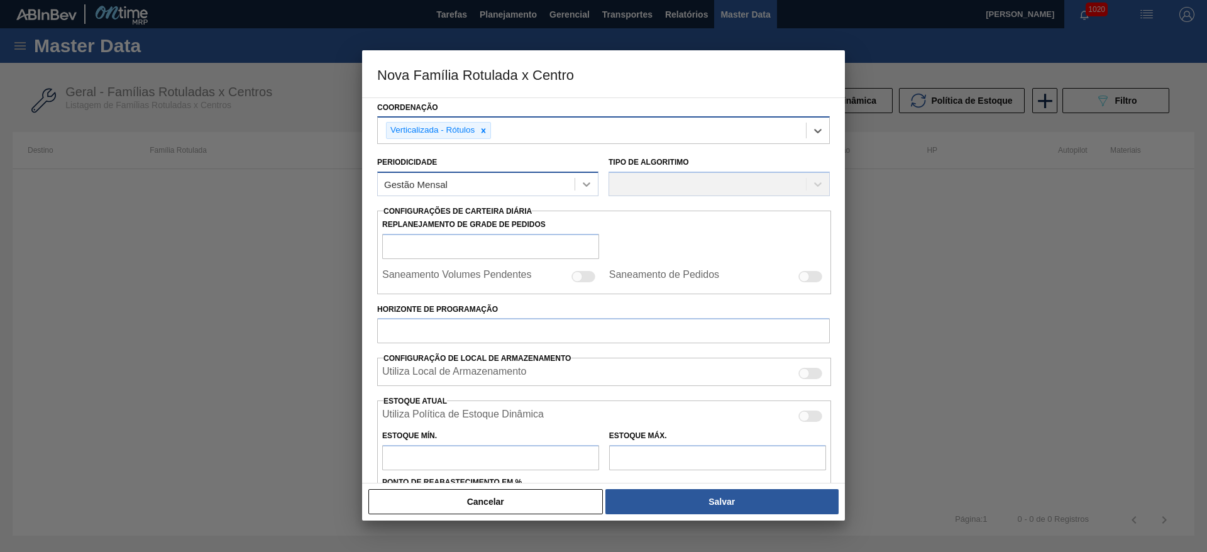
click at [585, 190] on icon at bounding box center [586, 184] width 13 height 13
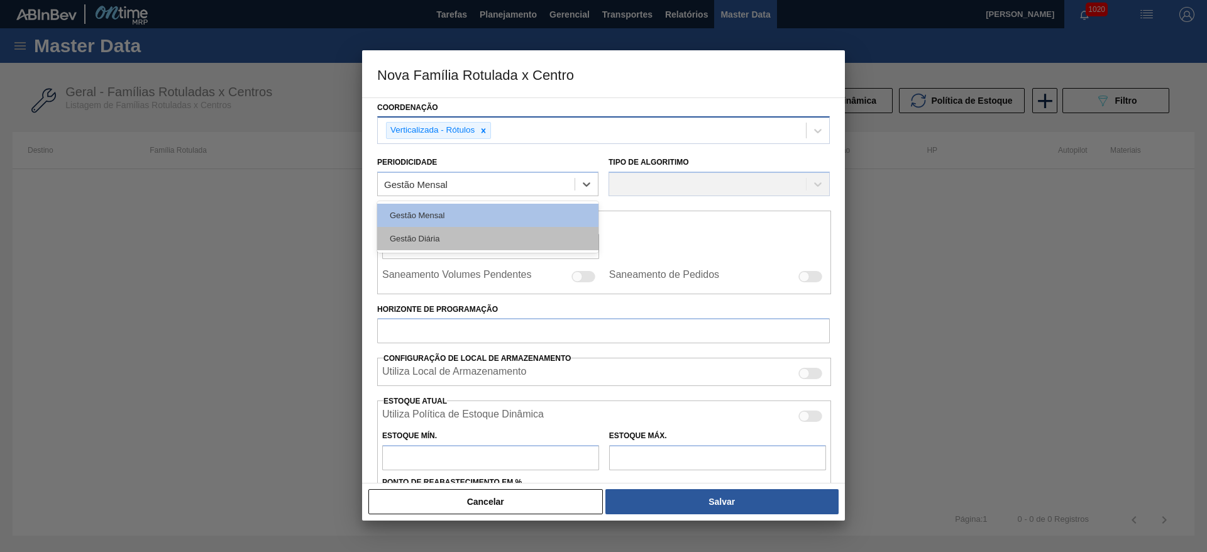
click at [413, 240] on div "Gestão Diária" at bounding box center [487, 238] width 221 height 23
checkbox input "true"
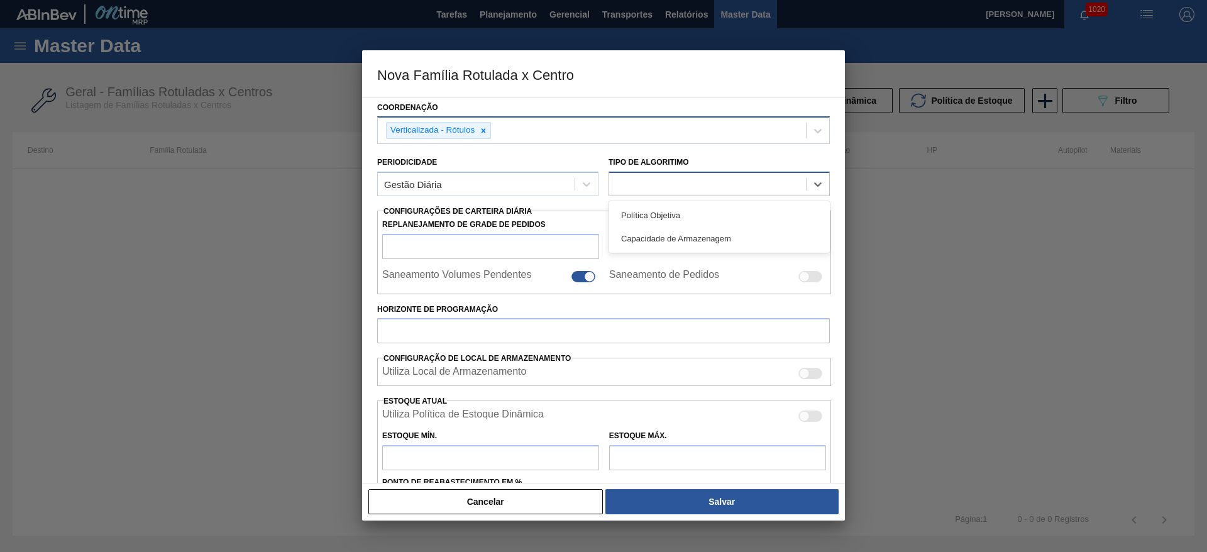
click at [611, 181] on div at bounding box center [707, 184] width 197 height 18
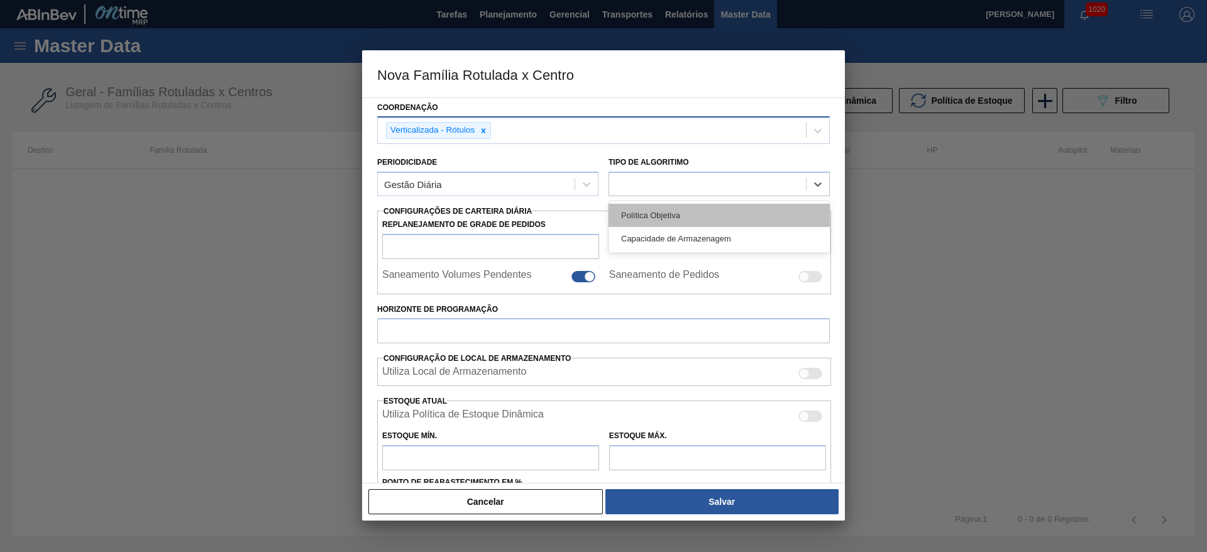
click at [661, 218] on div "Política Objetiva" at bounding box center [719, 215] width 221 height 23
type input "0"
type input "100"
type input "0,000"
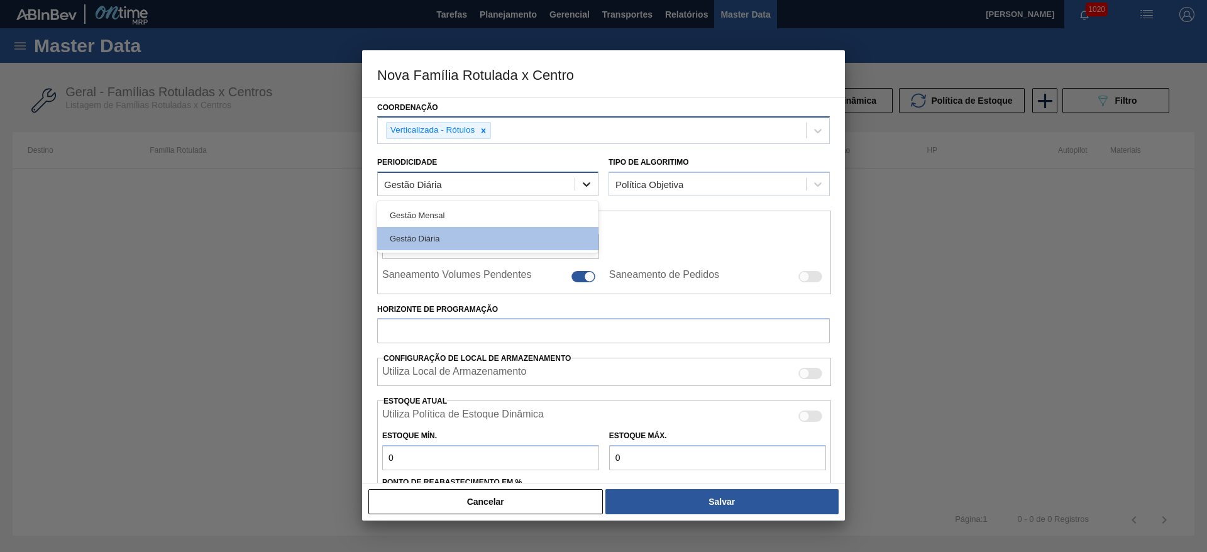
click at [587, 186] on icon at bounding box center [586, 184] width 13 height 13
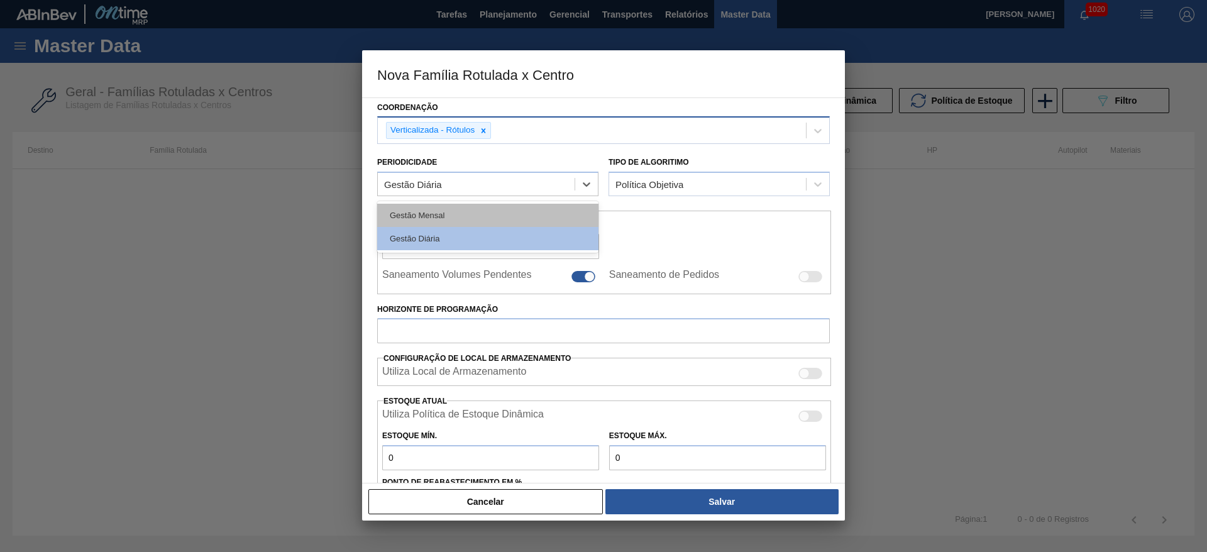
click at [449, 216] on div "Gestão Mensal" at bounding box center [487, 215] width 221 height 23
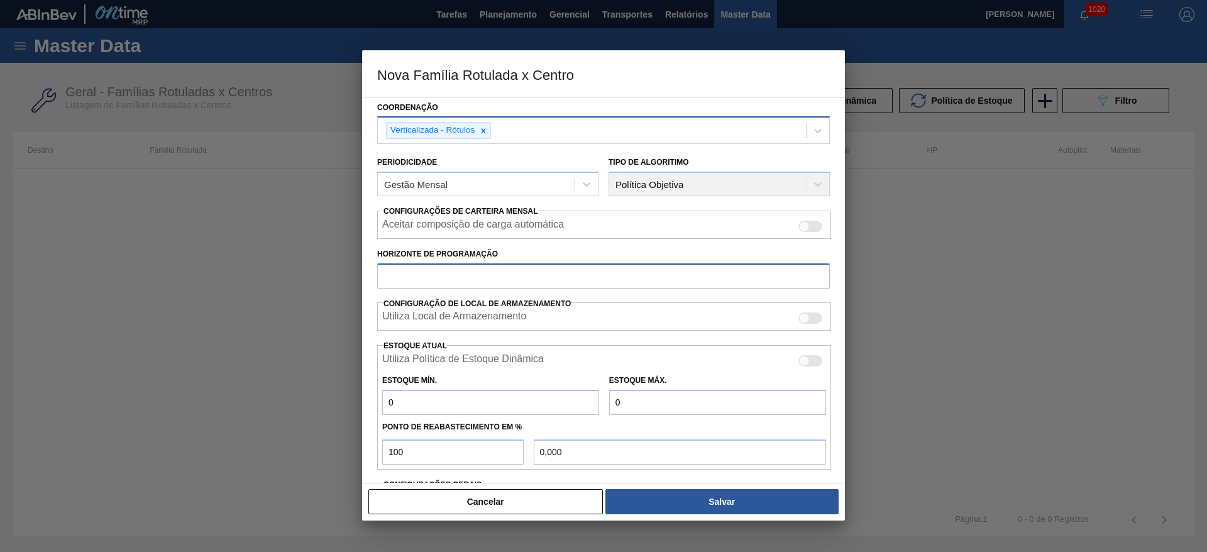
click at [409, 284] on input "Horizonte de Programação" at bounding box center [603, 275] width 453 height 25
type input "75"
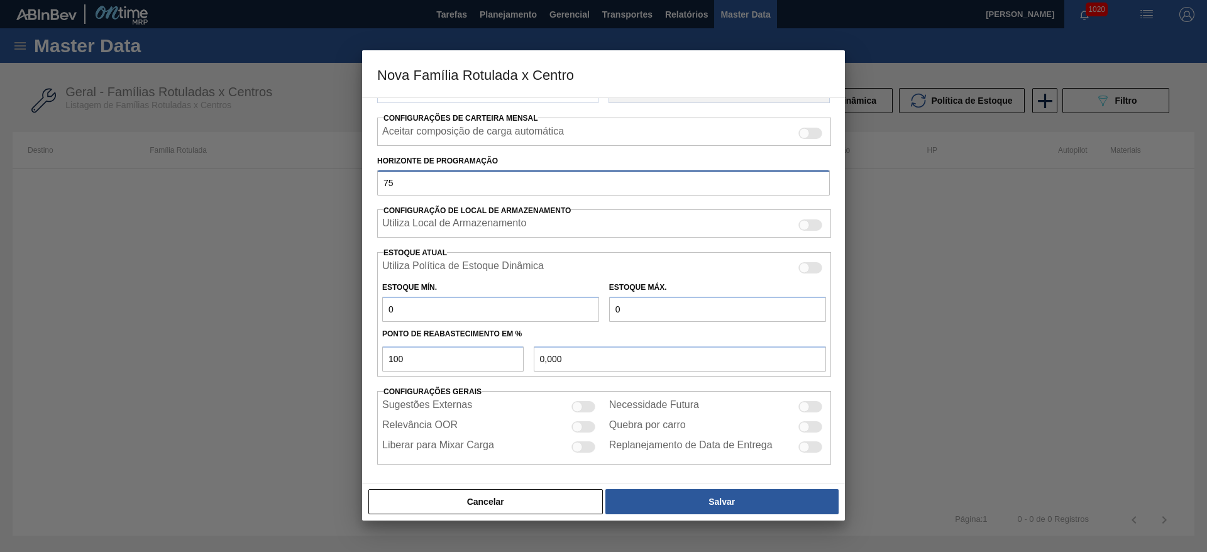
scroll to position [190, 0]
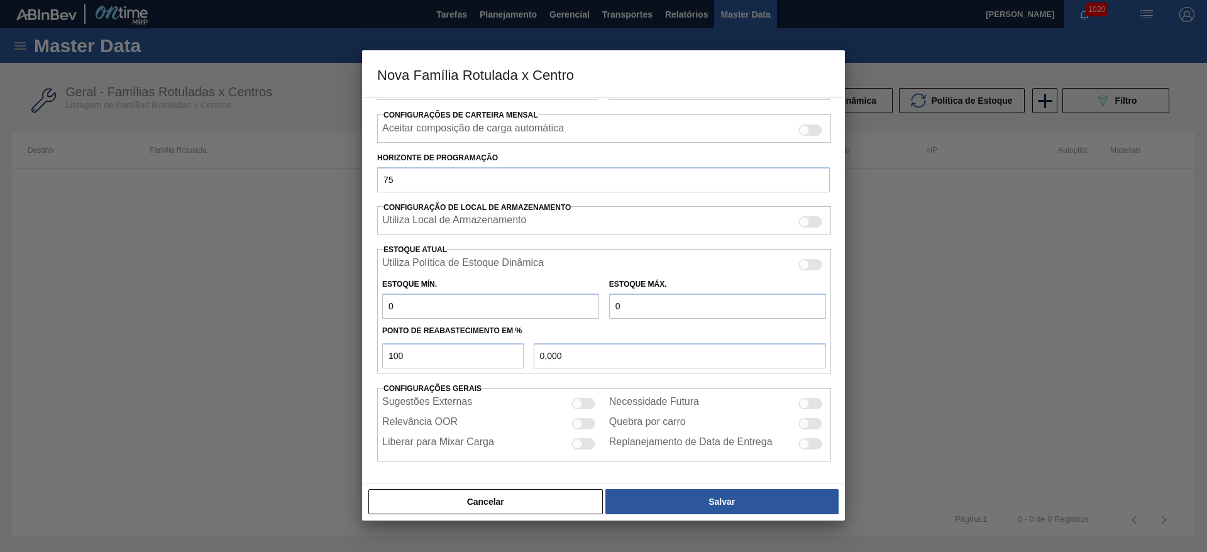
click at [582, 400] on div at bounding box center [583, 403] width 24 height 11
checkbox input "true"
click at [581, 441] on div at bounding box center [577, 443] width 11 height 11
checkbox input "true"
click at [810, 404] on div at bounding box center [810, 403] width 24 height 11
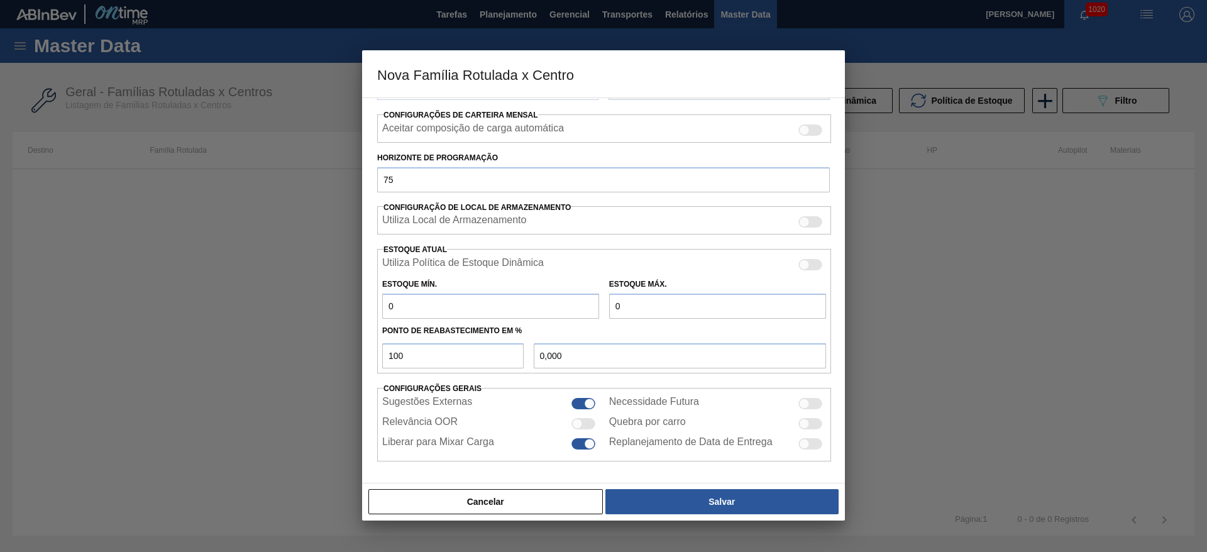
checkbox input "true"
click at [807, 419] on div at bounding box center [810, 423] width 24 height 11
checkbox input "true"
click at [806, 446] on div at bounding box center [804, 443] width 11 height 11
checkbox input "true"
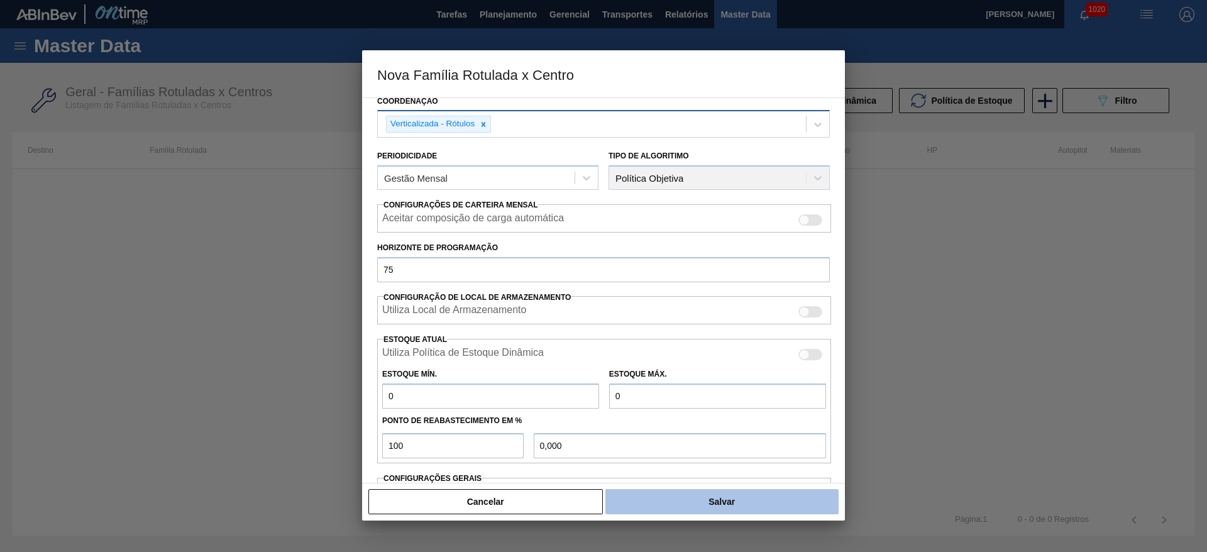
scroll to position [2, 0]
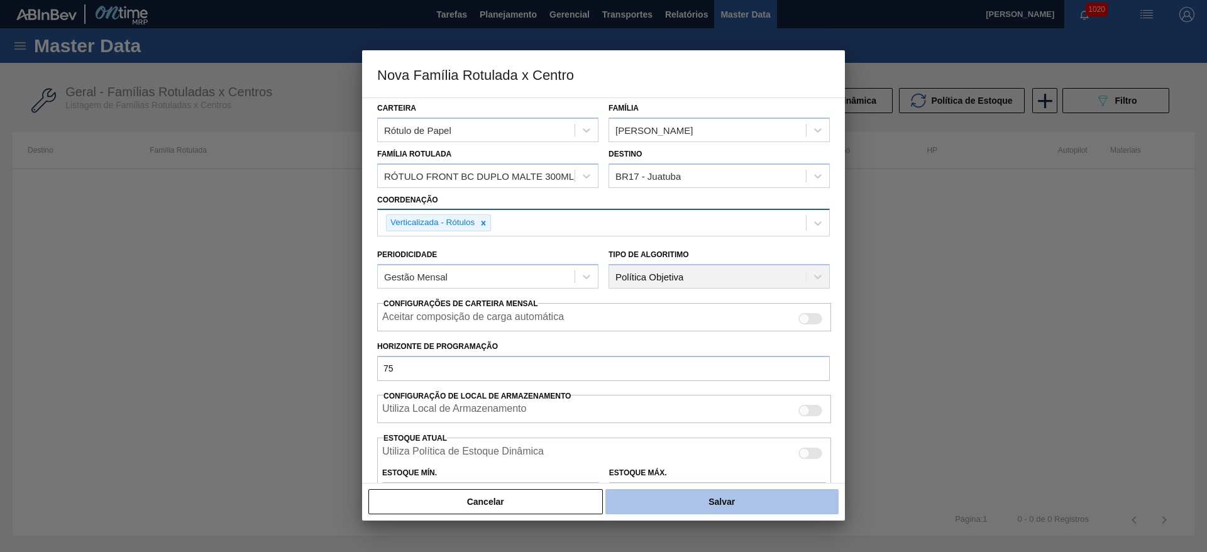
click at [673, 504] on button "Salvar" at bounding box center [721, 501] width 233 height 25
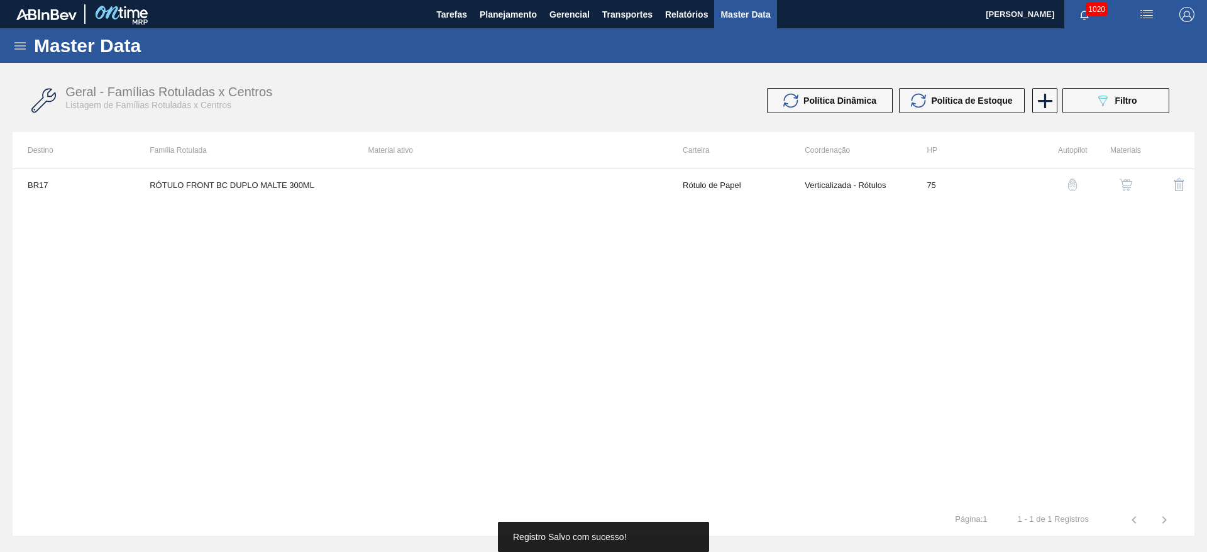
click at [1130, 185] on img "button" at bounding box center [1126, 185] width 13 height 13
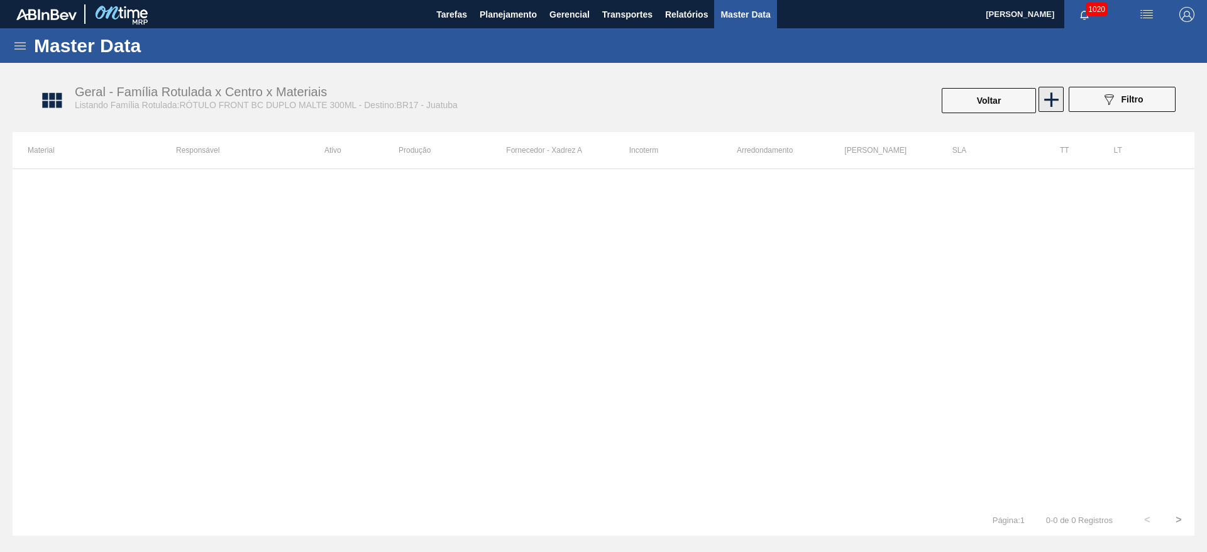
click at [1047, 101] on icon at bounding box center [1051, 99] width 25 height 25
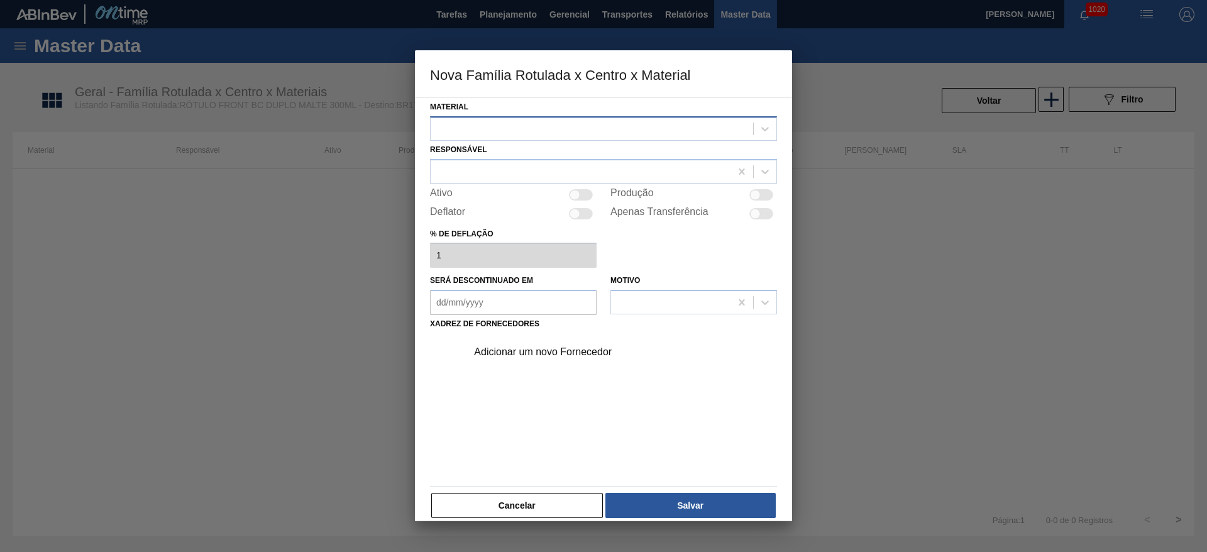
click at [502, 124] on div at bounding box center [592, 128] width 323 height 18
click at [521, 503] on button "Cancelar" at bounding box center [517, 505] width 172 height 25
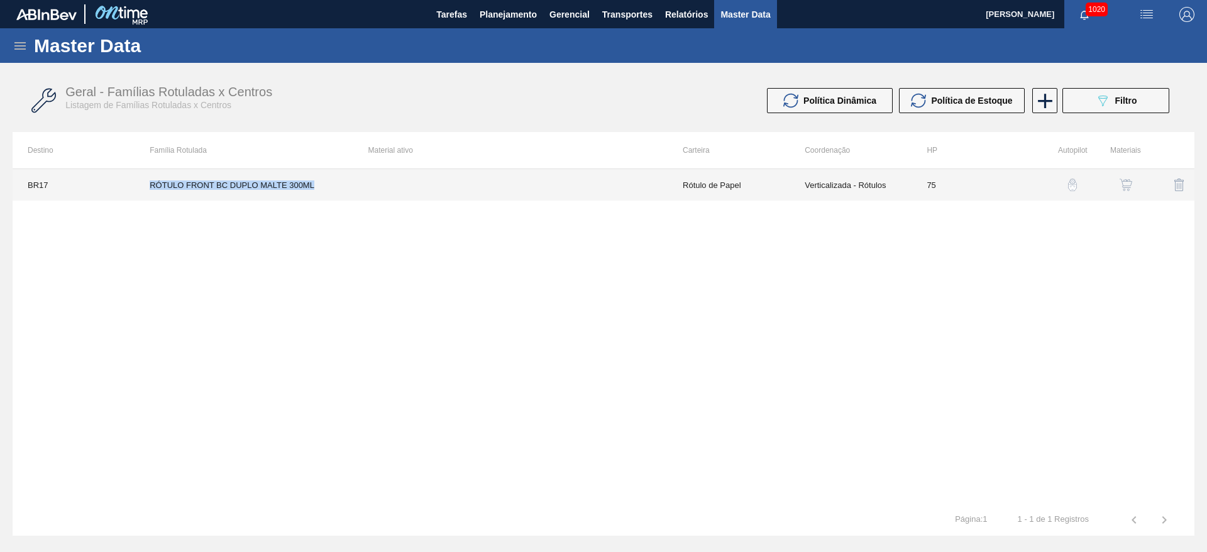
drag, startPoint x: 312, startPoint y: 180, endPoint x: 145, endPoint y: 182, distance: 167.2
click at [145, 182] on td "RÓTULO FRONT BC DUPLO MALTE 300ML" at bounding box center [244, 184] width 218 height 31
copy td "RÓTULO FRONT BC DUPLO MALTE 300ML"
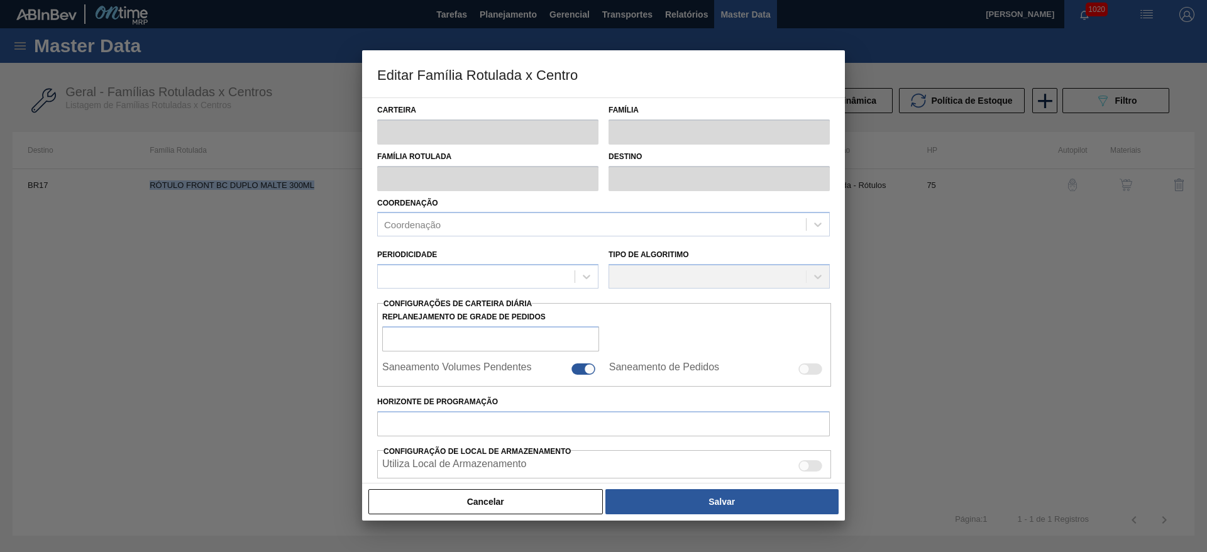
type input "Rótulo de Papel"
type input "[PERSON_NAME]"
type input "RÓTULO FRONT BC DUPLO MALTE 300ML"
type input "BR17 - Juatuba"
type input "75"
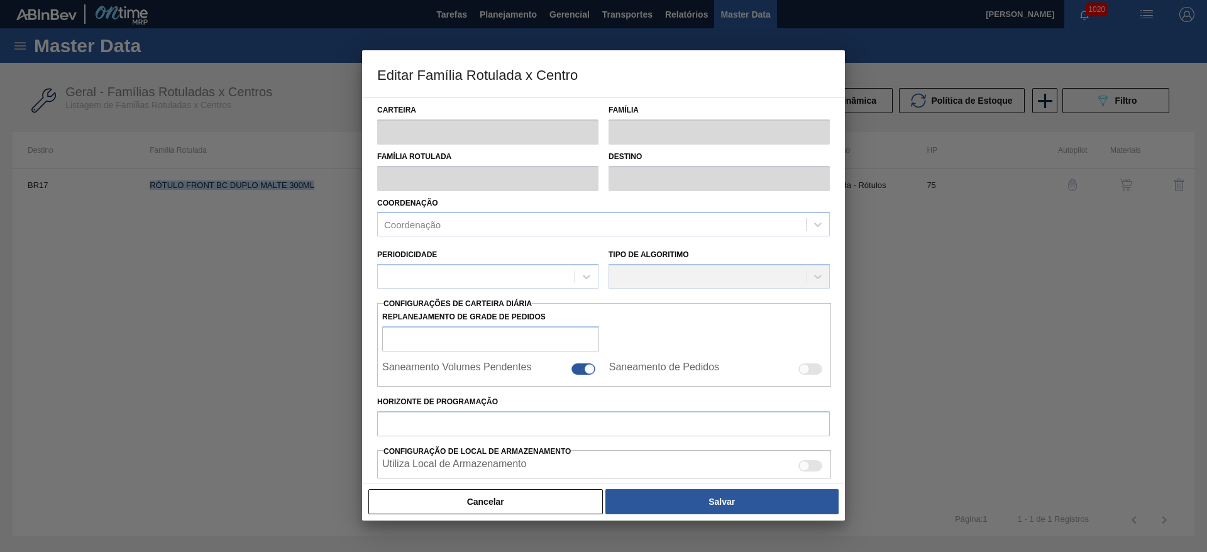
type input "0"
type input "100"
type input "0,000"
checkbox input "true"
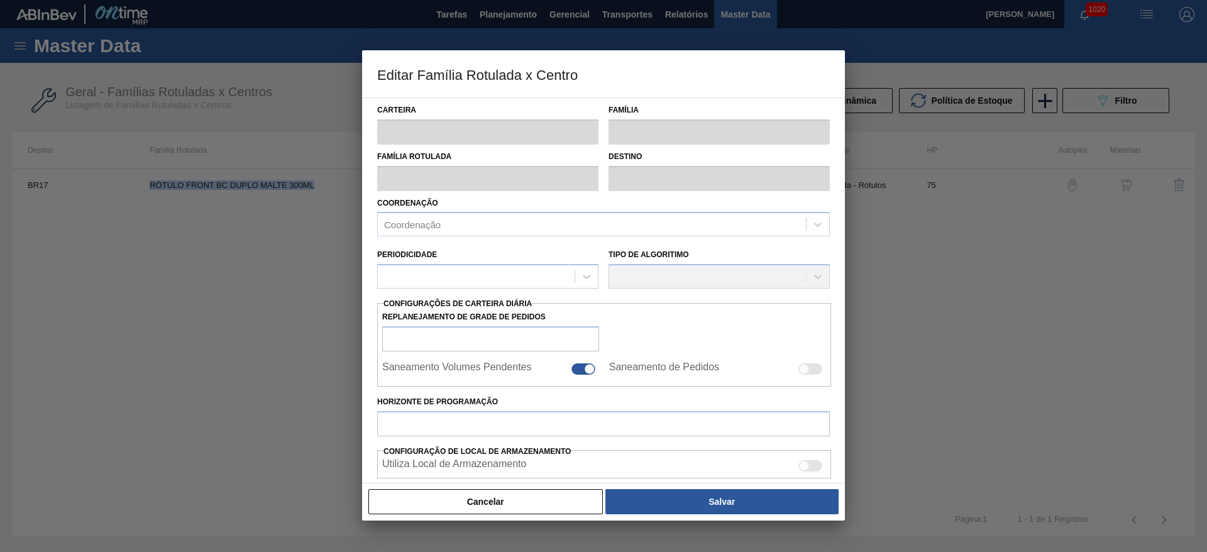
checkbox input "true"
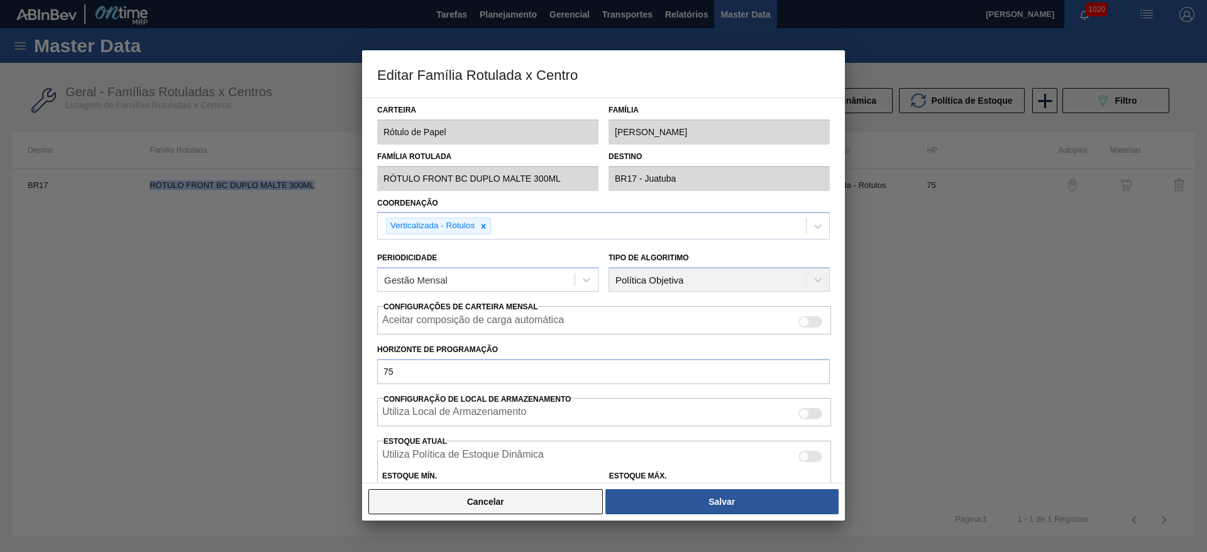
click at [553, 507] on button "Cancelar" at bounding box center [485, 501] width 235 height 25
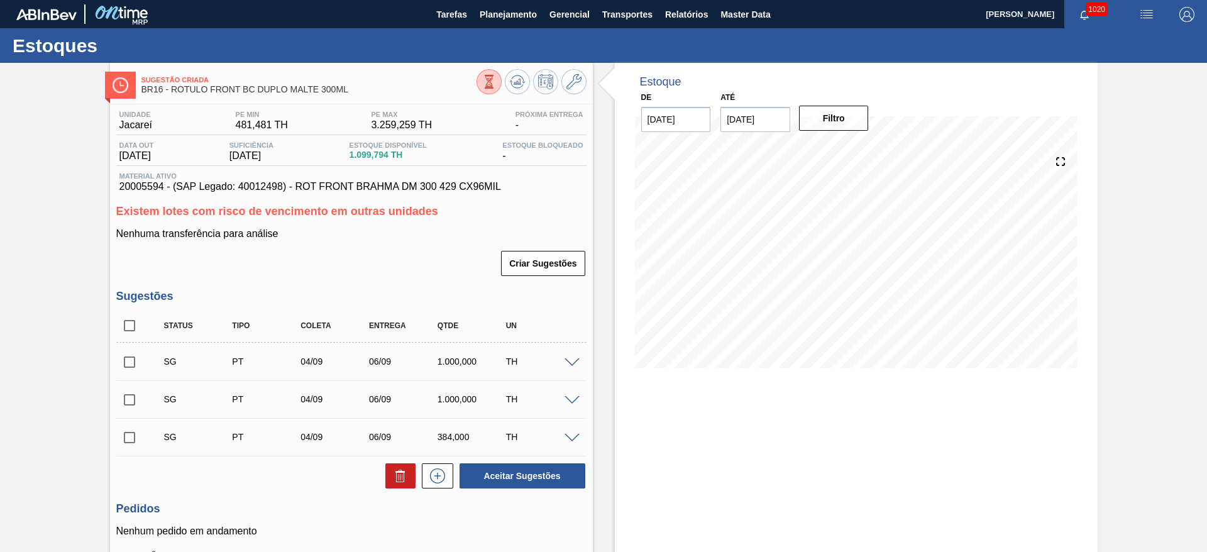
click at [140, 184] on span "20005594 - (SAP Legado: 40012498) - ROT FRONT BRAHMA DM 300 429 CX96MIL" at bounding box center [351, 186] width 464 height 11
copy span "20005594"
drag, startPoint x: 497, startPoint y: 184, endPoint x: 297, endPoint y: 191, distance: 200.0
click at [297, 191] on span "20005594 - (SAP Legado: 40012498) - ROT FRONT BRAHMA DM 300 429 CX96MIL" at bounding box center [351, 186] width 464 height 11
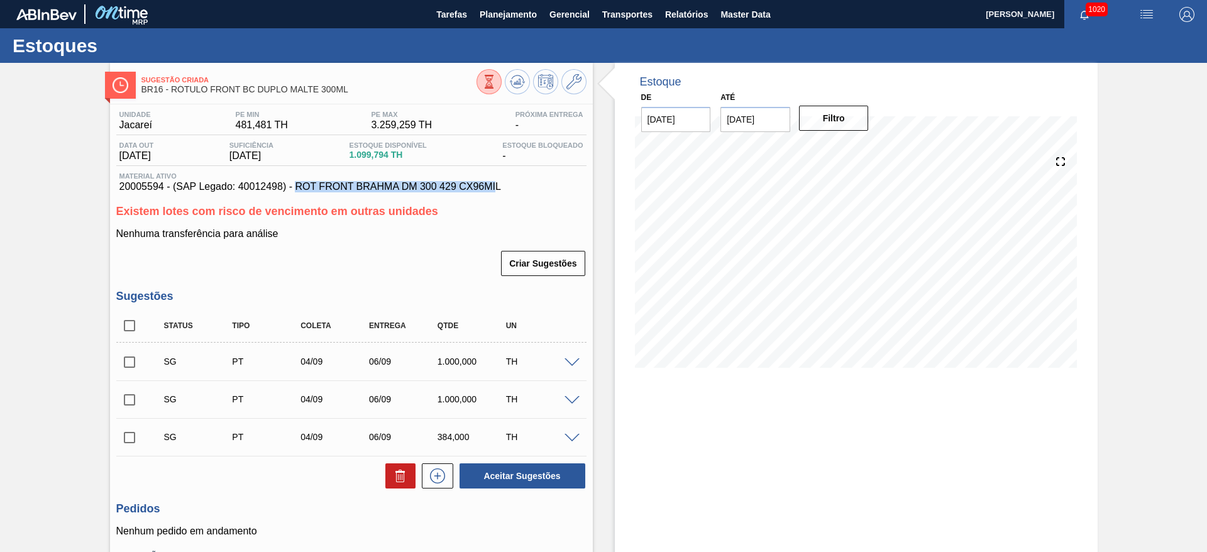
copy span "ROT FRONT BRAHMA DM 300 429 CX96MI"
click at [500, 185] on span "20005594 - (SAP Legado: 40012498) - ROT FRONT BRAHMA DM 300 429 CX96MIL" at bounding box center [351, 186] width 464 height 11
drag, startPoint x: 500, startPoint y: 185, endPoint x: 298, endPoint y: 185, distance: 201.8
click at [298, 185] on span "20005594 - (SAP Legado: 40012498) - ROT FRONT BRAHMA DM 300 429 CX96MIL" at bounding box center [351, 186] width 464 height 11
copy span "ROT FRONT BRAHMA DM 300 429 CX96MIL"
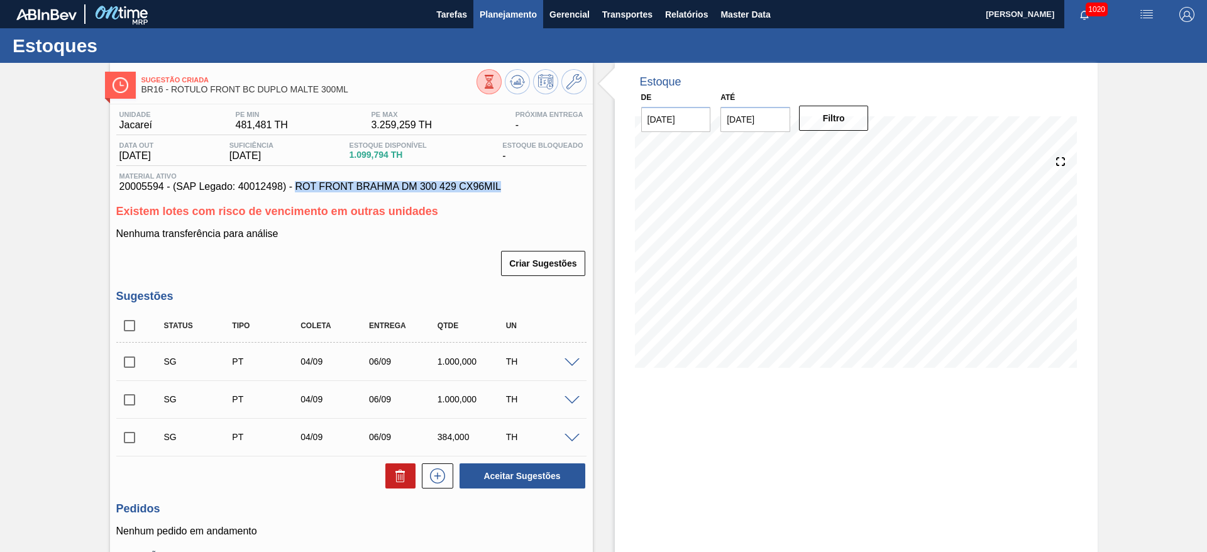
click at [500, 19] on span "Planejamento" at bounding box center [508, 14] width 57 height 15
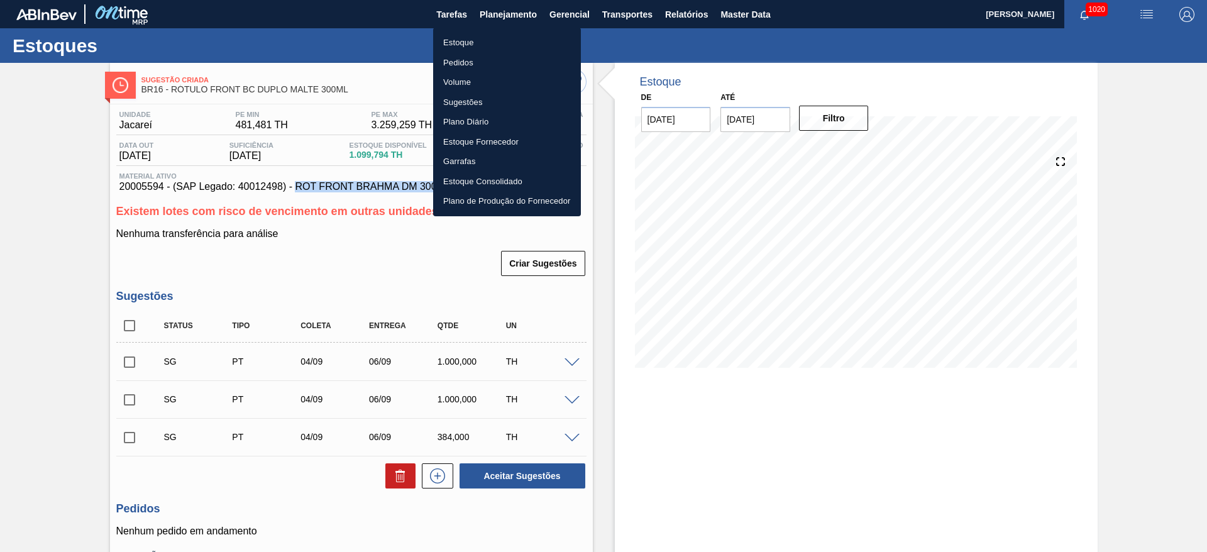
click at [461, 43] on li "Estoque" at bounding box center [507, 43] width 148 height 20
